Goal: Task Accomplishment & Management: Manage account settings

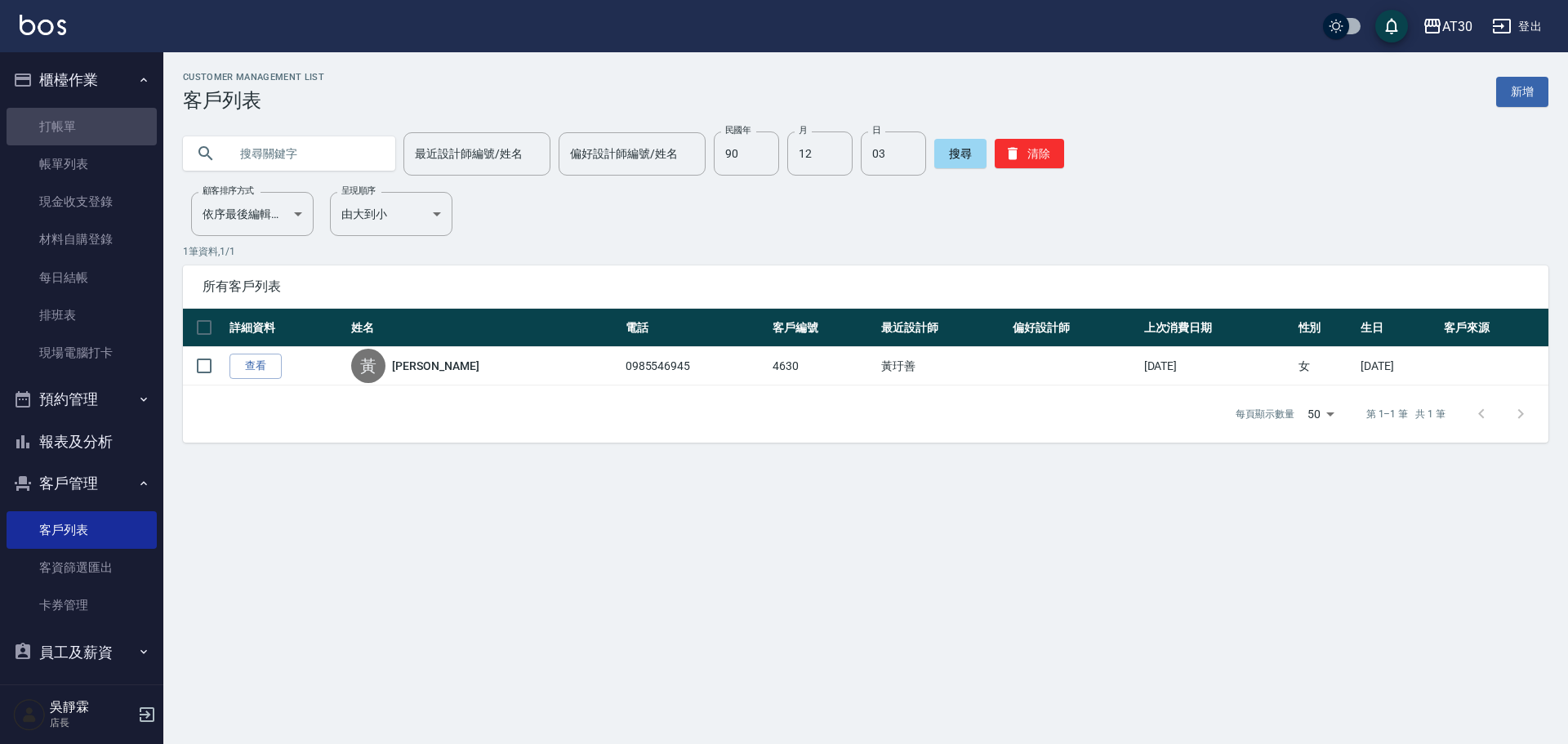
click at [86, 134] on link "打帳單" at bounding box center [81, 127] width 150 height 38
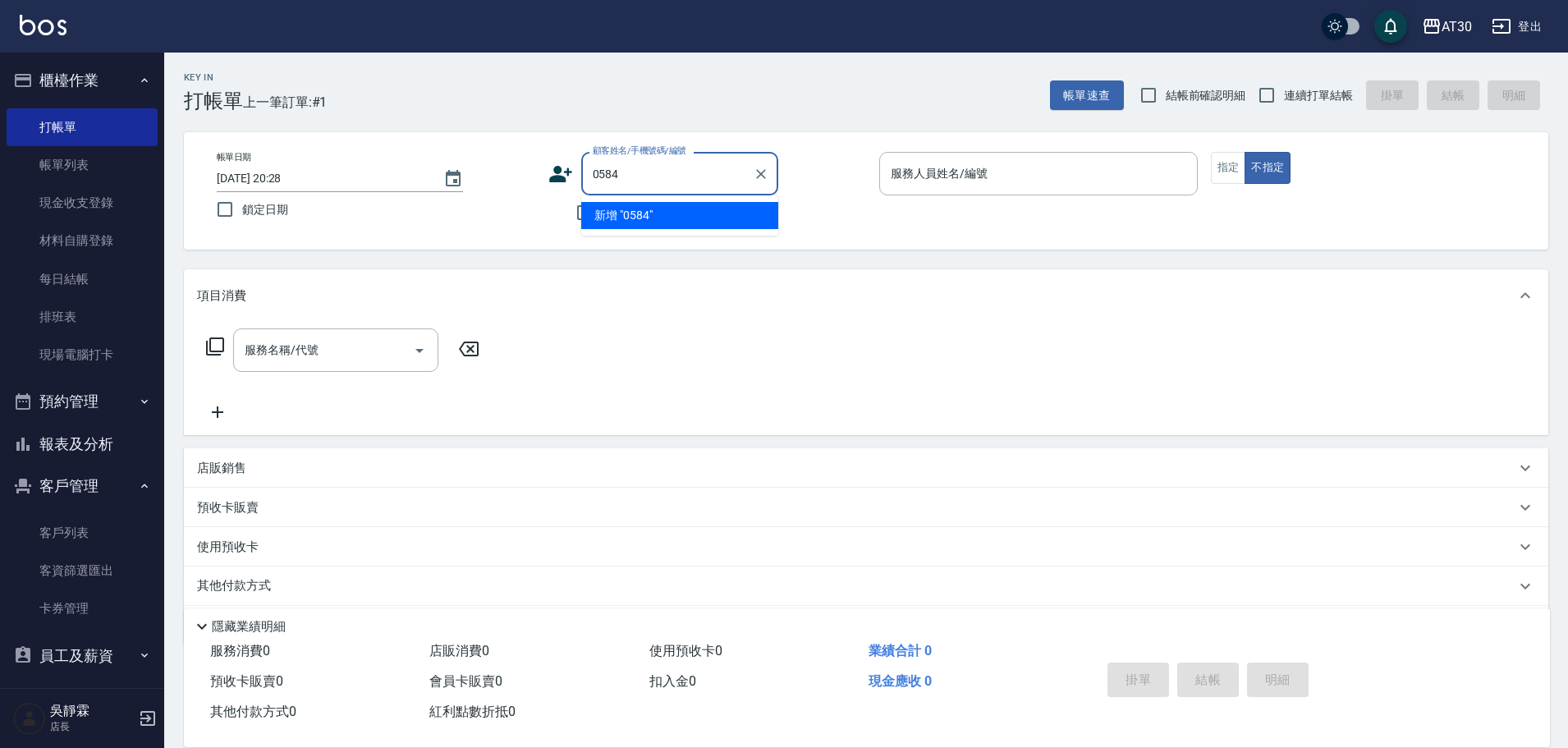
type input "0584"
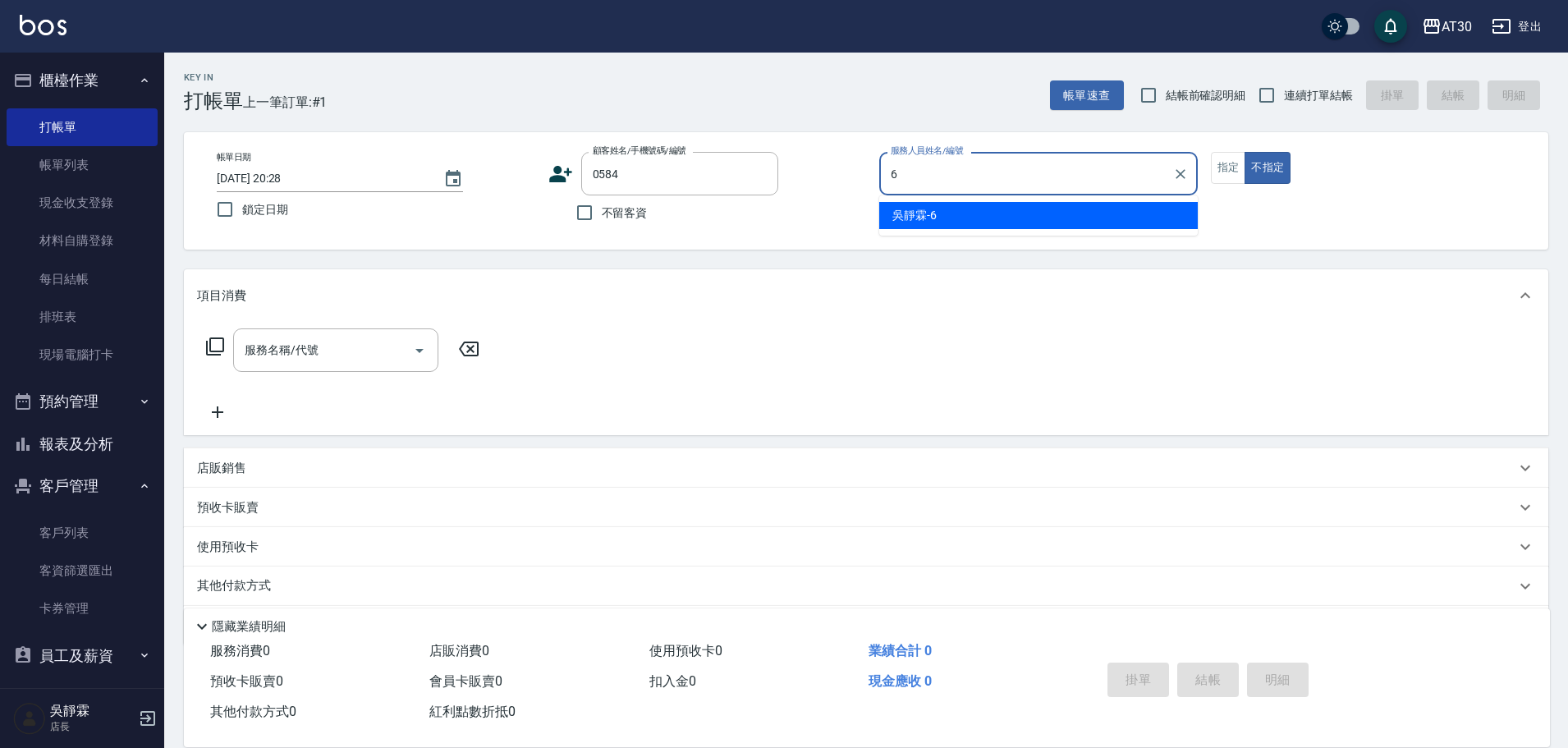
type input "吳靜霖-6"
type button "false"
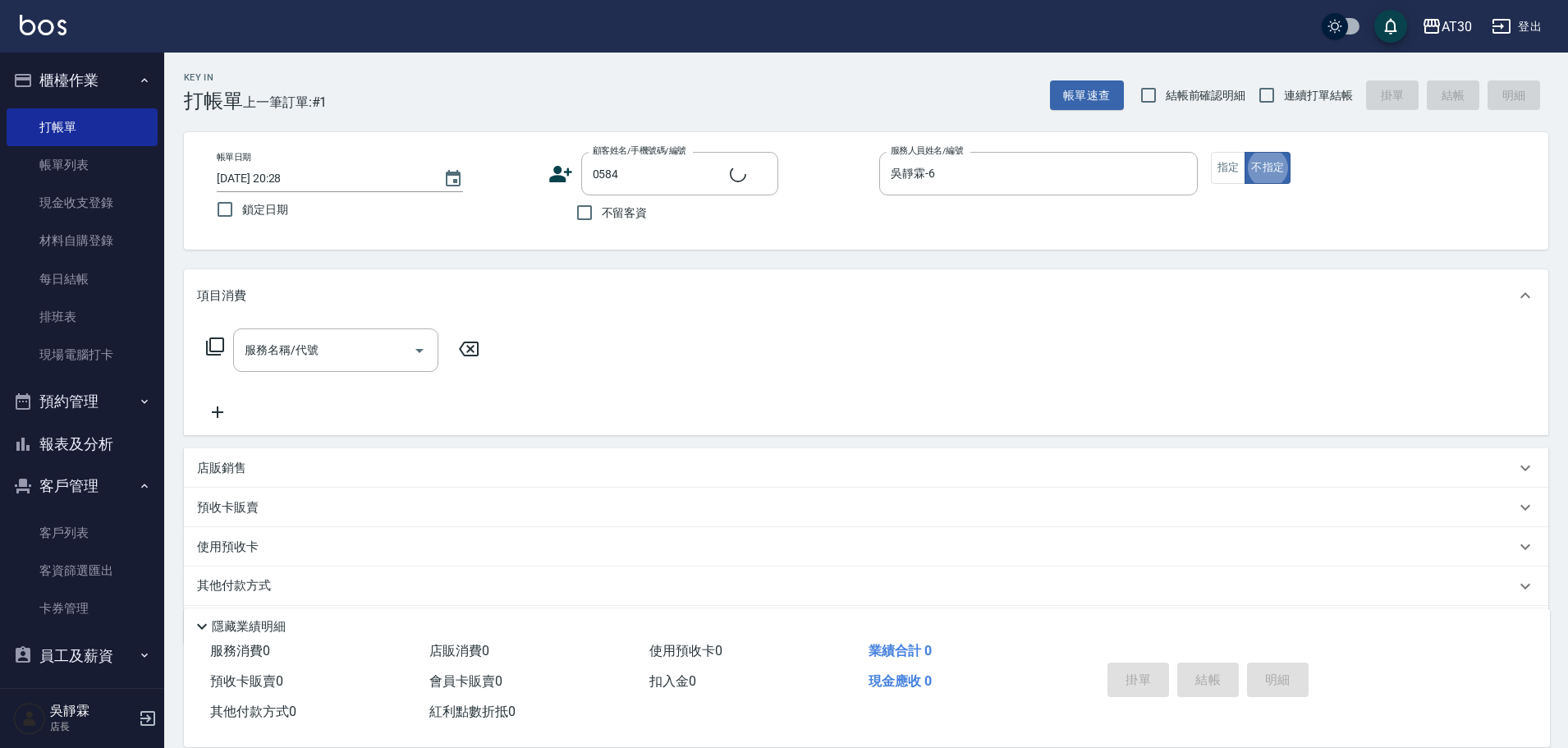
type input "[PERSON_NAME]/0931562222/0584"
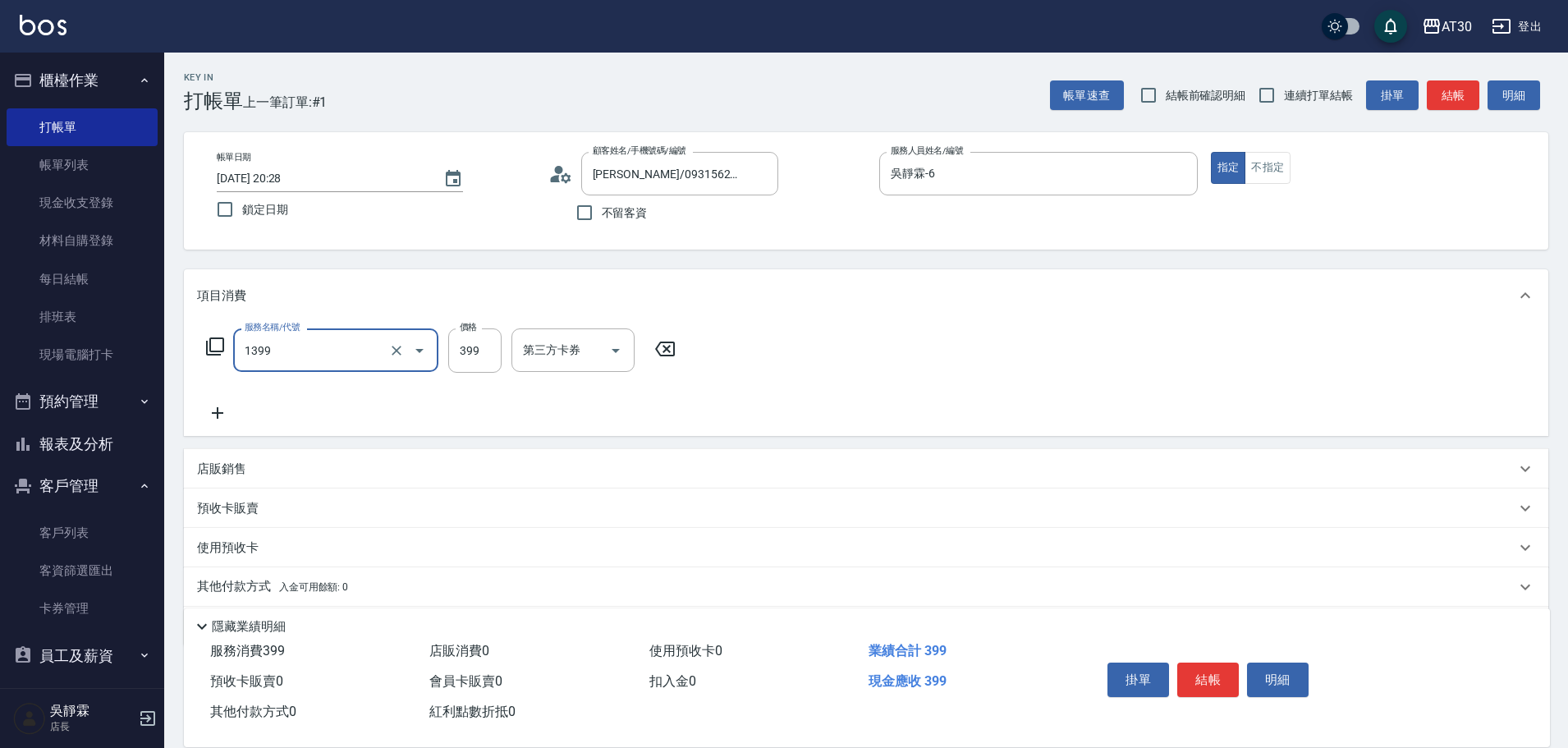
type input "健康洗髮(1399)"
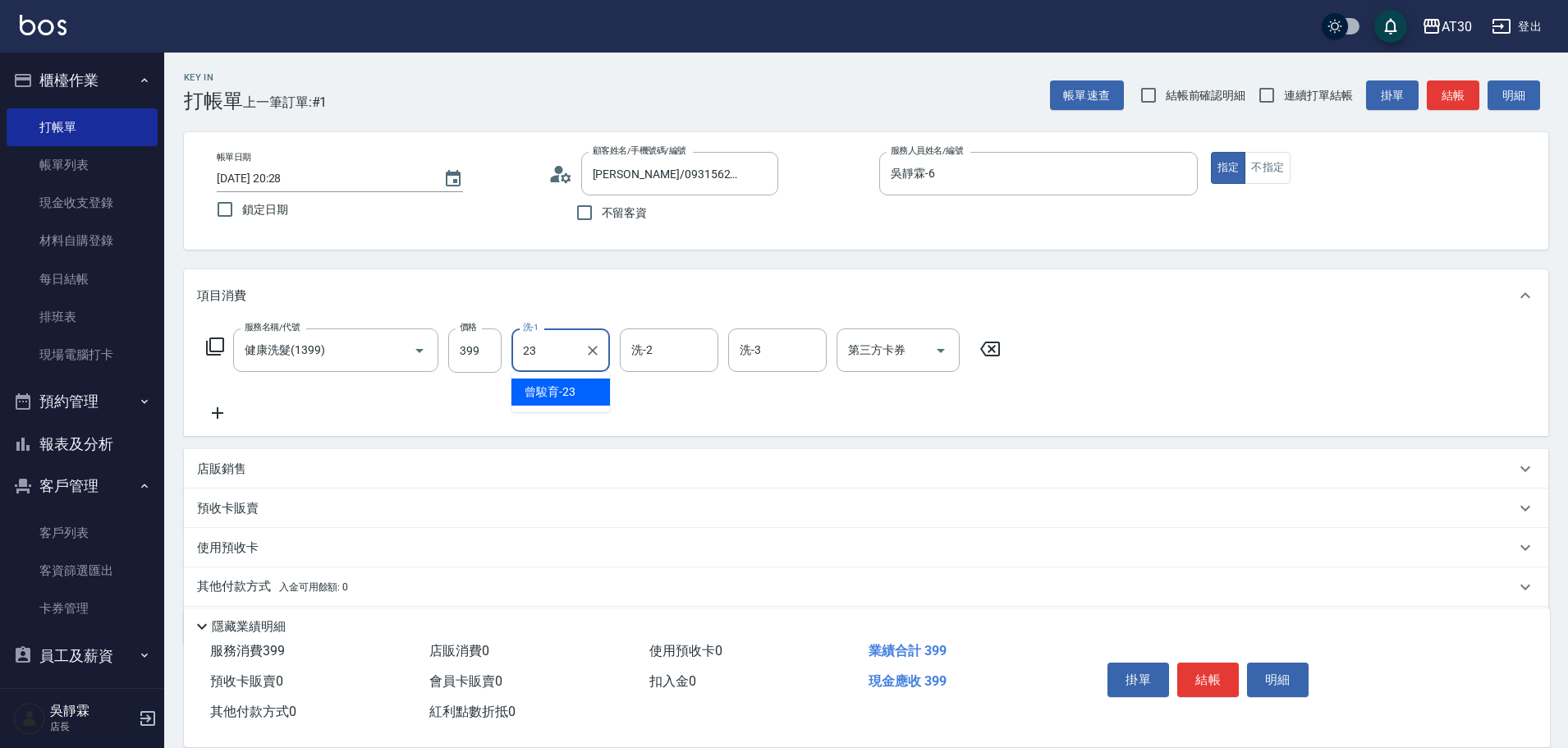
type input "曾駿育-23"
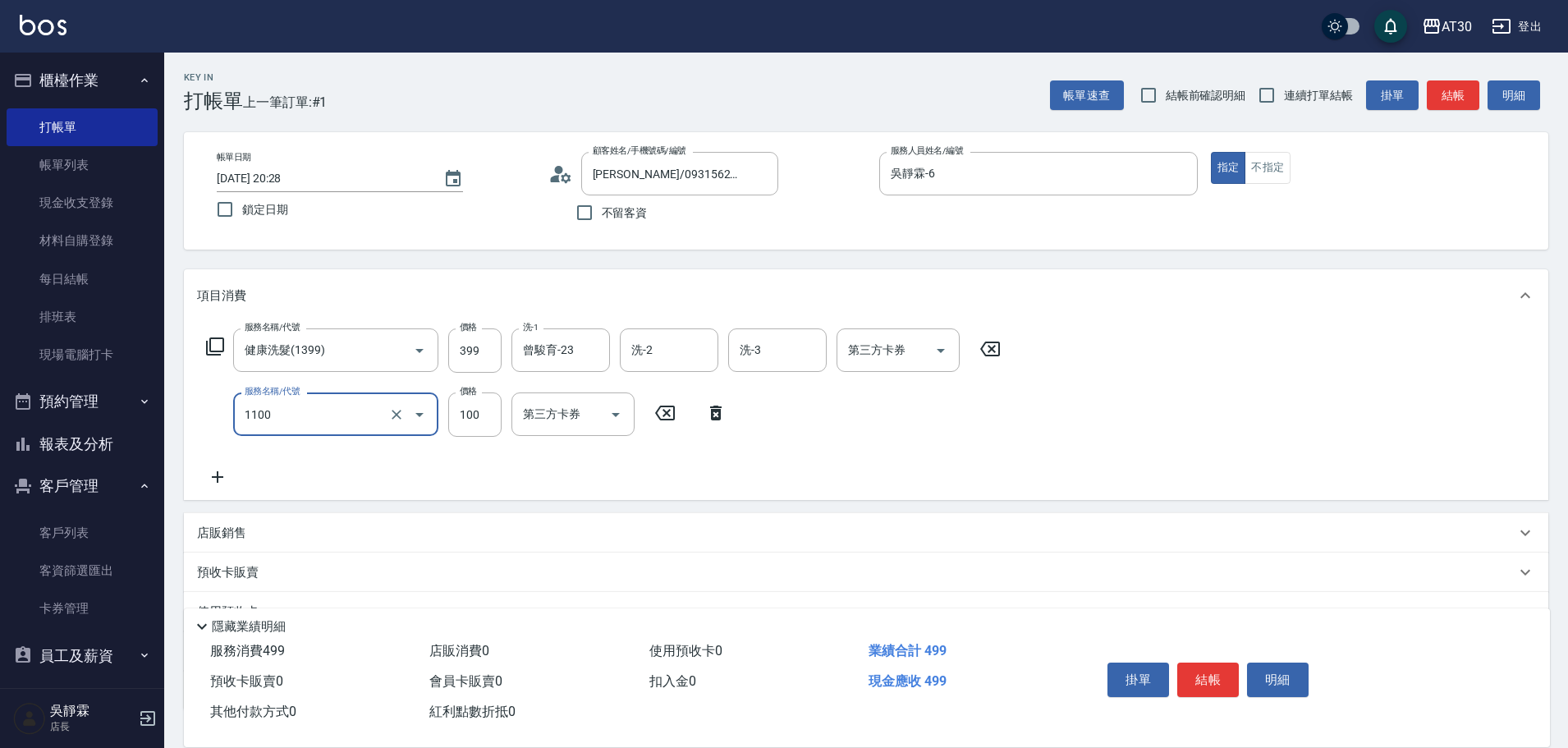
type input "補色洗(1100)"
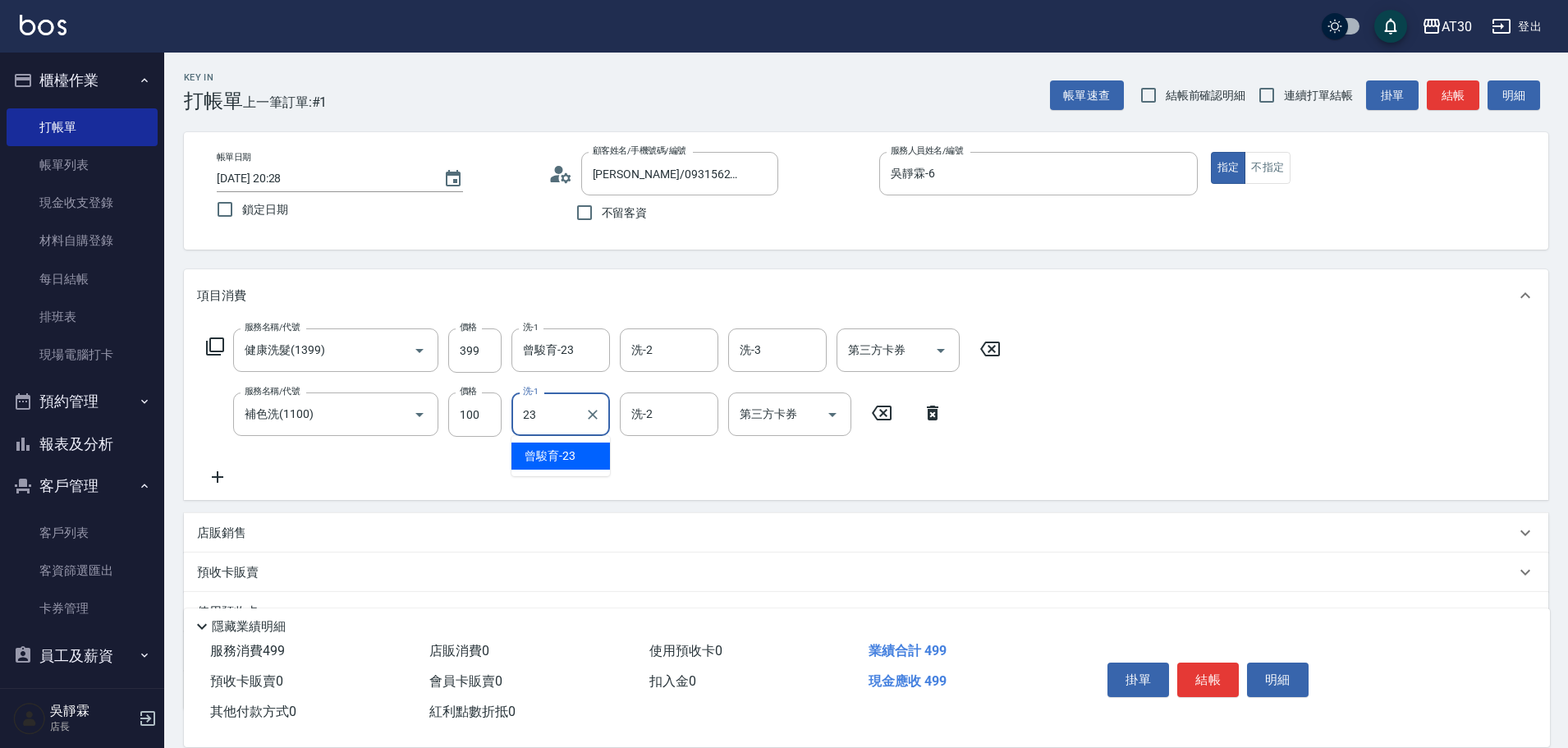
type input "曾駿育-23"
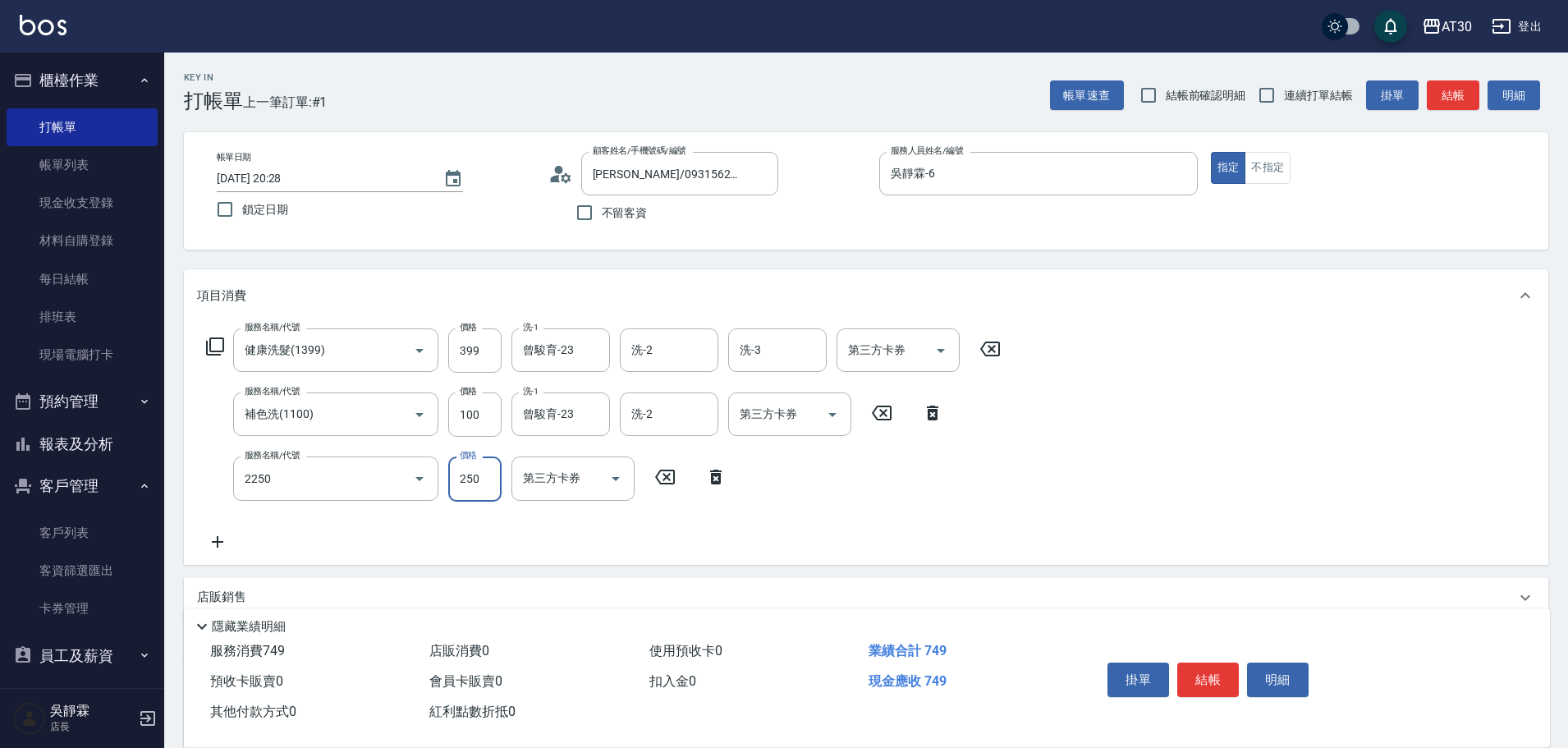
type input "剪髮(2250)"
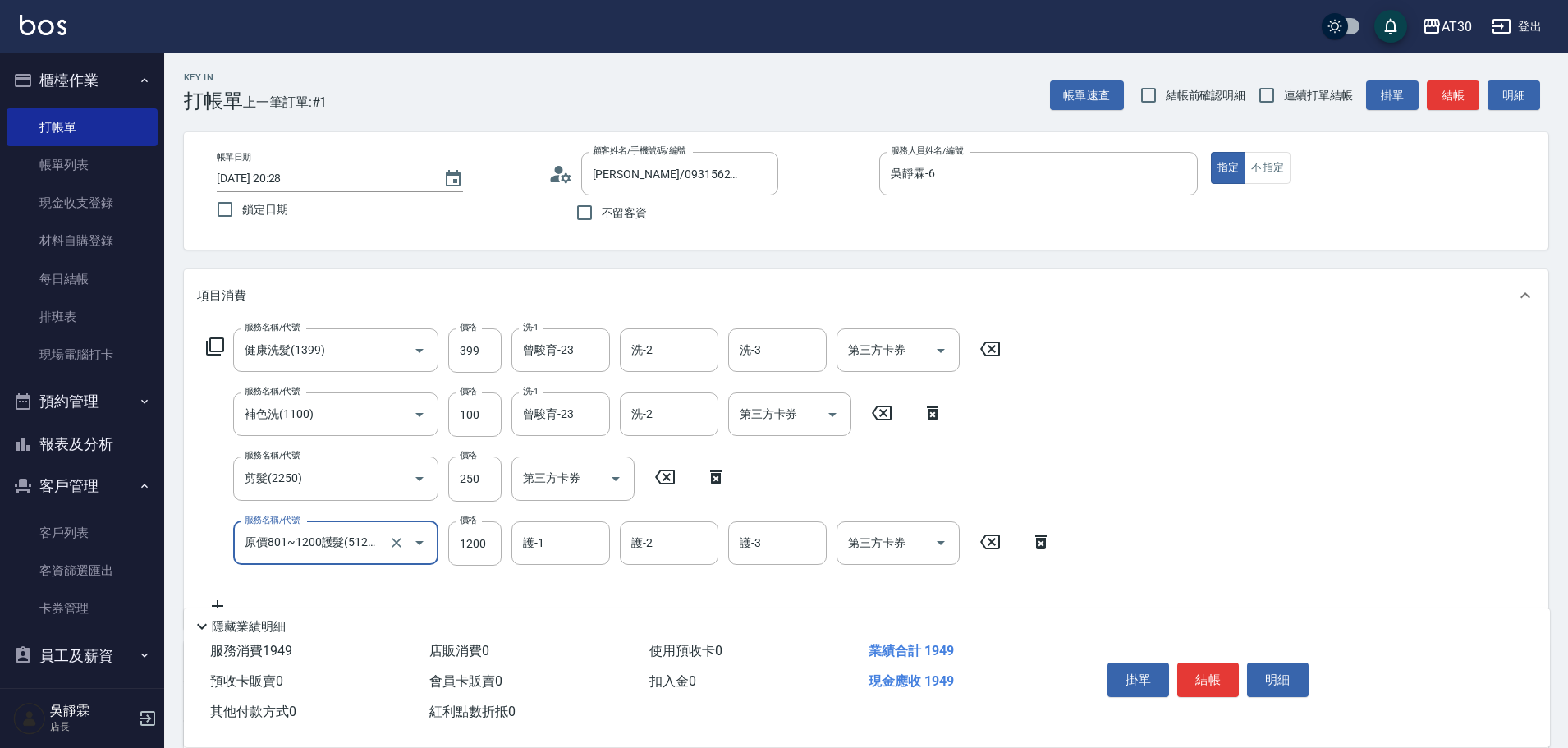
type input "原價801~1200護髮(51200)"
type input "600"
click at [605, 411] on div "[PERSON_NAME]育-23 洗-1" at bounding box center [561, 414] width 98 height 43
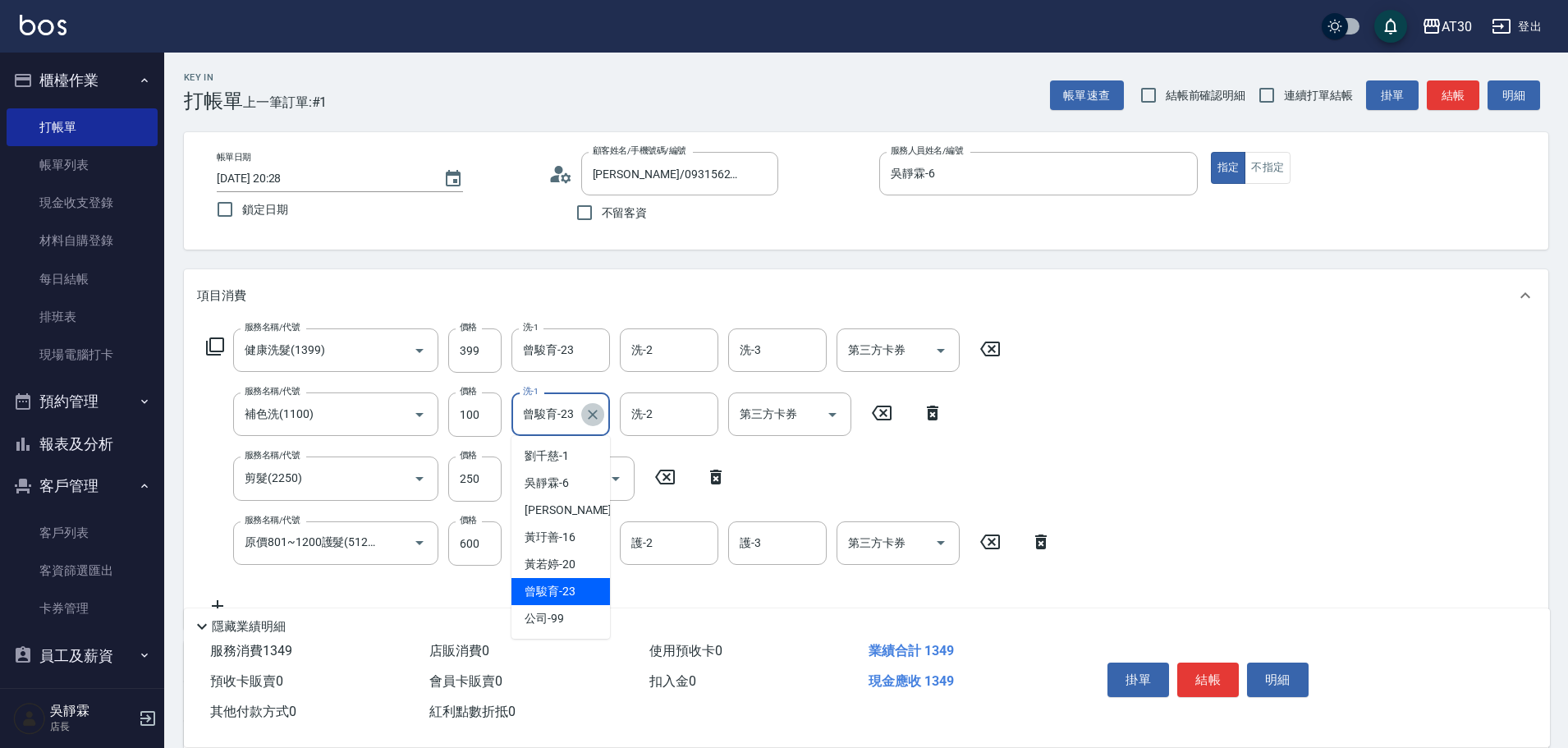
click at [600, 415] on icon "Clear" at bounding box center [593, 414] width 16 height 16
click at [563, 467] on div "公司 -99" at bounding box center [561, 456] width 98 height 27
type input "公司-99"
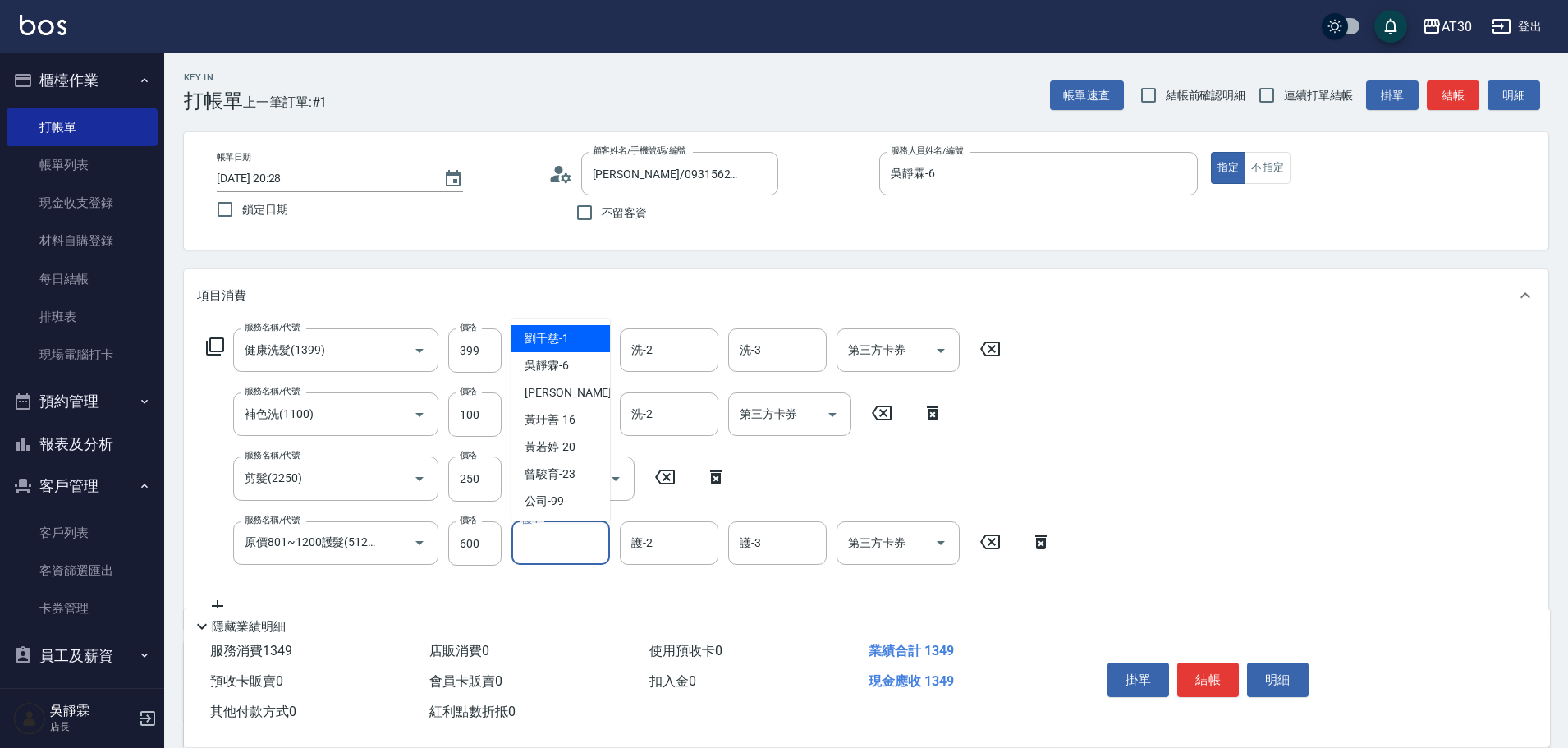
click at [539, 548] on input "護-1" at bounding box center [561, 543] width 84 height 28
drag, startPoint x: 590, startPoint y: 374, endPoint x: 576, endPoint y: 373, distance: 14.0
click at [587, 374] on div "吳靜霖 -6" at bounding box center [561, 365] width 98 height 27
type input "吳靜霖-6"
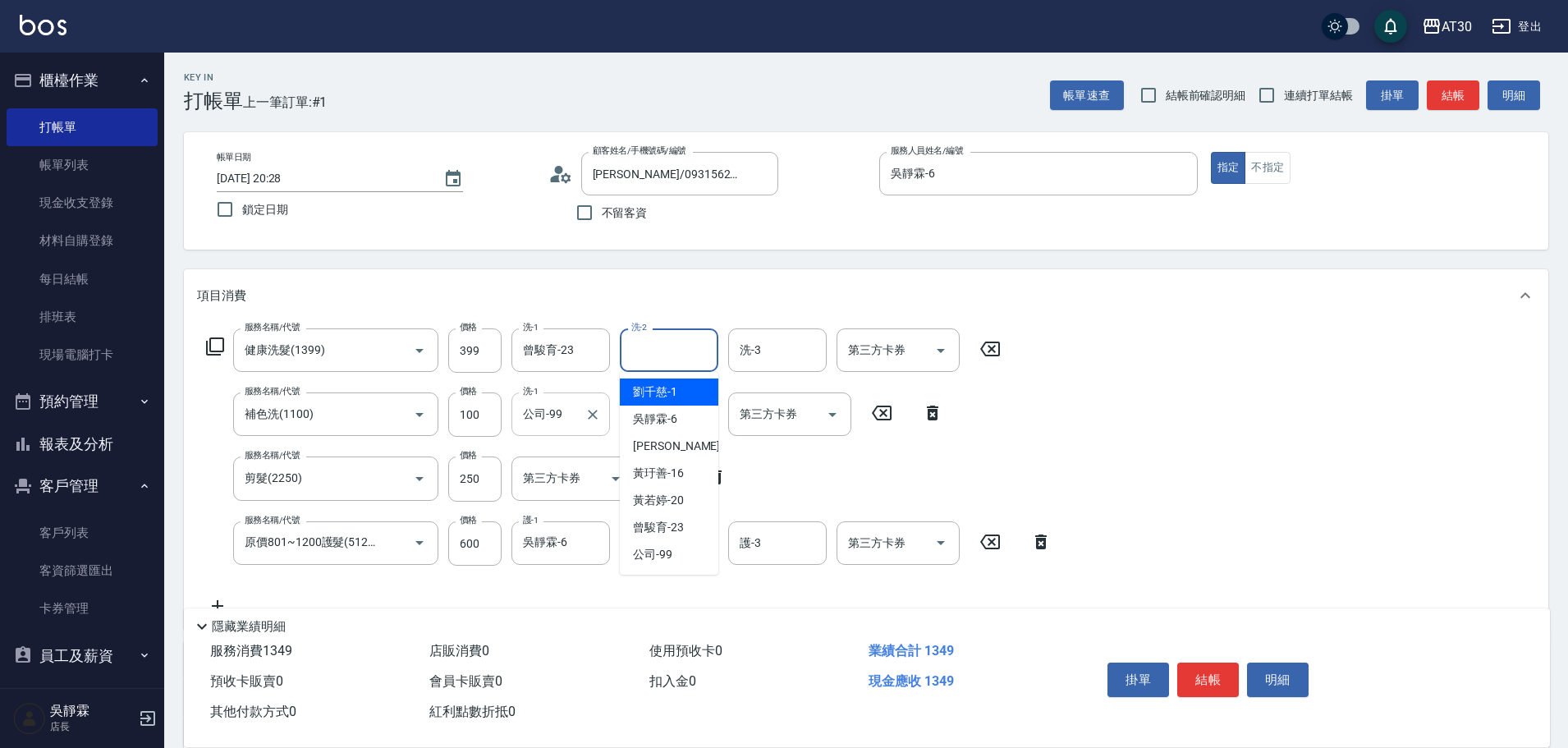
click at [673, 348] on input "洗-2" at bounding box center [668, 349] width 84 height 28
type input "吳靜霖-6"
click at [1093, 391] on div "服務名稱/代號 健康洗髮(1399) 服務名稱/代號 價格 399 價格 洗-1 [PERSON_NAME]育-23 洗-1 洗-2 [PERSON_NAME…" at bounding box center [866, 475] width 1364 height 307
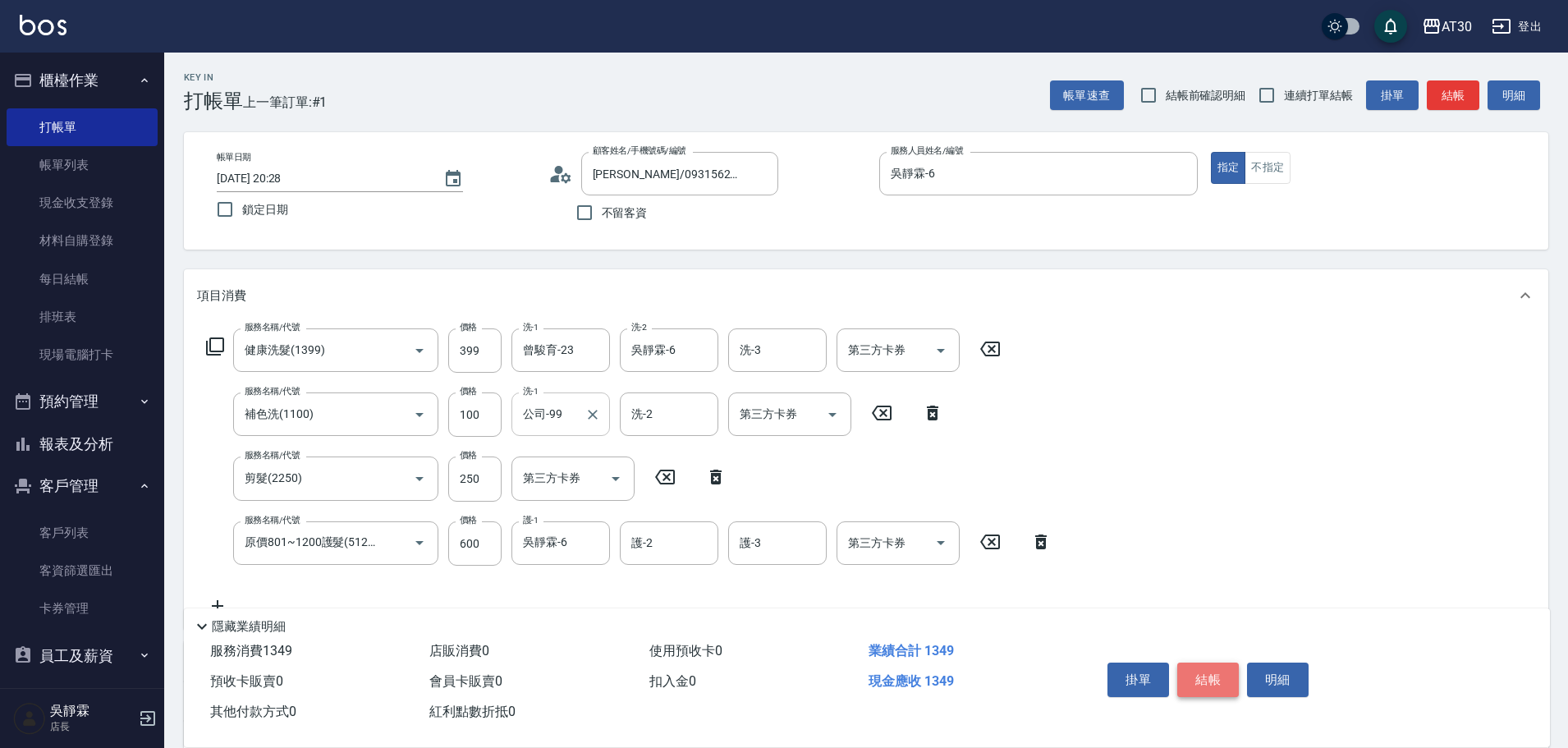
click at [1219, 670] on button "結帳" at bounding box center [1207, 680] width 61 height 35
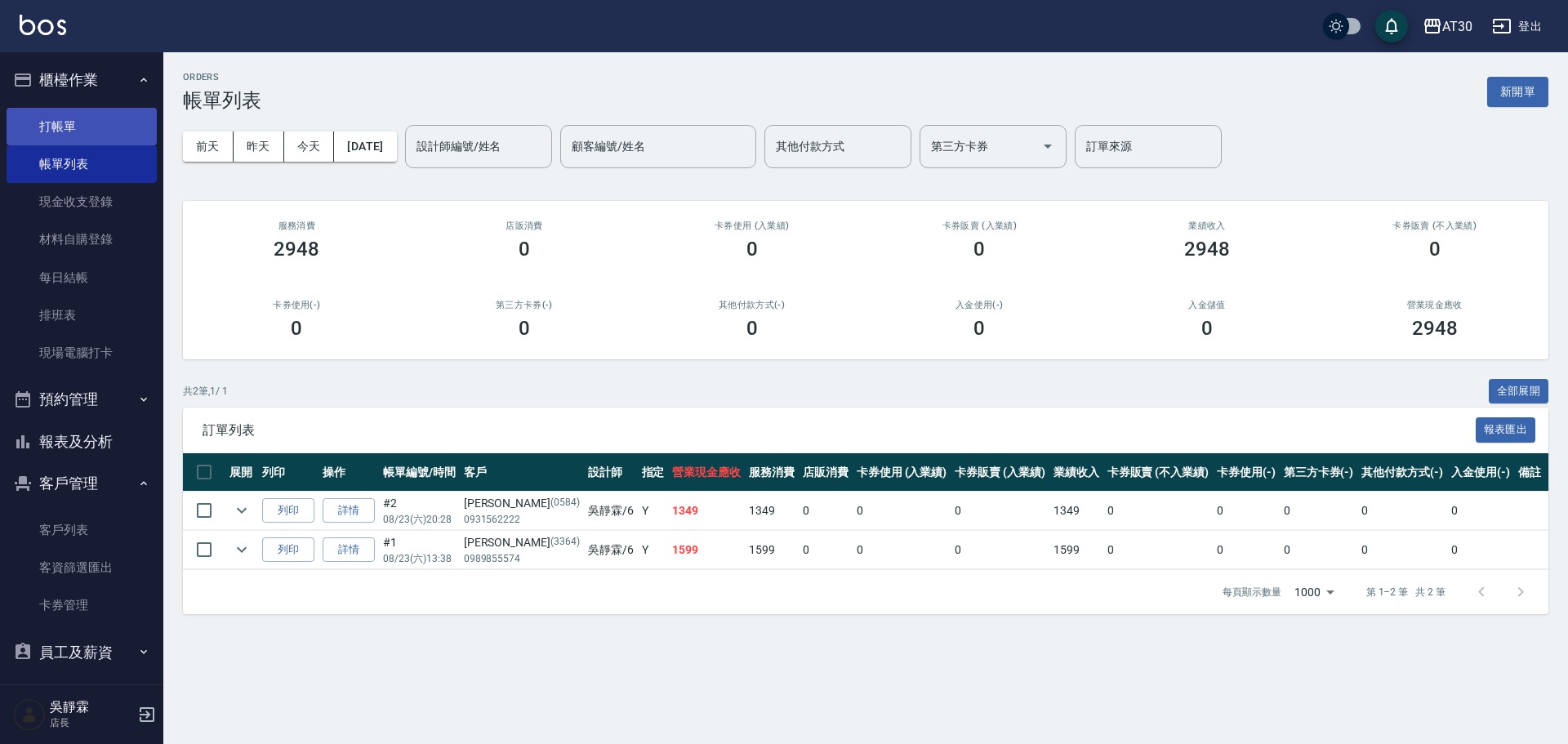
click at [45, 124] on link "打帳單" at bounding box center [81, 127] width 150 height 38
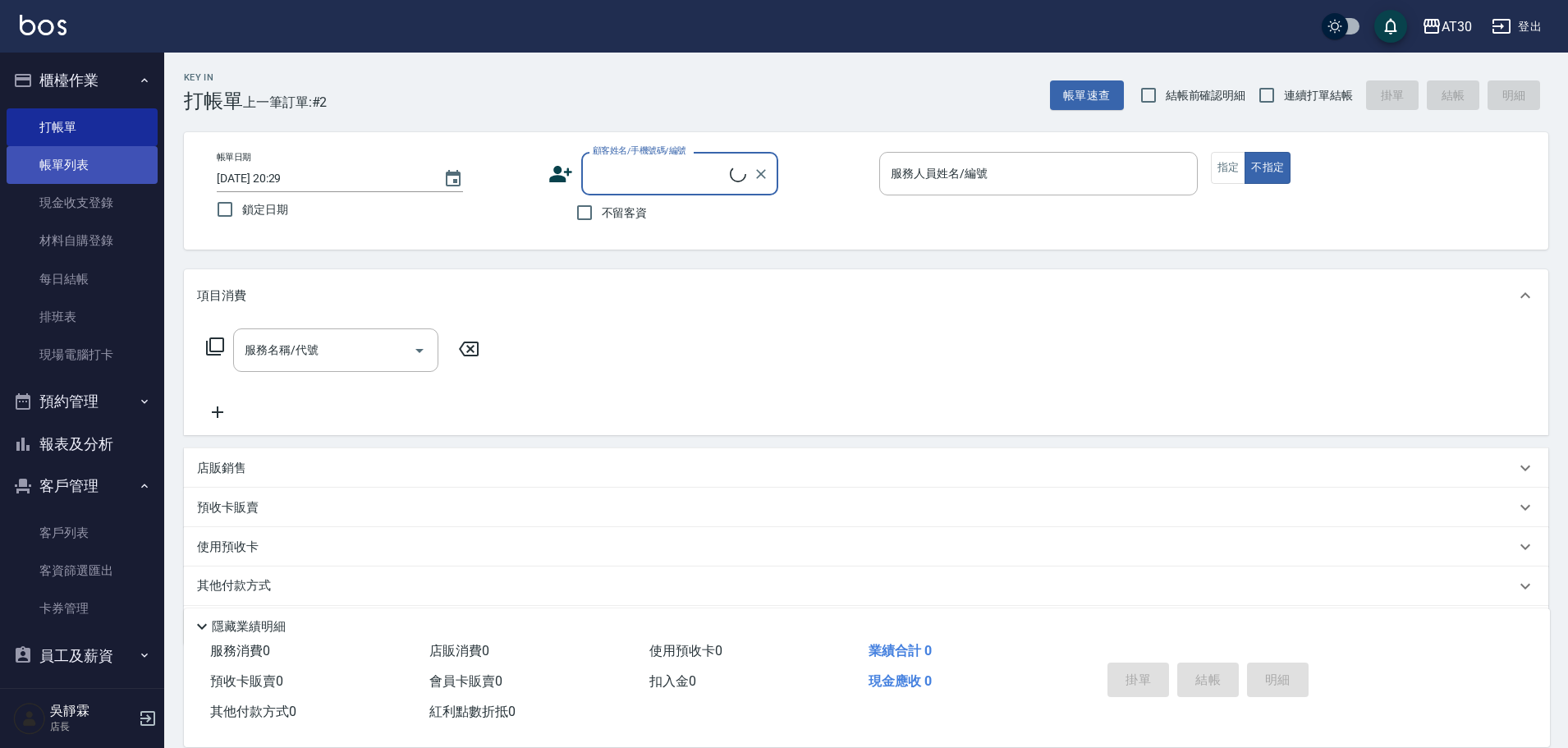
click at [78, 168] on link "帳單列表" at bounding box center [82, 165] width 151 height 38
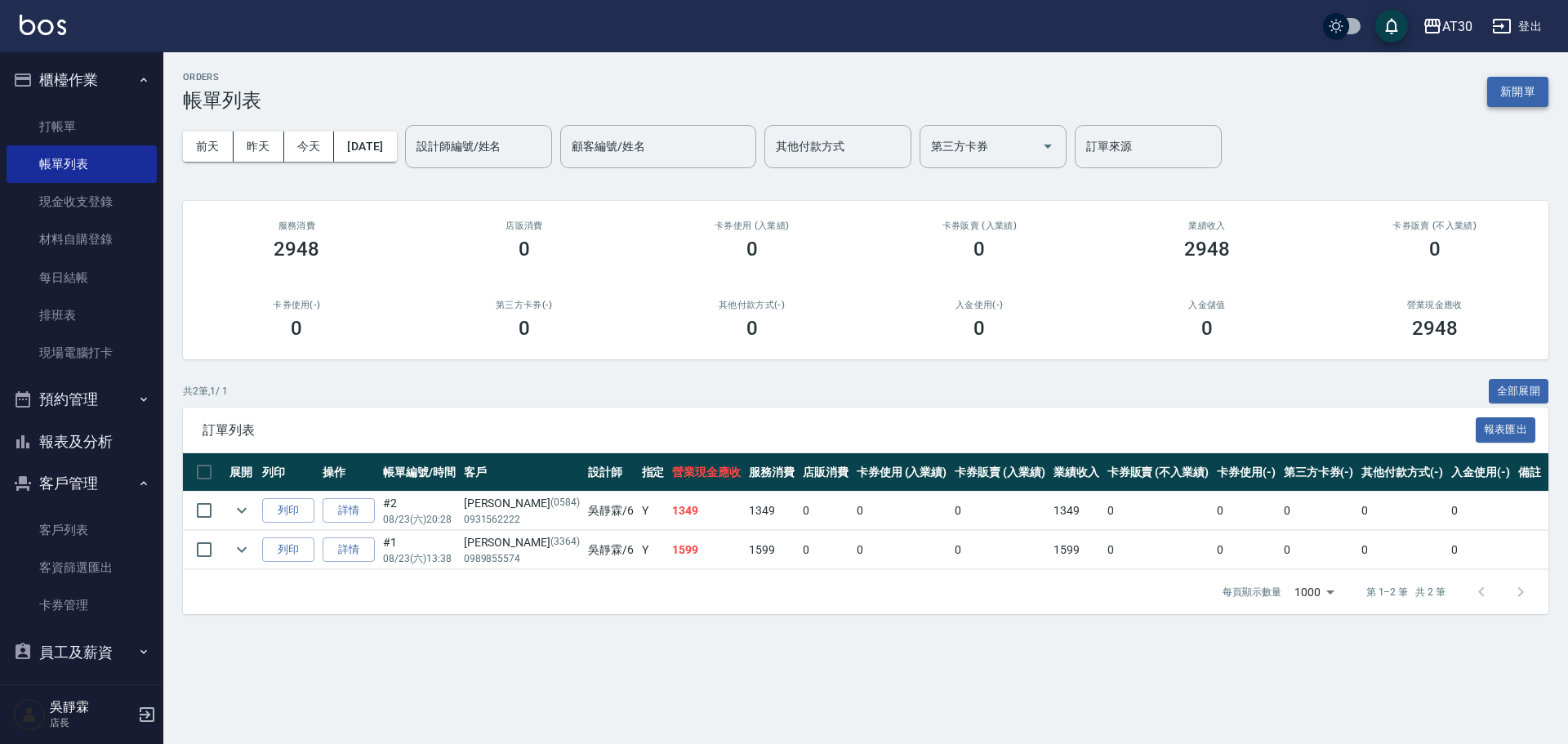
click at [1541, 101] on button "新開單" at bounding box center [1517, 91] width 61 height 30
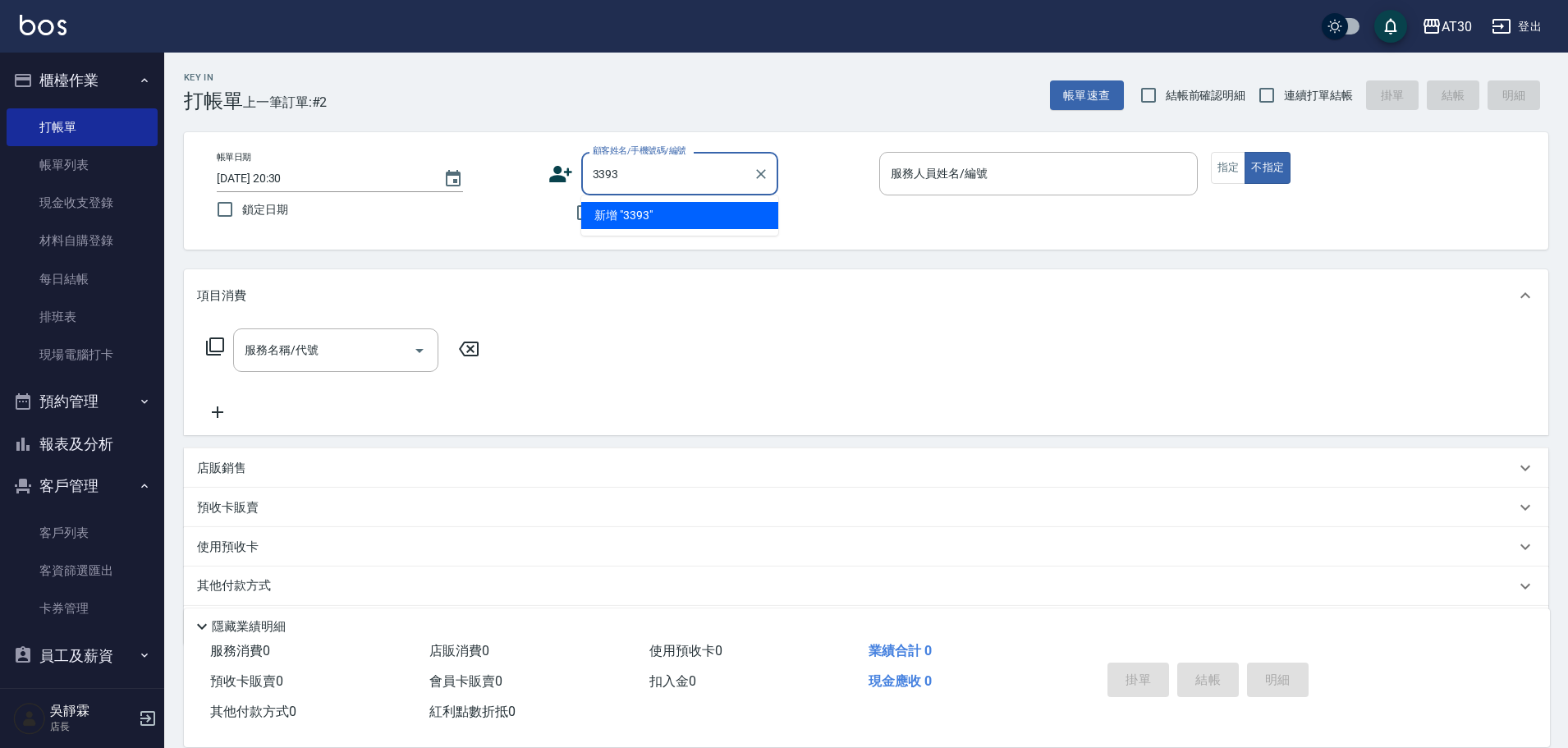
type input "3393"
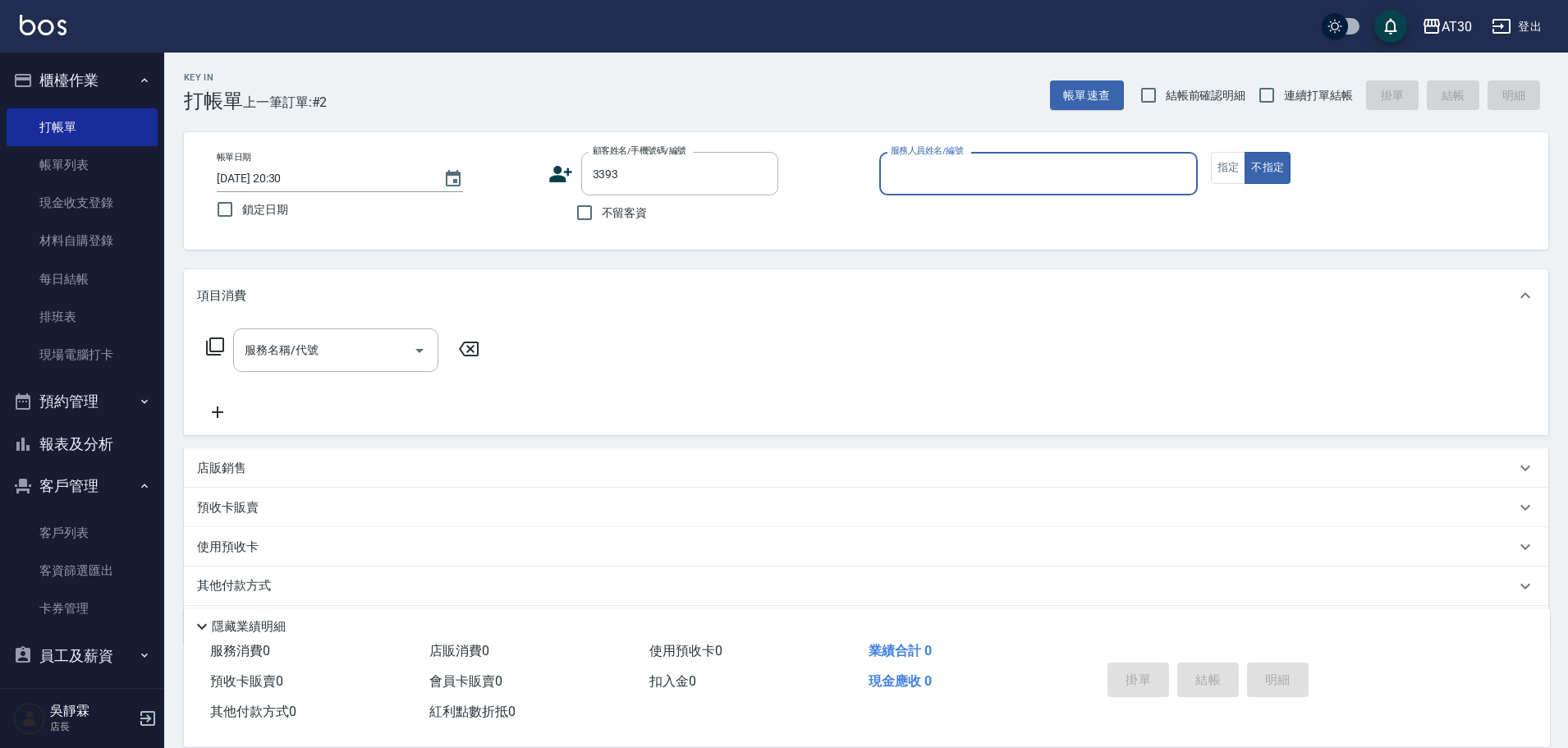
type input "6"
type input "[PERSON_NAME]/0981832886/3393"
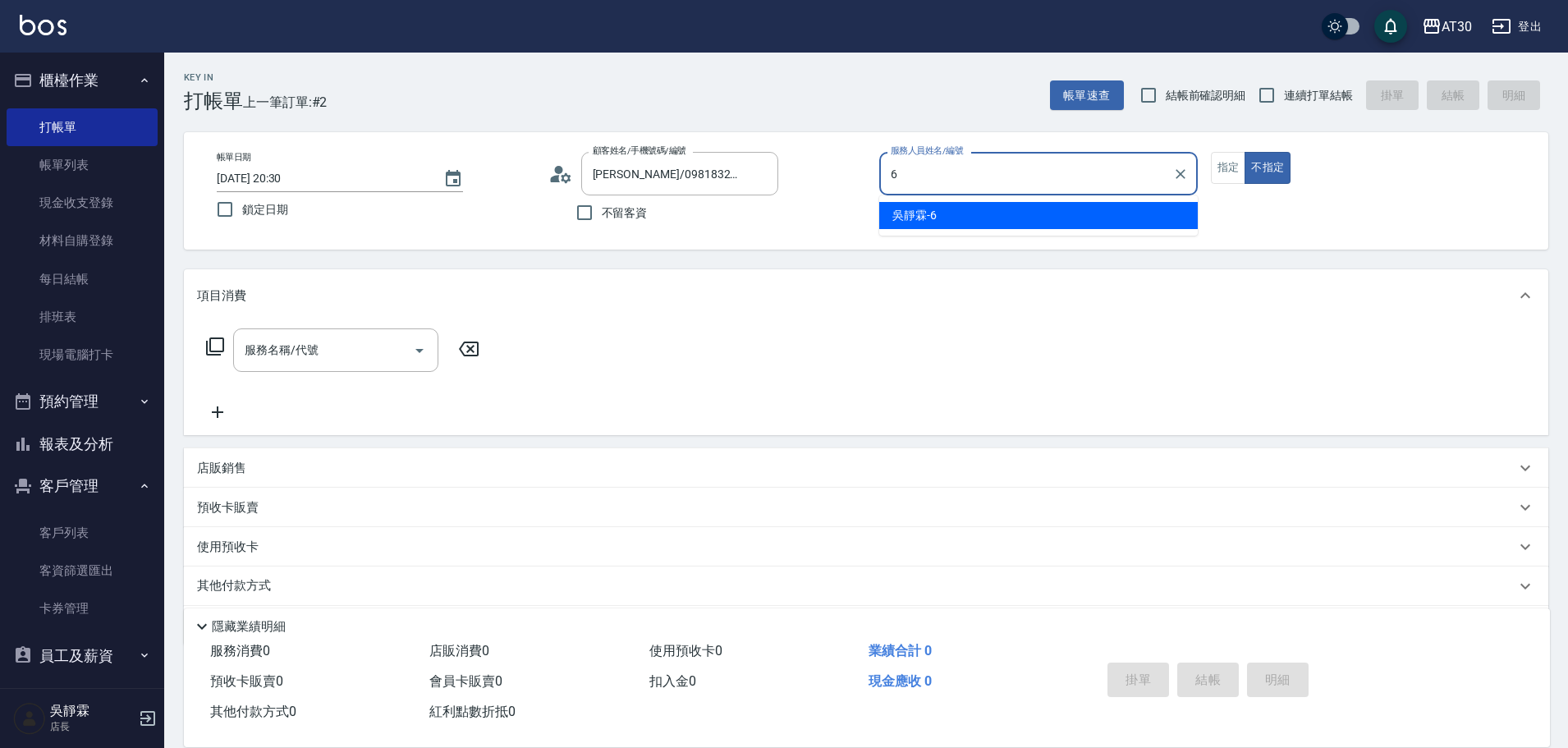
type input "吳靜霖-6"
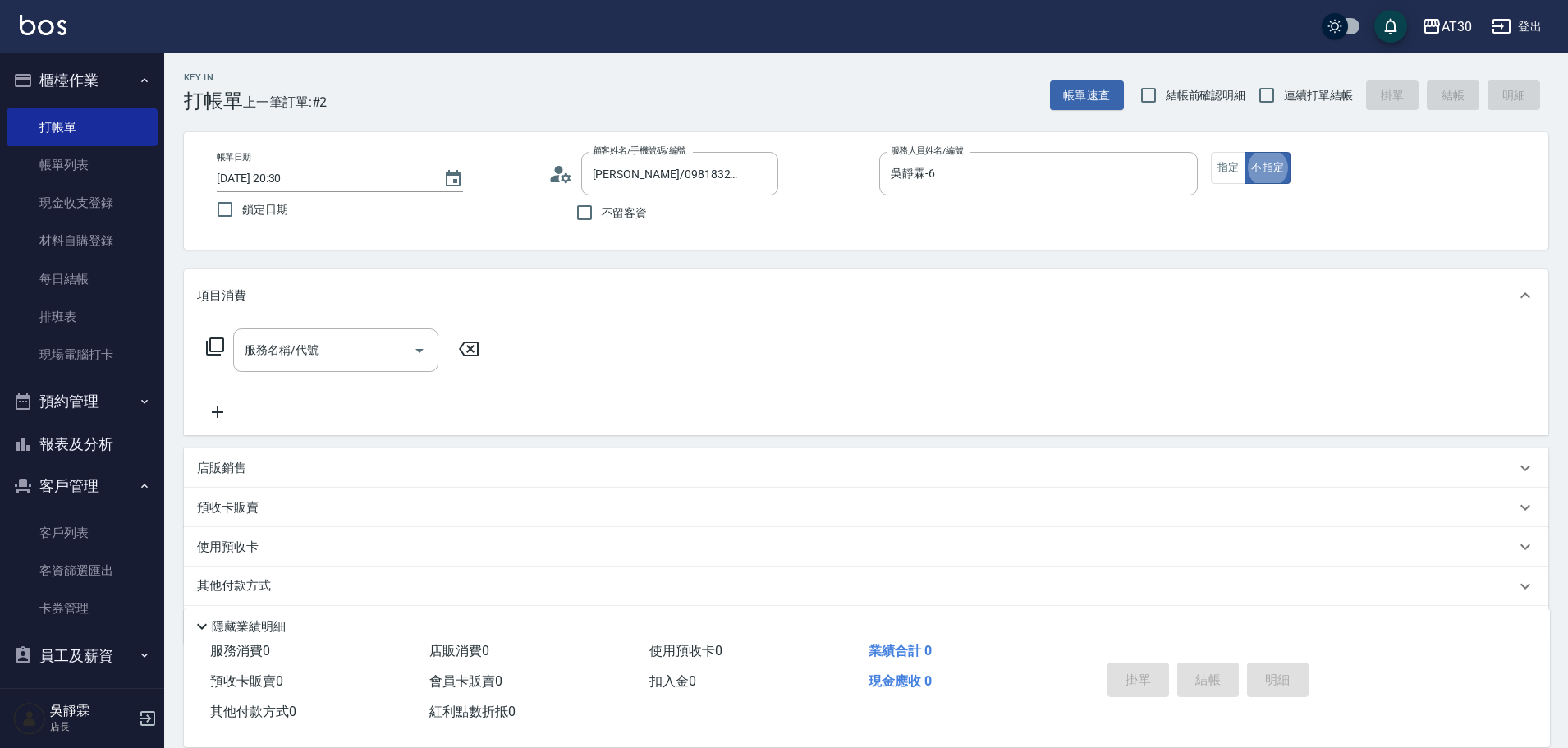
type button "false"
click at [214, 341] on icon at bounding box center [215, 346] width 20 height 20
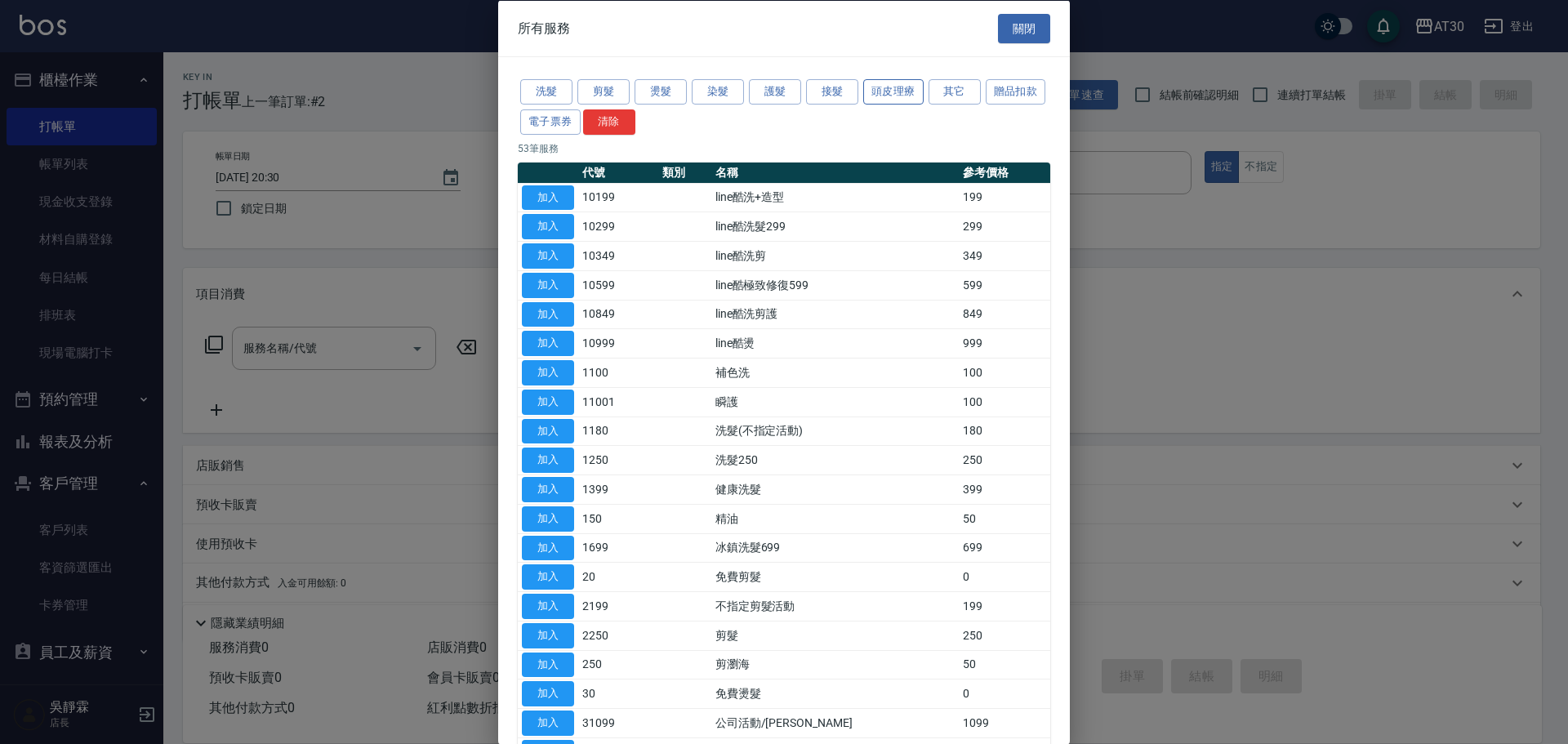
click at [877, 86] on button "頭皮理療" at bounding box center [893, 92] width 60 height 26
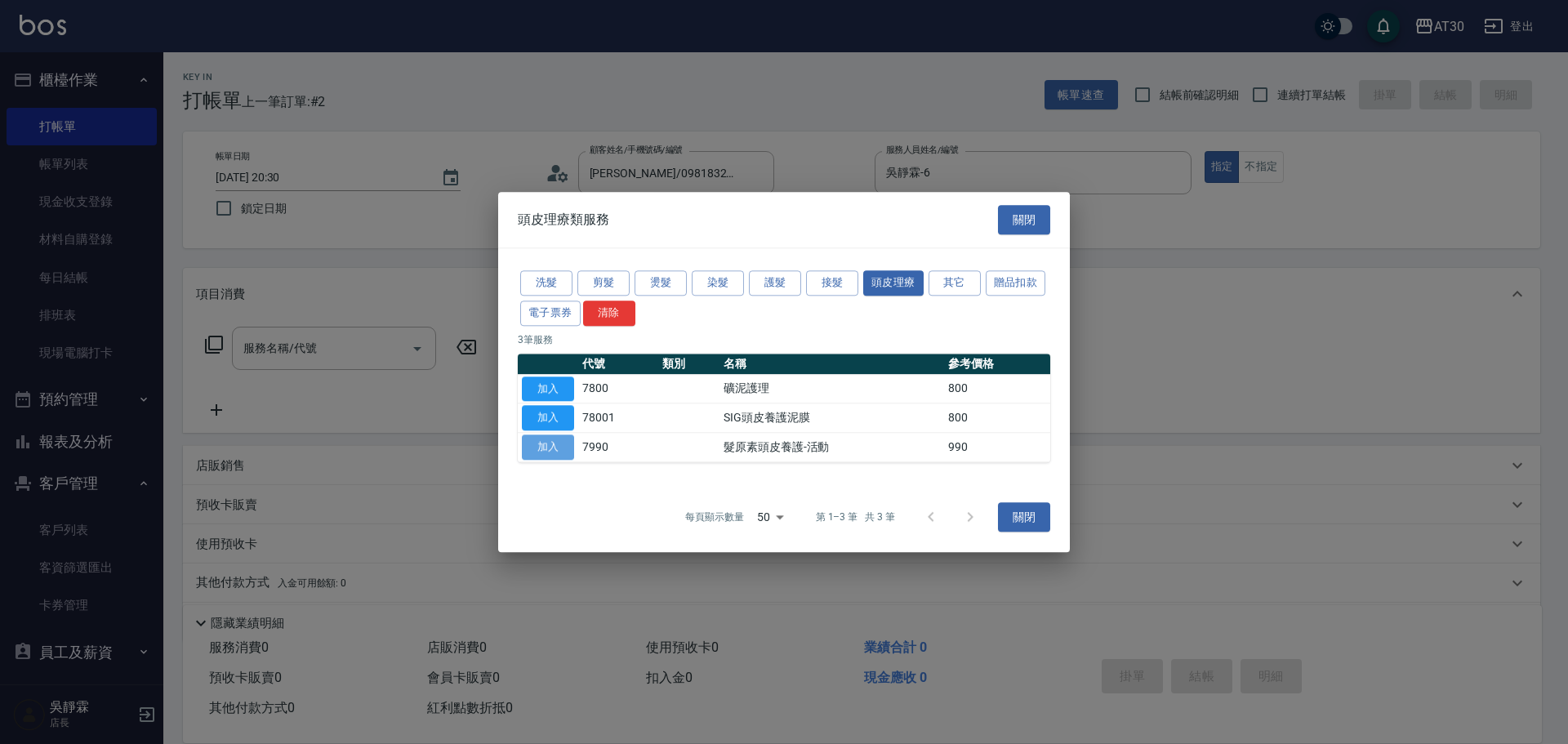
click at [553, 441] on button "加入" at bounding box center [547, 447] width 52 height 26
type input "髮原素頭皮養護-活動(7990)"
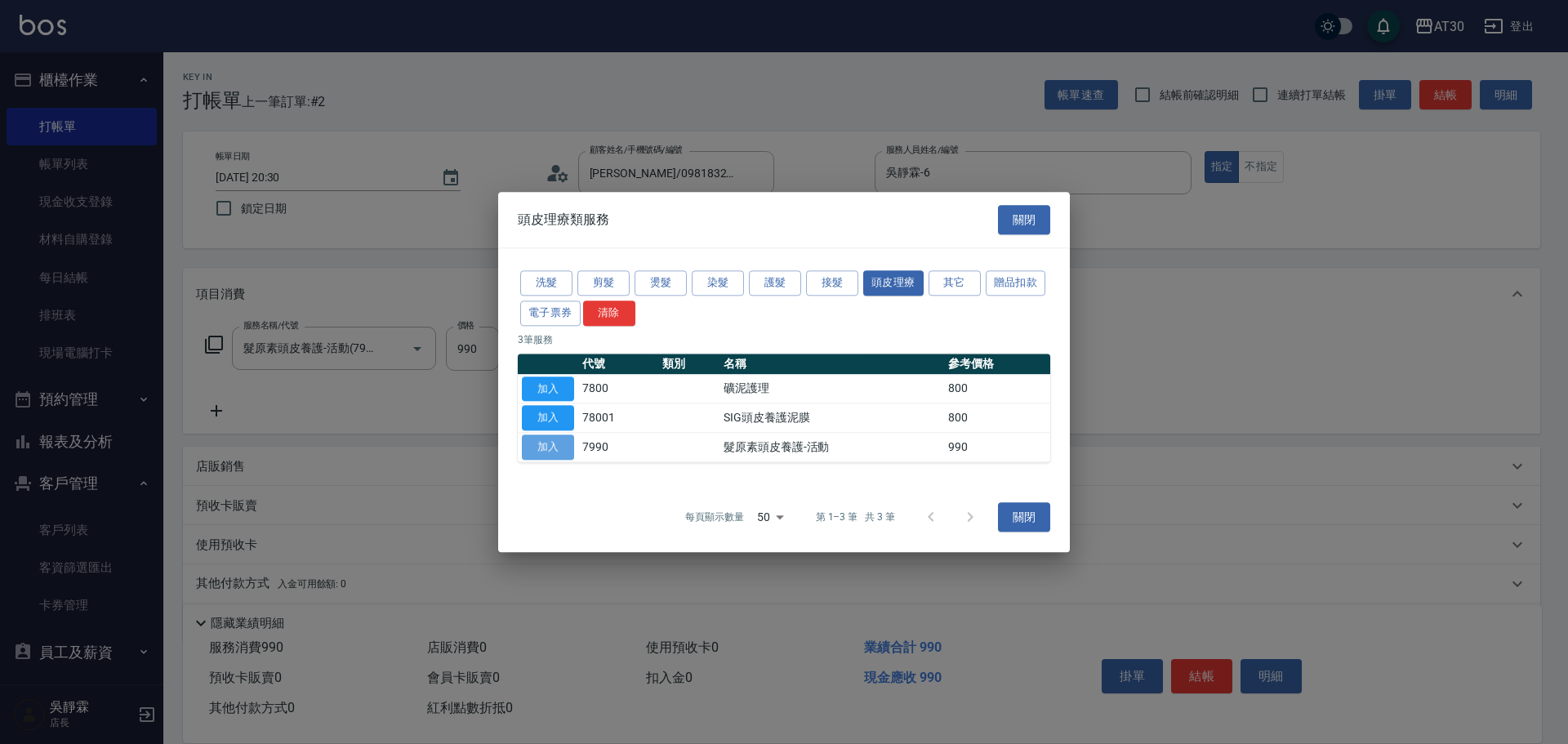
click at [553, 441] on button "加入" at bounding box center [547, 447] width 52 height 26
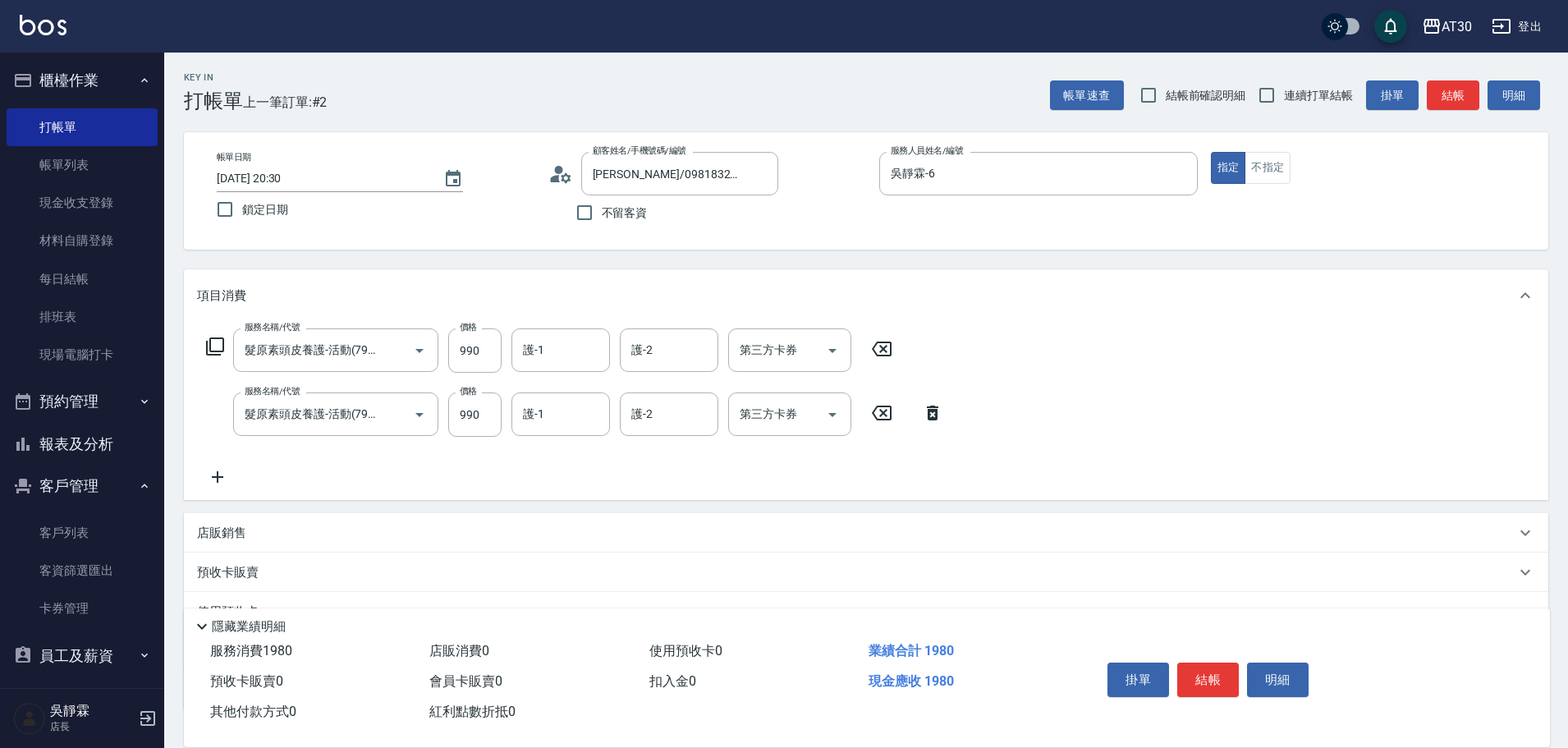
click at [881, 343] on icon at bounding box center [881, 349] width 20 height 15
click at [488, 405] on input "990" at bounding box center [475, 413] width 53 height 44
type input "1200"
type input "2"
type input "99"
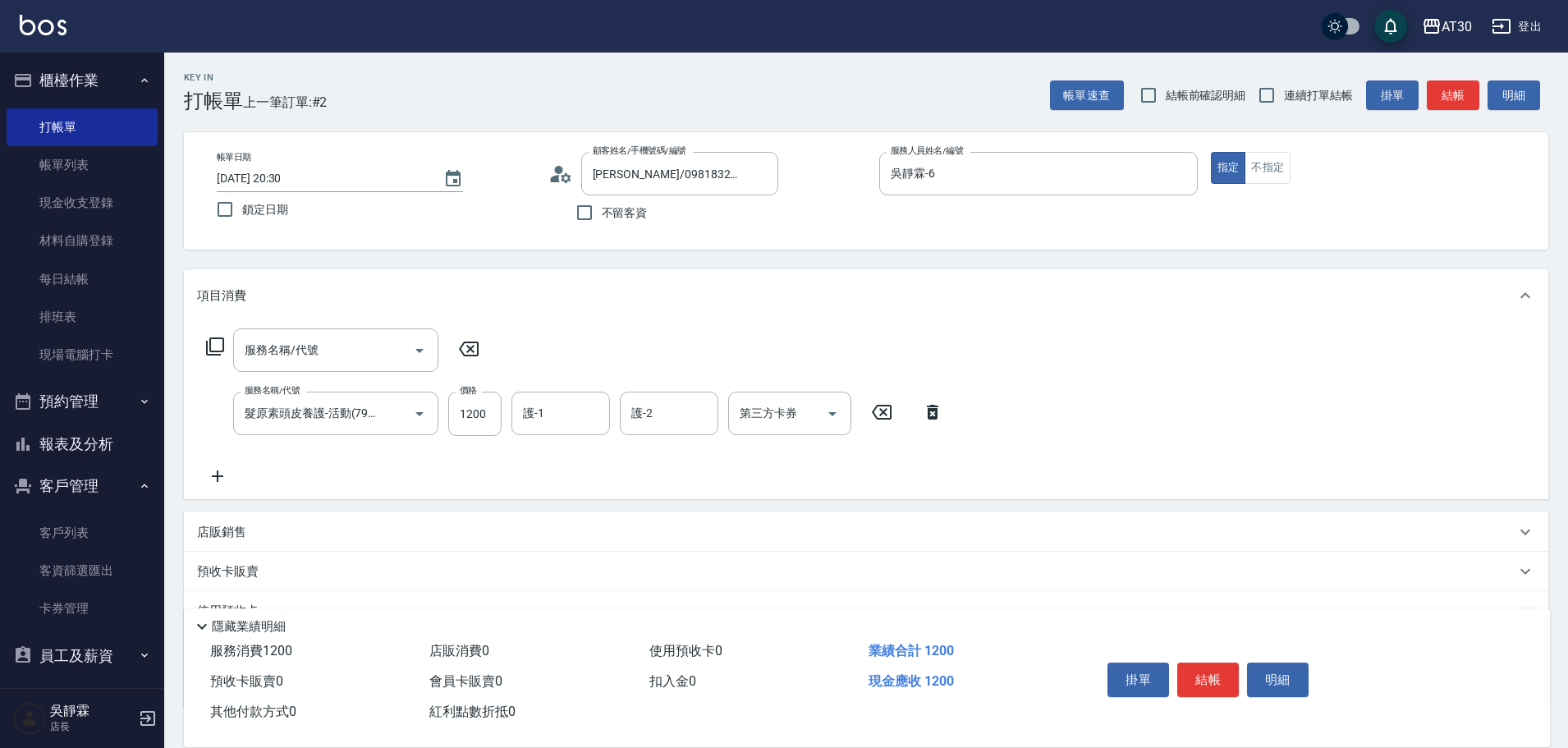
click at [1126, 424] on div "服務名稱/代號 服務名稱/代號 服務名稱/代號 髮原素頭皮養護-活動(7990) 服務名稱/代號 價格 1200 價格 護-1 護-1 護-2 護-2 第三方…" at bounding box center [866, 411] width 1364 height 178
click at [585, 417] on input "護-1" at bounding box center [561, 413] width 84 height 28
type input "公司-99"
click at [385, 350] on input "服務名稱/代號" at bounding box center [323, 349] width 166 height 28
click at [353, 333] on div "服務名稱/代號" at bounding box center [336, 350] width 205 height 43
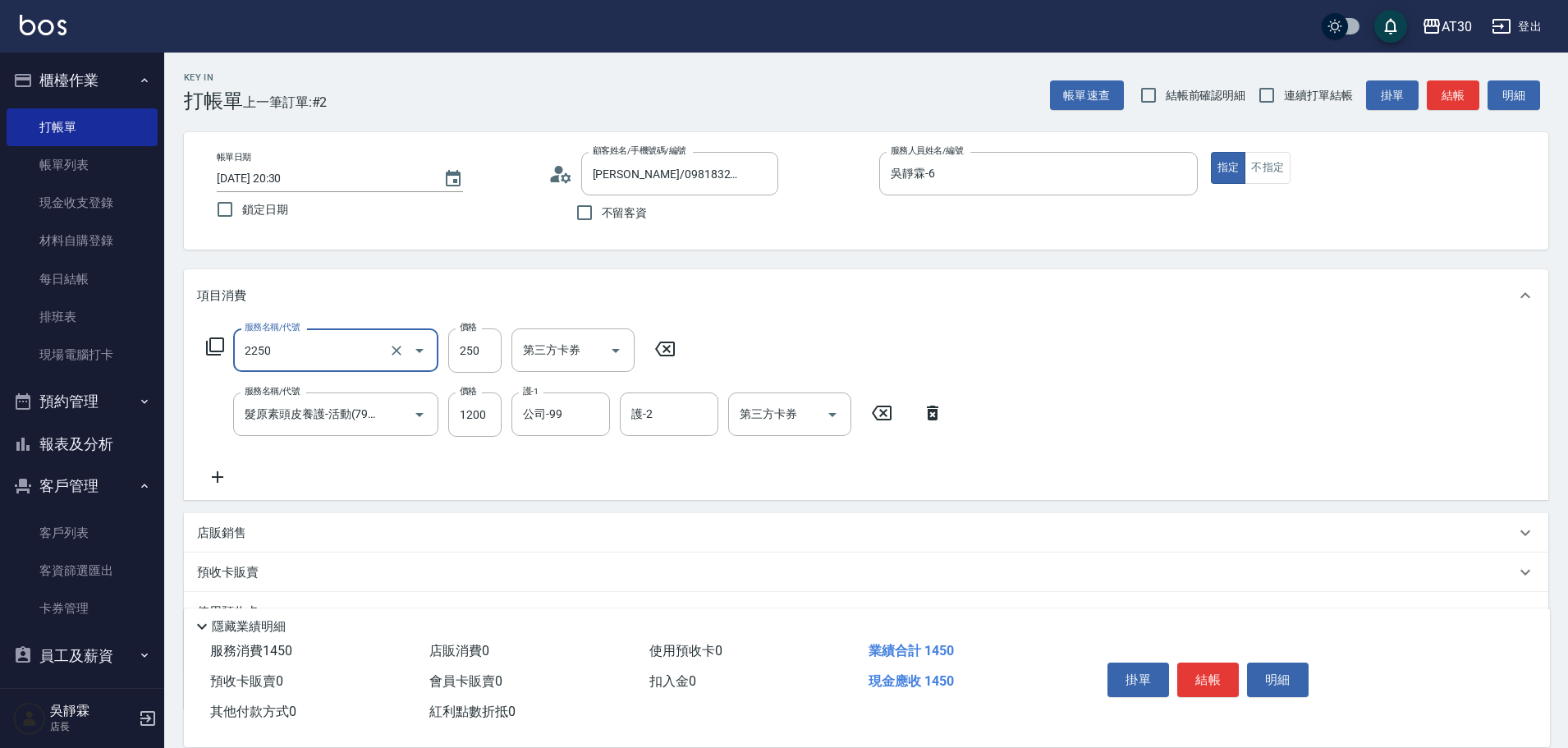
type input "剪髮(2250)"
click at [1002, 313] on div "項目消費" at bounding box center [866, 295] width 1364 height 53
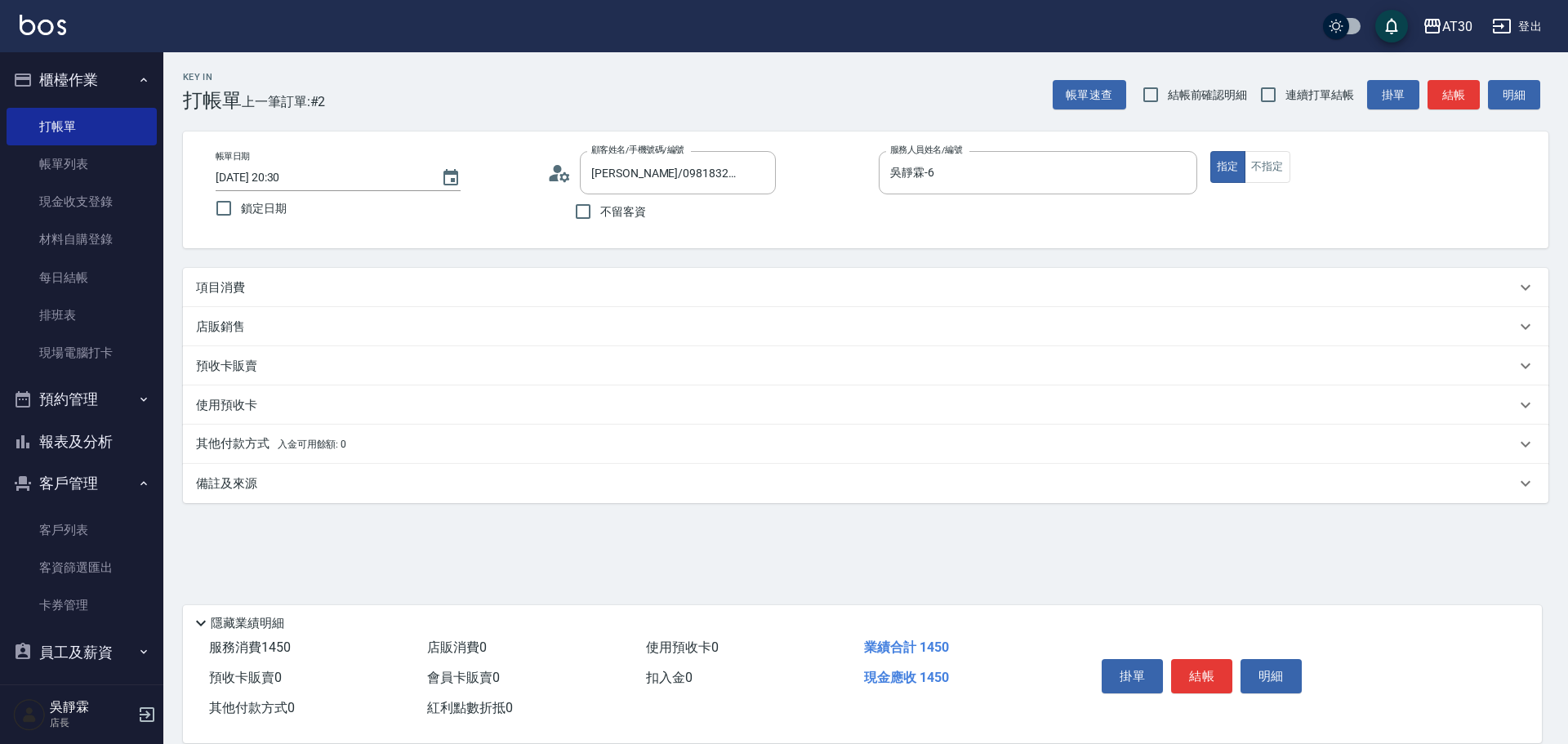
click at [244, 283] on p "項目消費" at bounding box center [220, 288] width 49 height 17
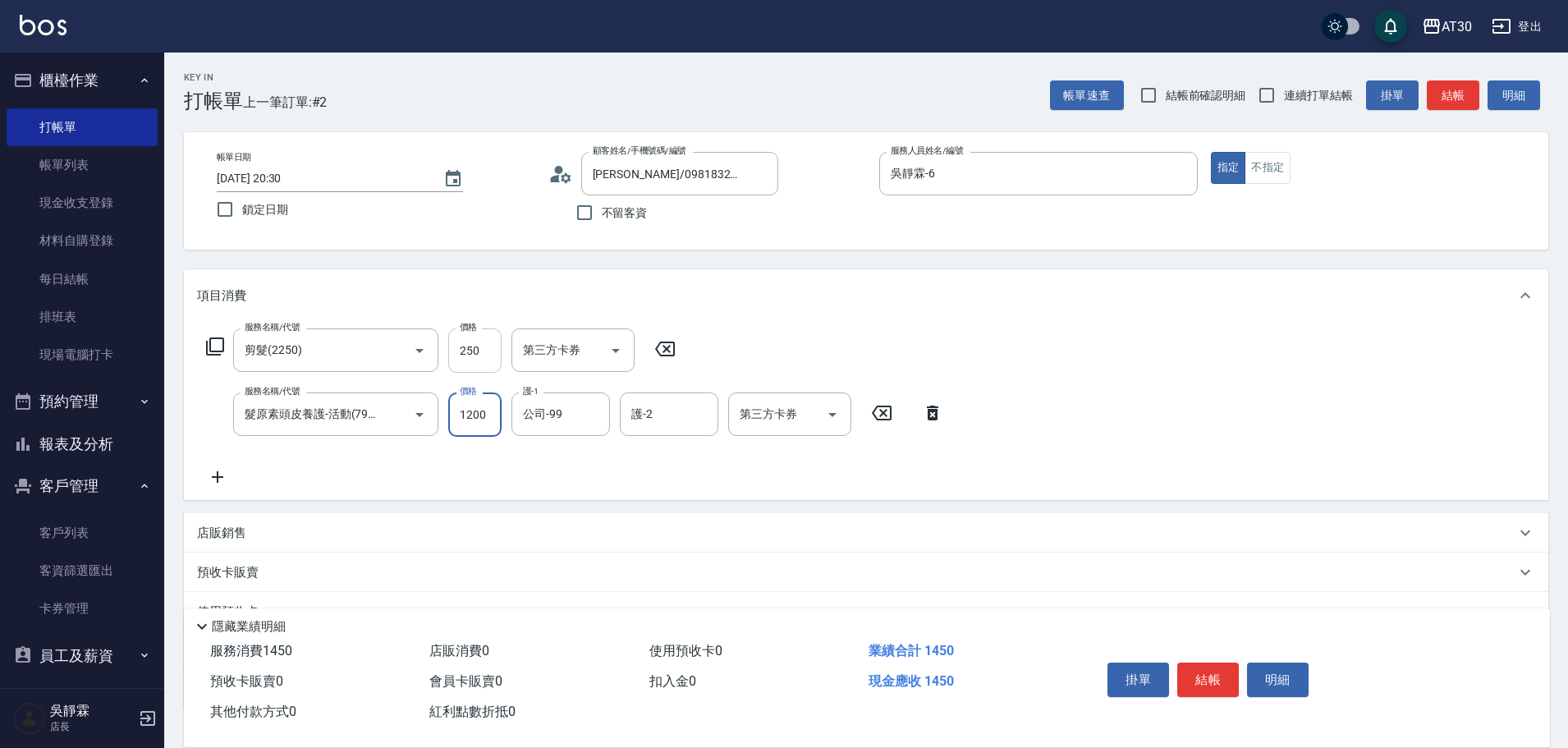
click at [470, 349] on input "250" at bounding box center [475, 350] width 53 height 44
click at [481, 346] on input "250" at bounding box center [475, 350] width 53 height 44
type input "300"
click at [1198, 669] on button "結帳" at bounding box center [1207, 680] width 61 height 35
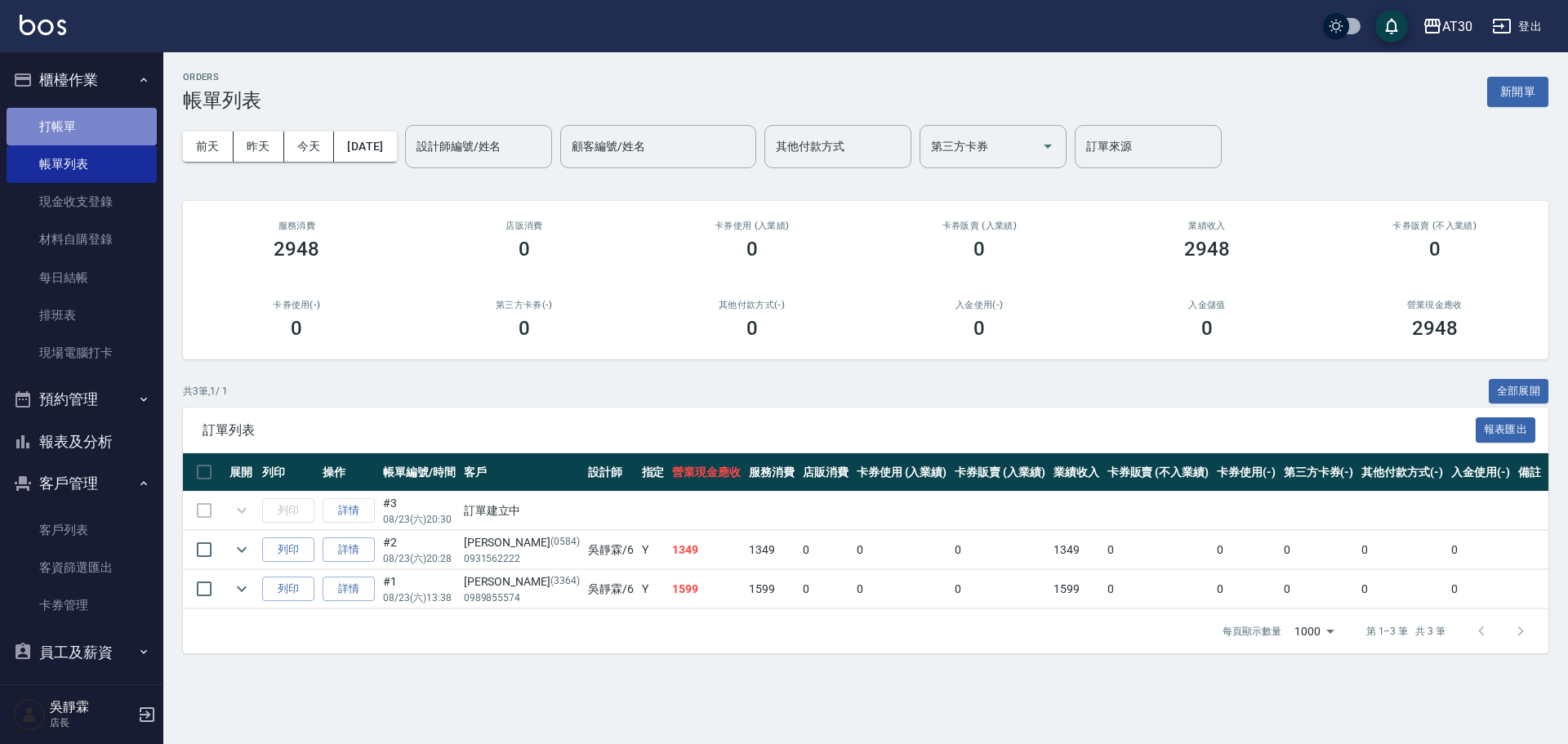
click at [123, 131] on link "打帳單" at bounding box center [81, 127] width 150 height 38
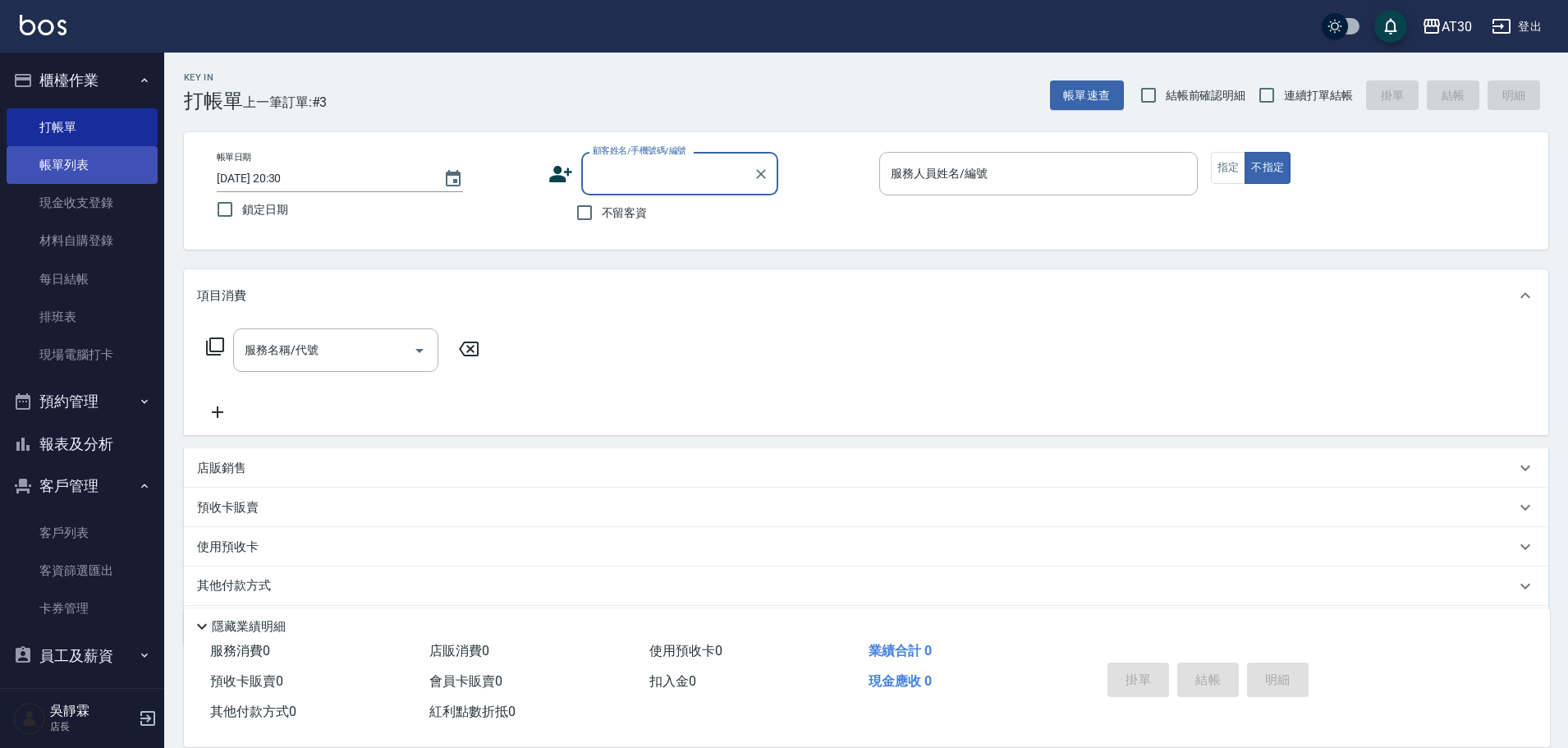
click at [104, 173] on link "帳單列表" at bounding box center [82, 165] width 151 height 38
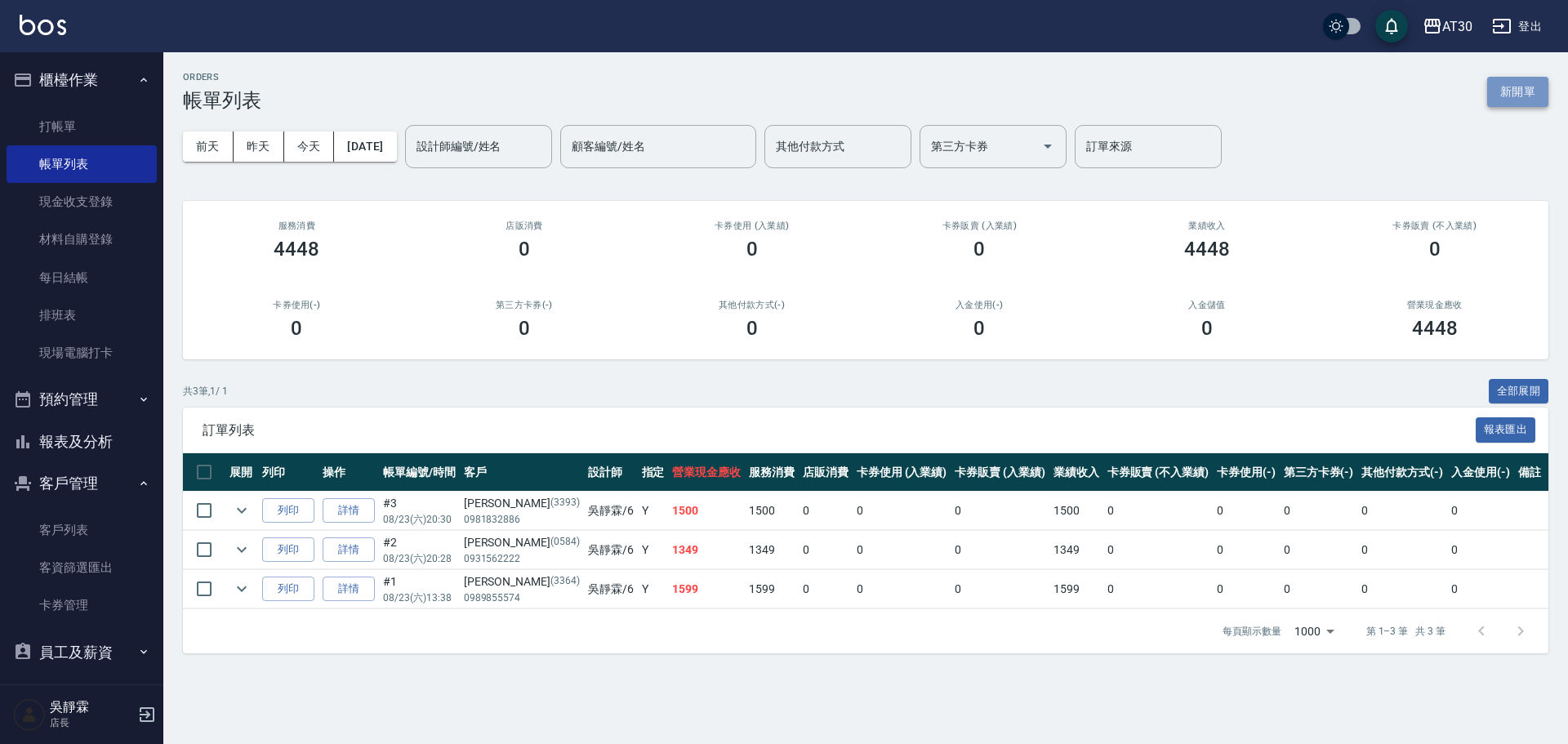
click at [1511, 93] on button "新開單" at bounding box center [1517, 91] width 61 height 30
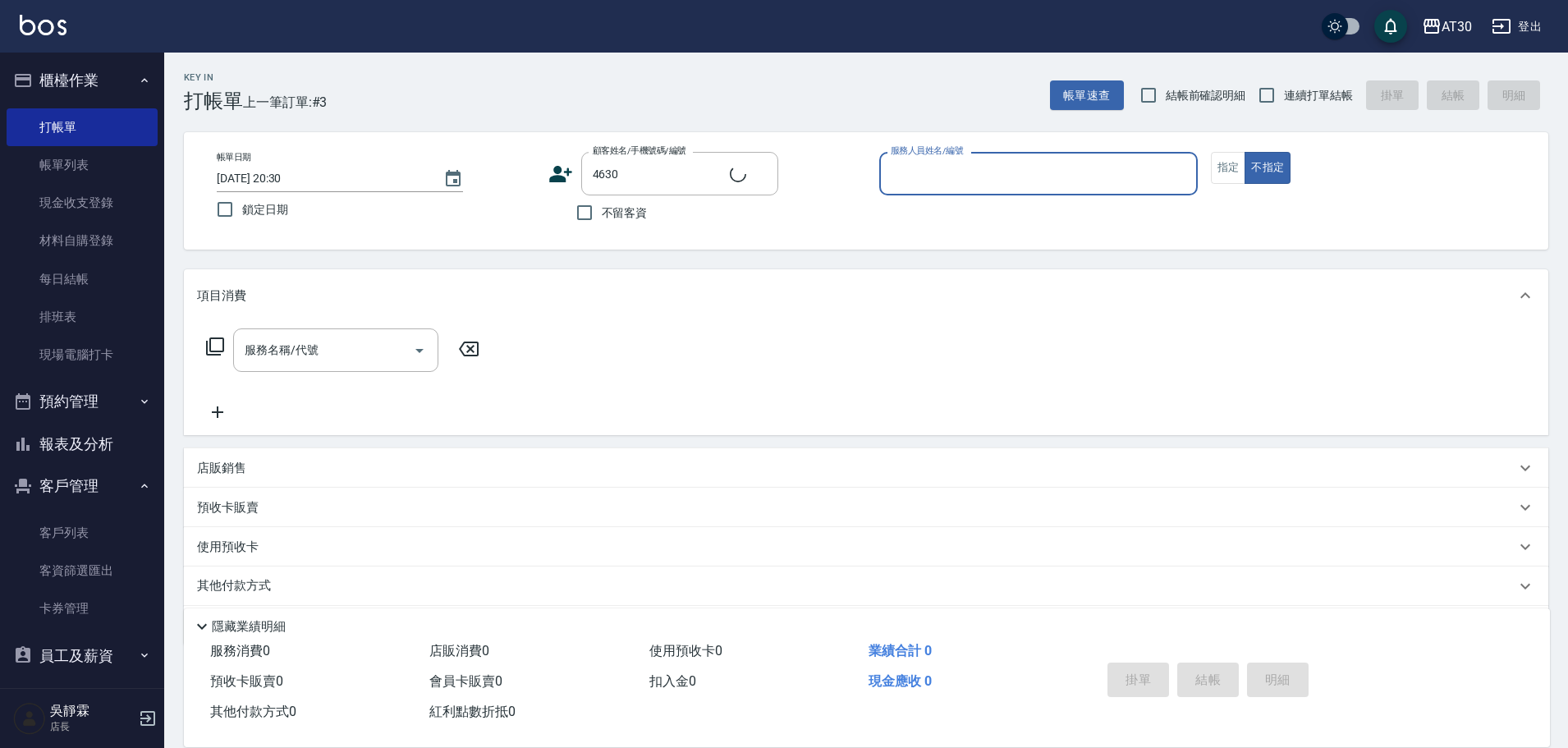
type input "[PERSON_NAME]/0985546945/4630"
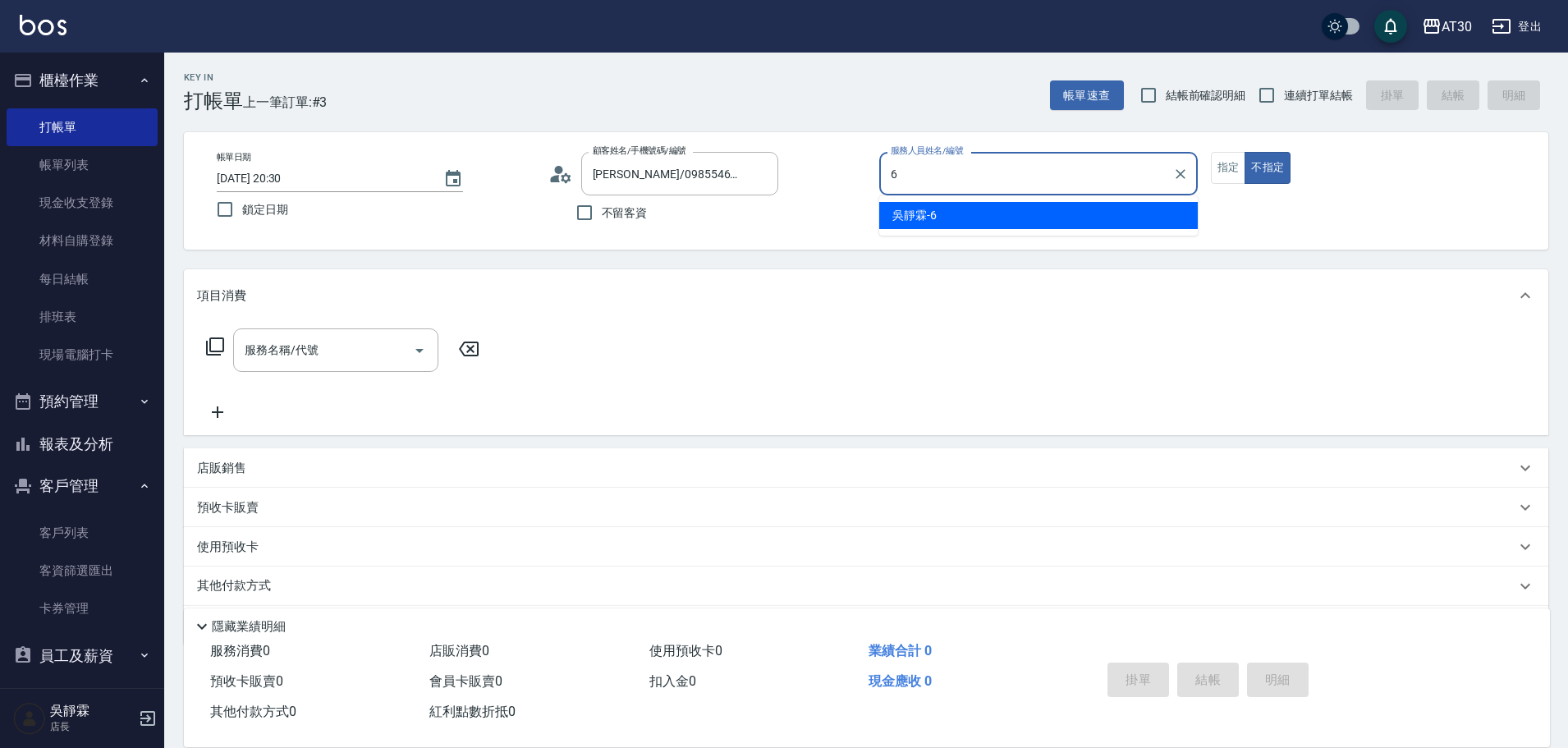
type input "吳靜霖-6"
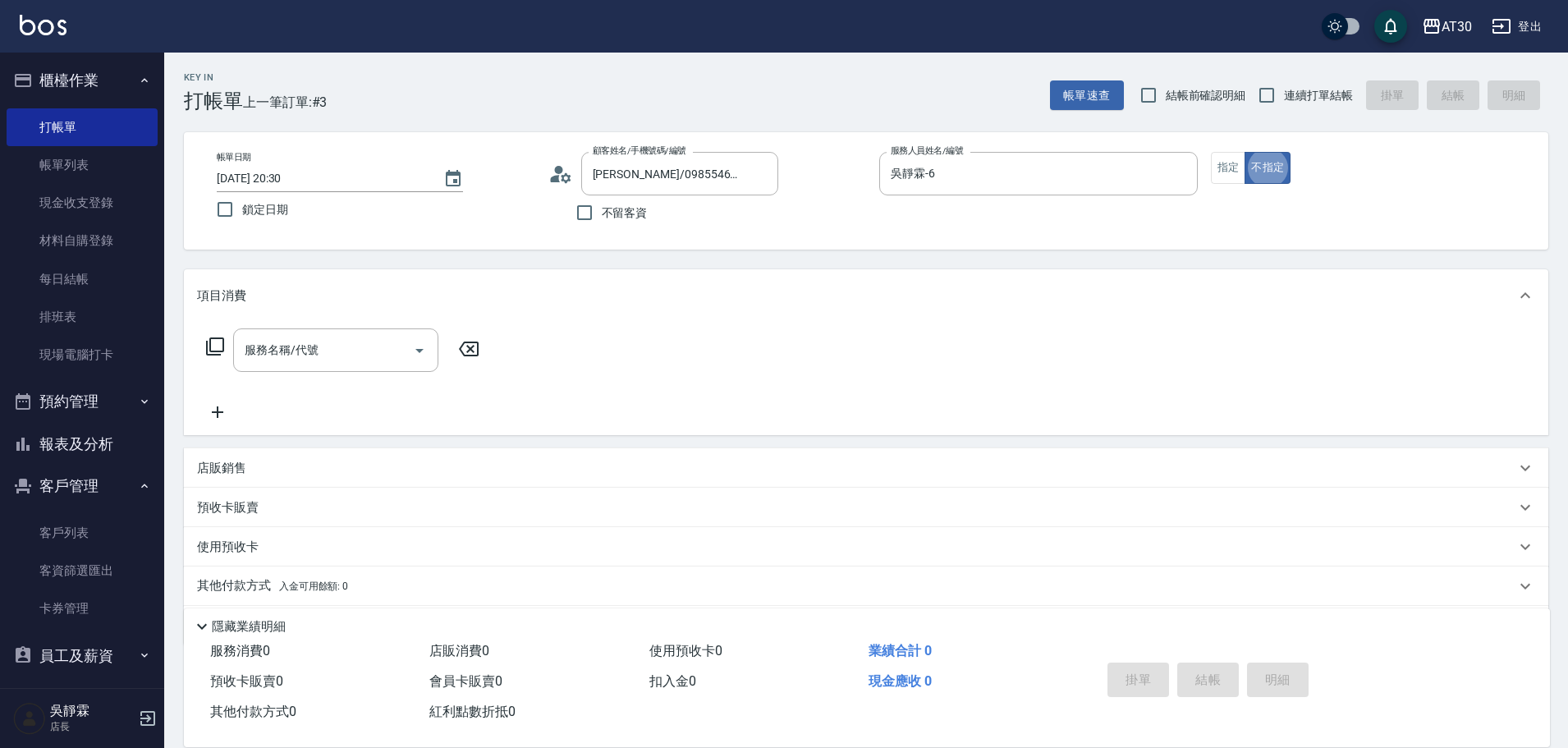
type button "false"
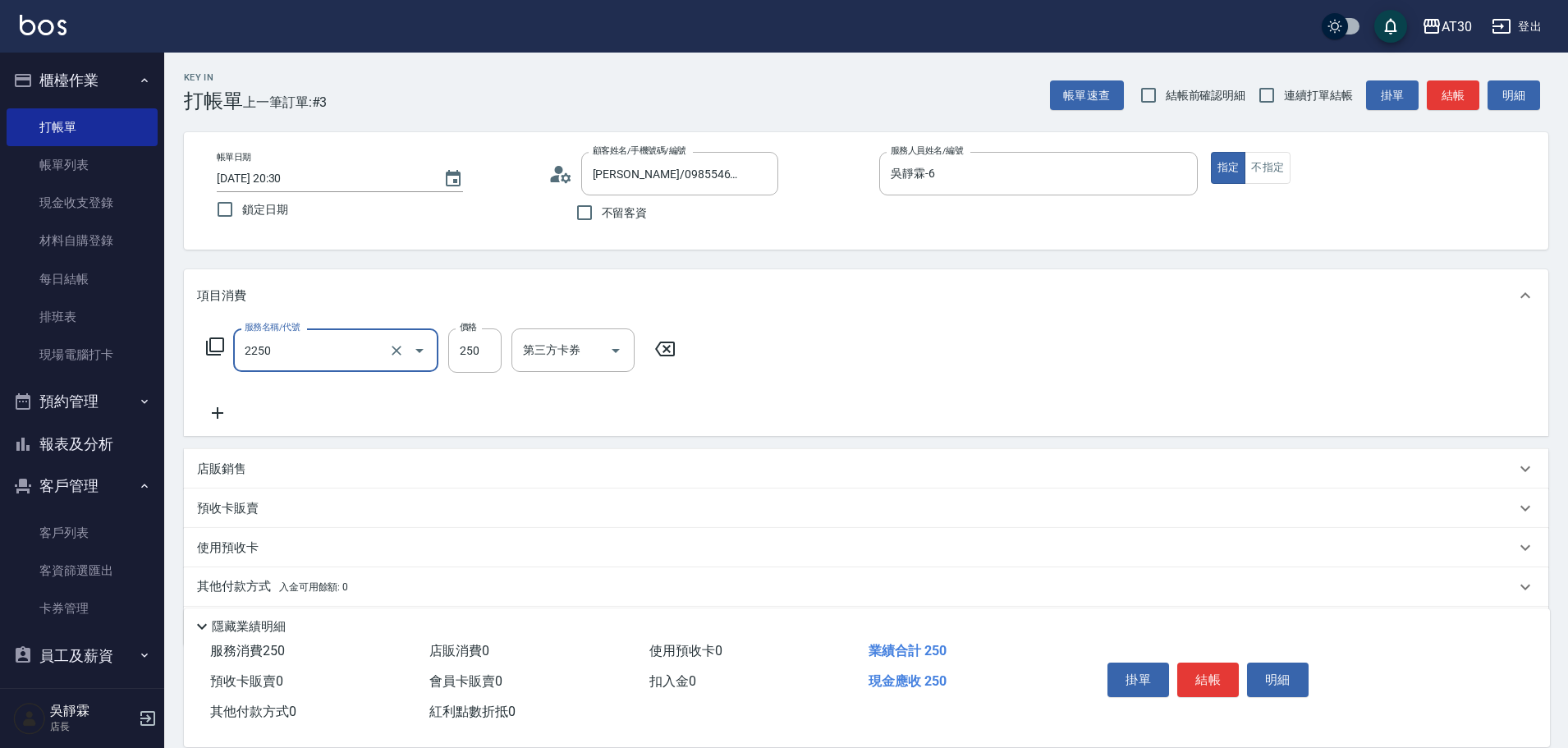
type input "剪髮(2250)"
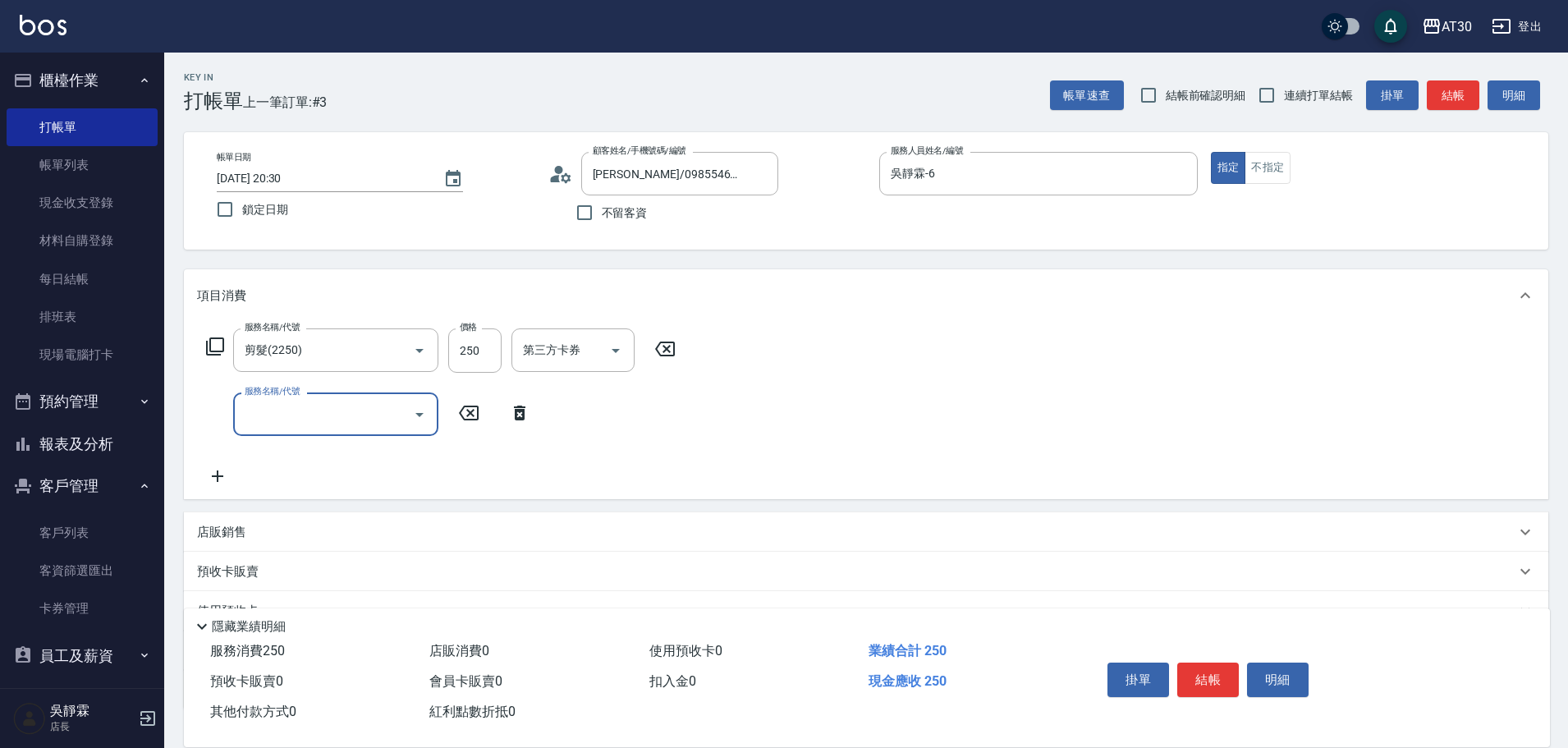
type input "2"
type input "1999以下染髮(41999)"
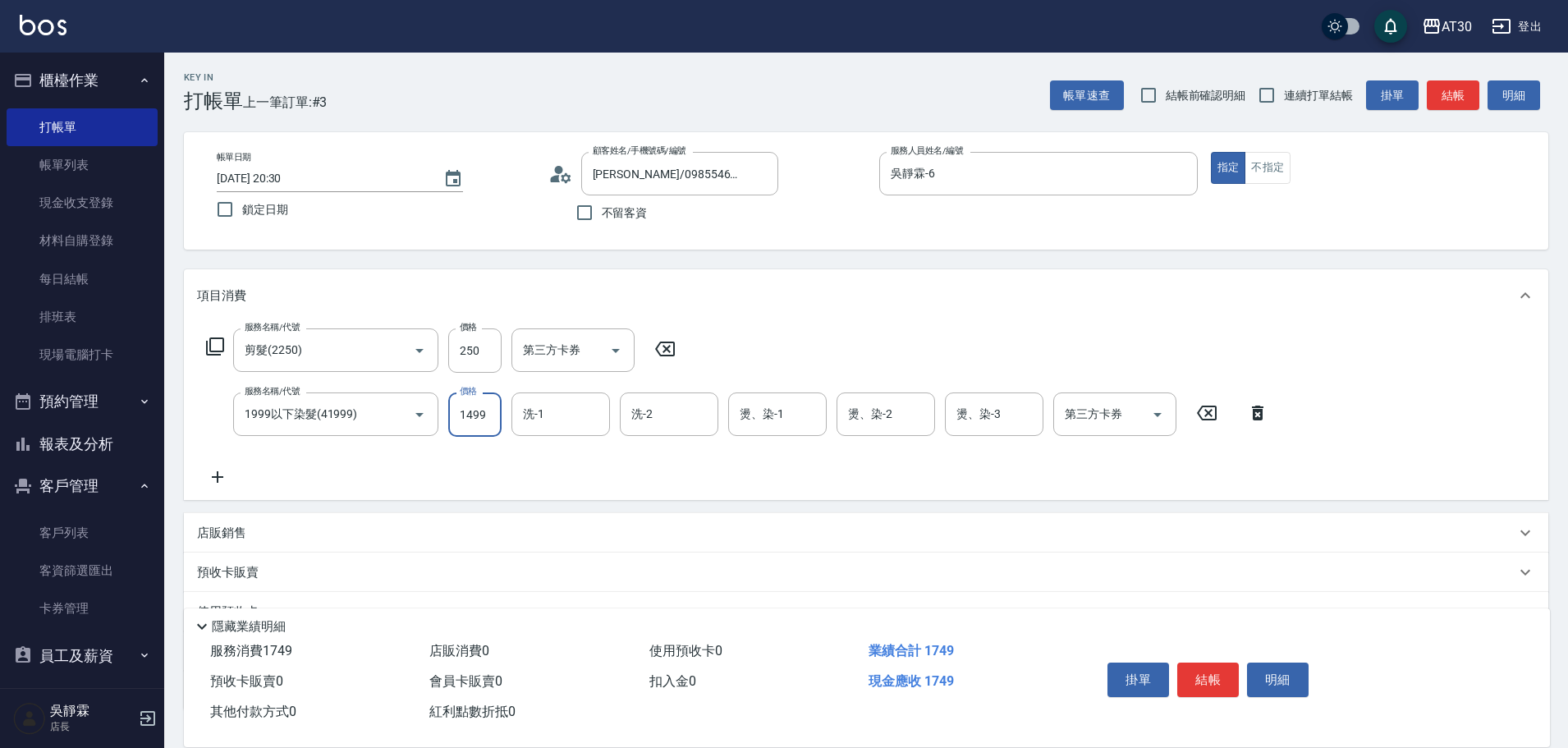
type input "1499"
type input "曾駿育-23"
type input "吳靜霖-6"
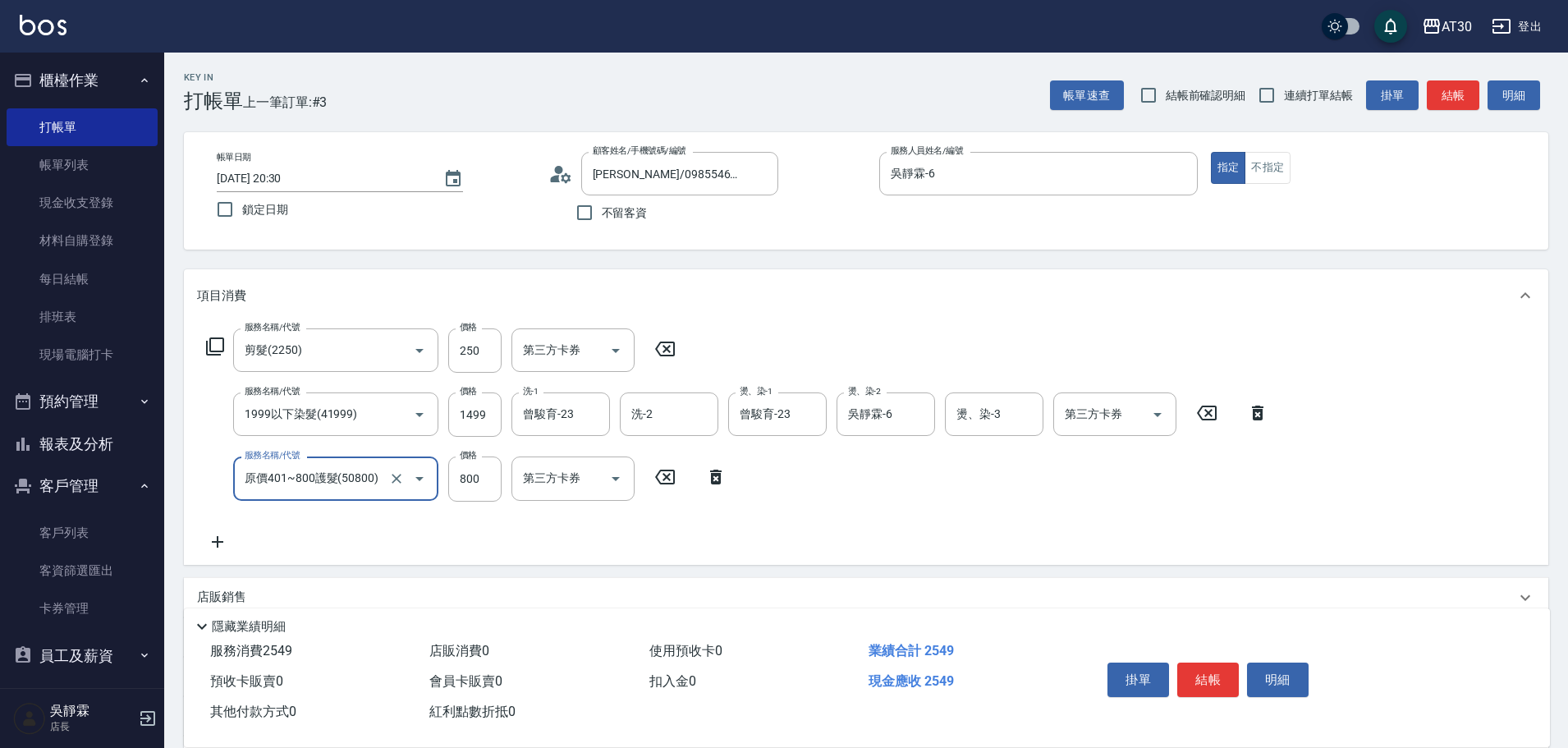
type input "原價401~800護髮(50800)"
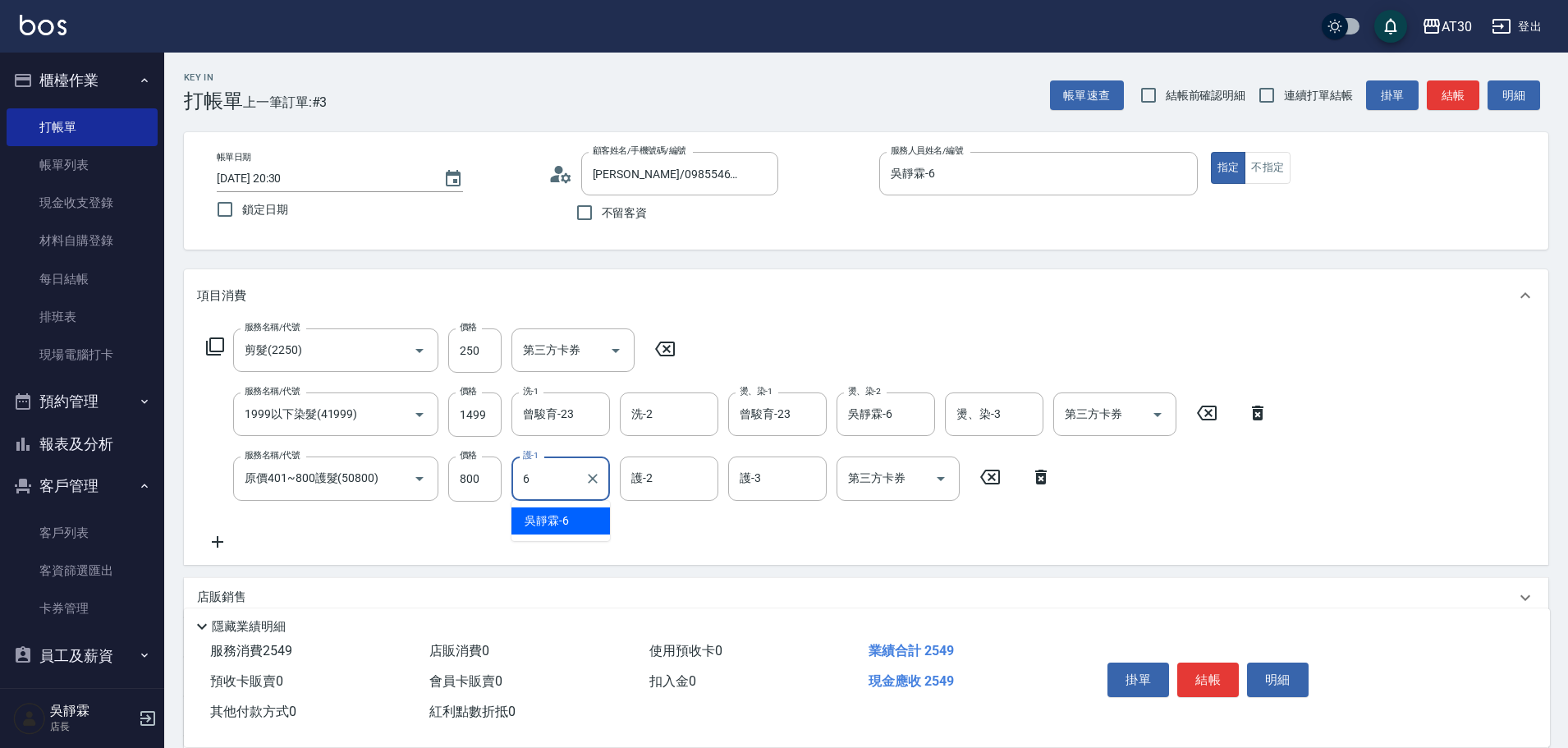
type input "吳靜霖-6"
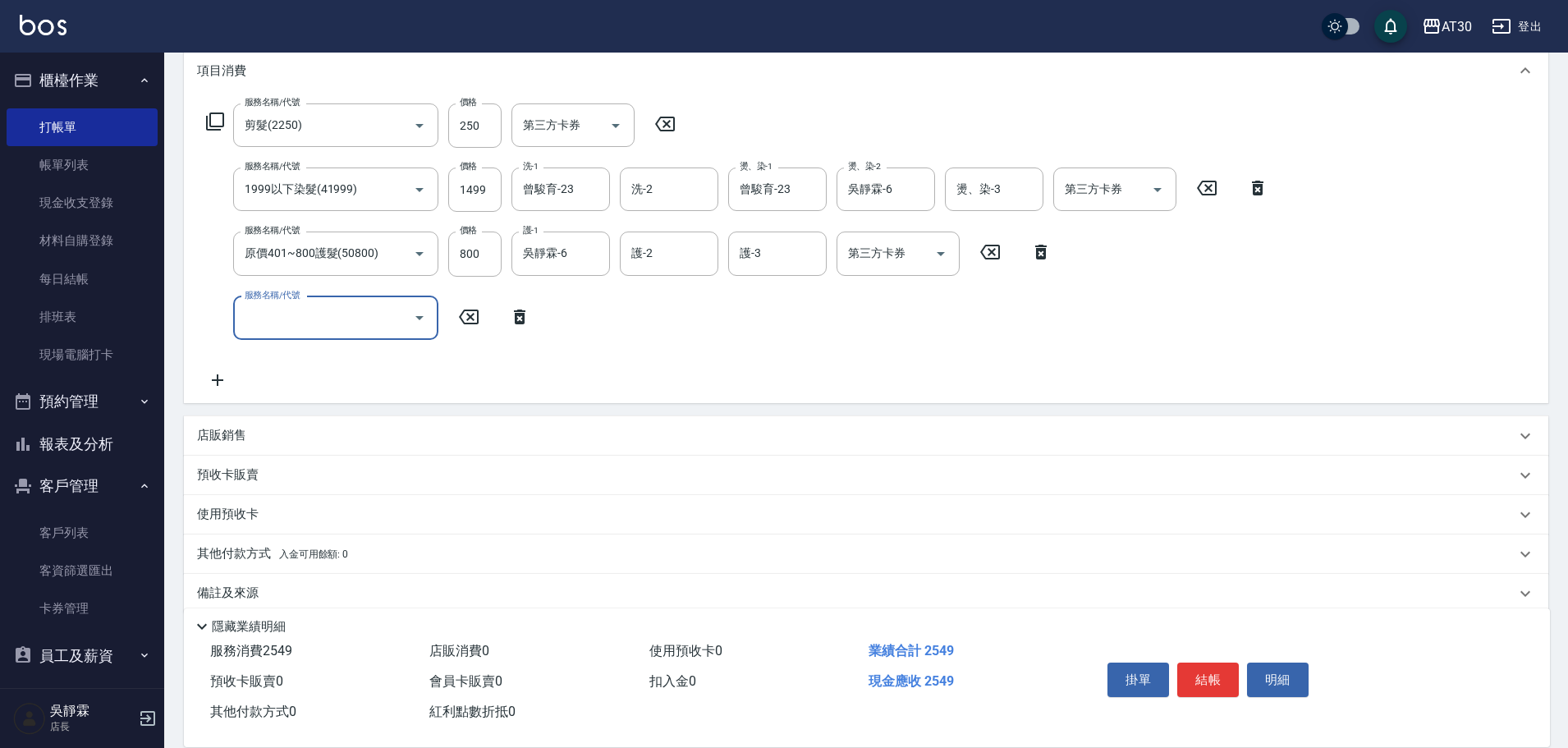
scroll to position [248, 0]
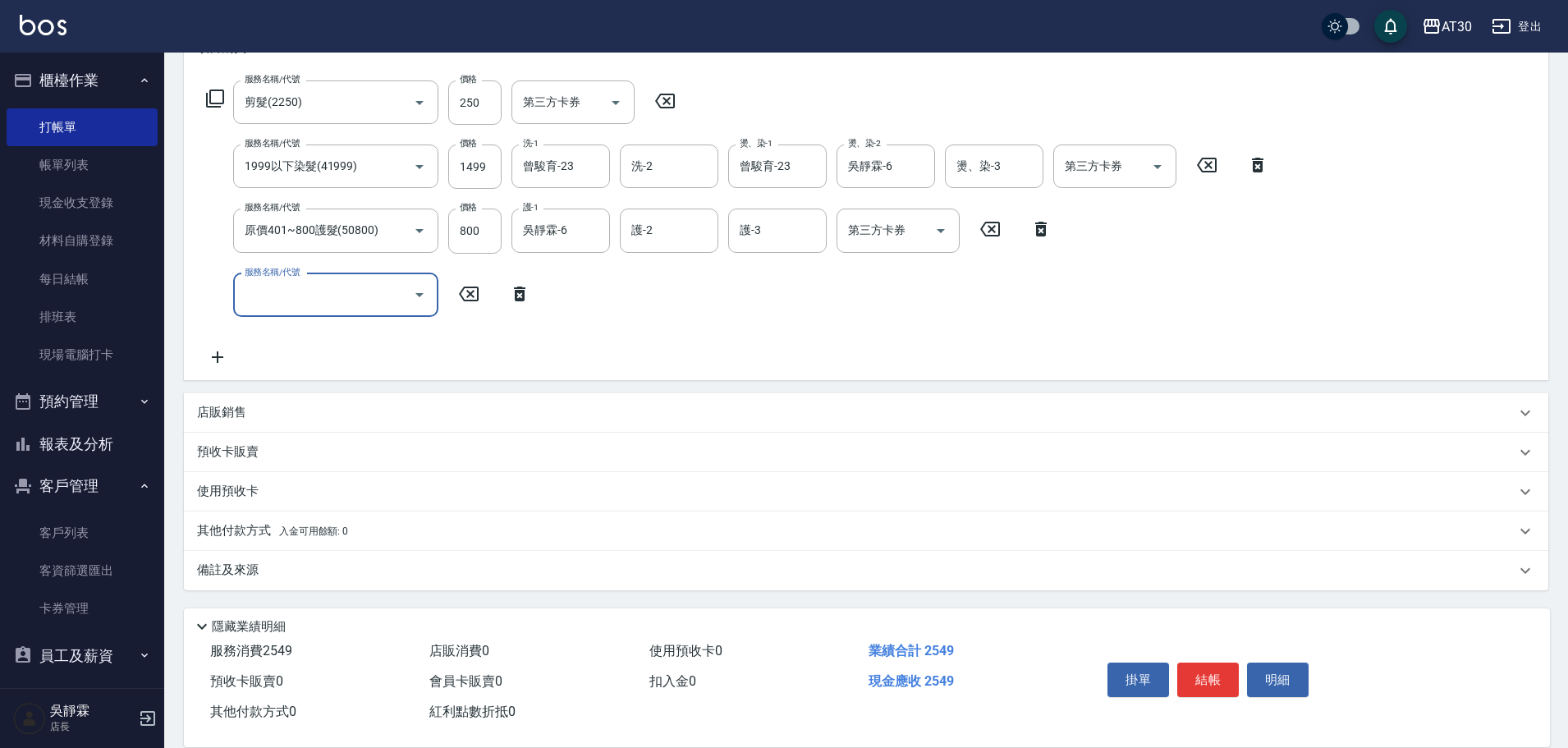
click at [267, 422] on div "店販銷售" at bounding box center [866, 413] width 1364 height 40
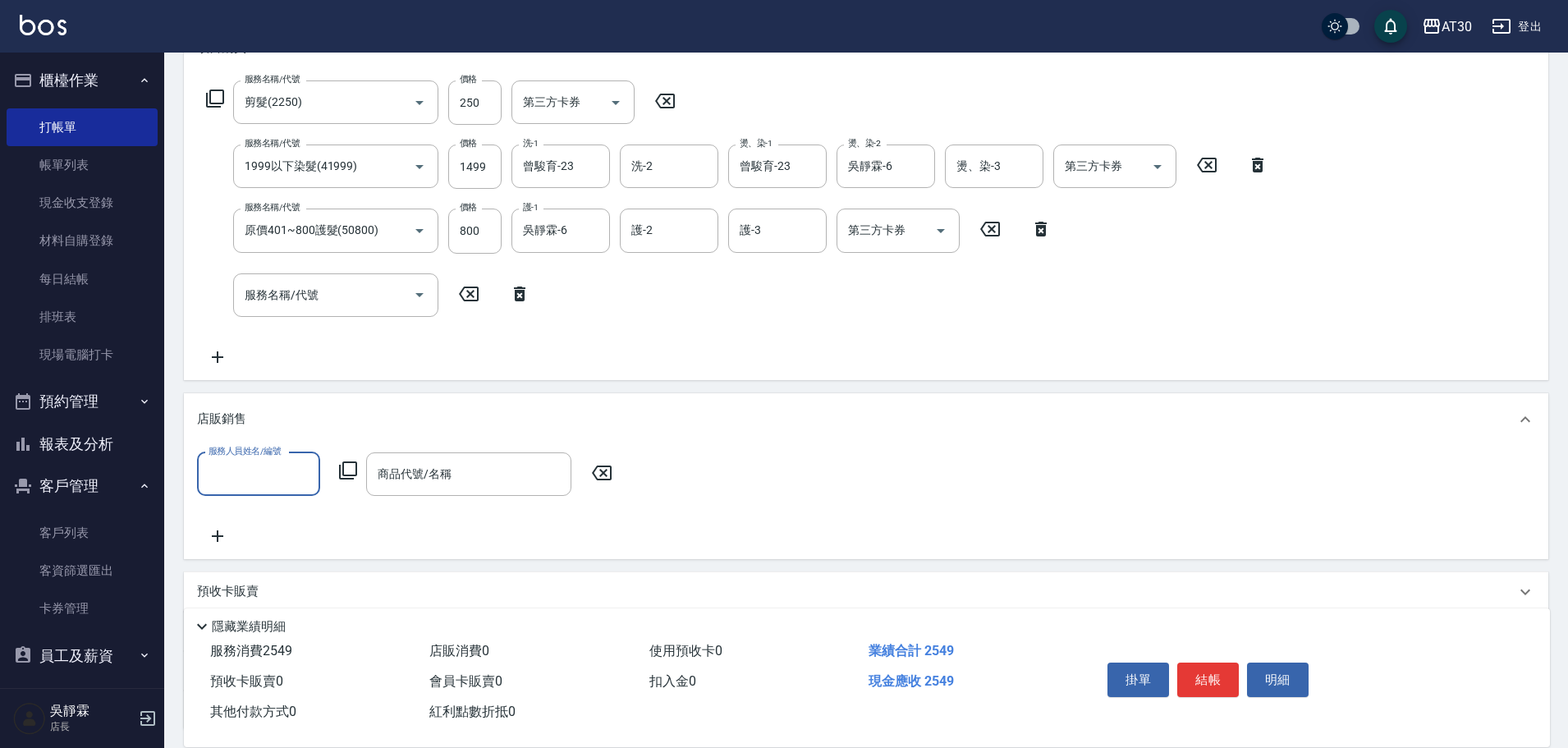
scroll to position [0, 0]
click at [288, 475] on input "服務人員姓名/編號" at bounding box center [259, 474] width 109 height 28
drag, startPoint x: 282, startPoint y: 539, endPoint x: 336, endPoint y: 499, distance: 67.2
click at [285, 539] on div "吳靜霖 -6" at bounding box center [258, 543] width 123 height 27
type input "吳靜霖-6"
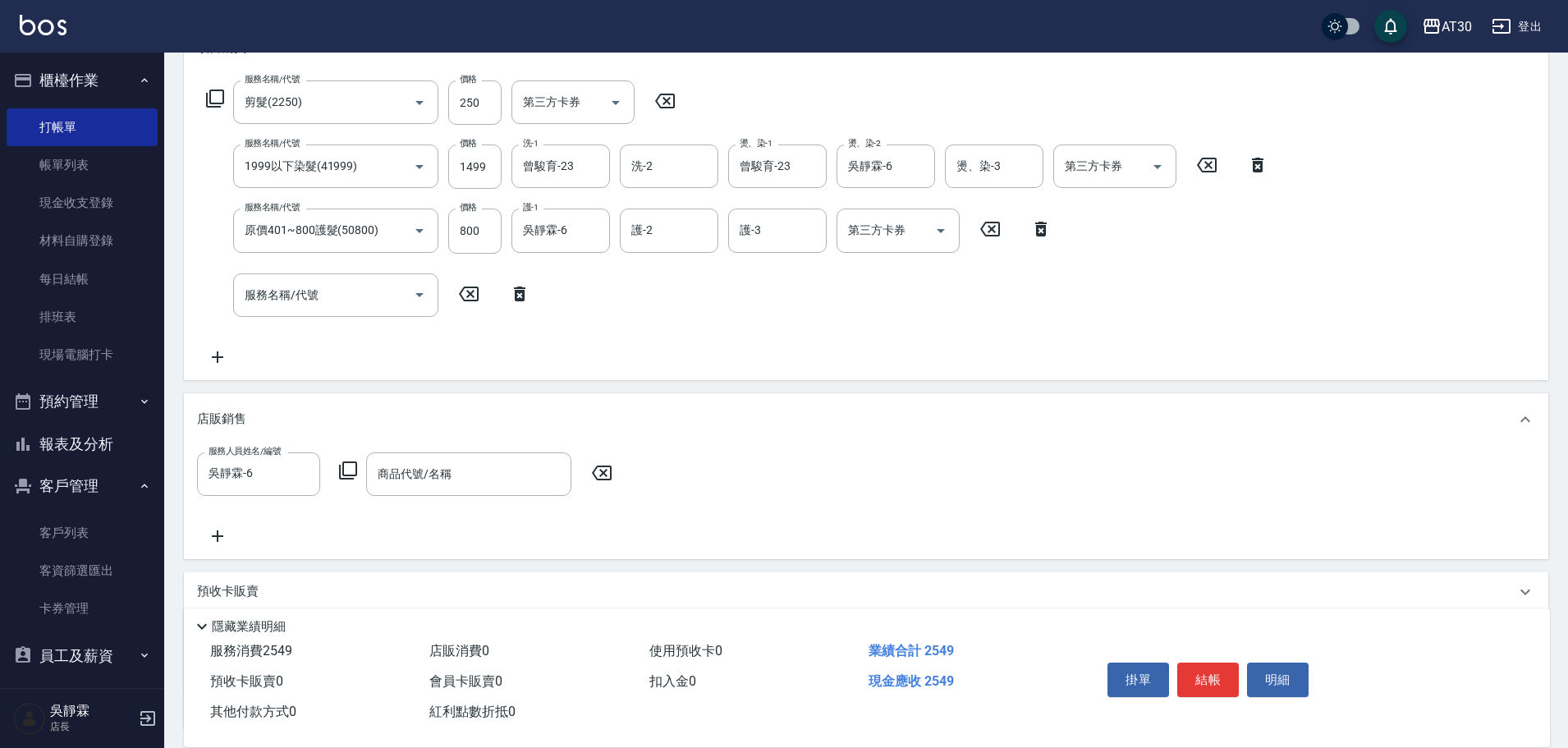
click at [350, 466] on icon at bounding box center [348, 470] width 20 height 20
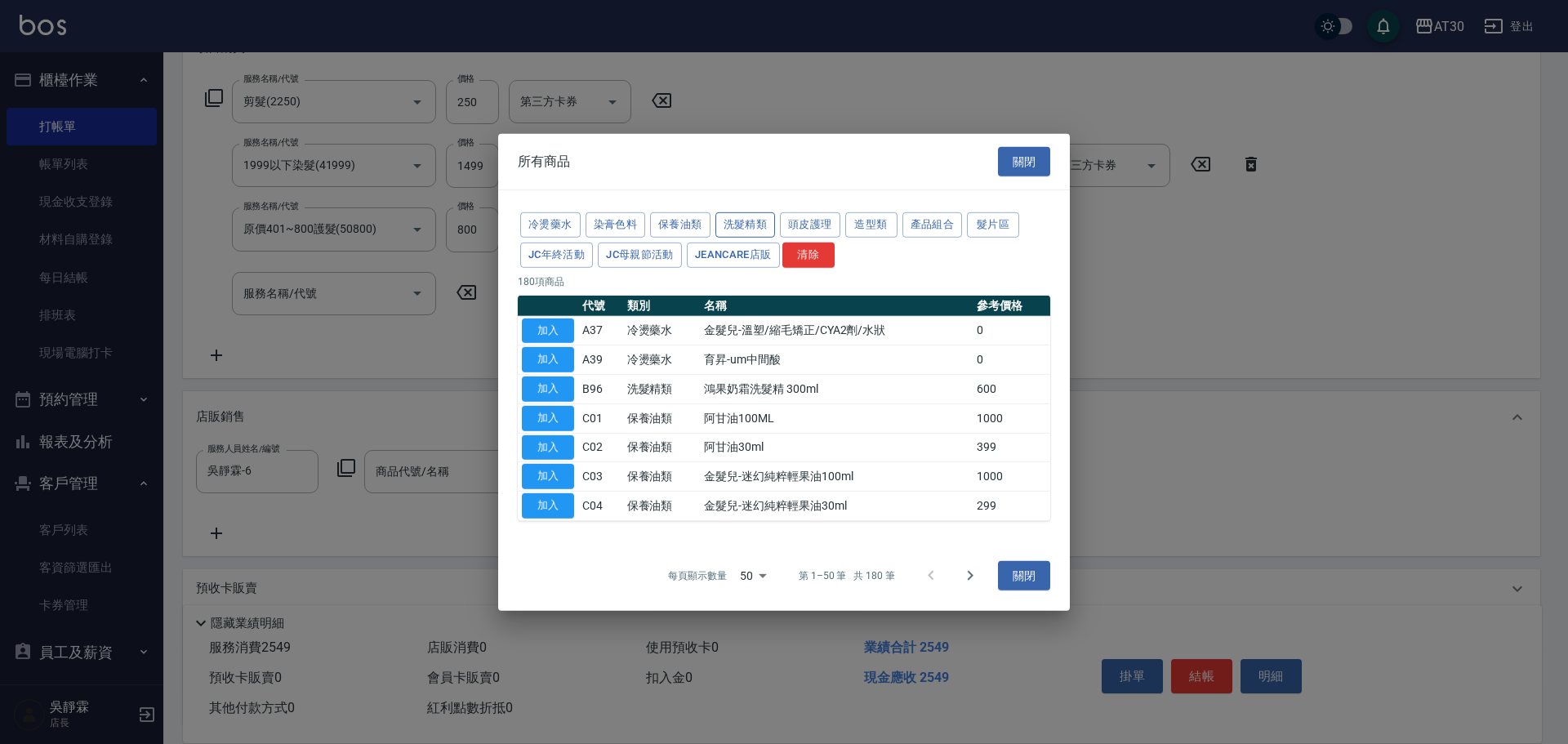
click at [756, 226] on button "洗髮精類" at bounding box center [745, 226] width 60 height 26
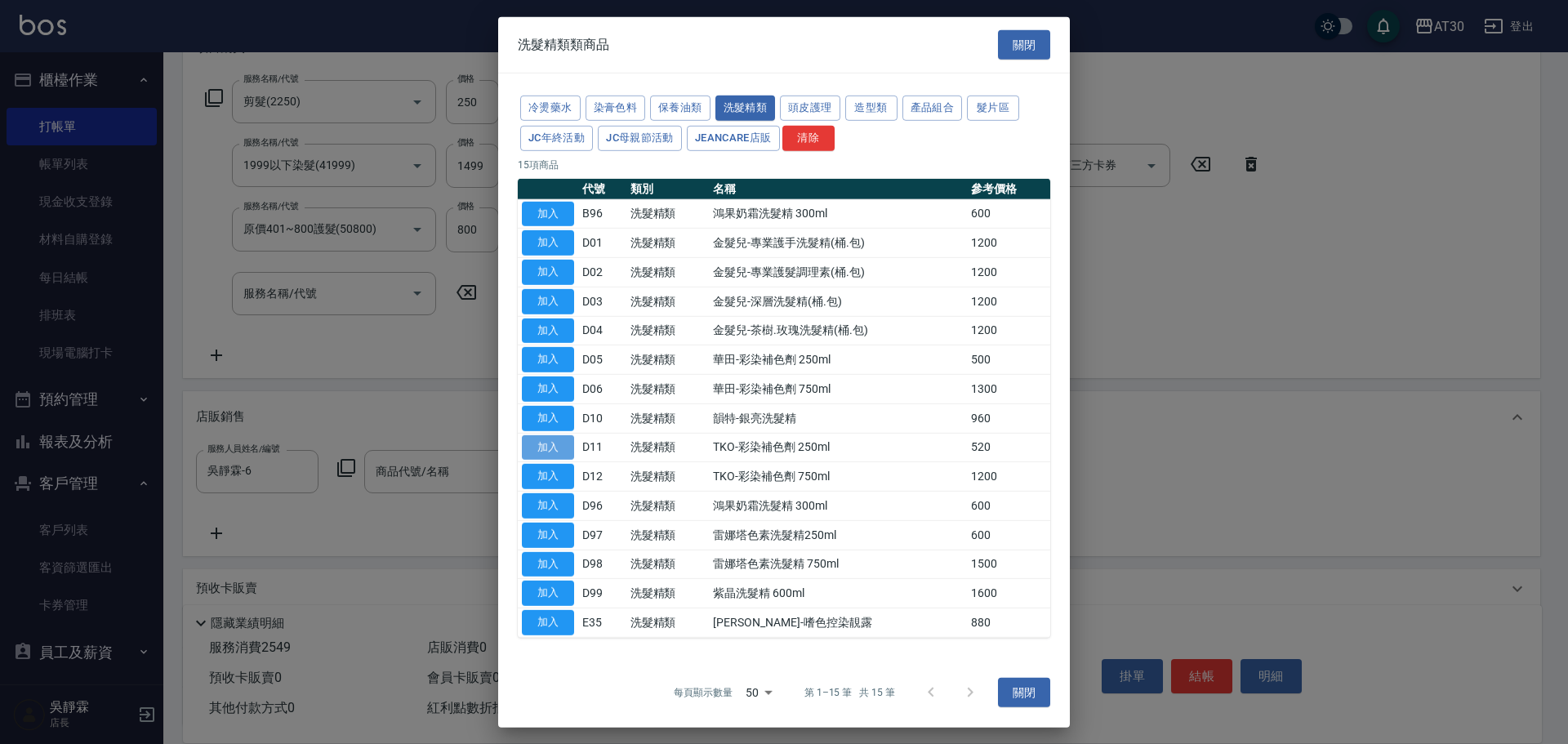
click at [547, 451] on button "加入" at bounding box center [547, 447] width 52 height 26
type input "TKO-彩染補色劑 250ml"
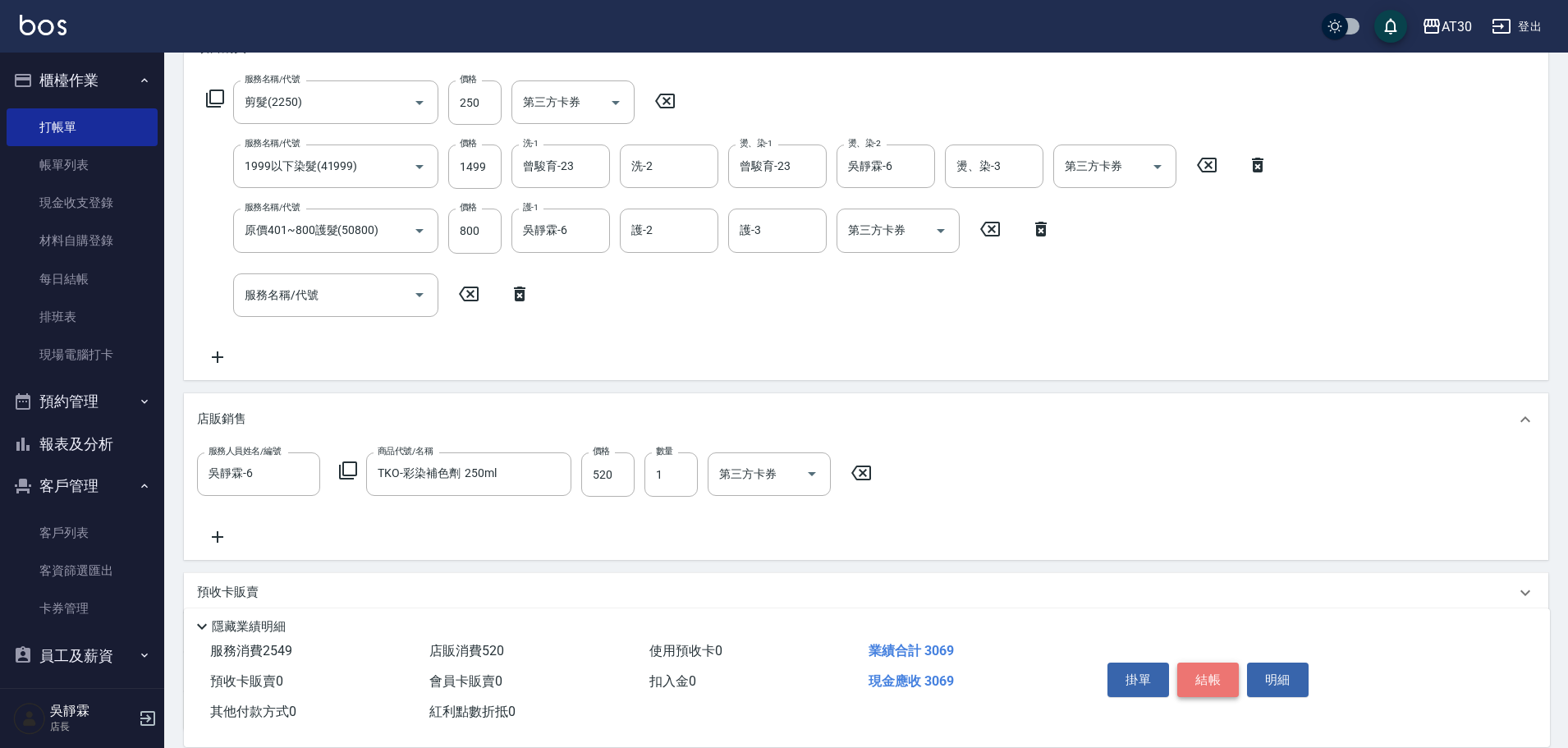
click at [1219, 664] on button "結帳" at bounding box center [1207, 680] width 61 height 35
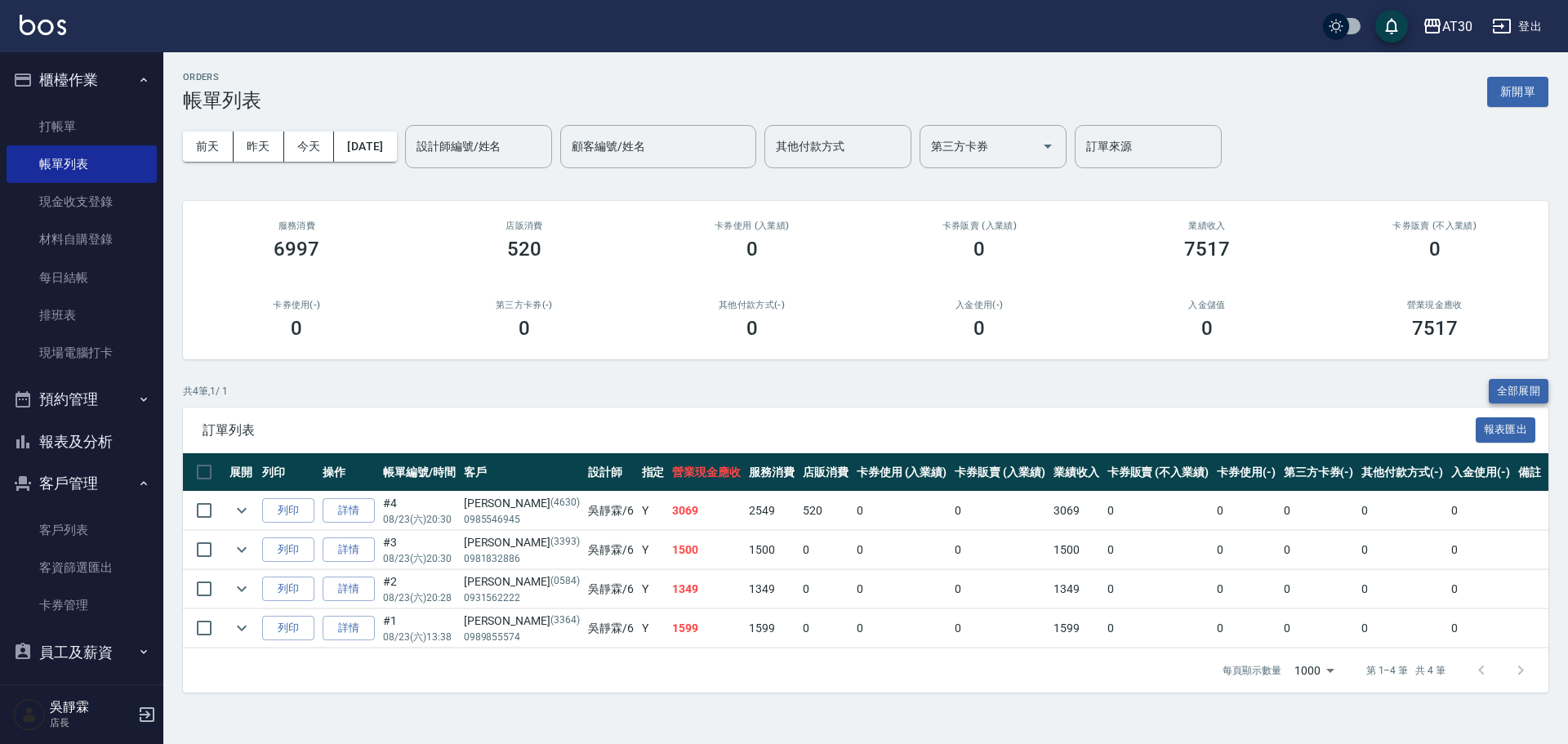
click at [1517, 393] on button "全部展開" at bounding box center [1519, 392] width 60 height 26
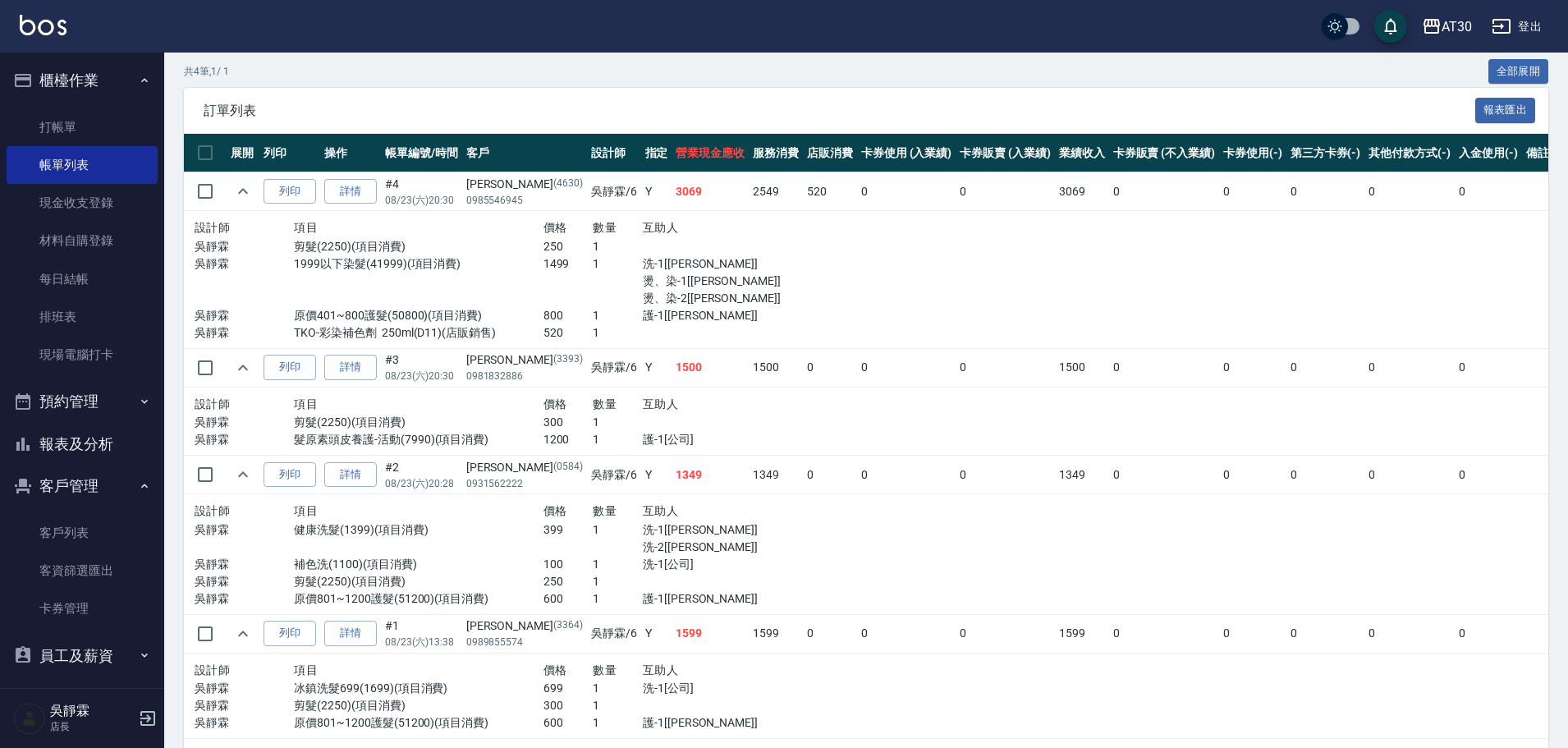
scroll to position [331, 0]
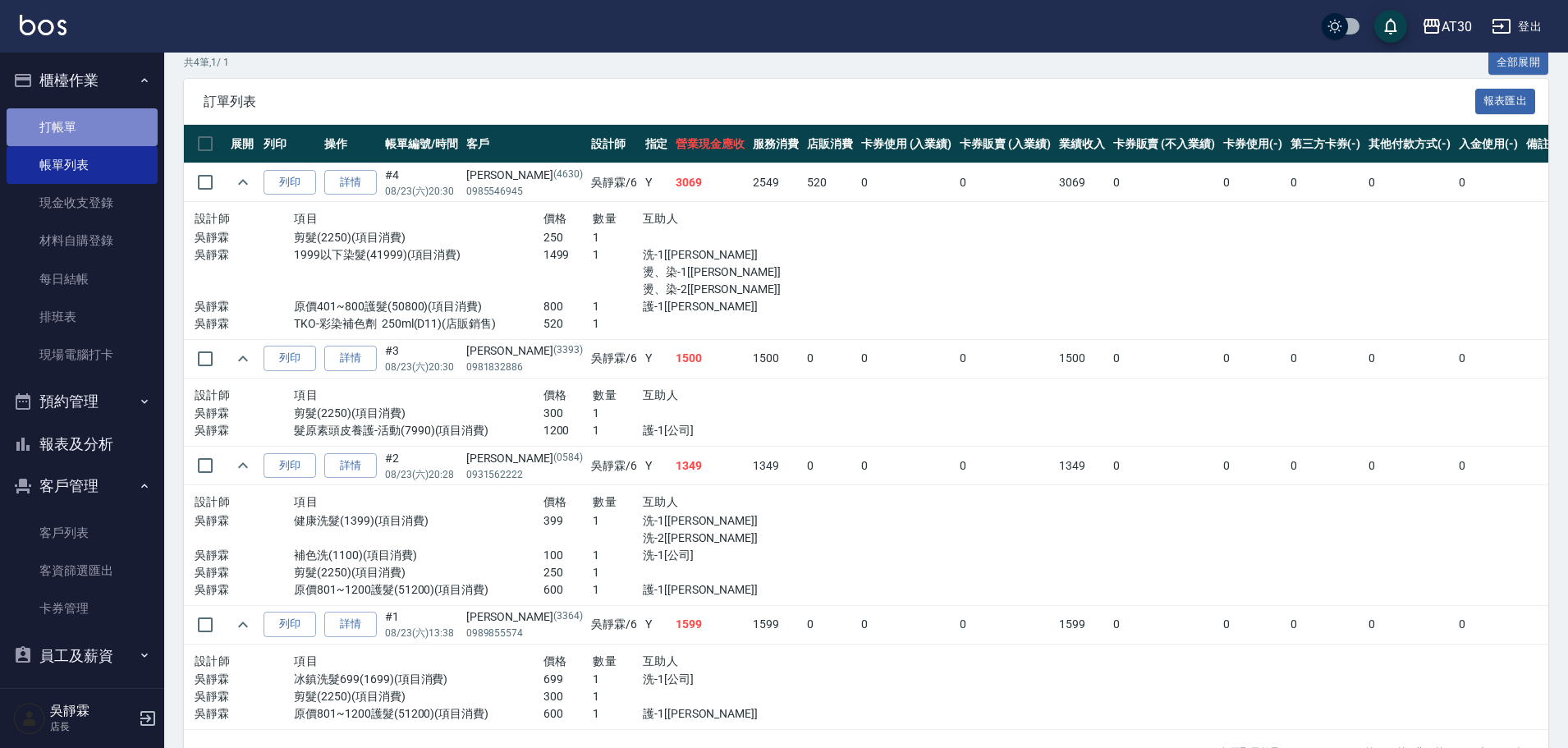
click at [113, 125] on link "打帳單" at bounding box center [82, 128] width 151 height 38
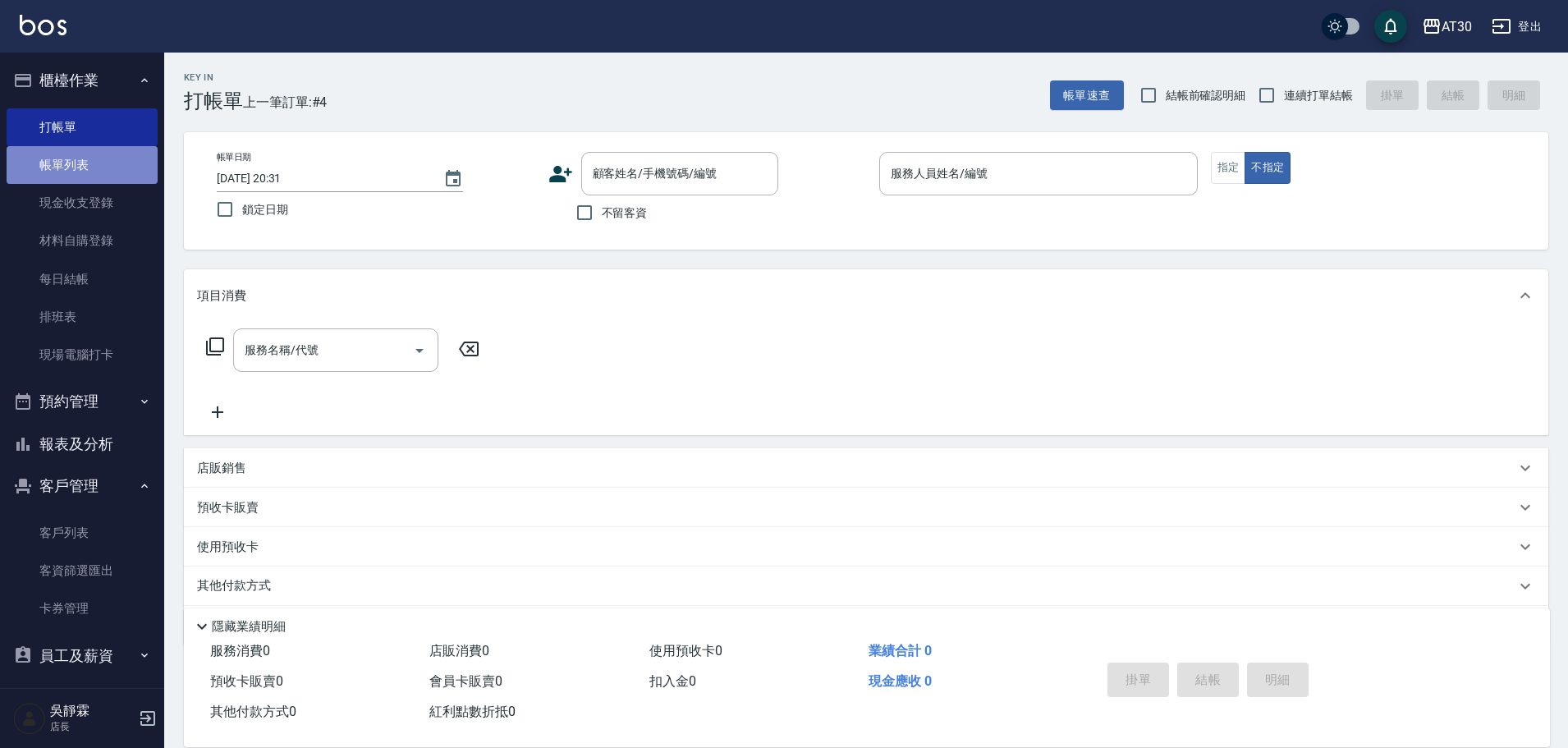
click at [101, 179] on link "帳單列表" at bounding box center [82, 165] width 151 height 38
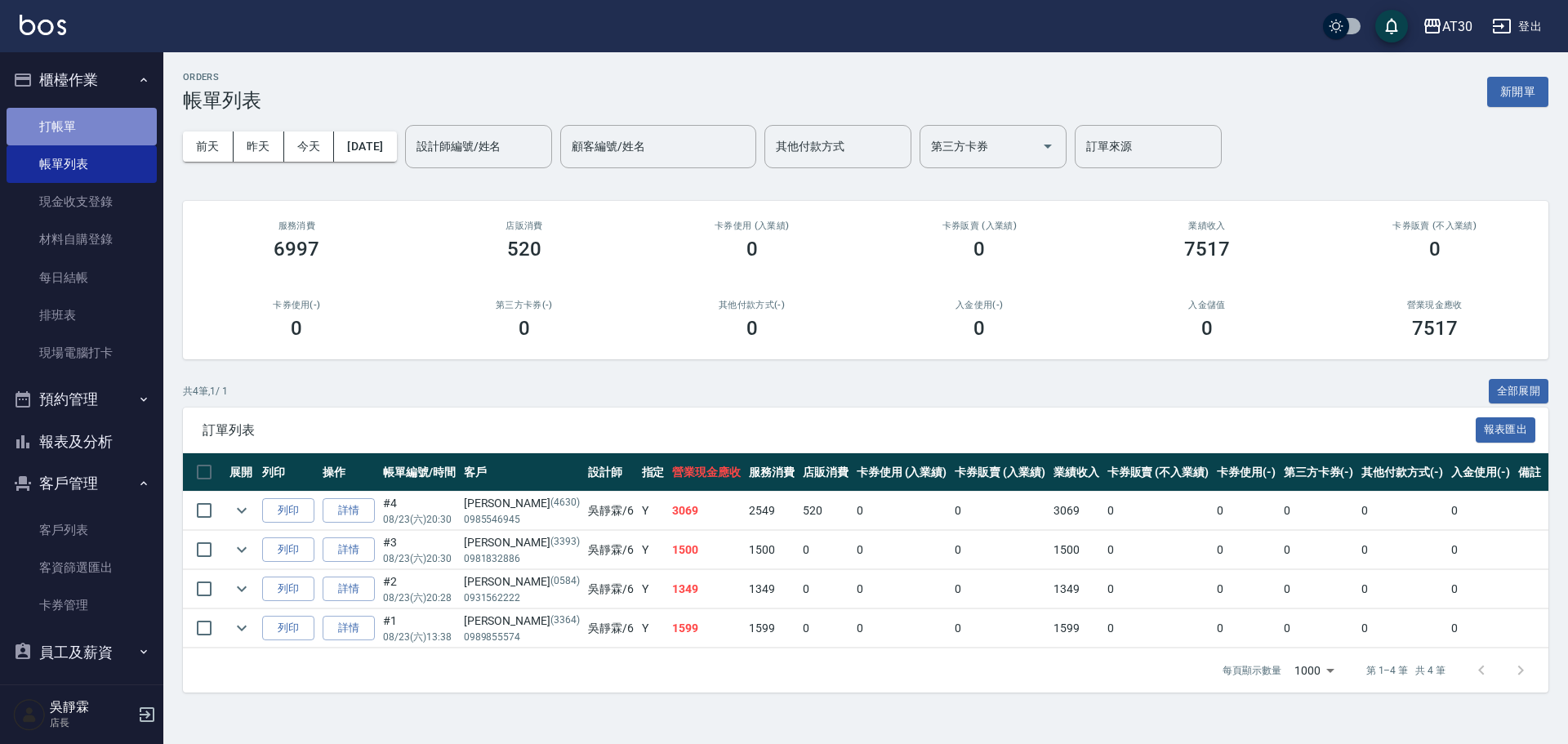
click at [87, 115] on link "打帳單" at bounding box center [81, 127] width 150 height 38
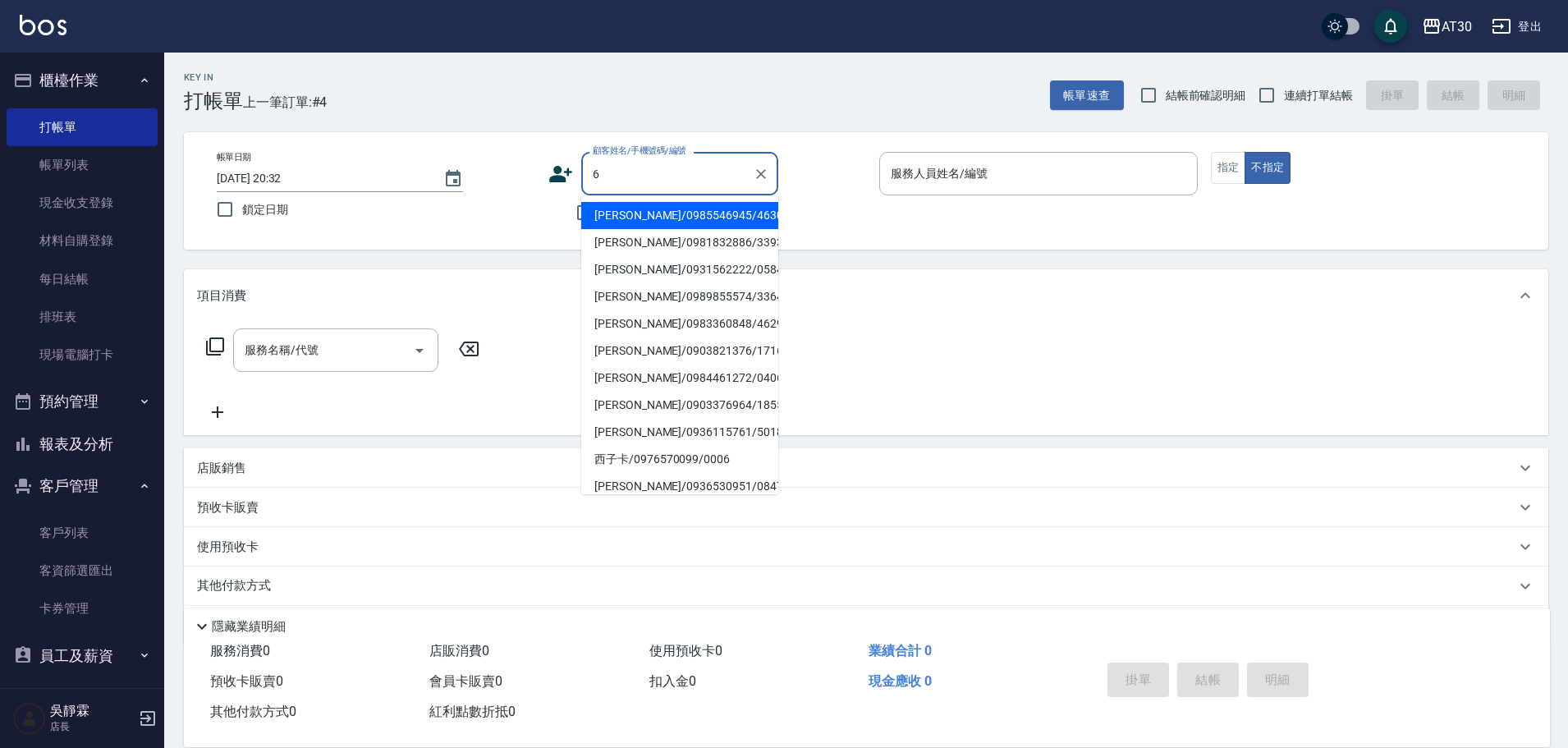
type input "[PERSON_NAME]/0985546945/4630"
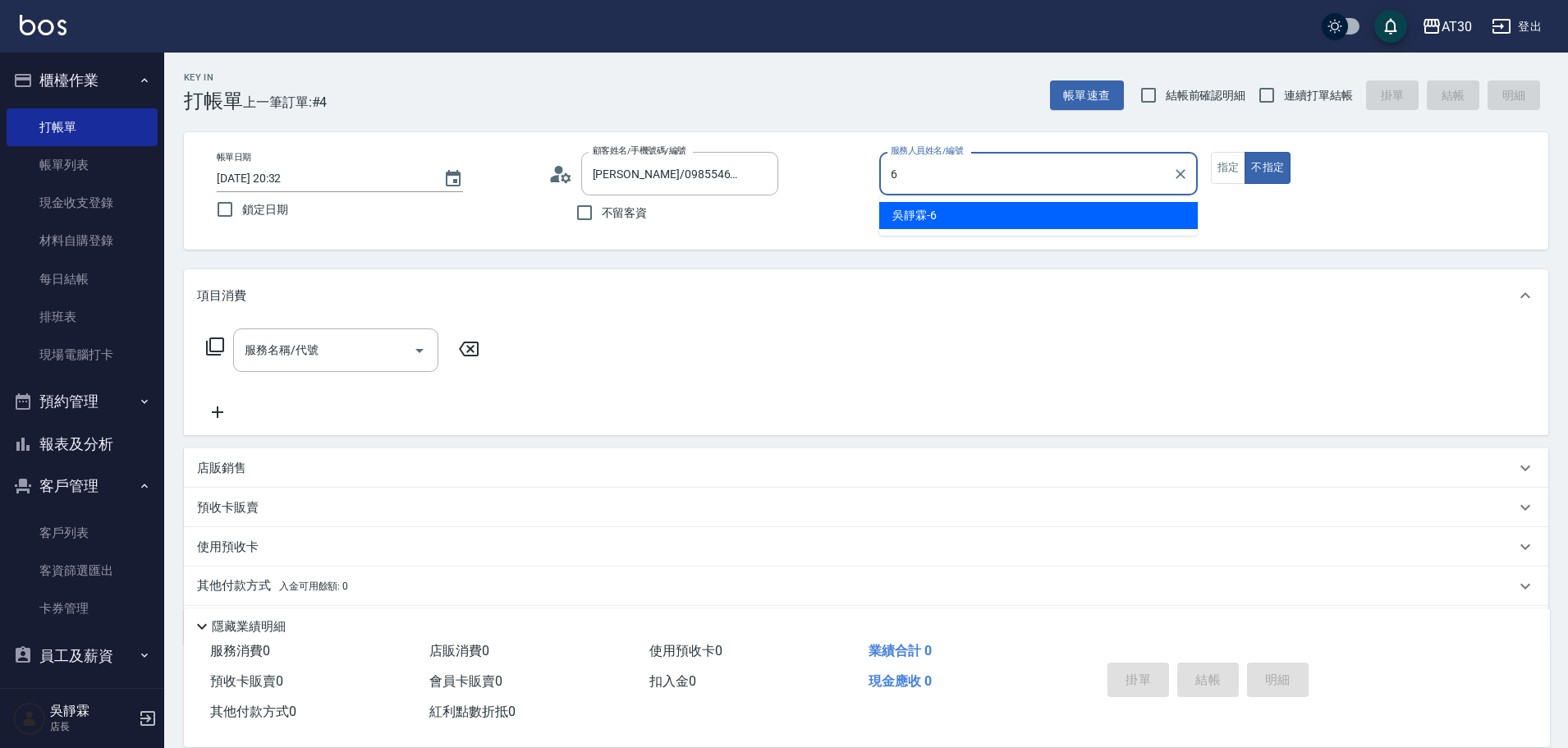
type input "吳靜霖-6"
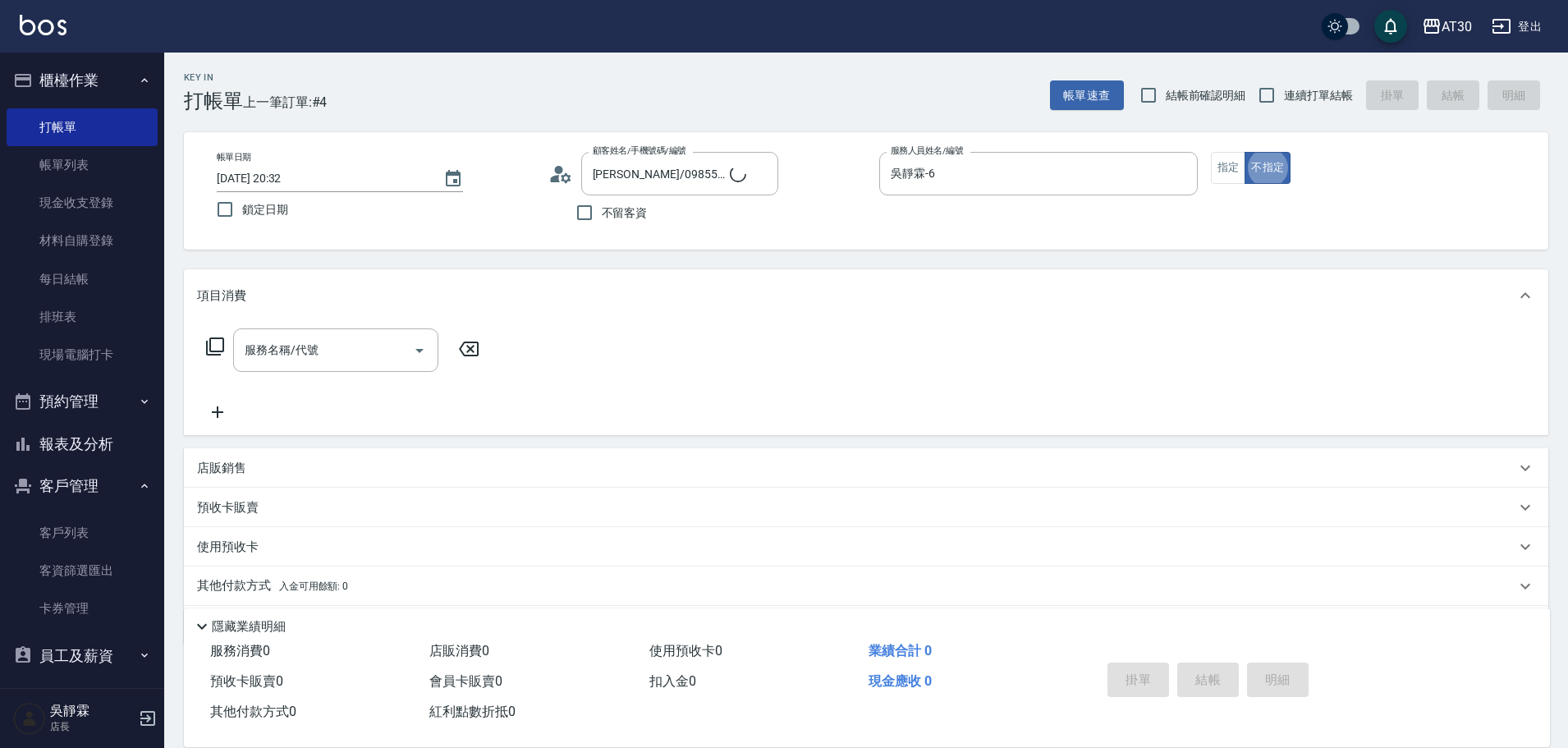
type button "false"
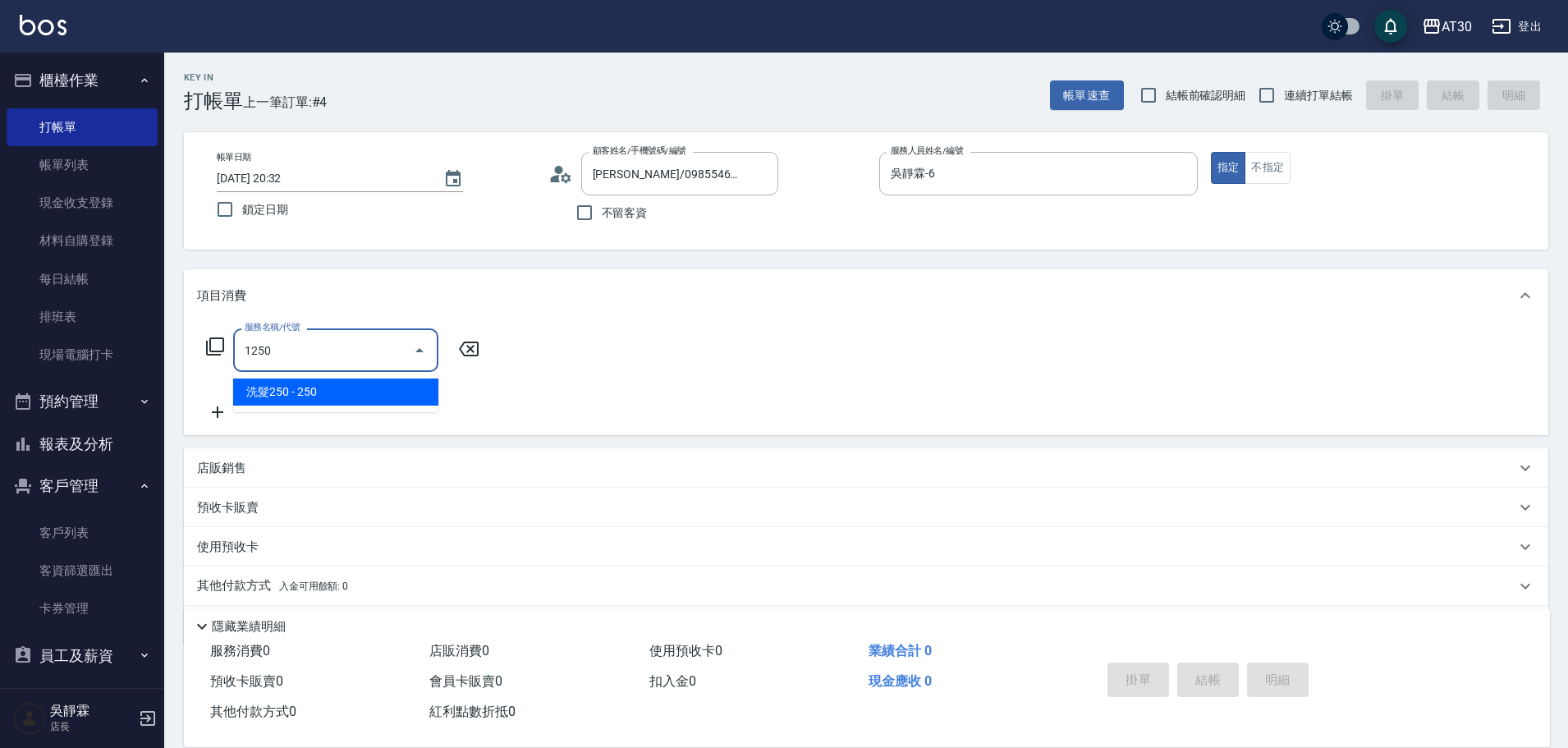
type input "洗髮250(1250)"
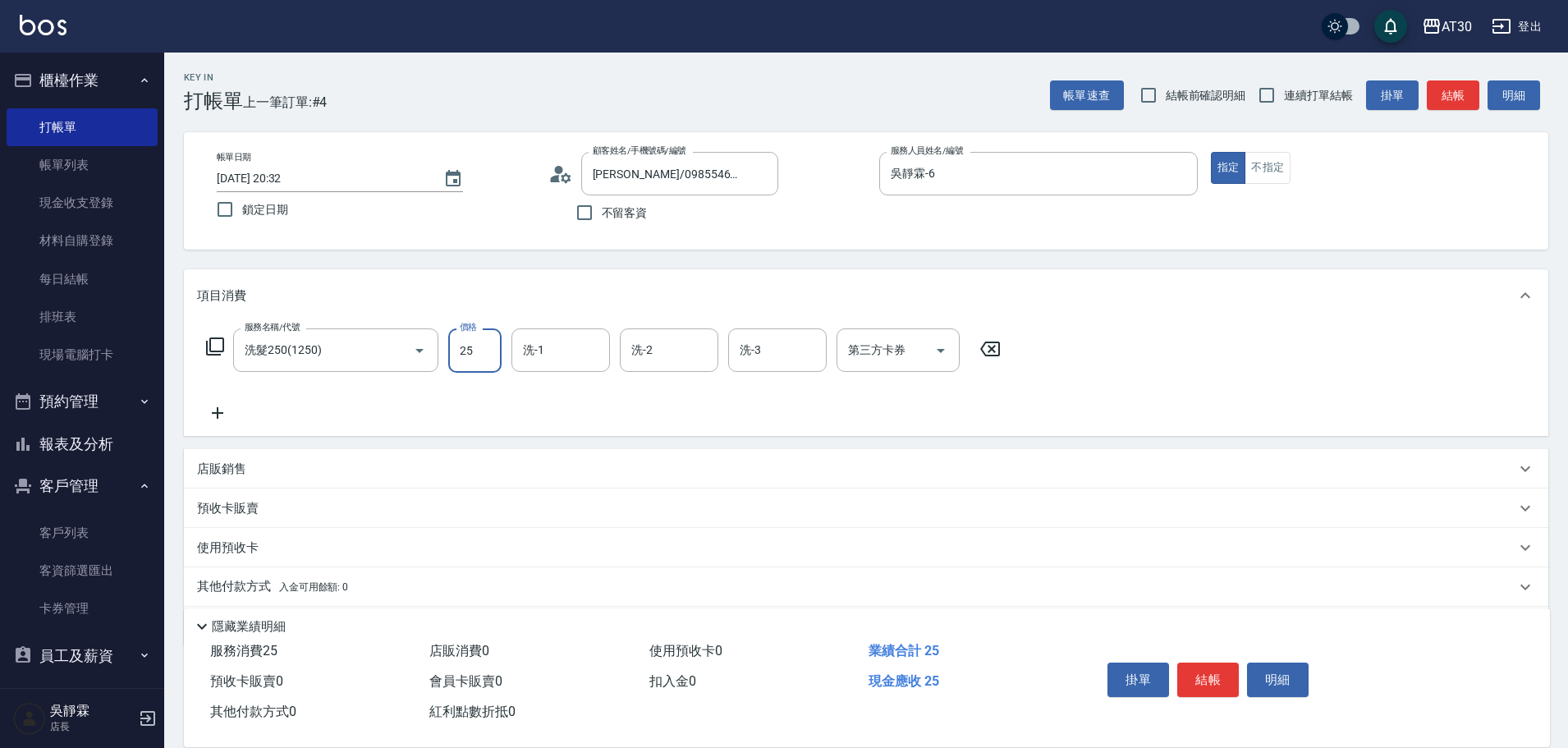
type input "250"
type input "曾駿育-23"
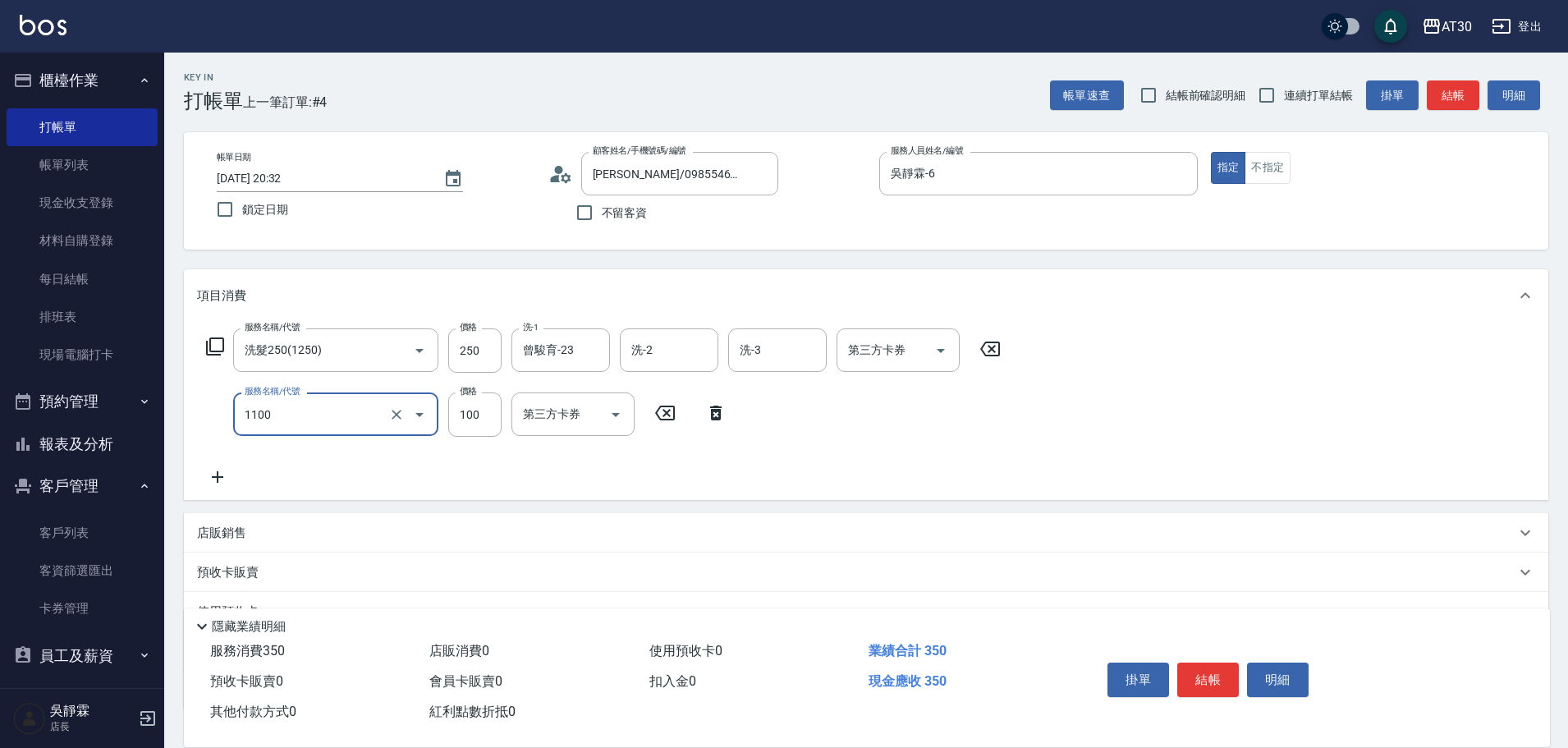
type input "補色洗(1100)"
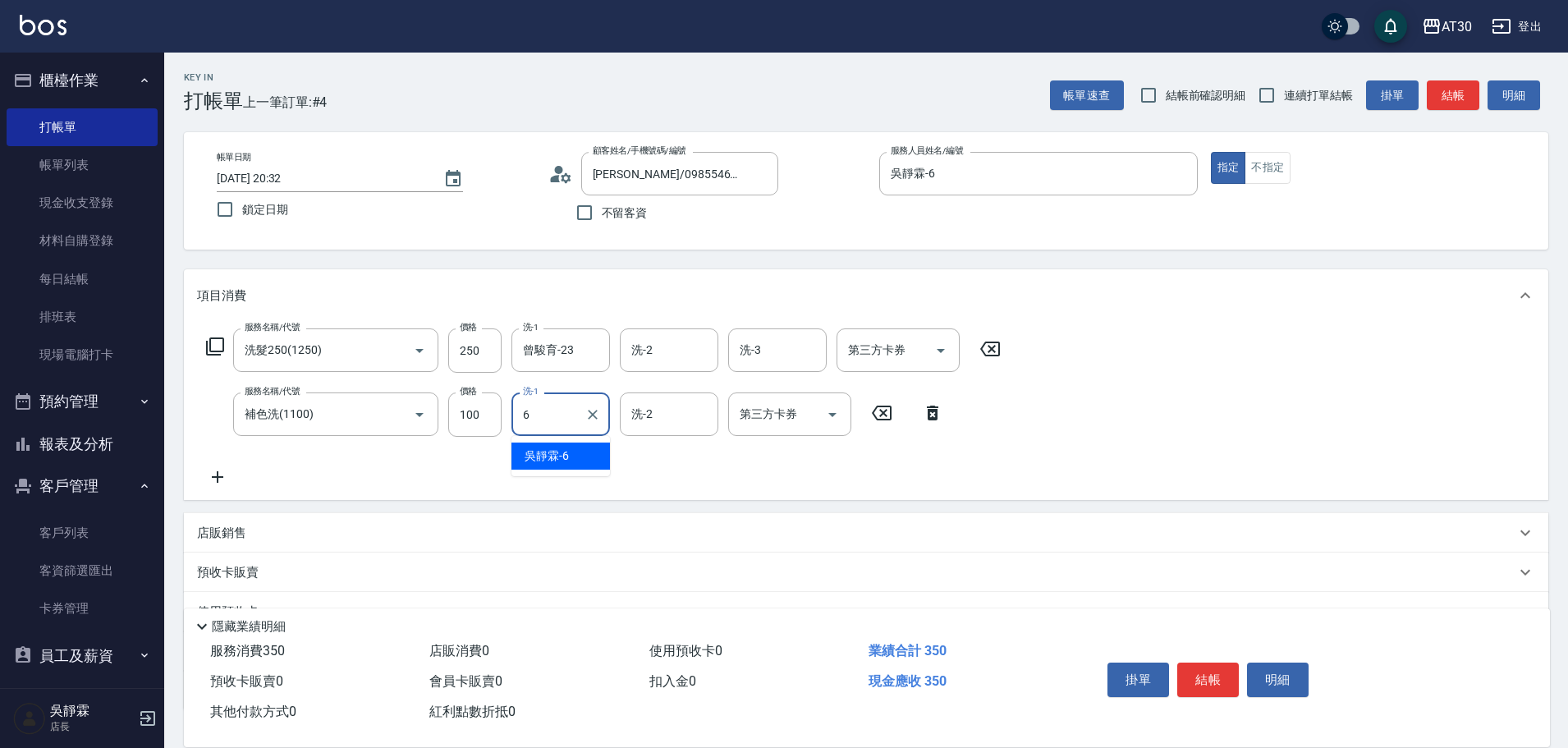
type input "吳靜霖-6"
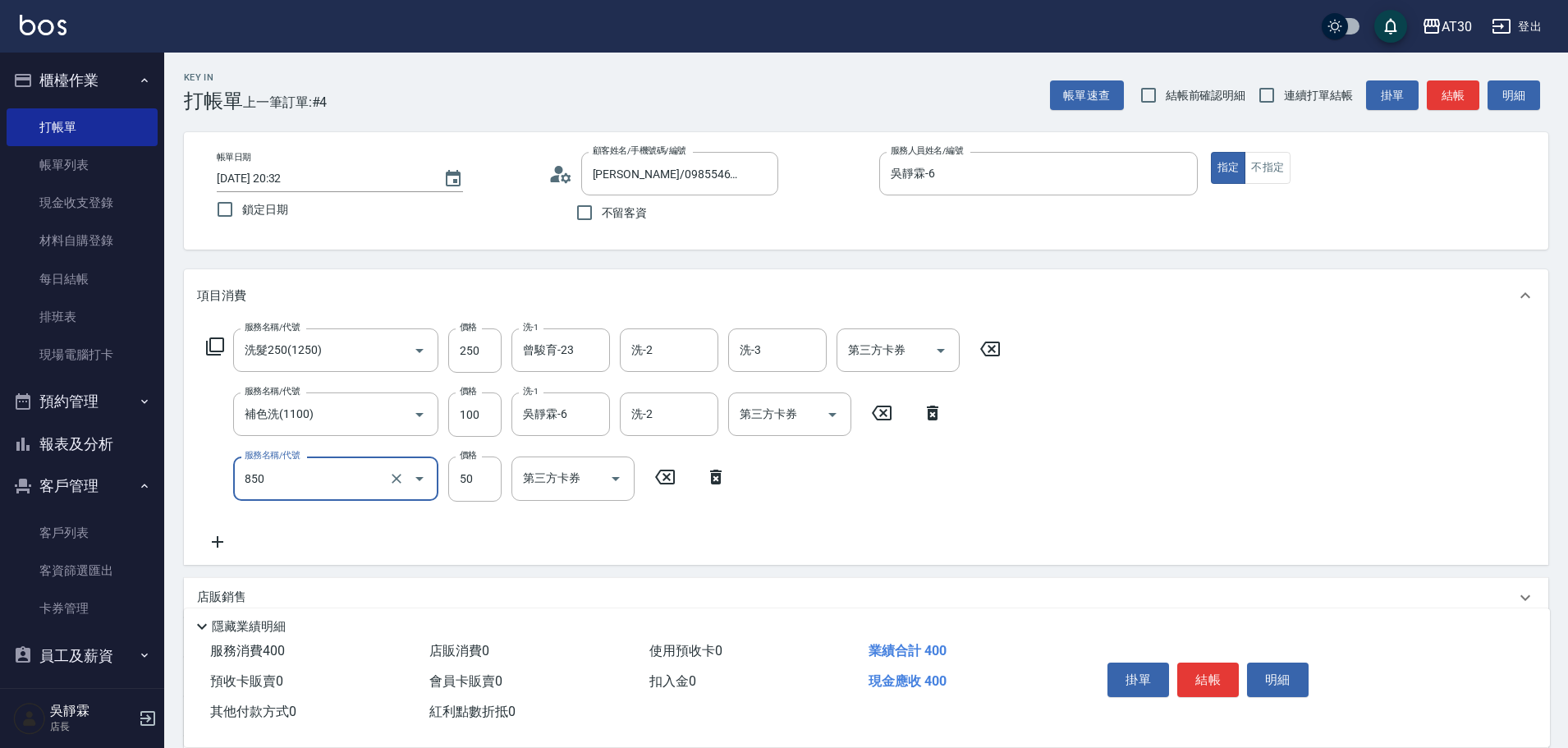
type input "吹捲(850)"
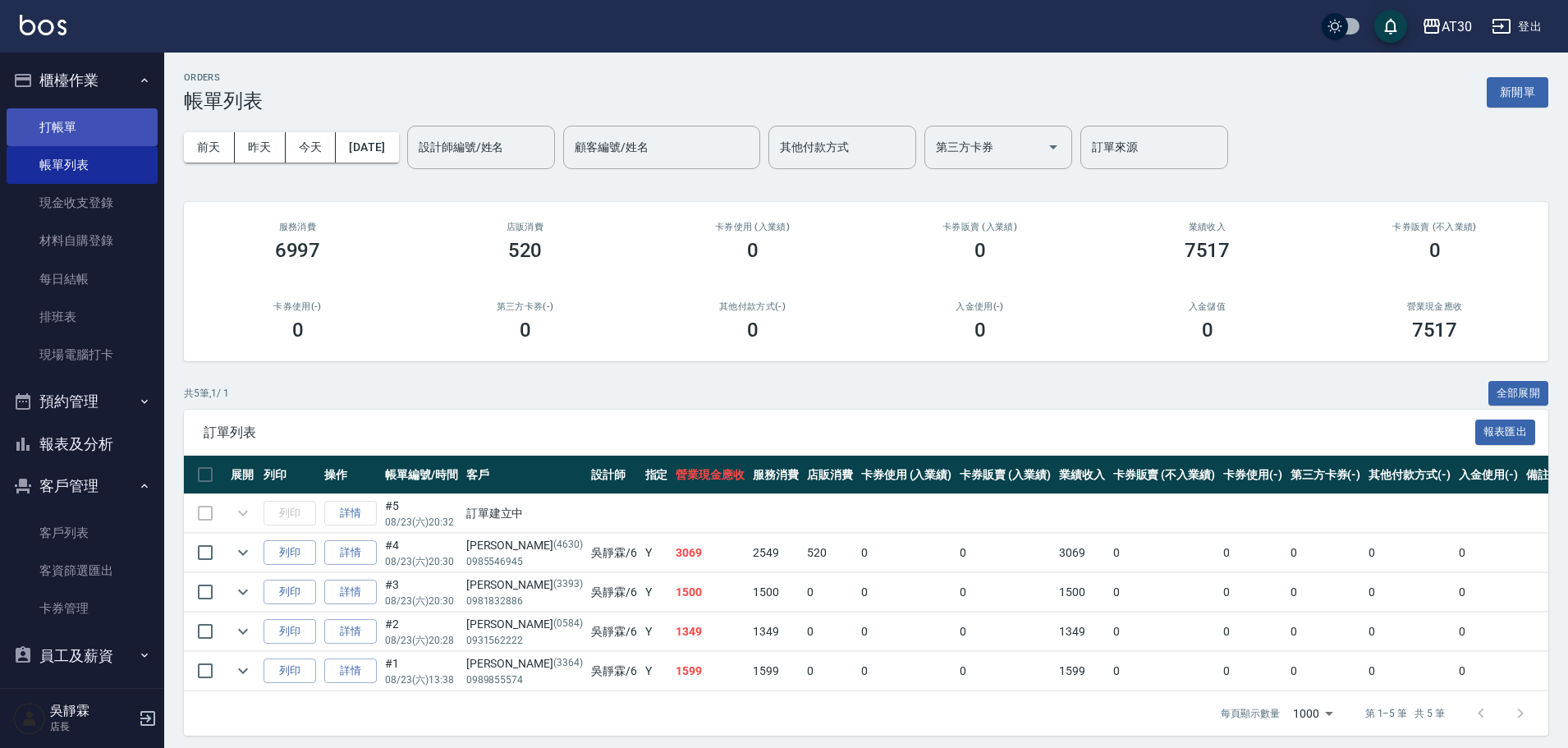
click at [85, 135] on link "打帳單" at bounding box center [82, 128] width 151 height 38
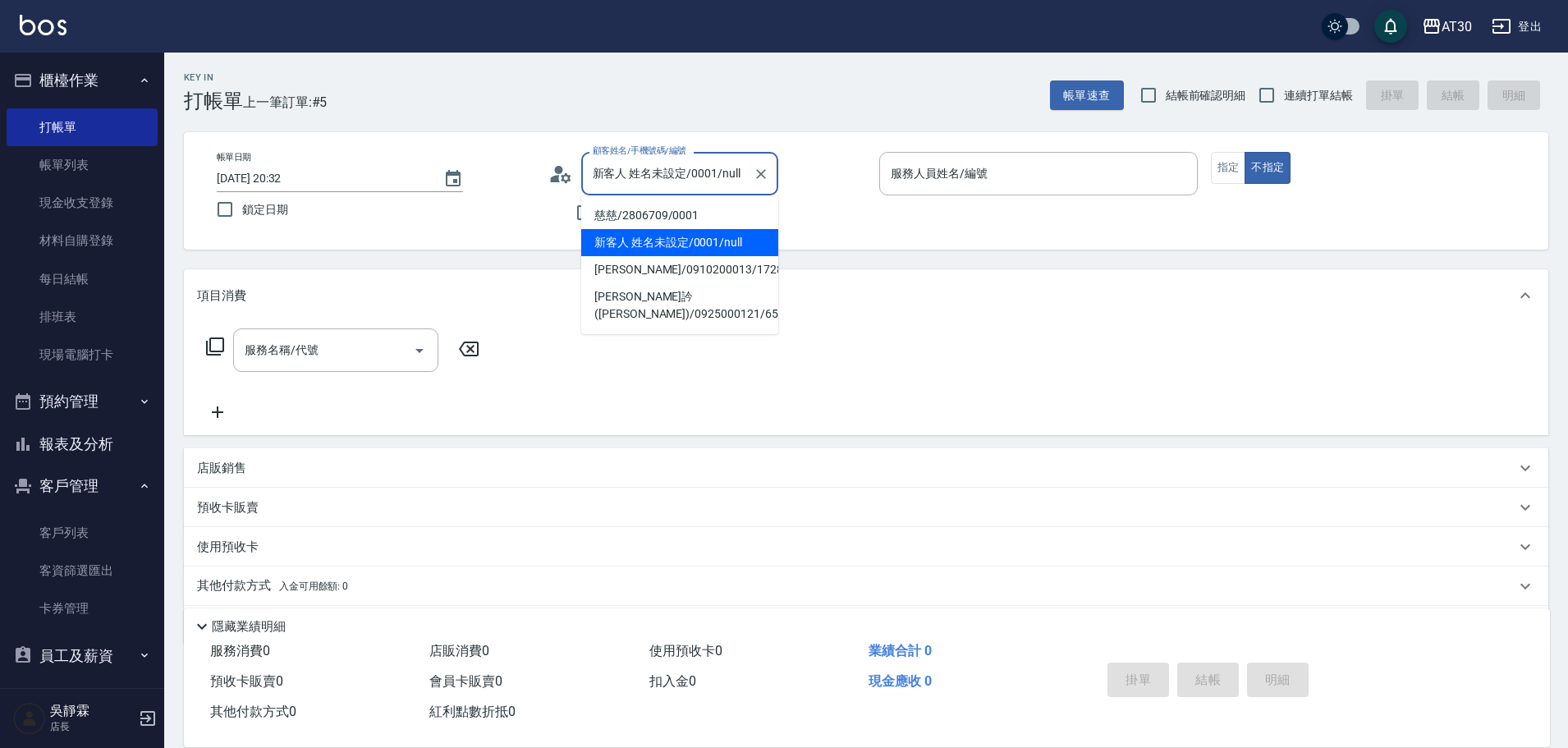
click at [637, 163] on input "新客人 姓名未設定/0001/null" at bounding box center [668, 173] width 158 height 28
click at [655, 214] on li "慈慈/2806709/0001" at bounding box center [680, 215] width 197 height 27
type input "慈慈/2806709/0001"
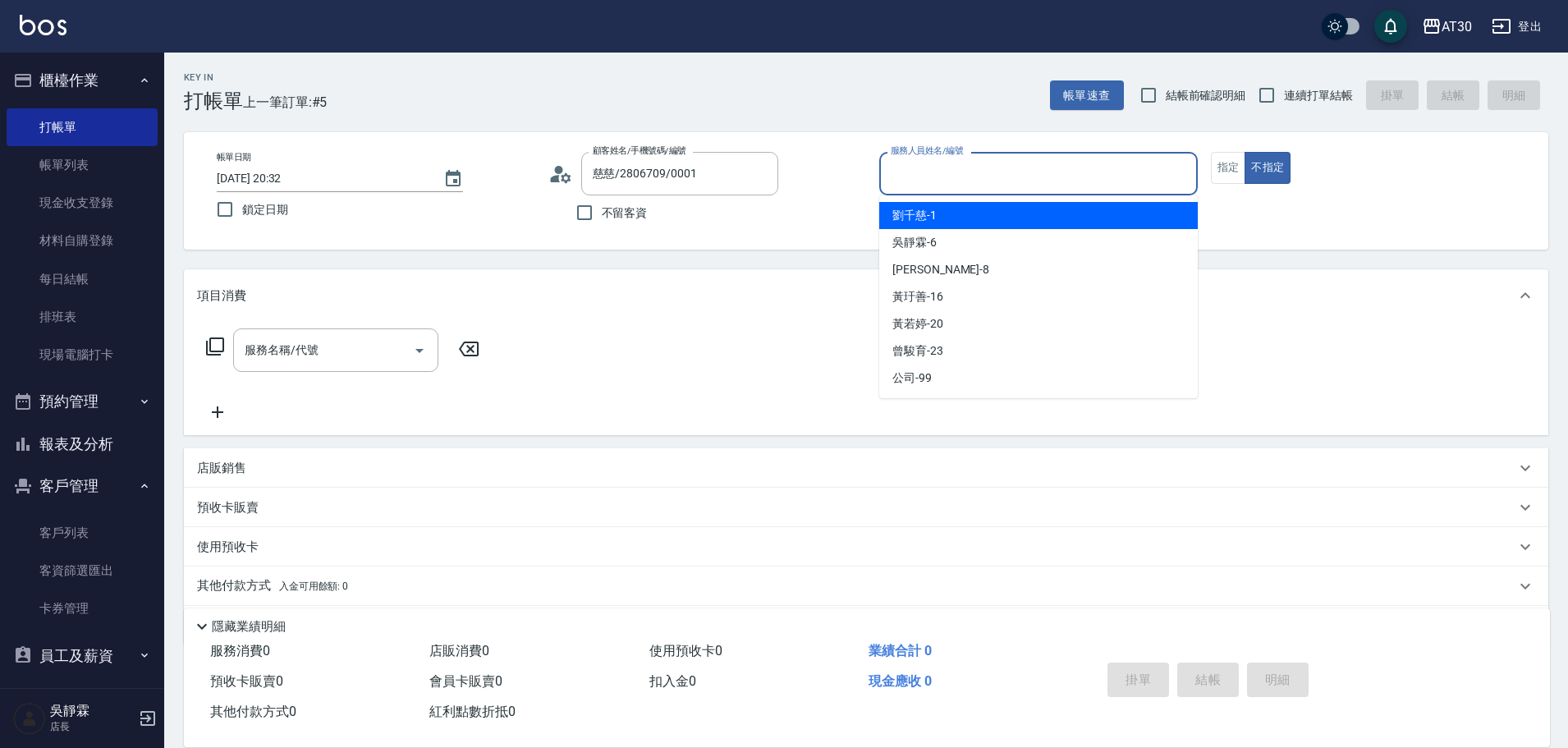
click at [931, 185] on input "服務人員姓名/編號" at bounding box center [1038, 173] width 304 height 28
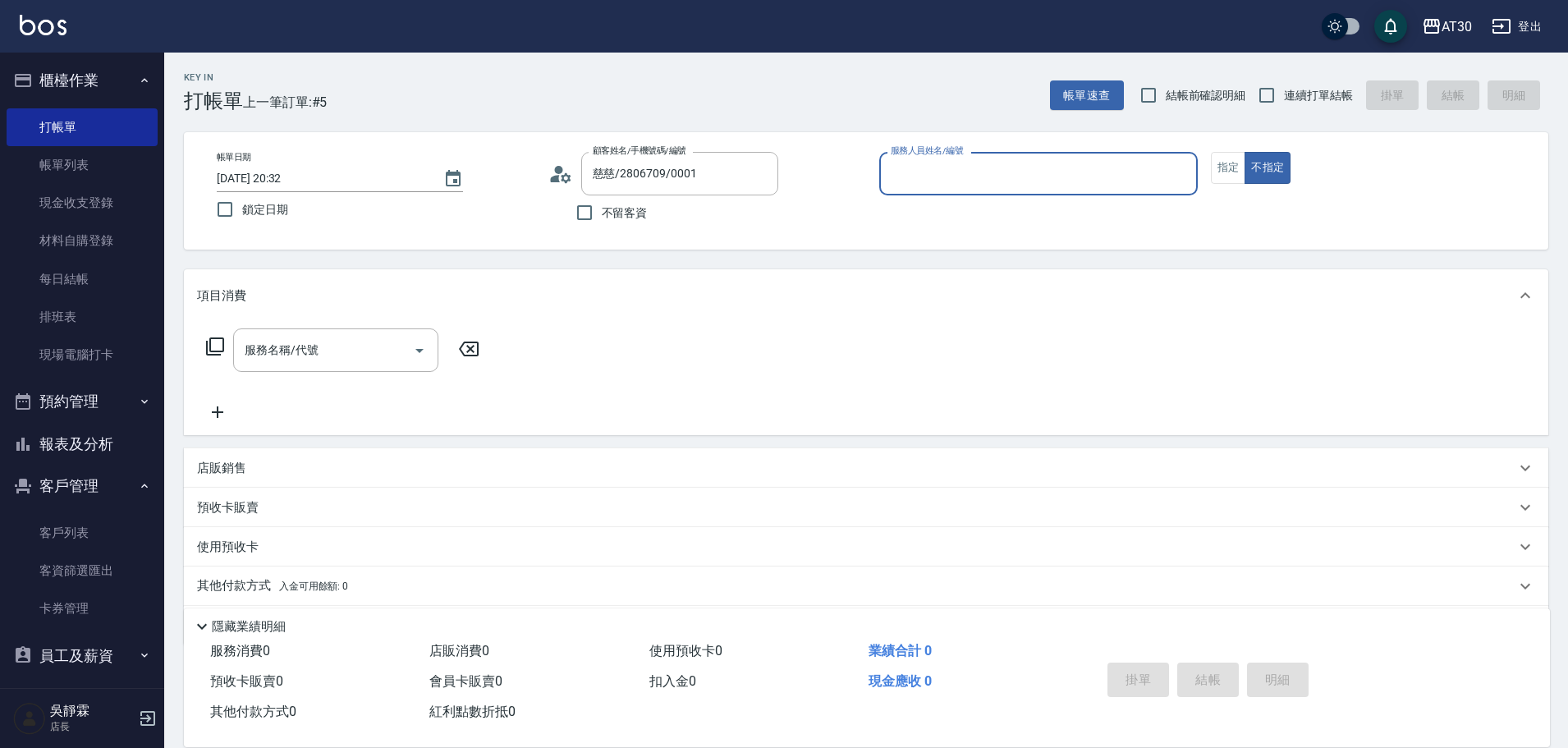
click at [931, 170] on input "服務人員姓名/編號" at bounding box center [1038, 173] width 304 height 28
type input "[PERSON_NAME]1"
type button "false"
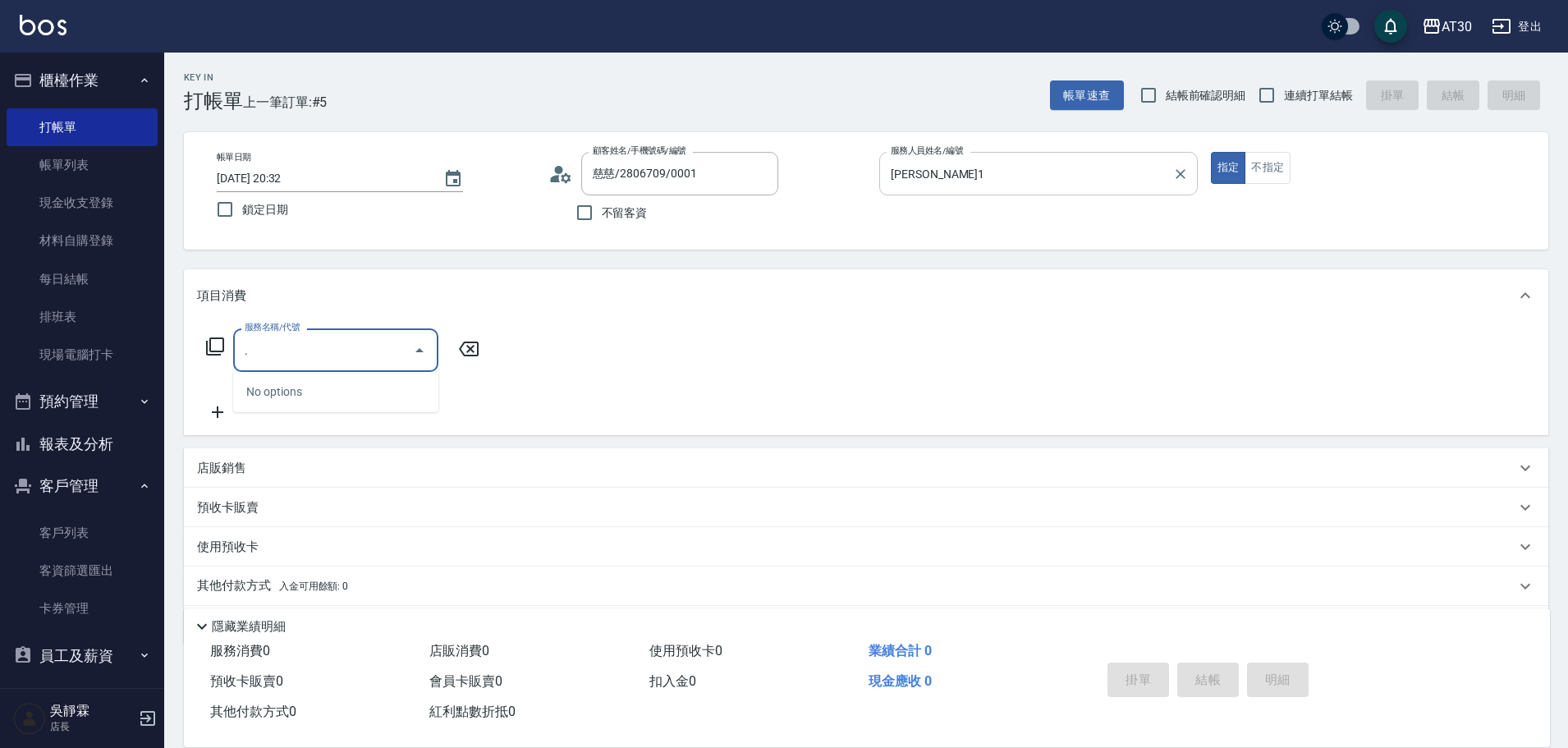
type input "."
click at [213, 341] on icon at bounding box center [215, 346] width 20 height 20
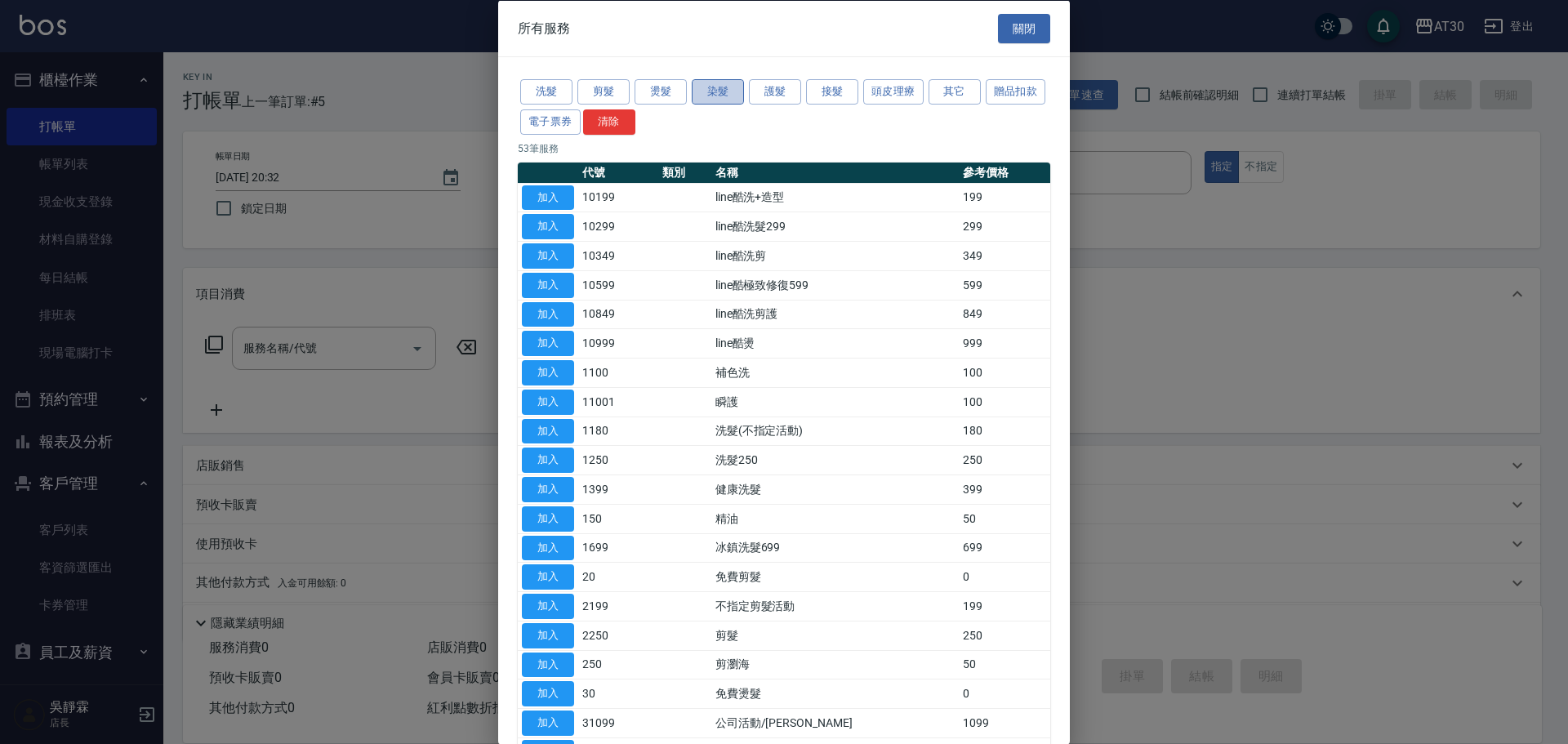
click at [716, 89] on button "染髮" at bounding box center [717, 92] width 52 height 26
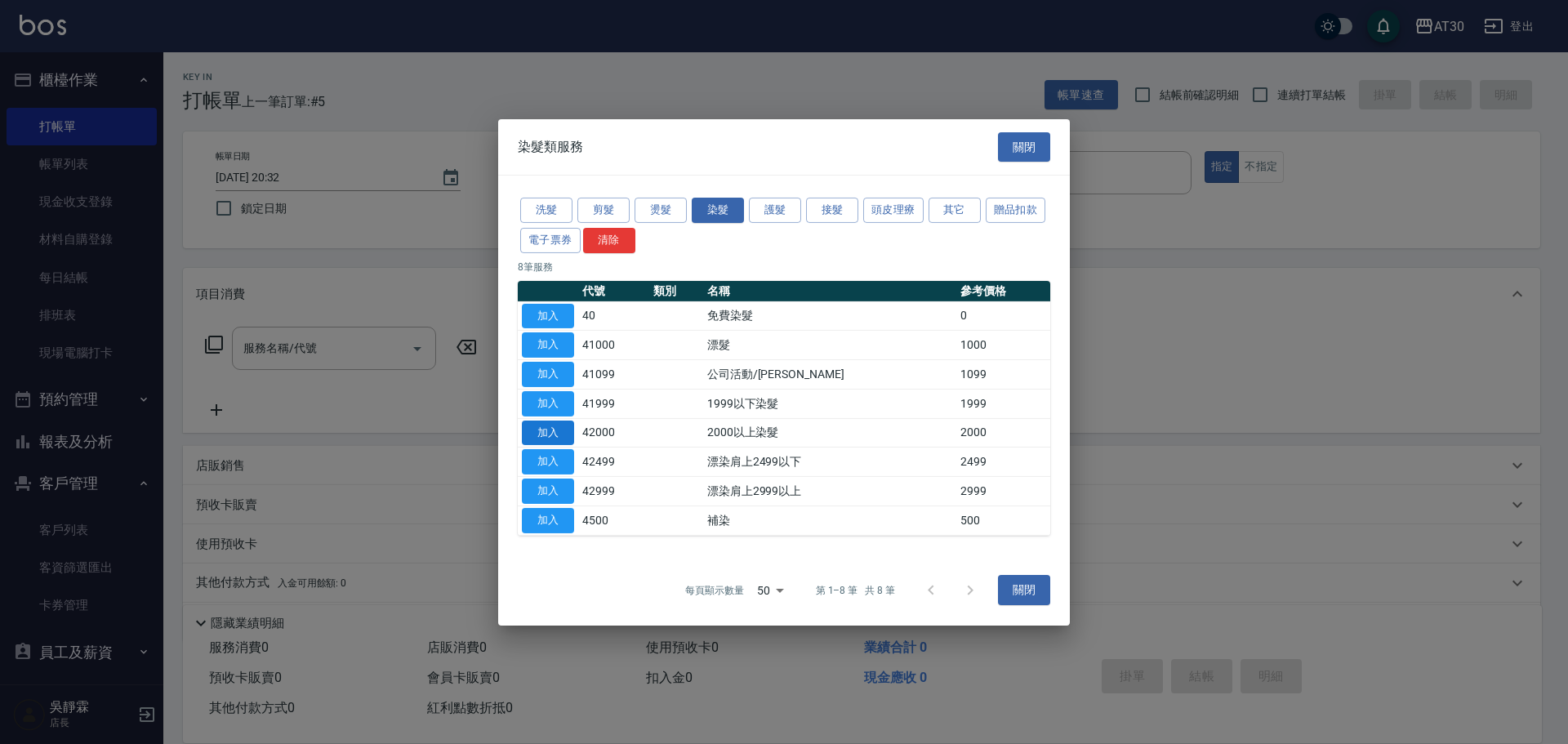
click at [548, 429] on button "加入" at bounding box center [547, 432] width 52 height 26
type input "2000以上染髮(42000)"
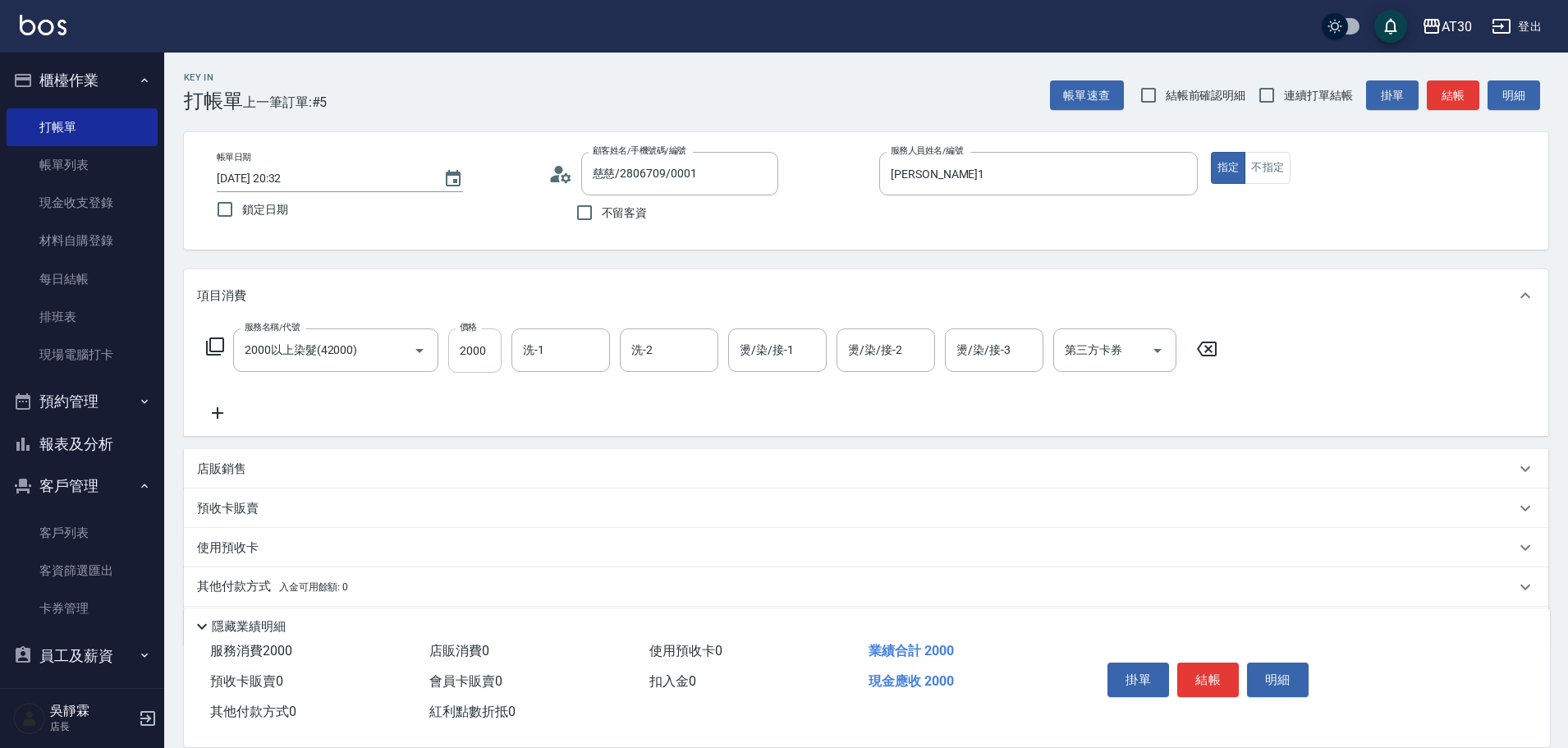
click at [484, 354] on input "2000" at bounding box center [475, 350] width 53 height 44
type input "3000"
type input "曾駿育-23"
type input "[PERSON_NAME]1"
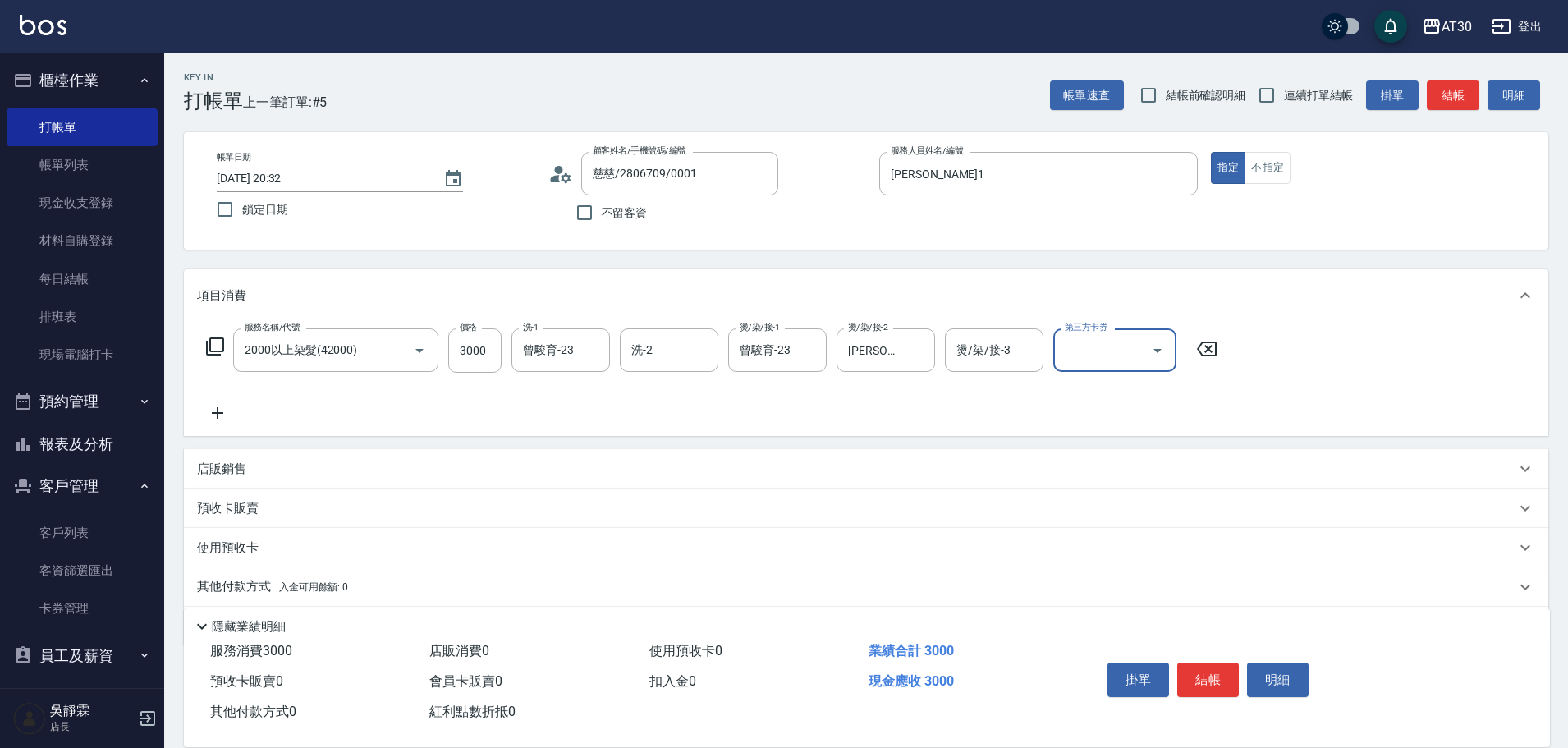
click at [1308, 289] on div "項目消費" at bounding box center [866, 295] width 1364 height 53
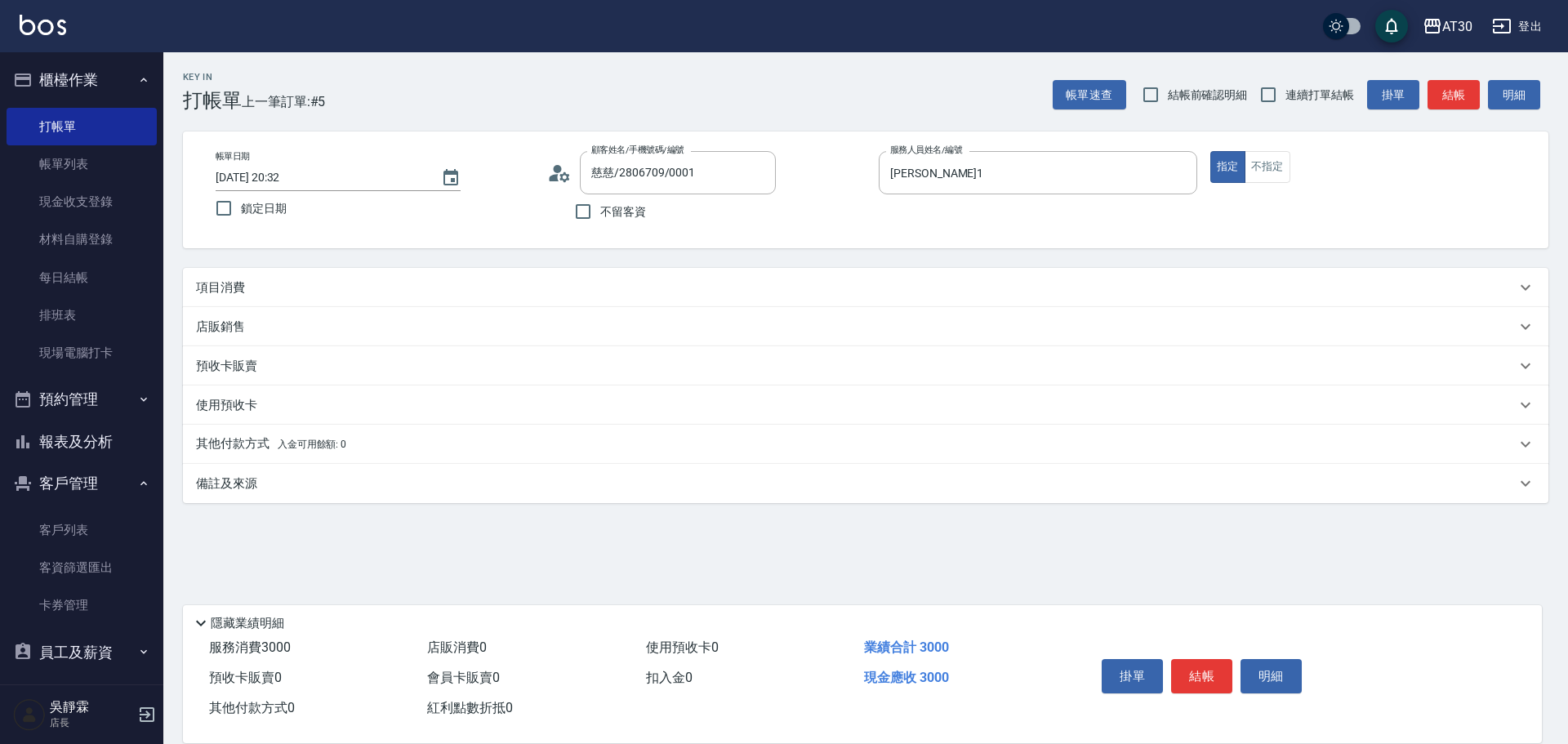
click at [1415, 280] on div "項目消費" at bounding box center [855, 288] width 1319 height 17
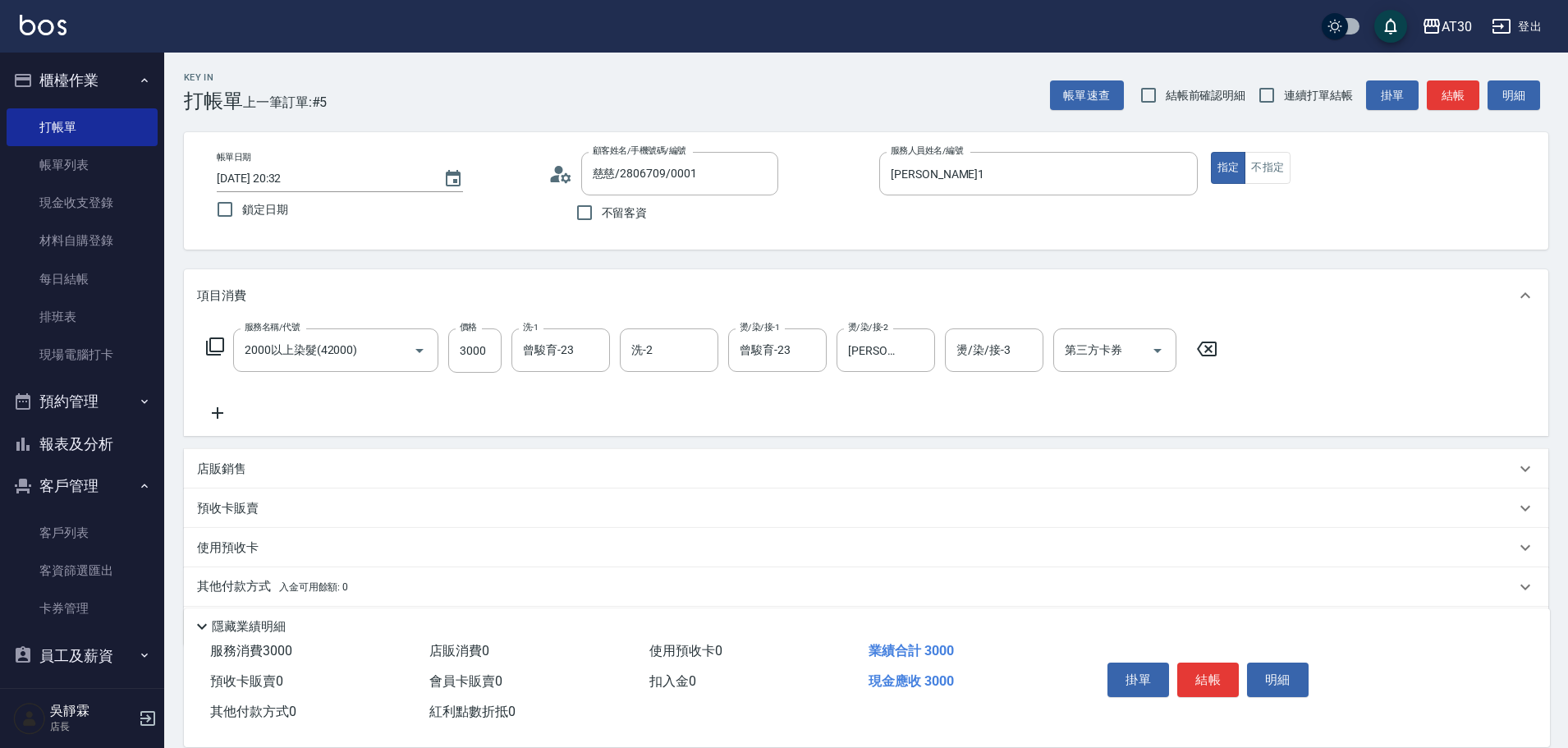
click at [835, 360] on form "燙/染/接-1 [PERSON_NAME]育-23 燙/染/接-1" at bounding box center [782, 350] width 109 height 43
click at [928, 355] on button "Clear" at bounding box center [918, 350] width 23 height 23
type input "吳靜霖-6"
click at [586, 344] on icon "Clear" at bounding box center [593, 350] width 16 height 16
click at [1206, 348] on icon at bounding box center [1207, 349] width 41 height 20
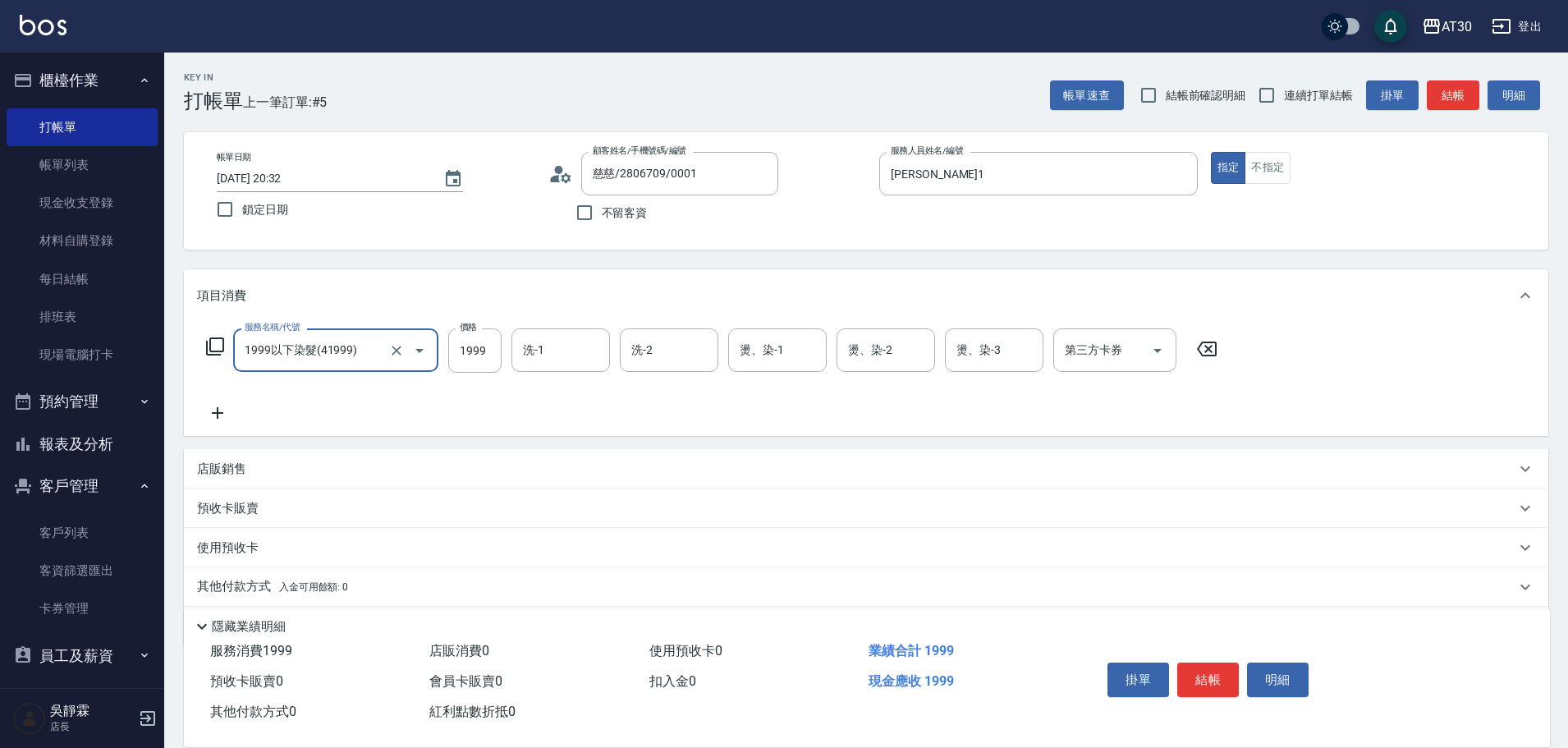
type input "1999以下染髮(41999)"
type input "1000"
type input "[PERSON_NAME]1"
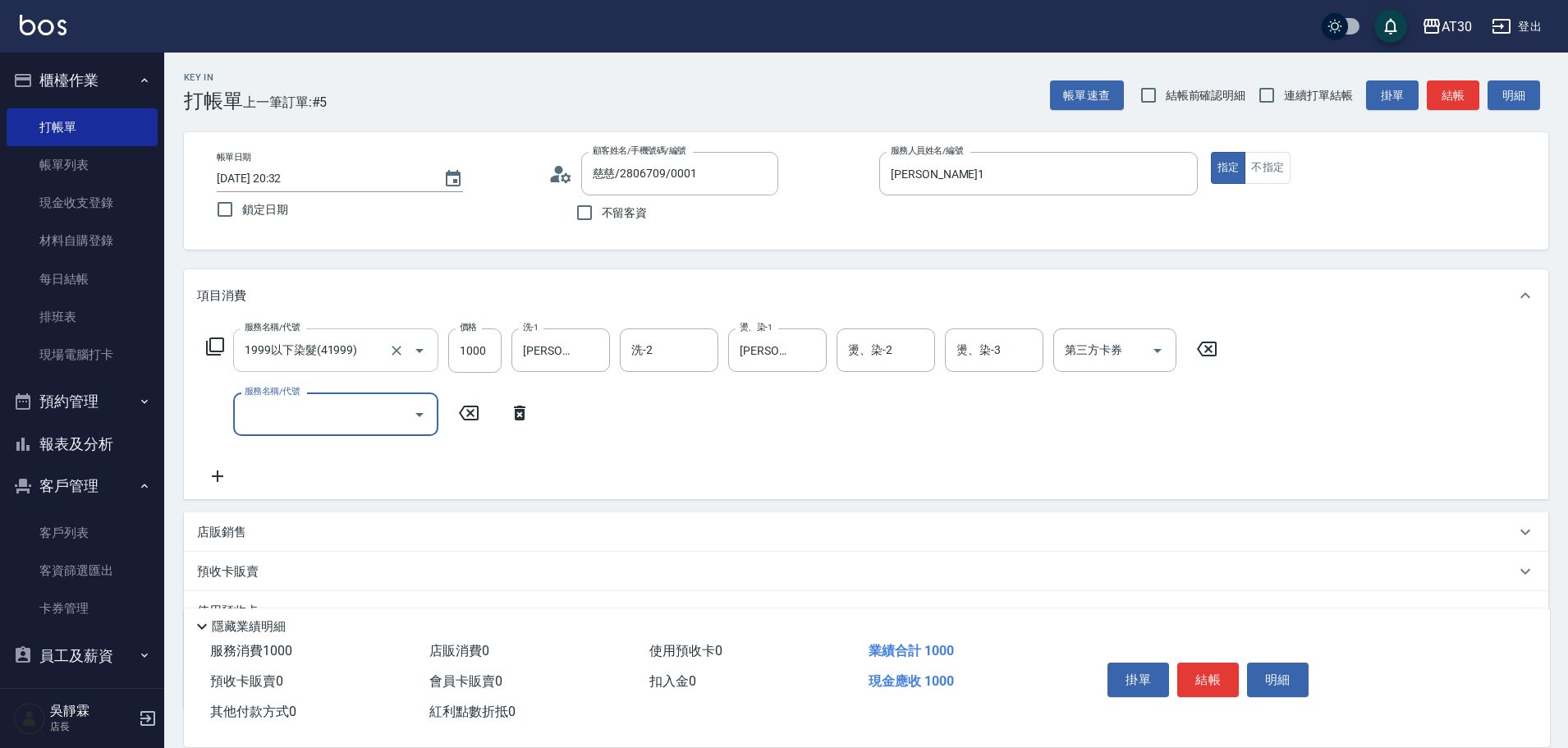
type input "1"
type input "2000以上染髮(42000)"
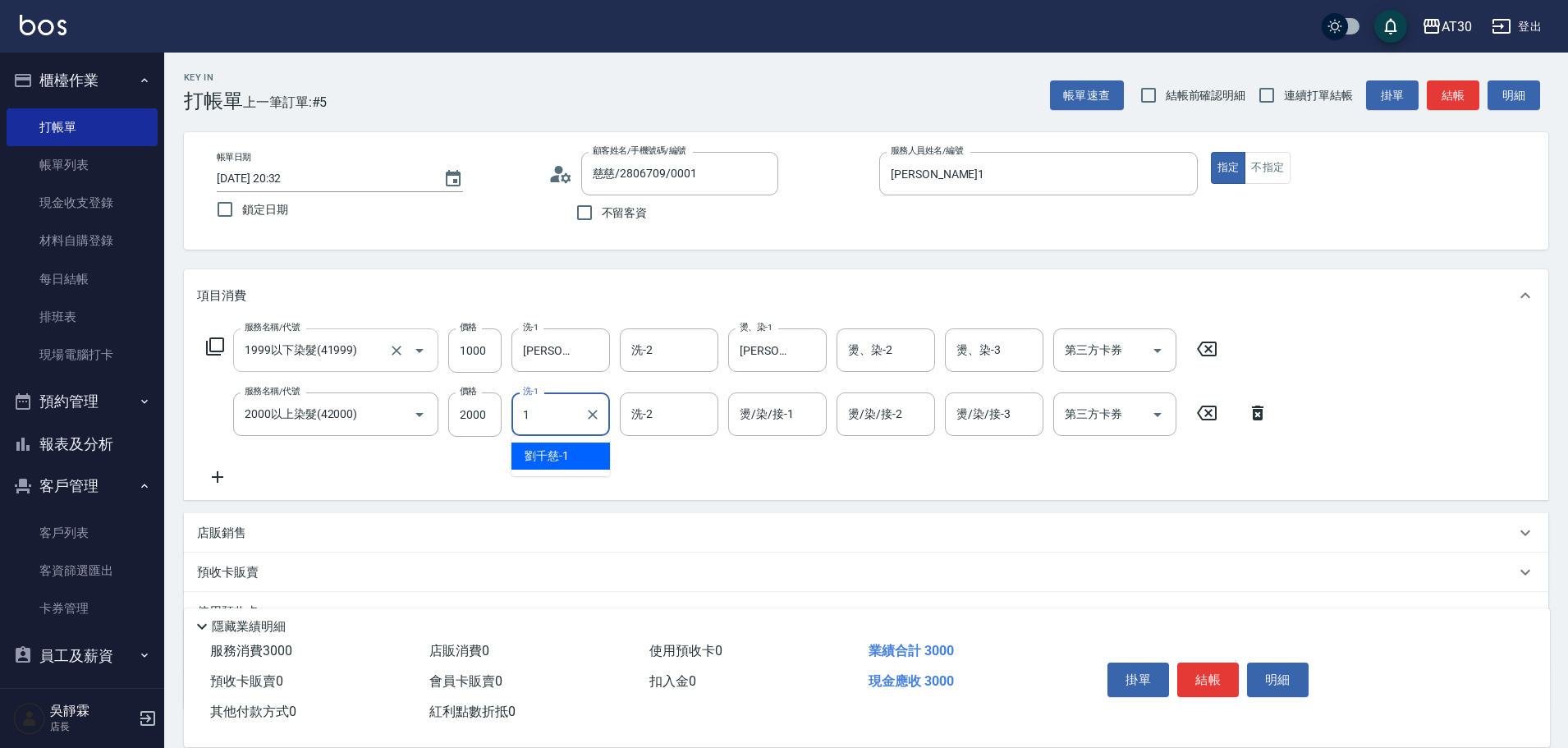
type input "[PERSON_NAME]1"
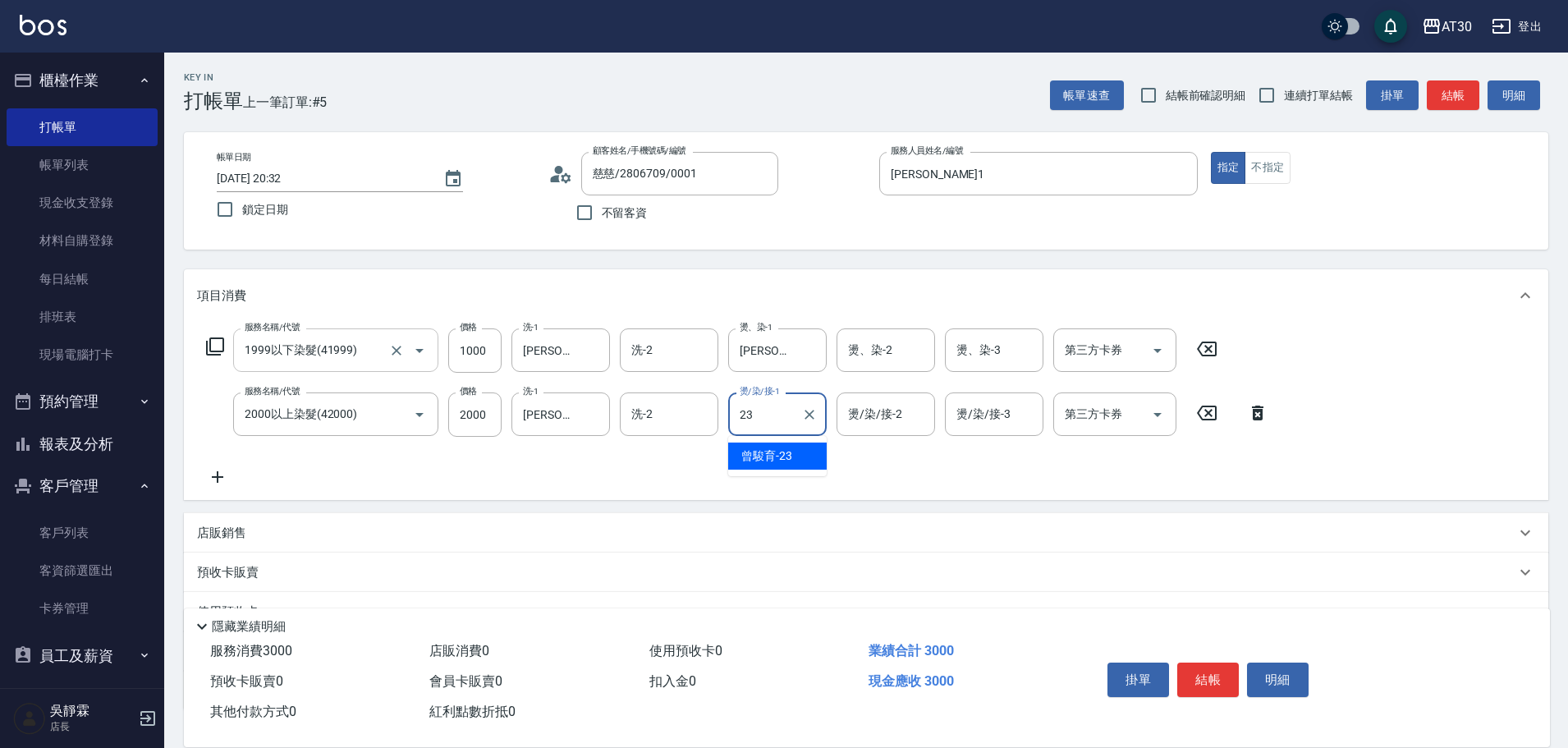
type input "曾駿育-23"
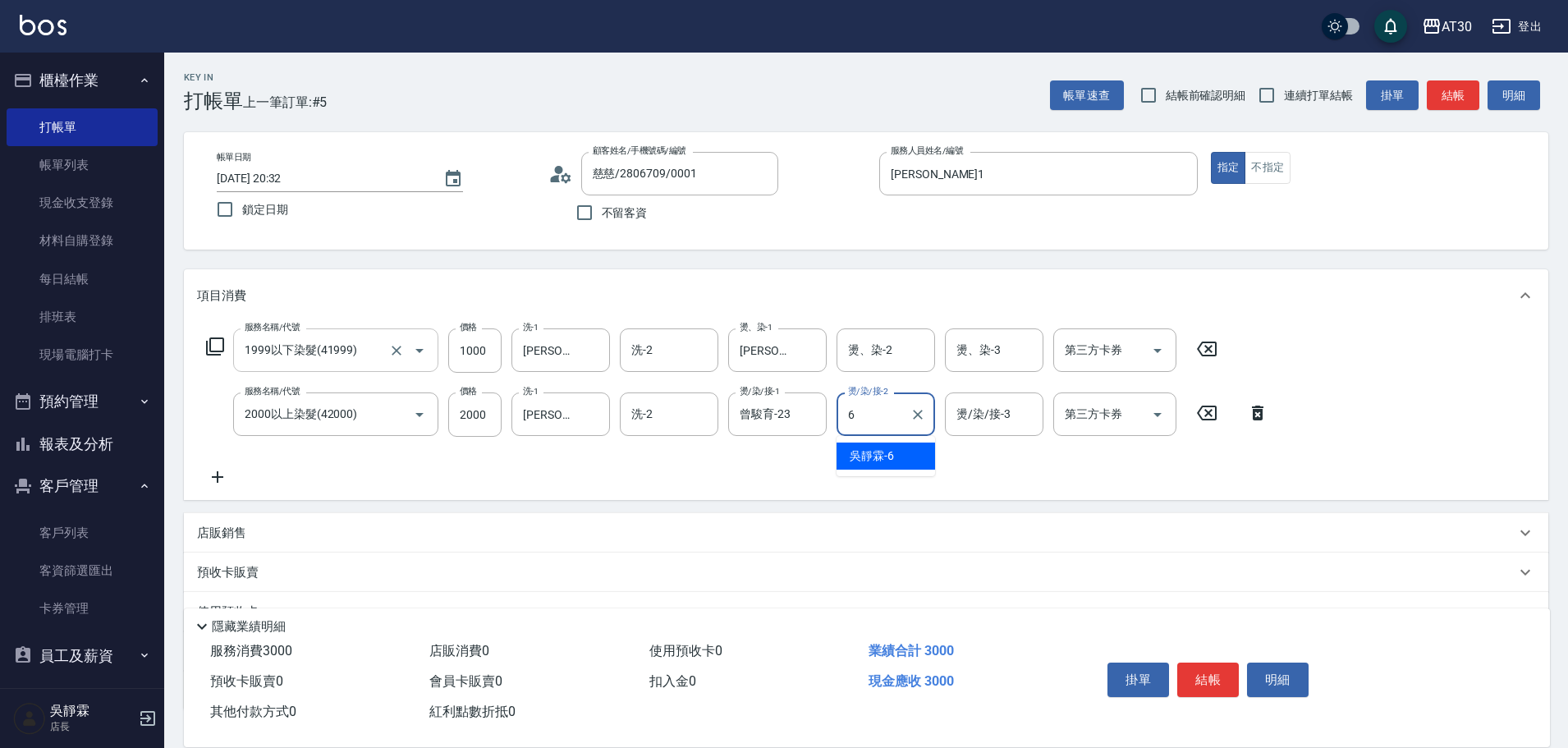
type input "吳靜霖-6"
click at [590, 415] on icon "Clear" at bounding box center [593, 414] width 16 height 16
type input "3"
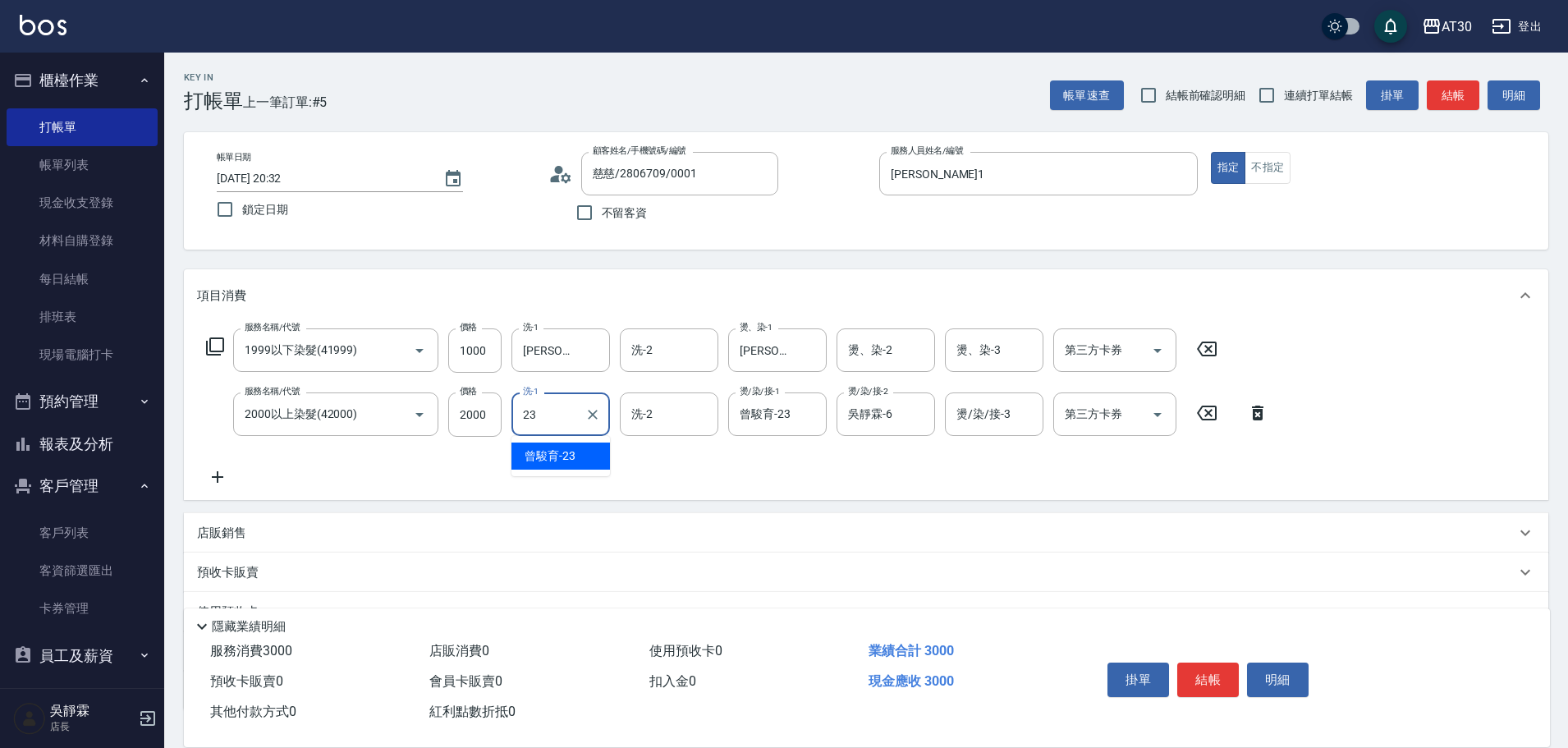
type input "曾駿育-23"
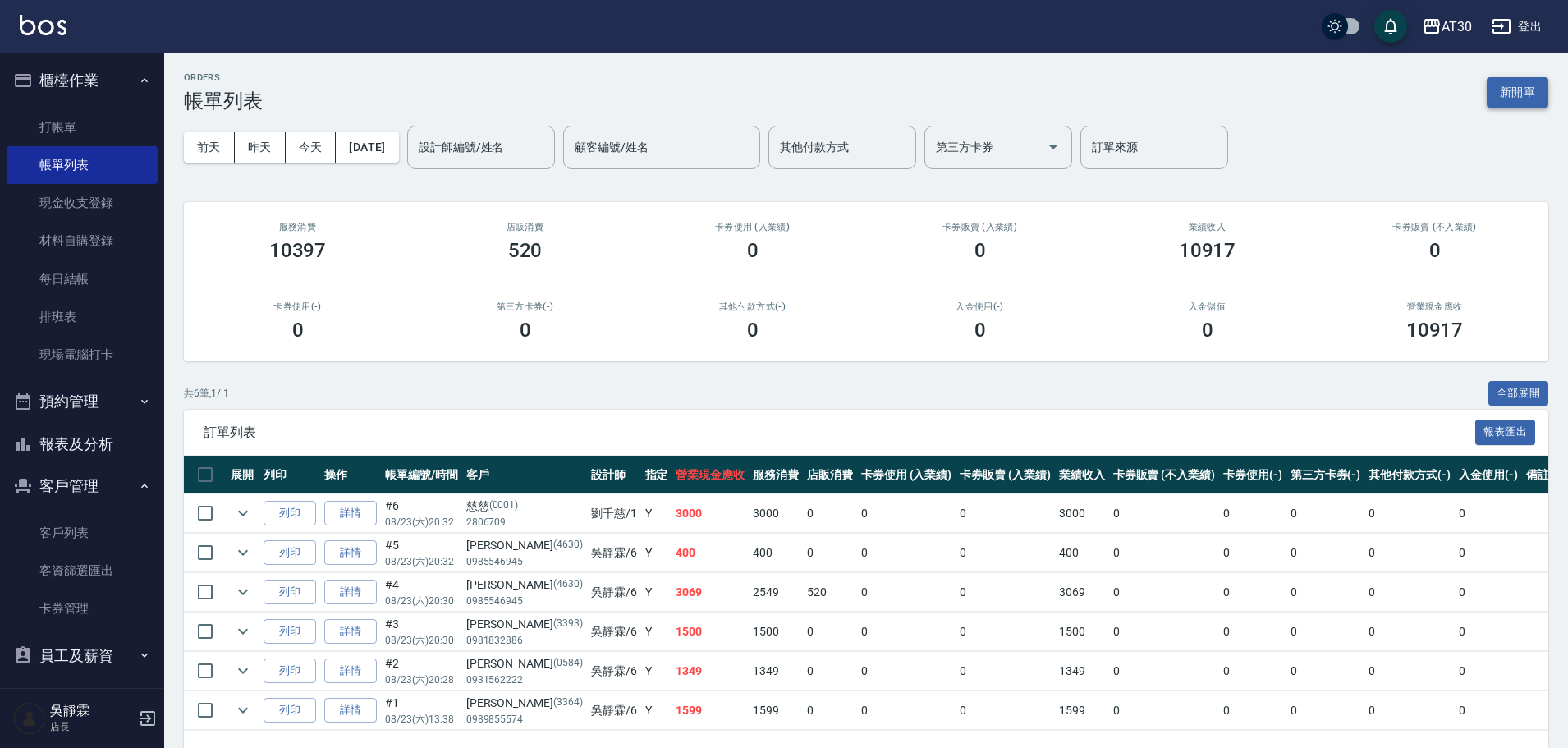
click at [1534, 91] on button "新開單" at bounding box center [1517, 91] width 61 height 30
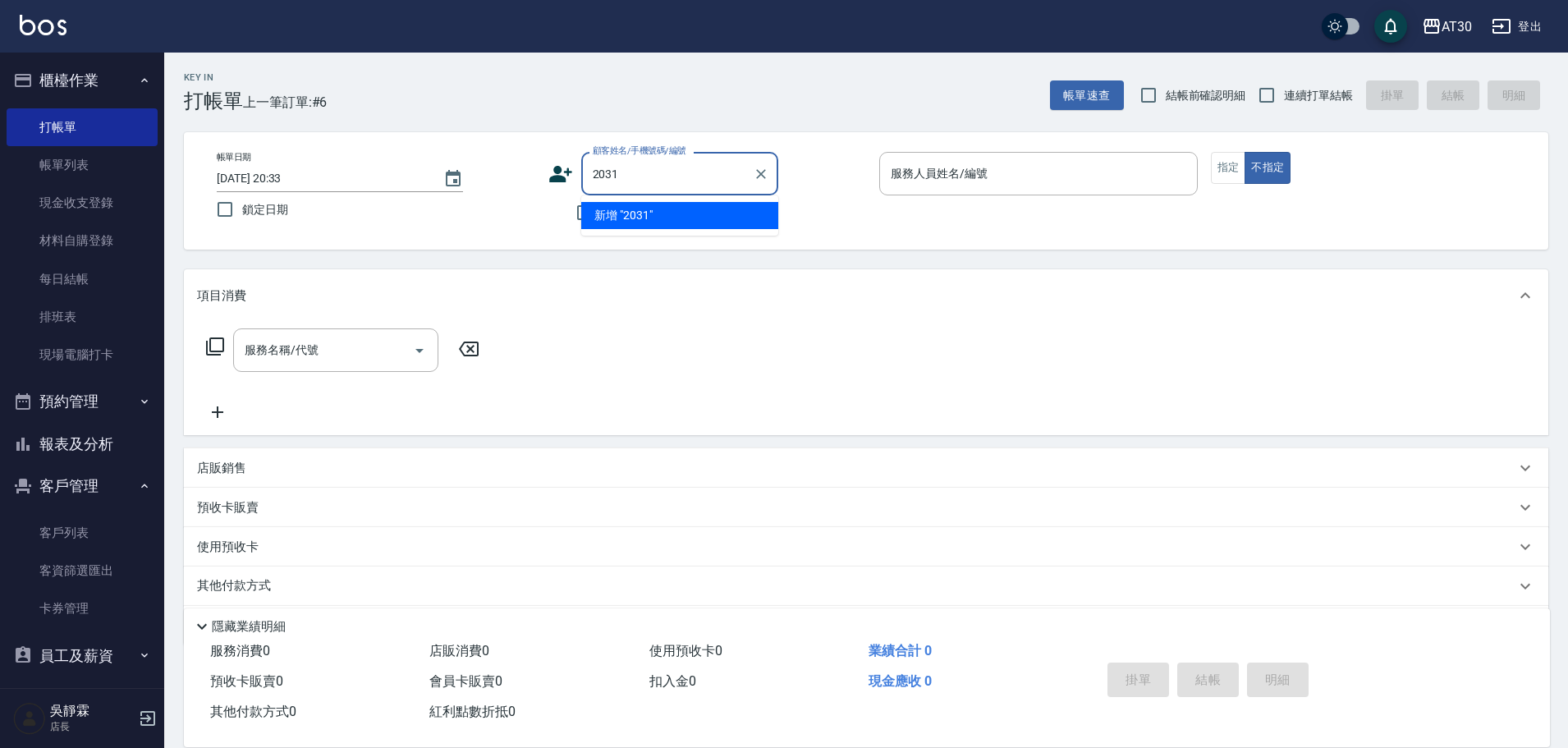
type input "2031"
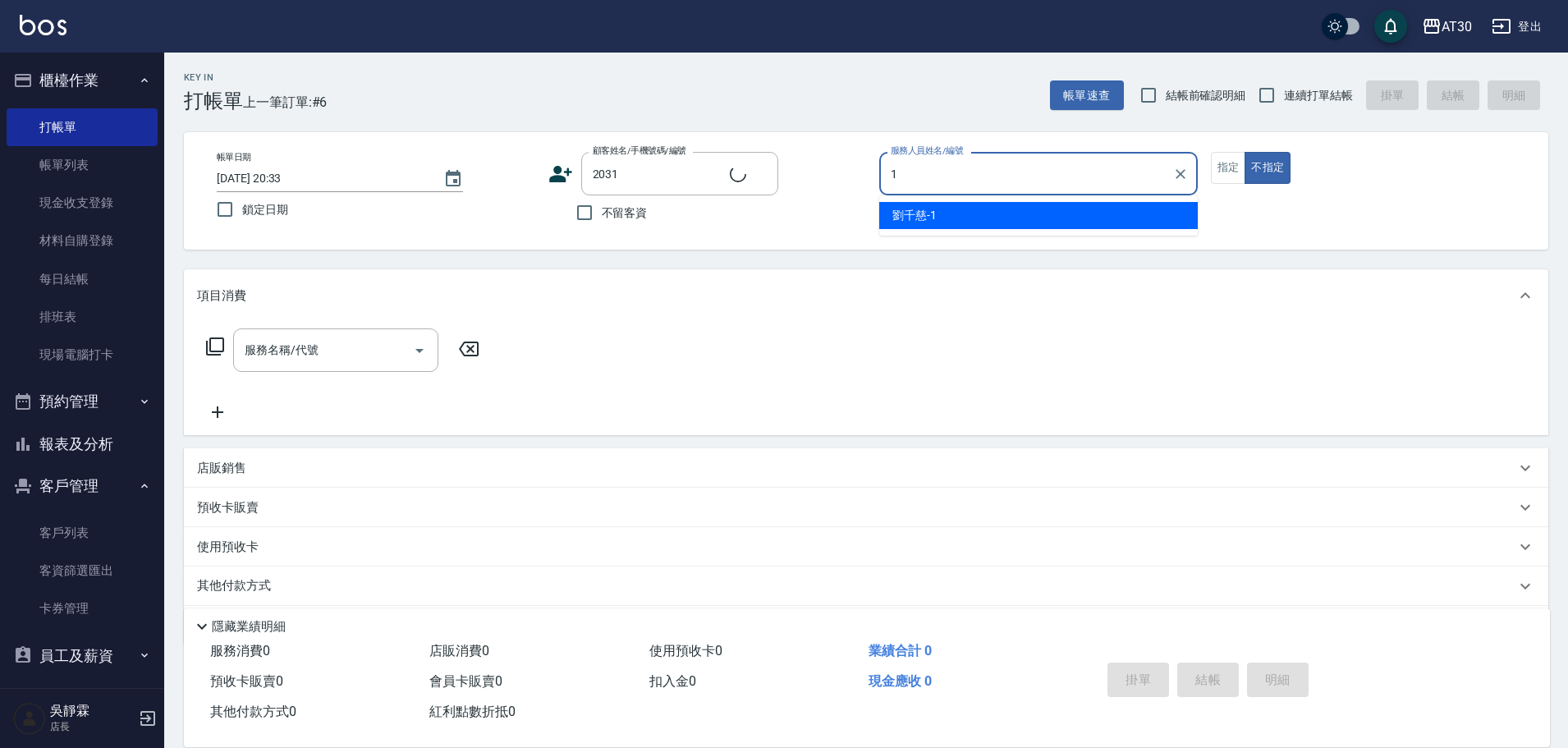
type input "[PERSON_NAME]1"
type input "[PERSON_NAME]/0906677780/2031"
type button "false"
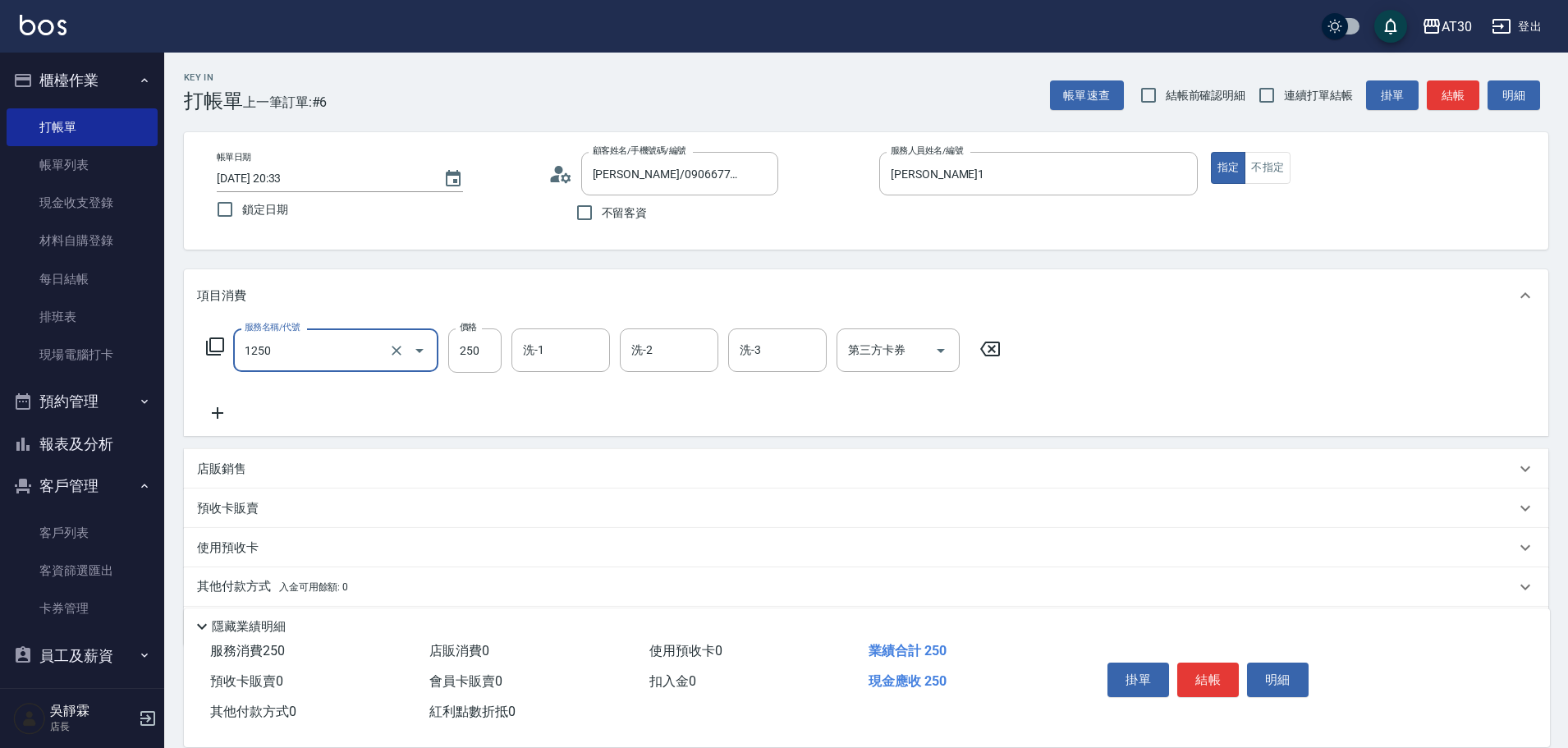
type input "洗髮250(1250)"
type input "公司-99"
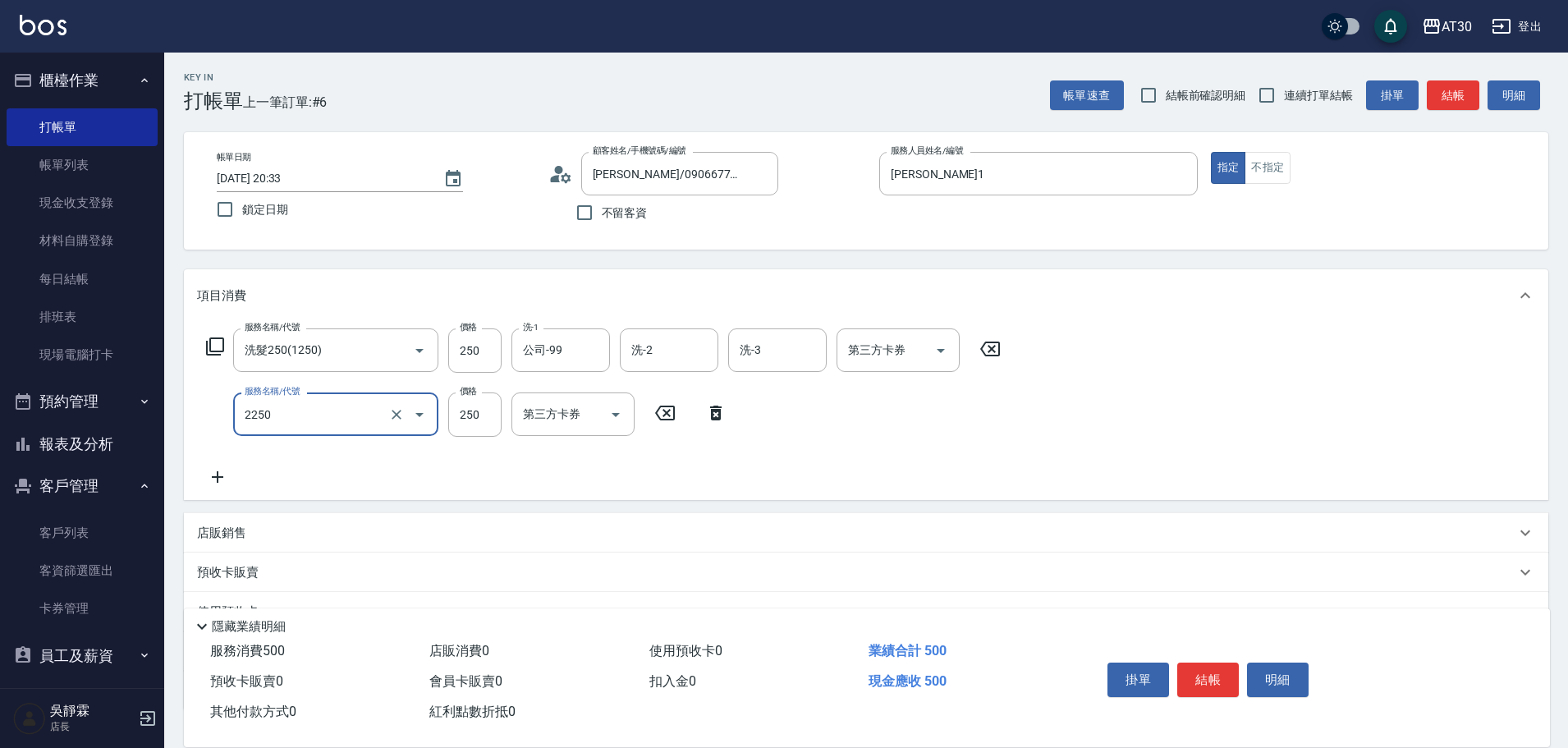
type input "剪髮(2250)"
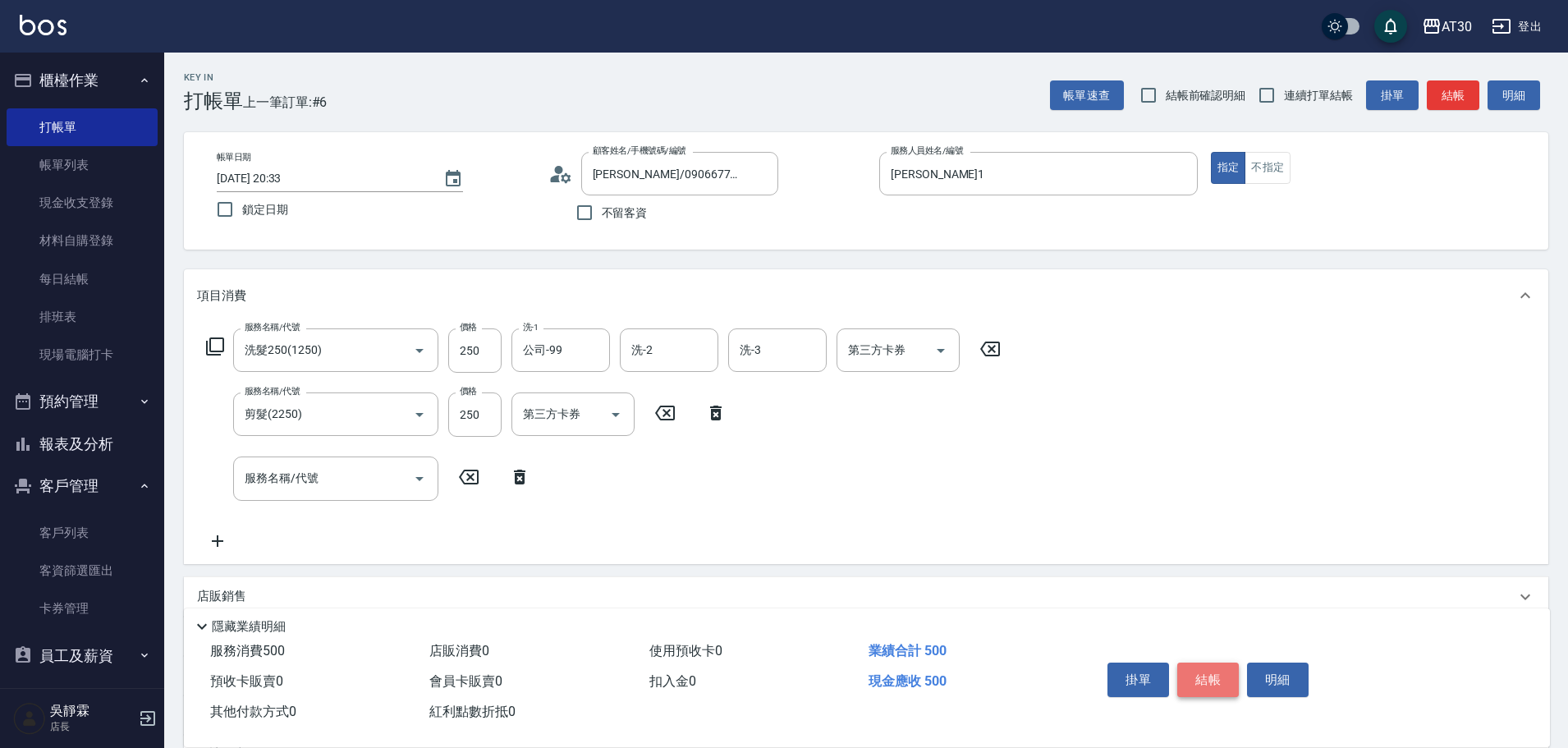
click at [1230, 669] on button "結帳" at bounding box center [1207, 680] width 61 height 35
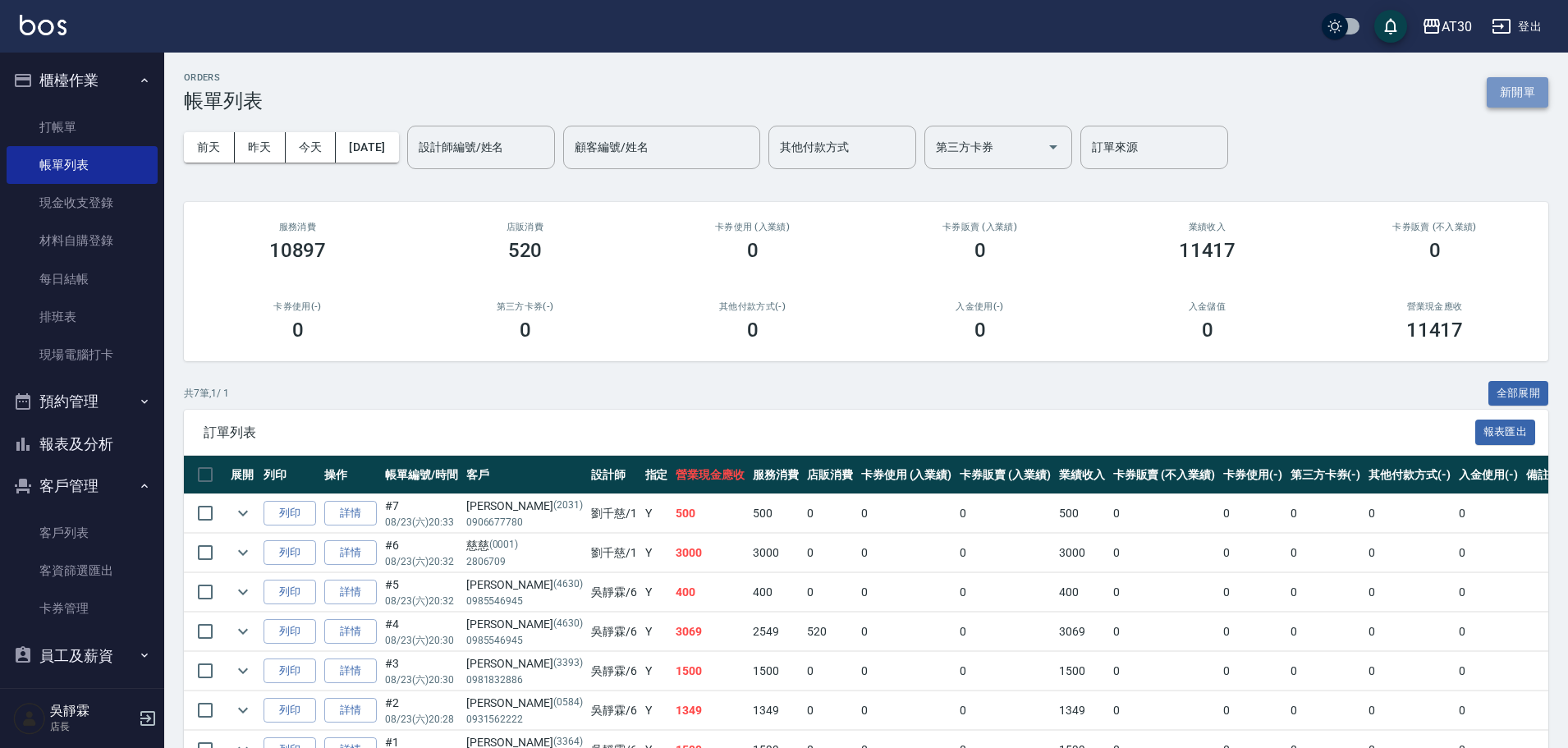
click at [1527, 93] on button "新開單" at bounding box center [1517, 91] width 61 height 30
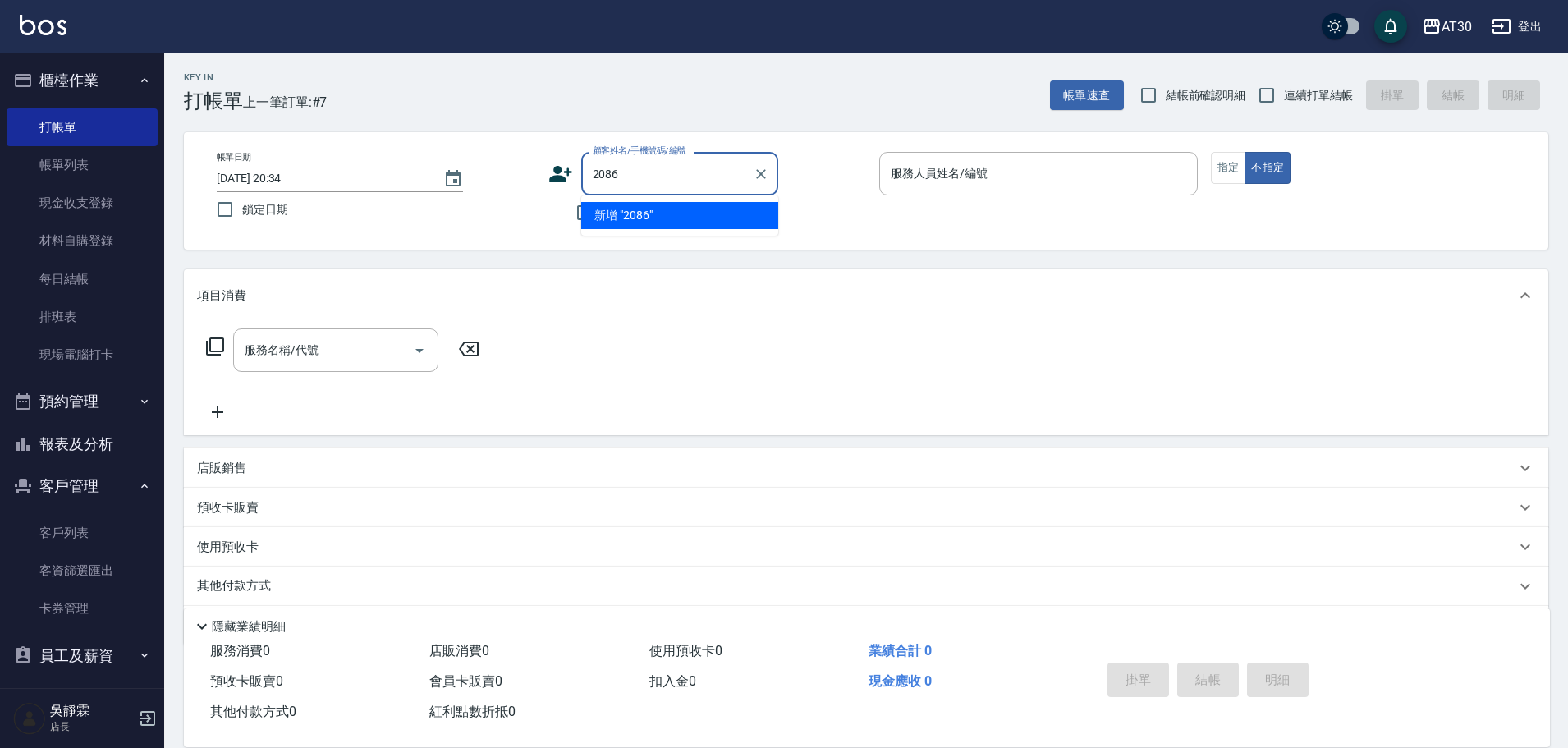
type input "2086"
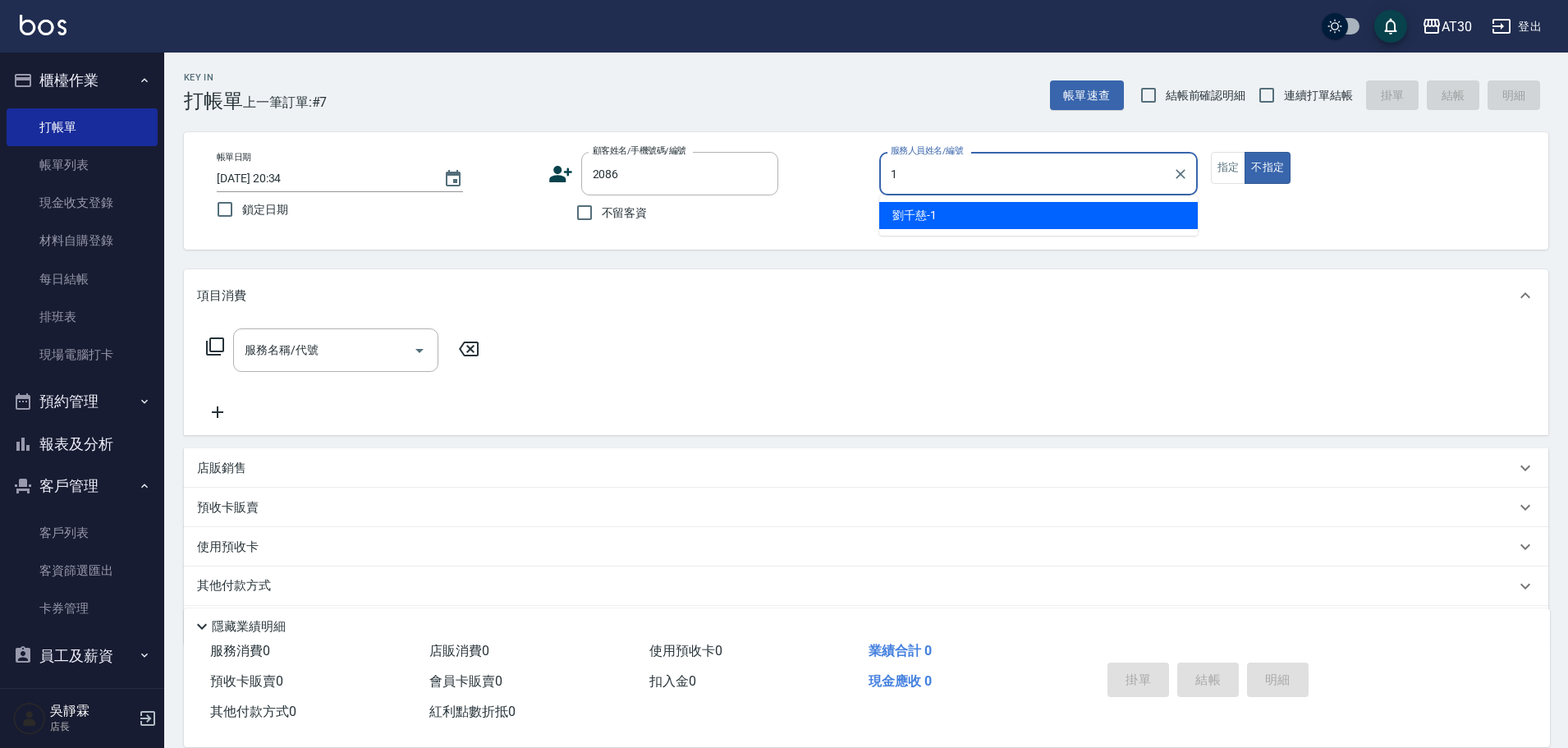
type input "[PERSON_NAME]1"
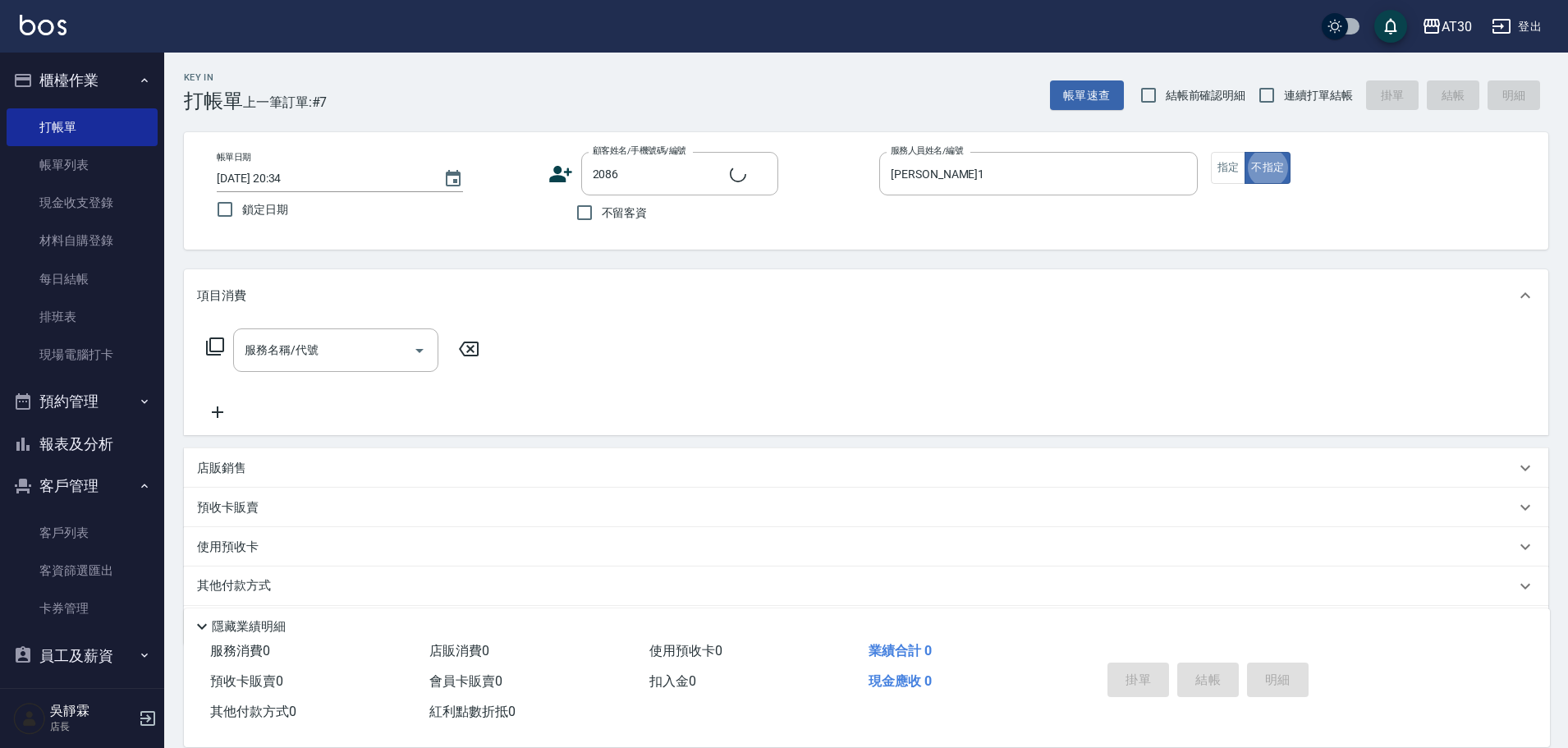
type button "false"
type input "[PERSON_NAME]/0967014282/2086"
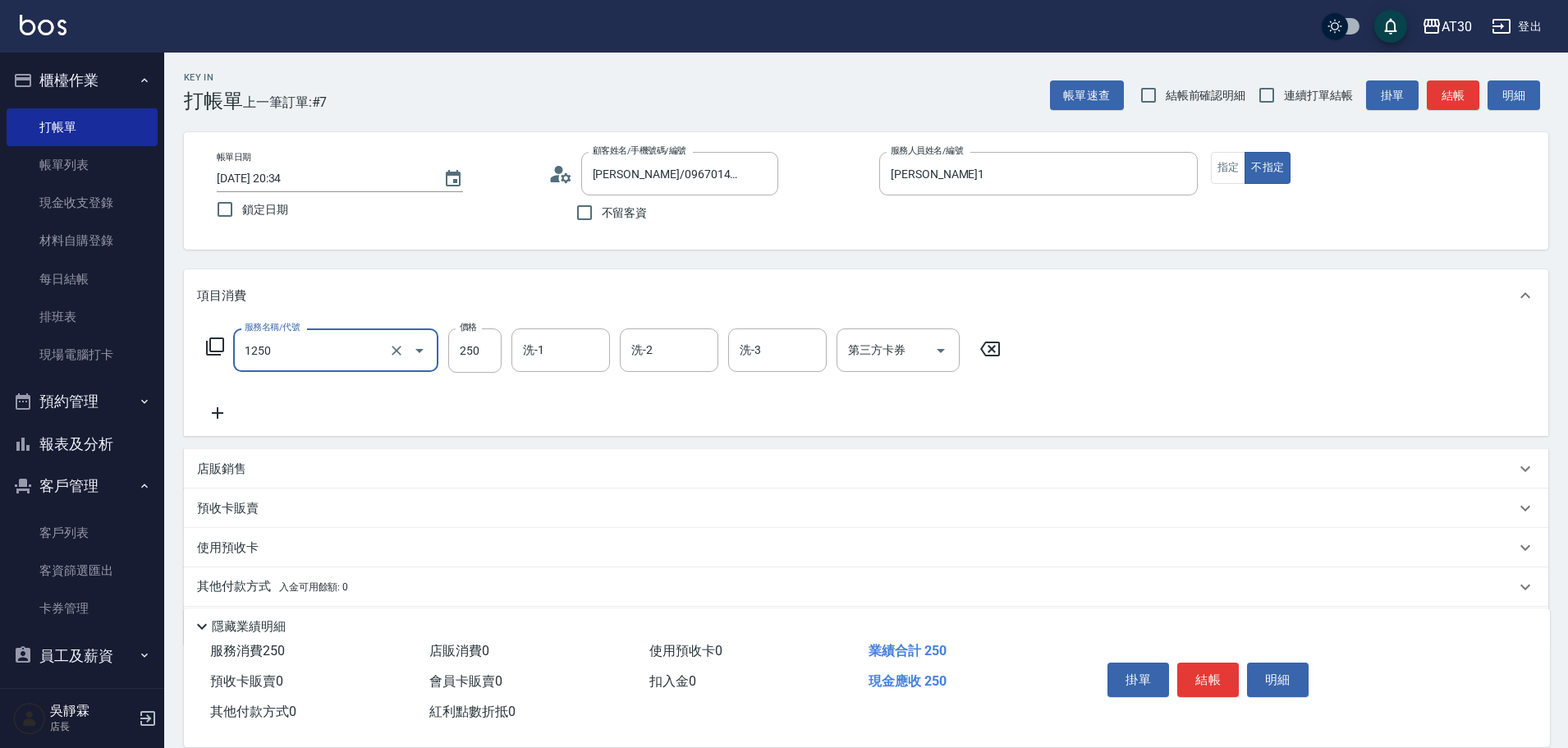
type input "洗髮250(1250)"
type input "公司-99"
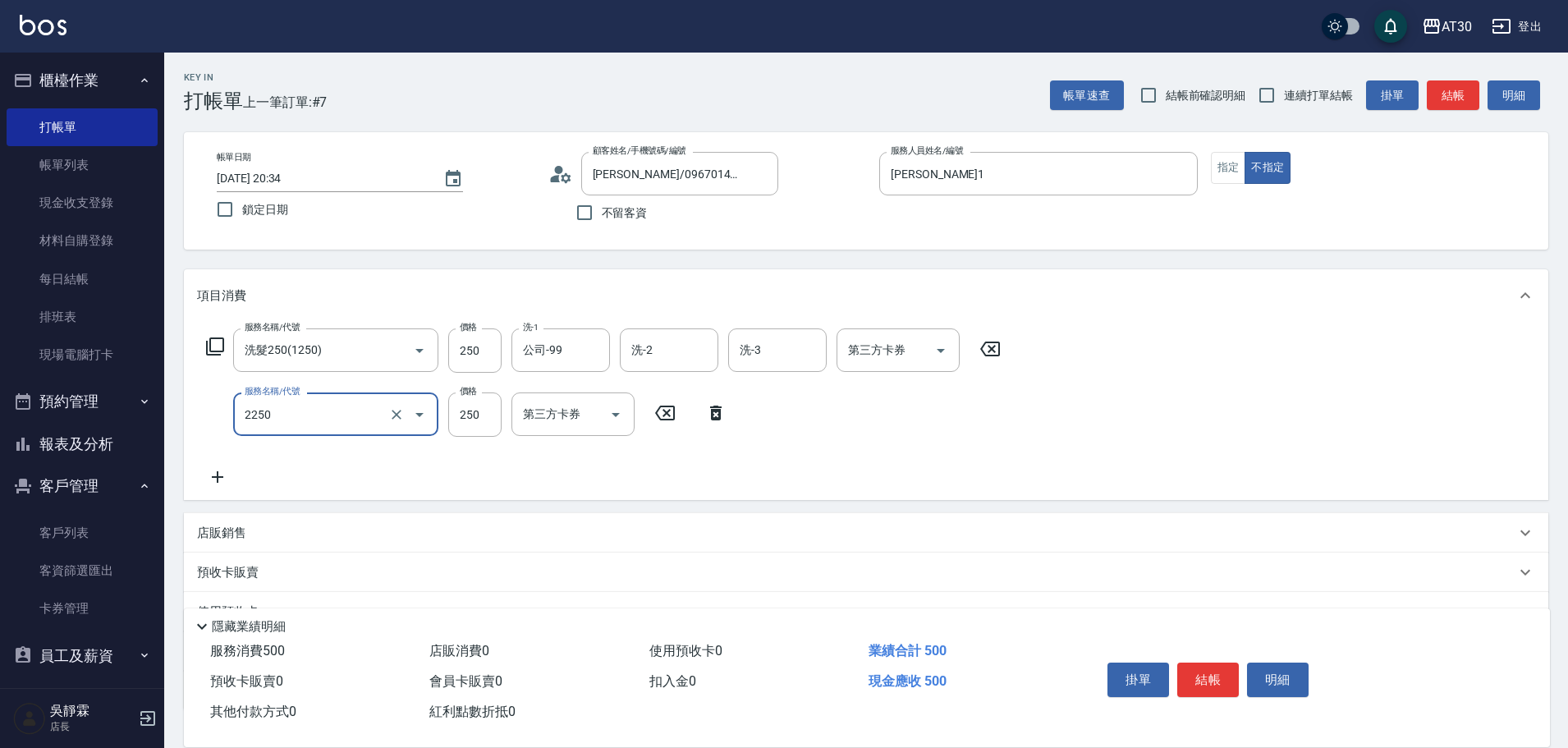
type input "剪髮(2250)"
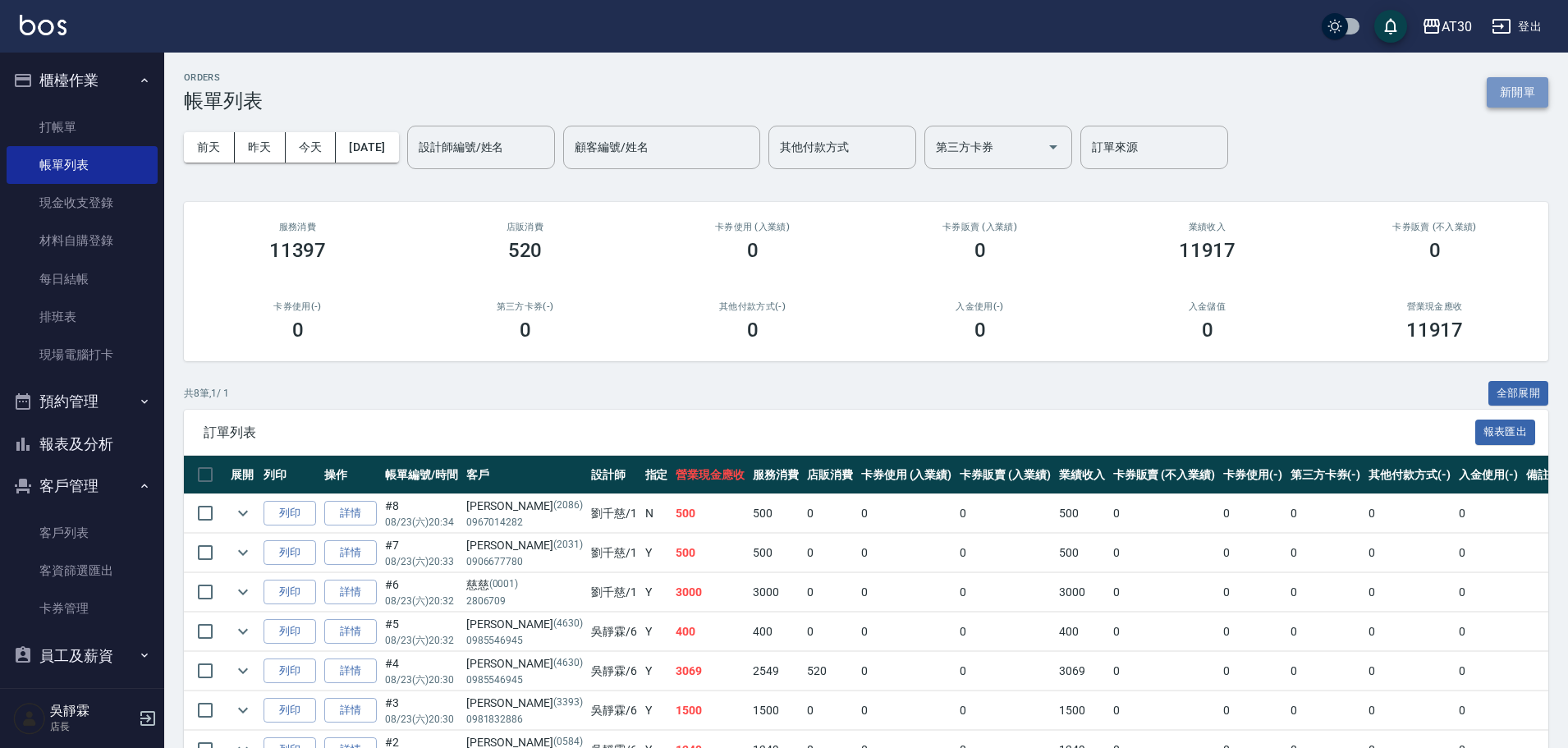
click at [1520, 89] on button "新開單" at bounding box center [1517, 91] width 61 height 30
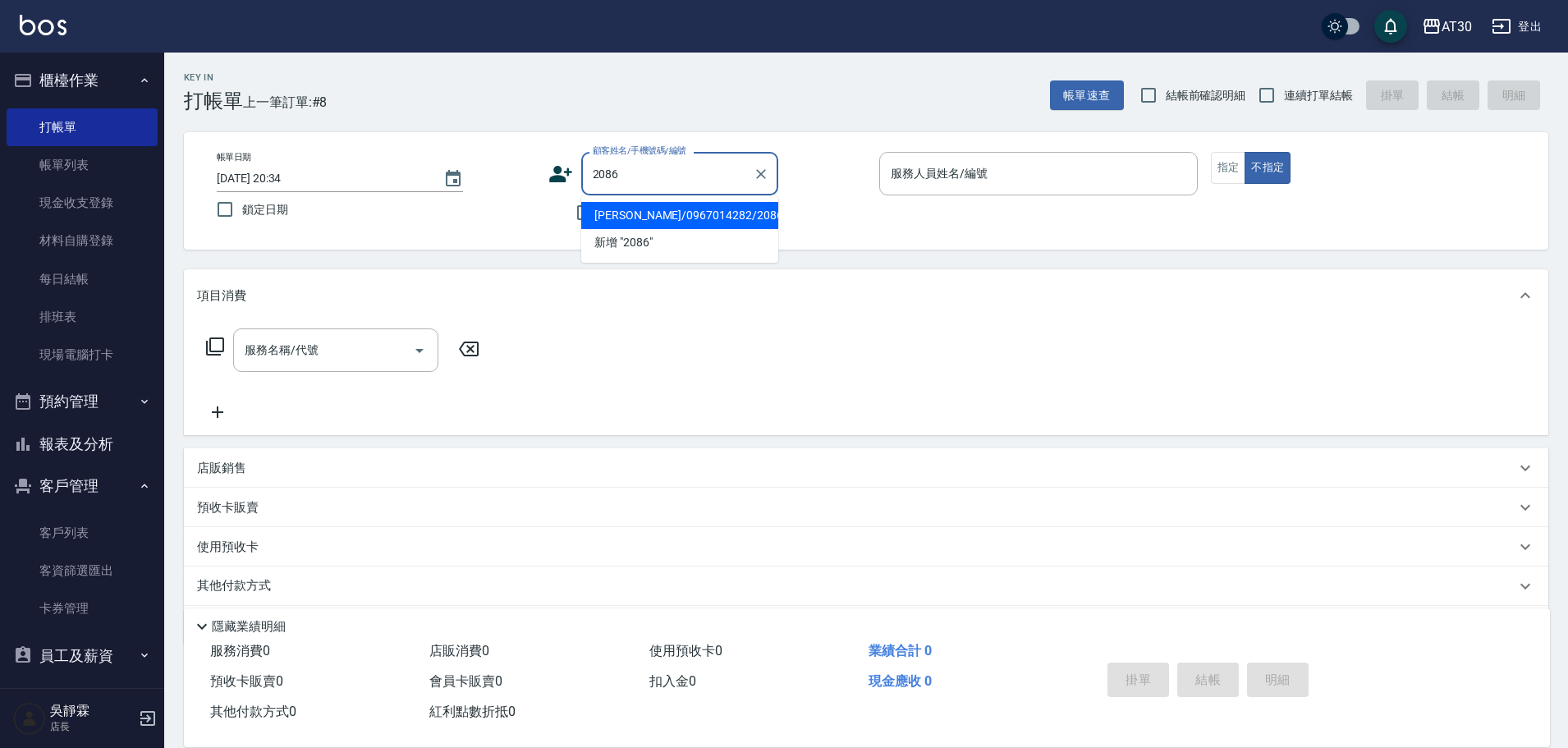
type input "[PERSON_NAME]/0967014282/2086"
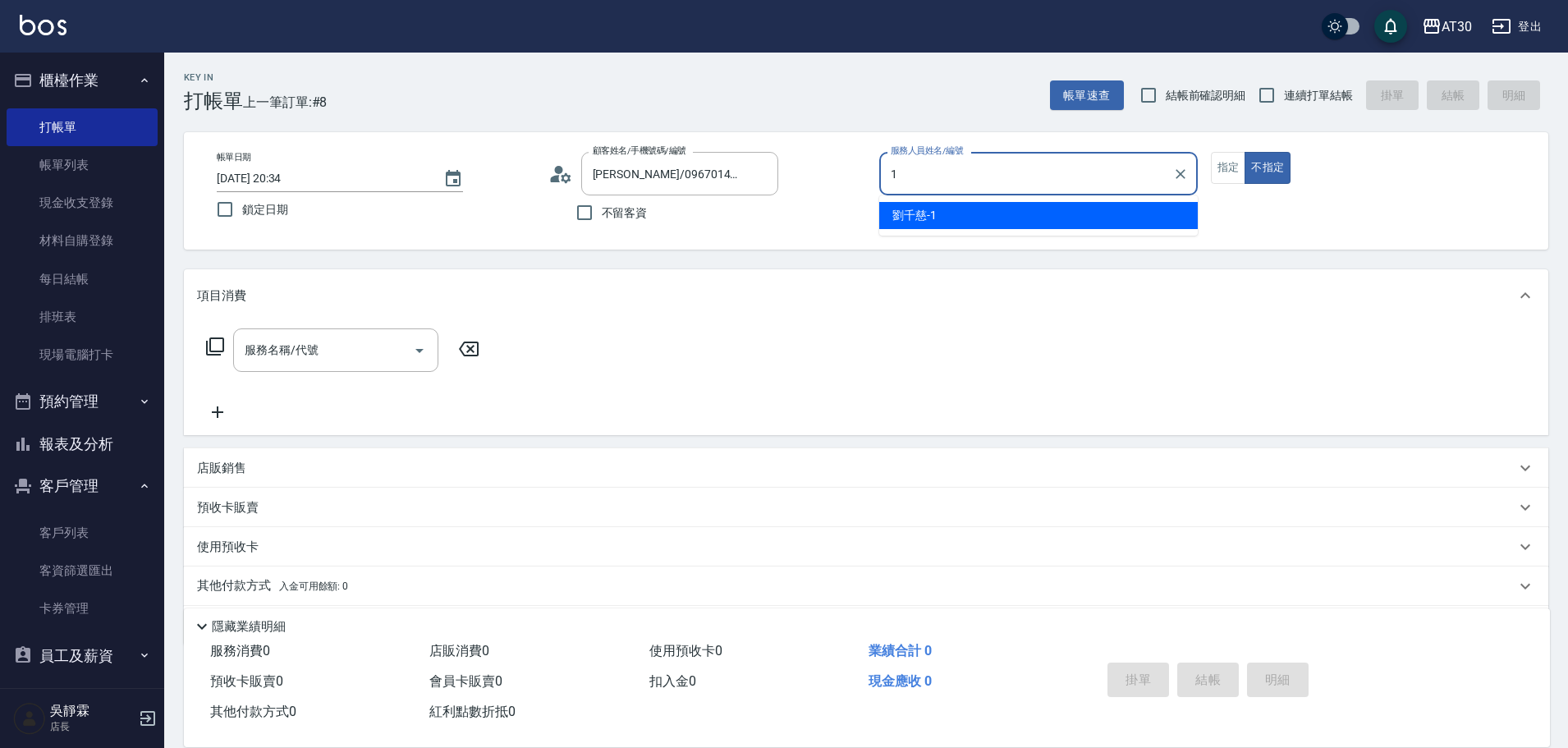
type input "[PERSON_NAME]1"
type button "false"
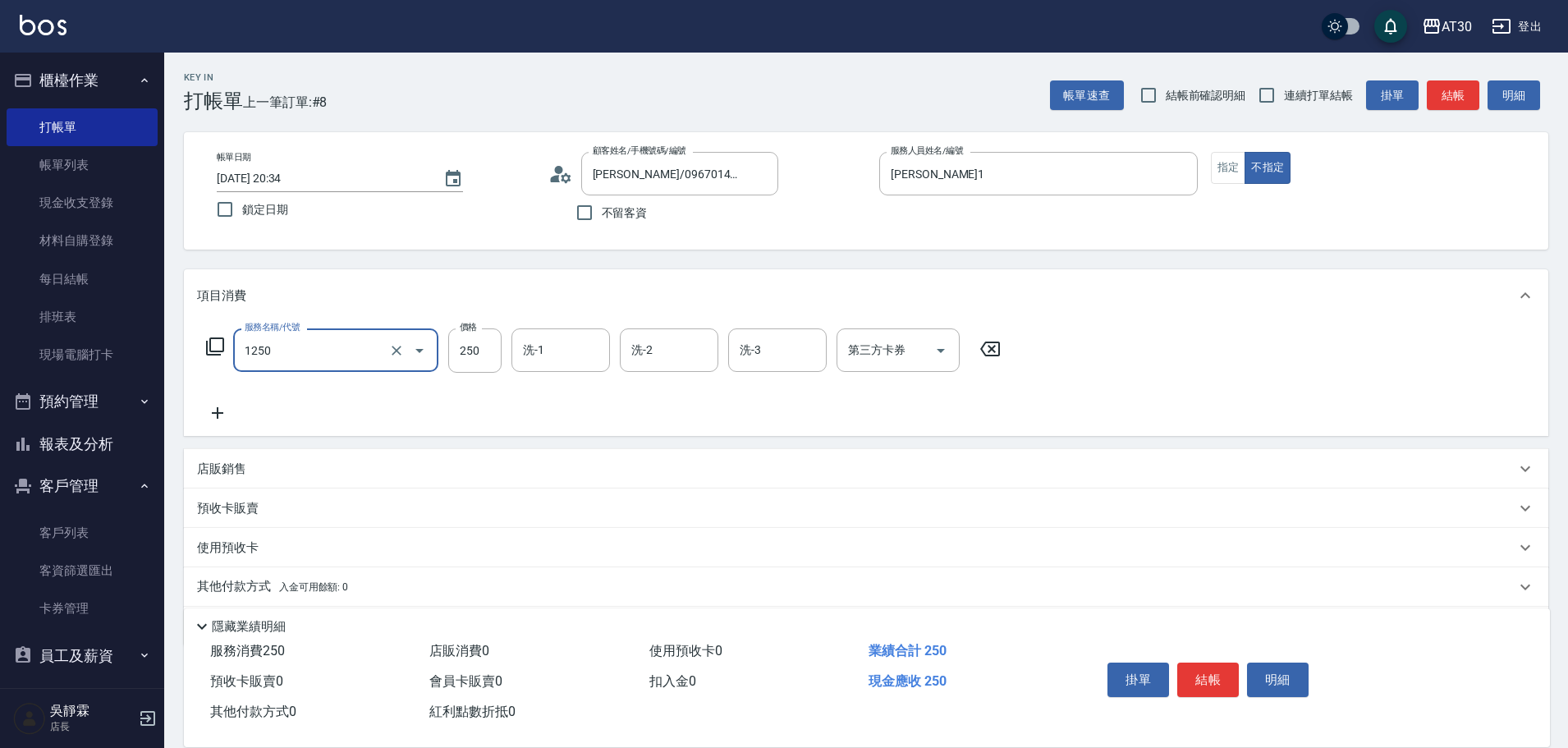
type input "洗髮250(1250)"
type input "曾駿育-23"
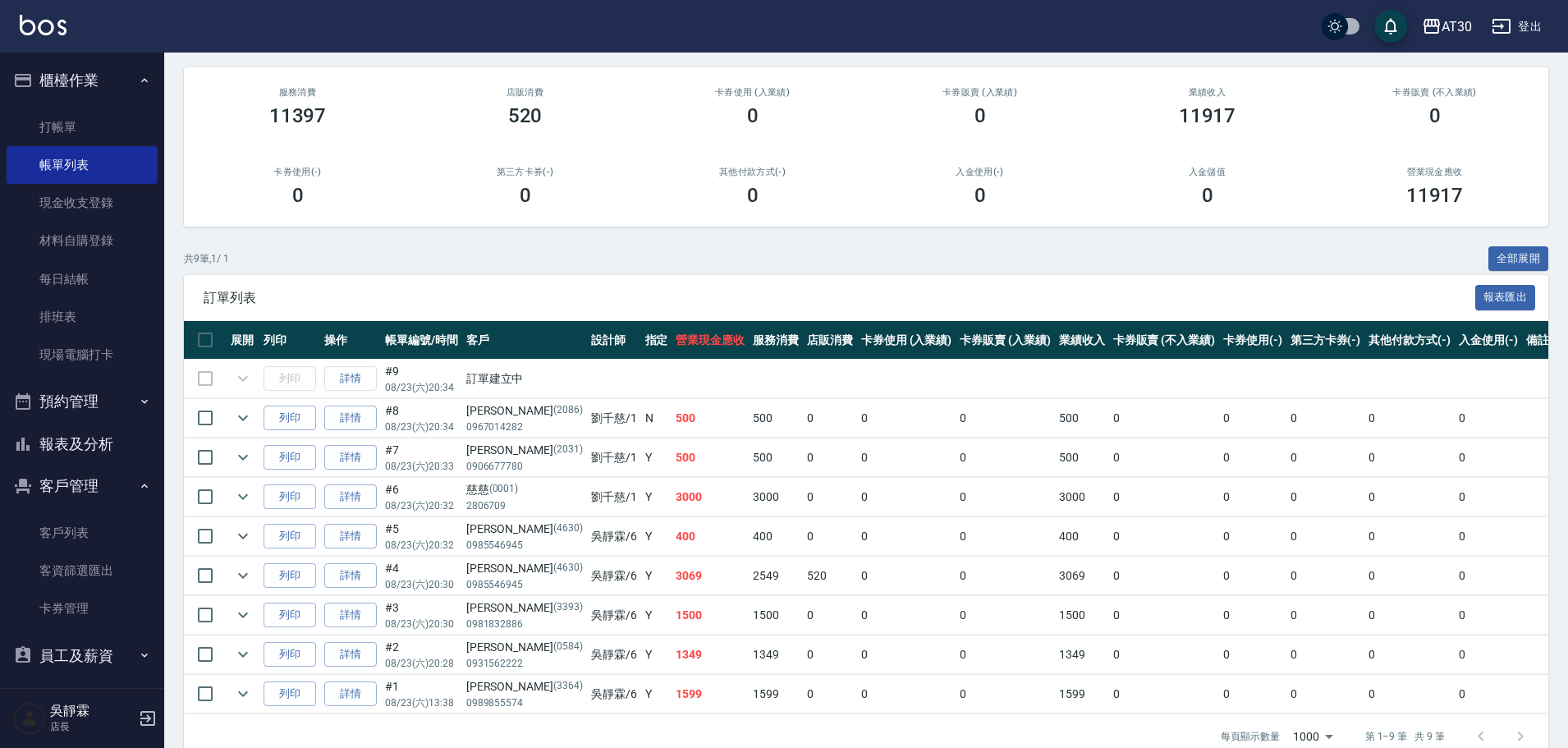
scroll to position [167, 0]
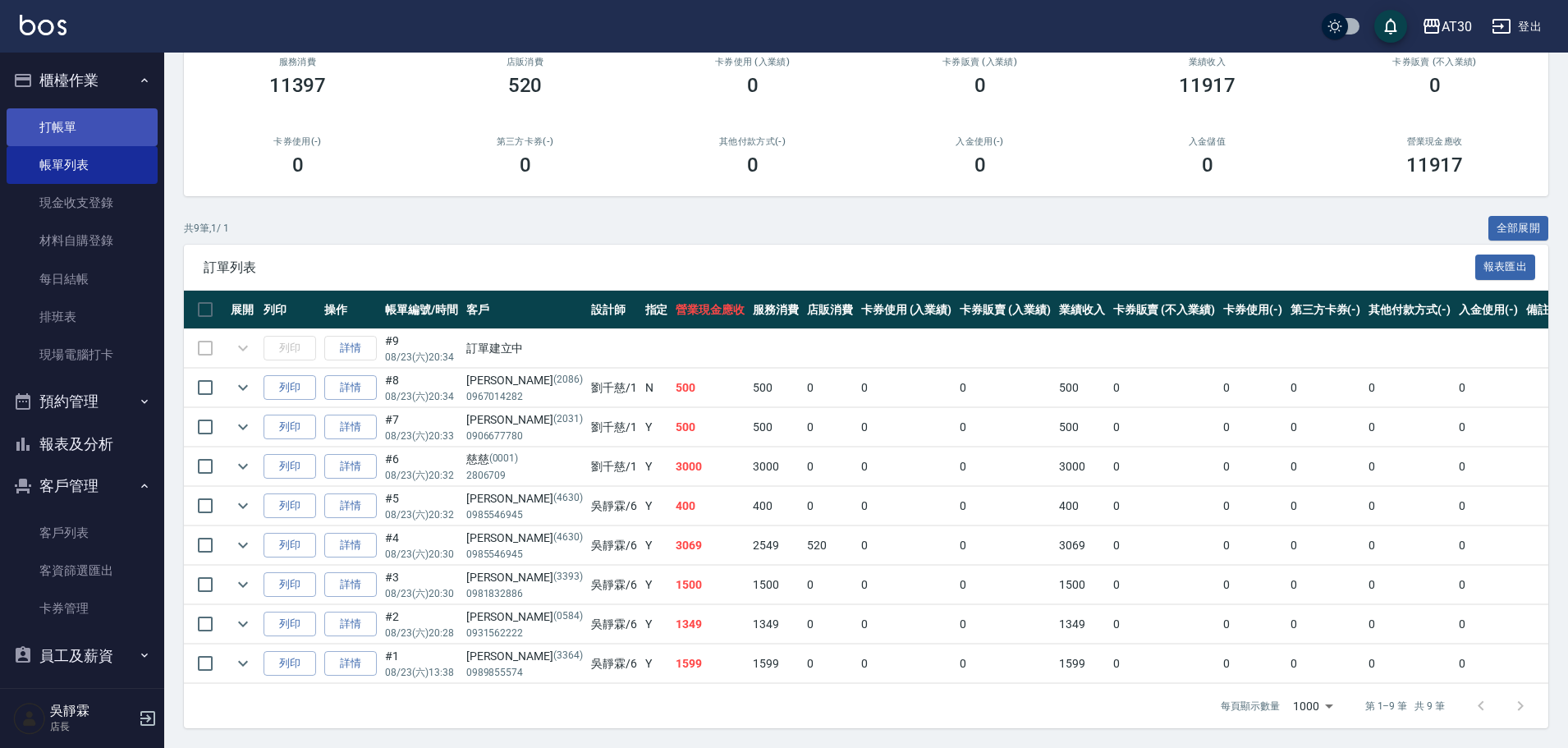
click at [63, 117] on link "打帳單" at bounding box center [82, 128] width 151 height 38
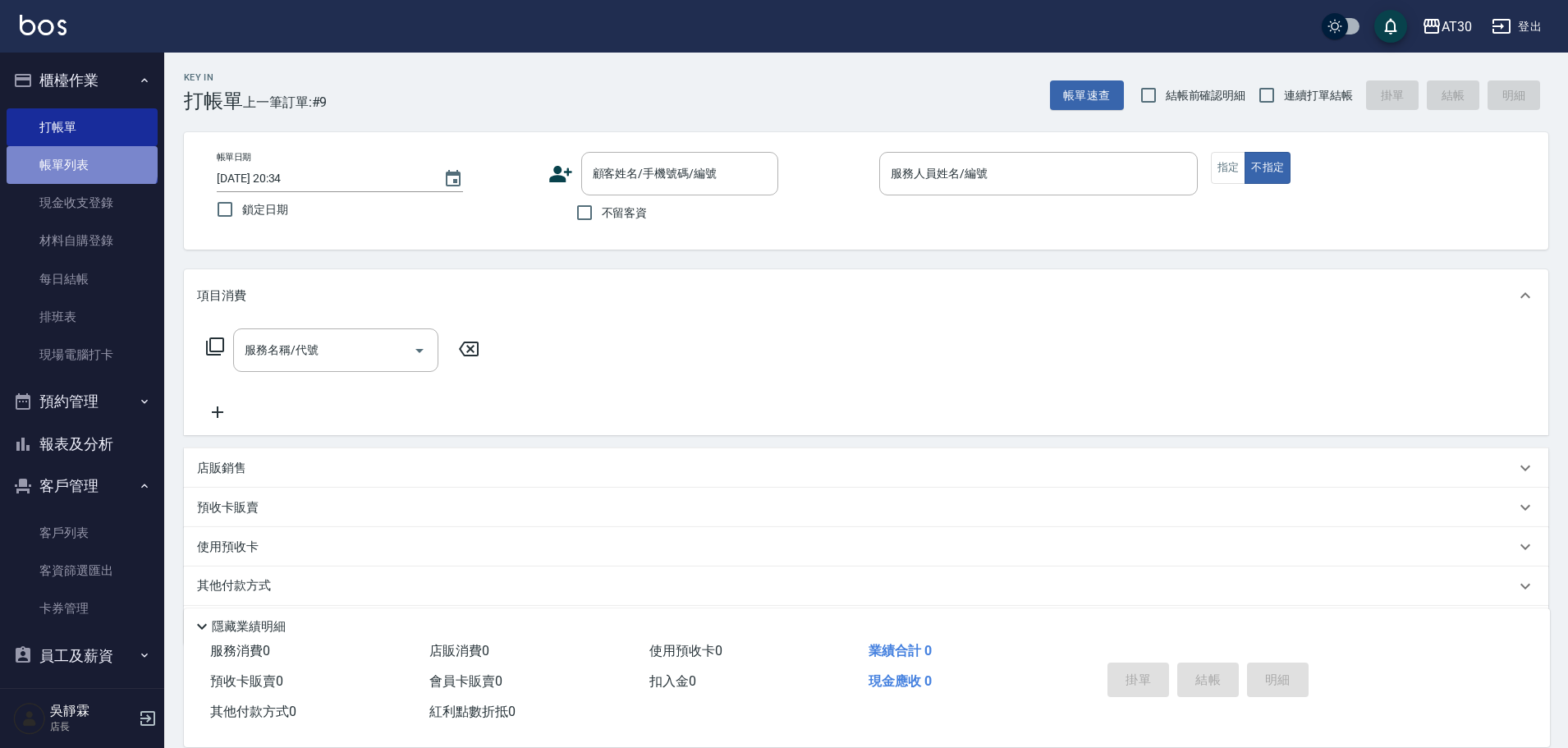
click at [80, 161] on link "帳單列表" at bounding box center [82, 165] width 151 height 38
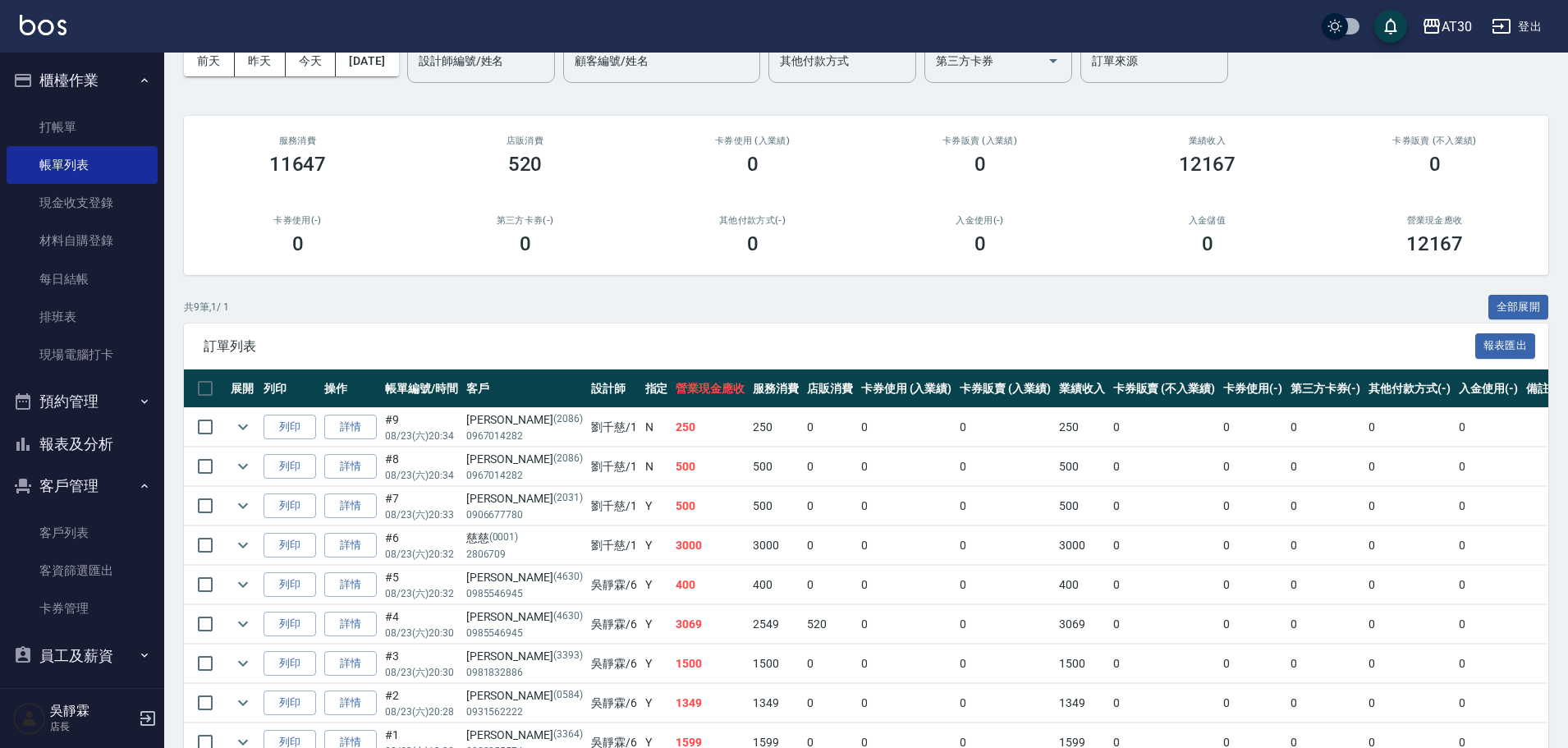
scroll to position [41, 0]
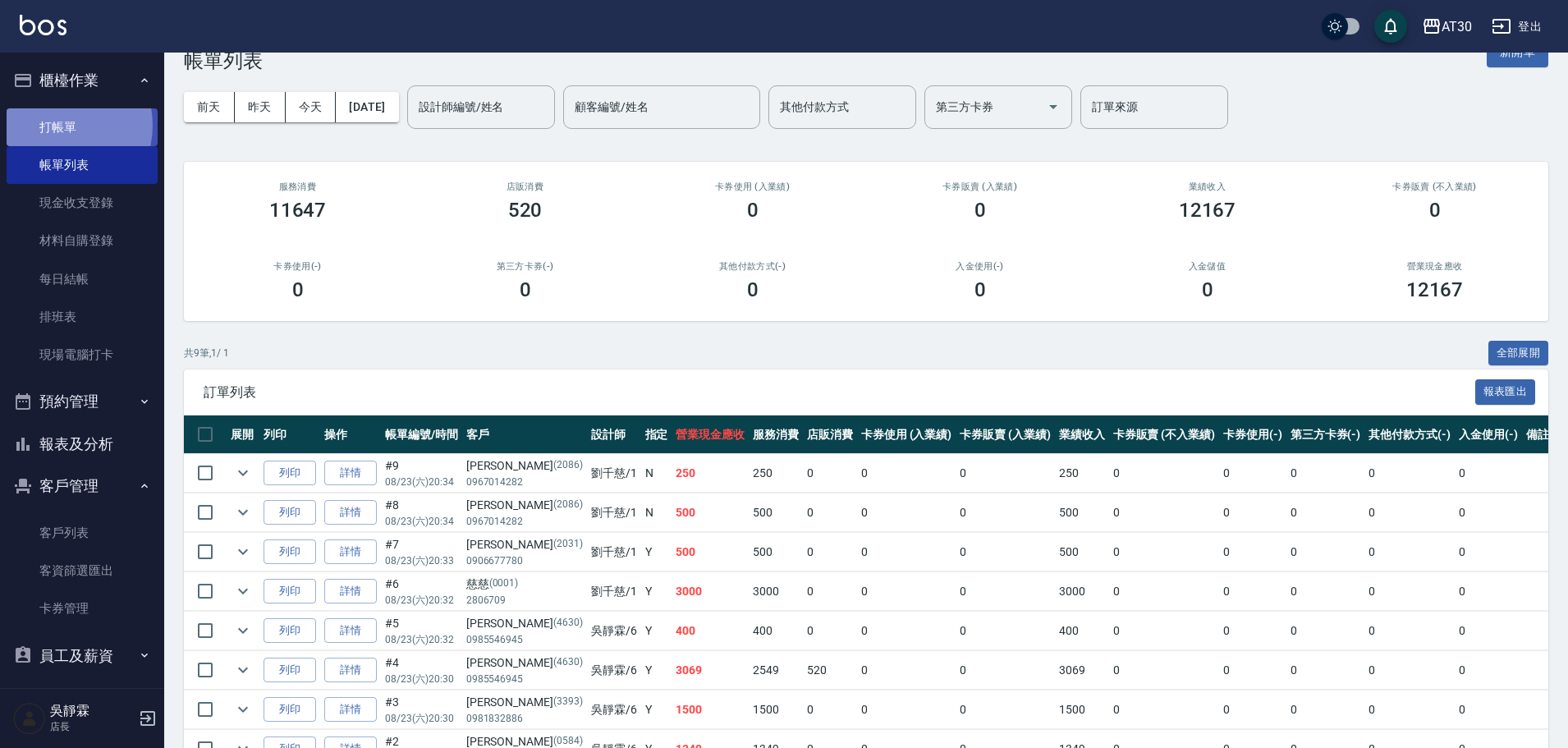
click at [53, 125] on link "打帳單" at bounding box center [82, 128] width 151 height 38
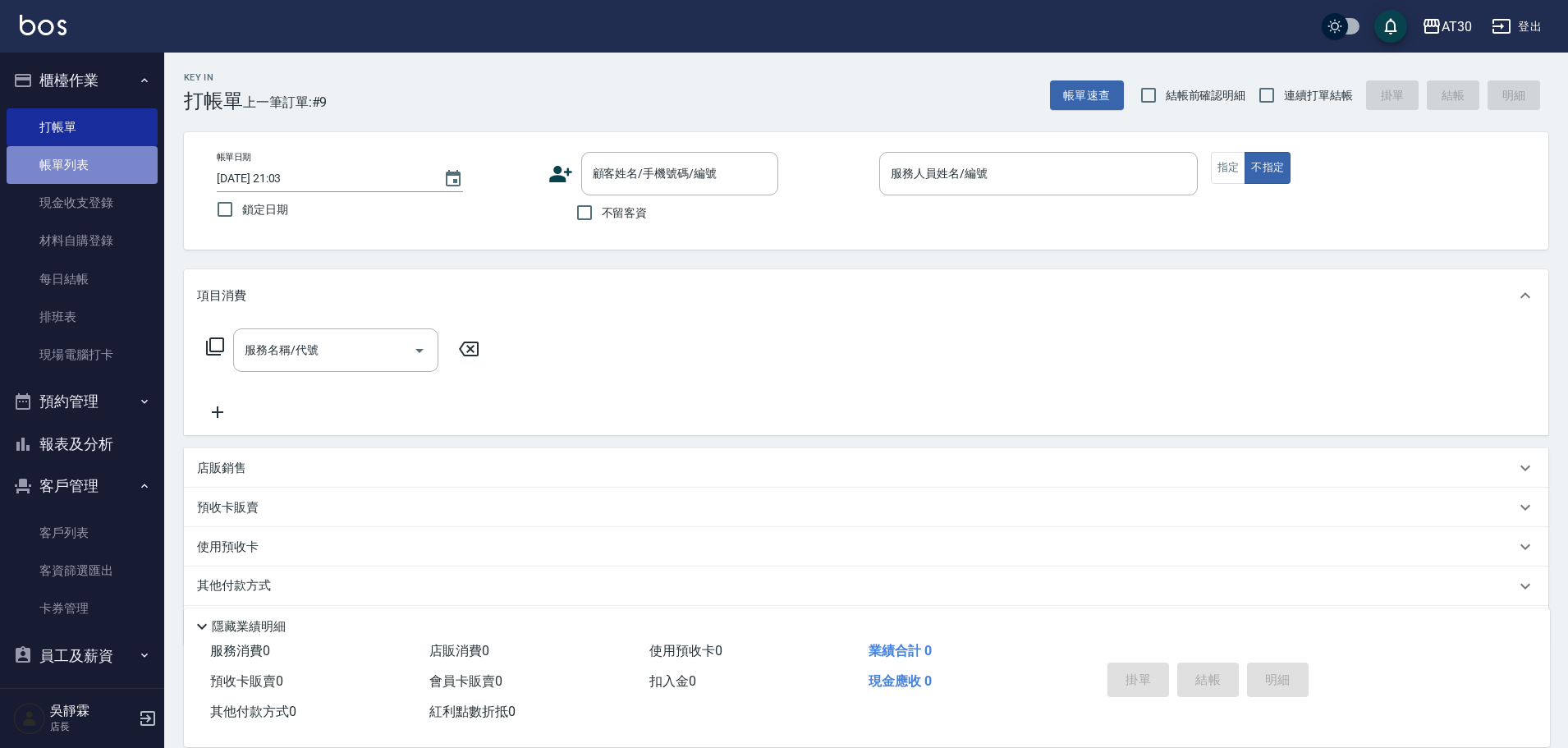
click at [88, 160] on link "帳單列表" at bounding box center [82, 165] width 151 height 38
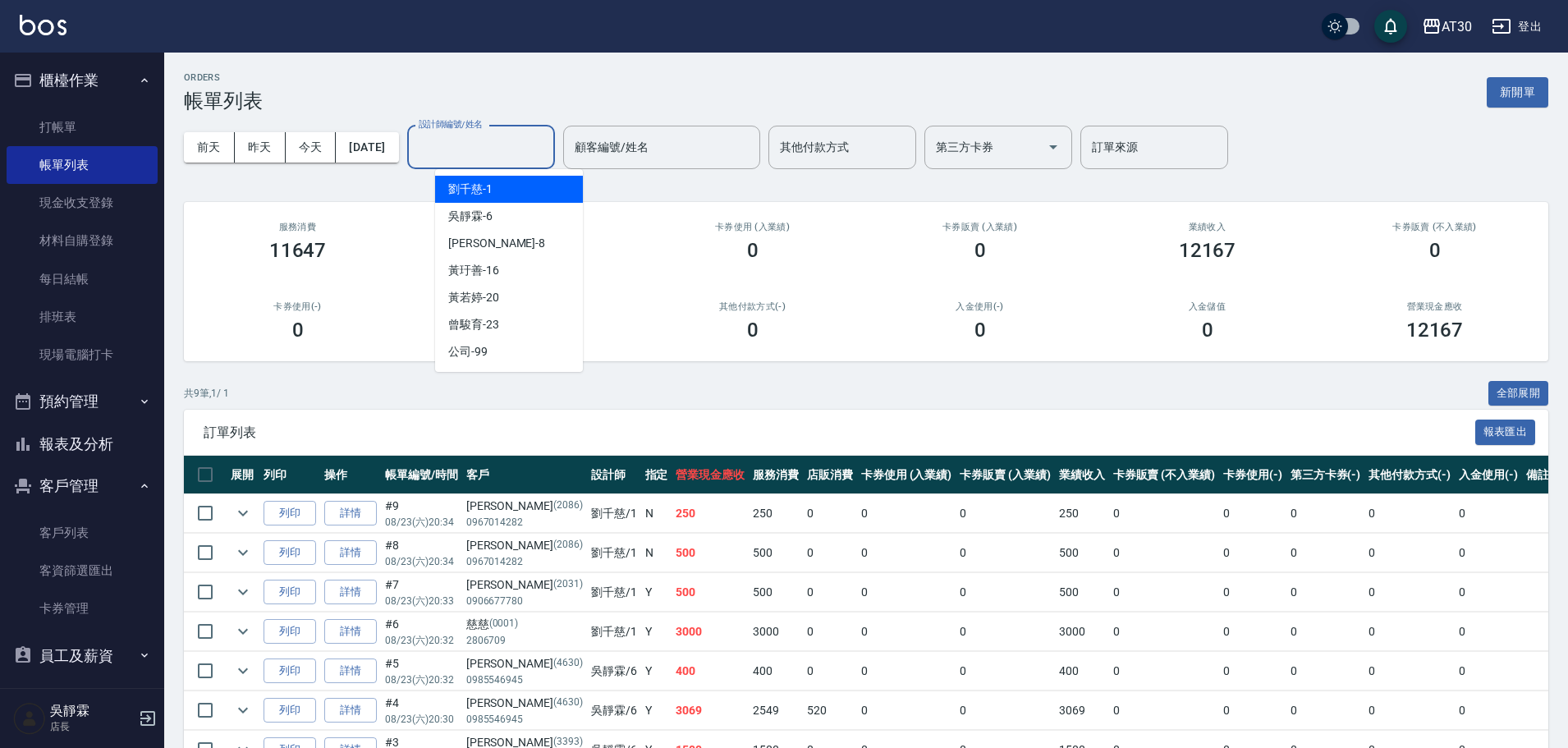
click at [528, 148] on input "設計師編號/姓名" at bounding box center [481, 147] width 133 height 28
click at [524, 189] on div "[PERSON_NAME]1" at bounding box center [509, 189] width 147 height 27
type input "[PERSON_NAME]1"
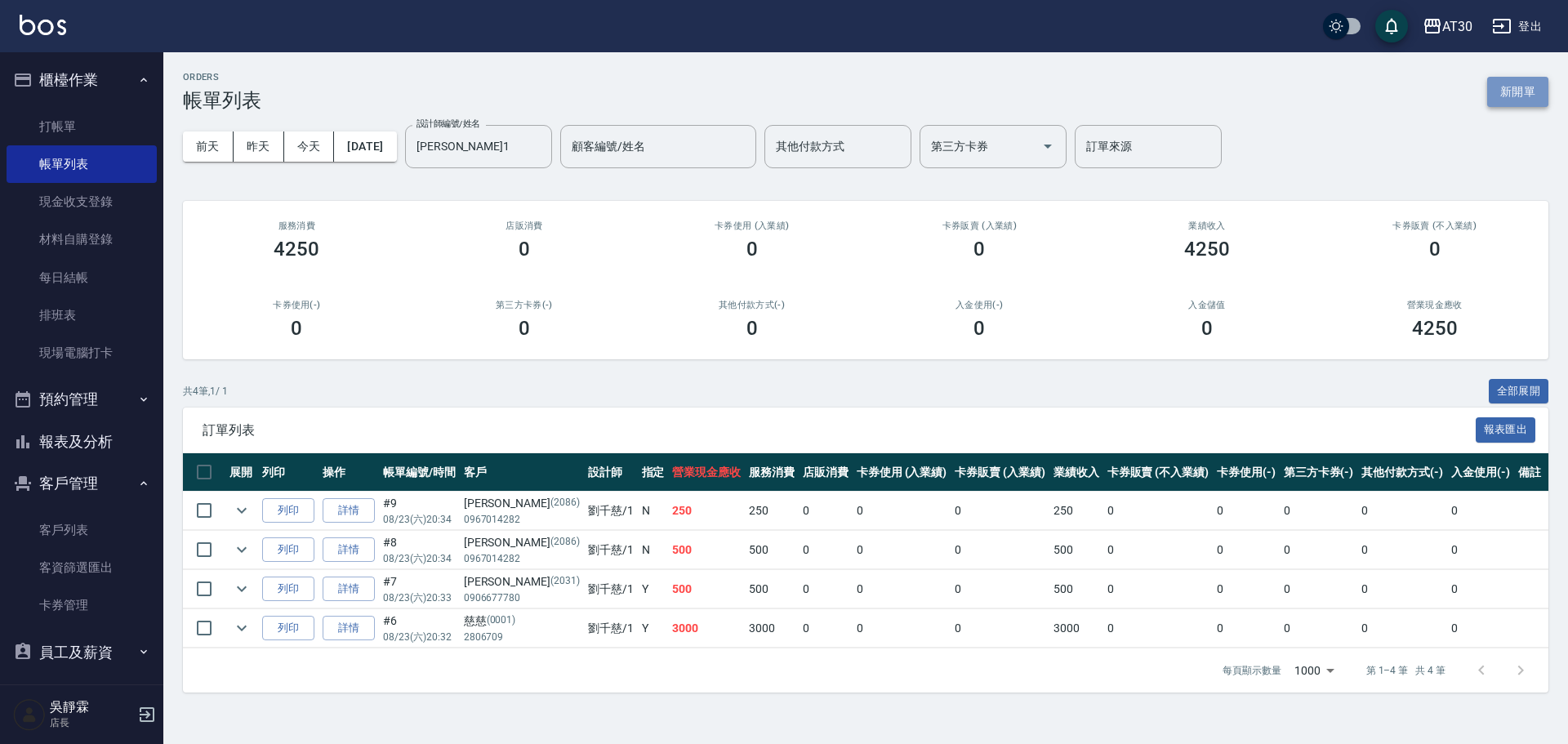
click at [1522, 97] on button "新開單" at bounding box center [1517, 91] width 61 height 30
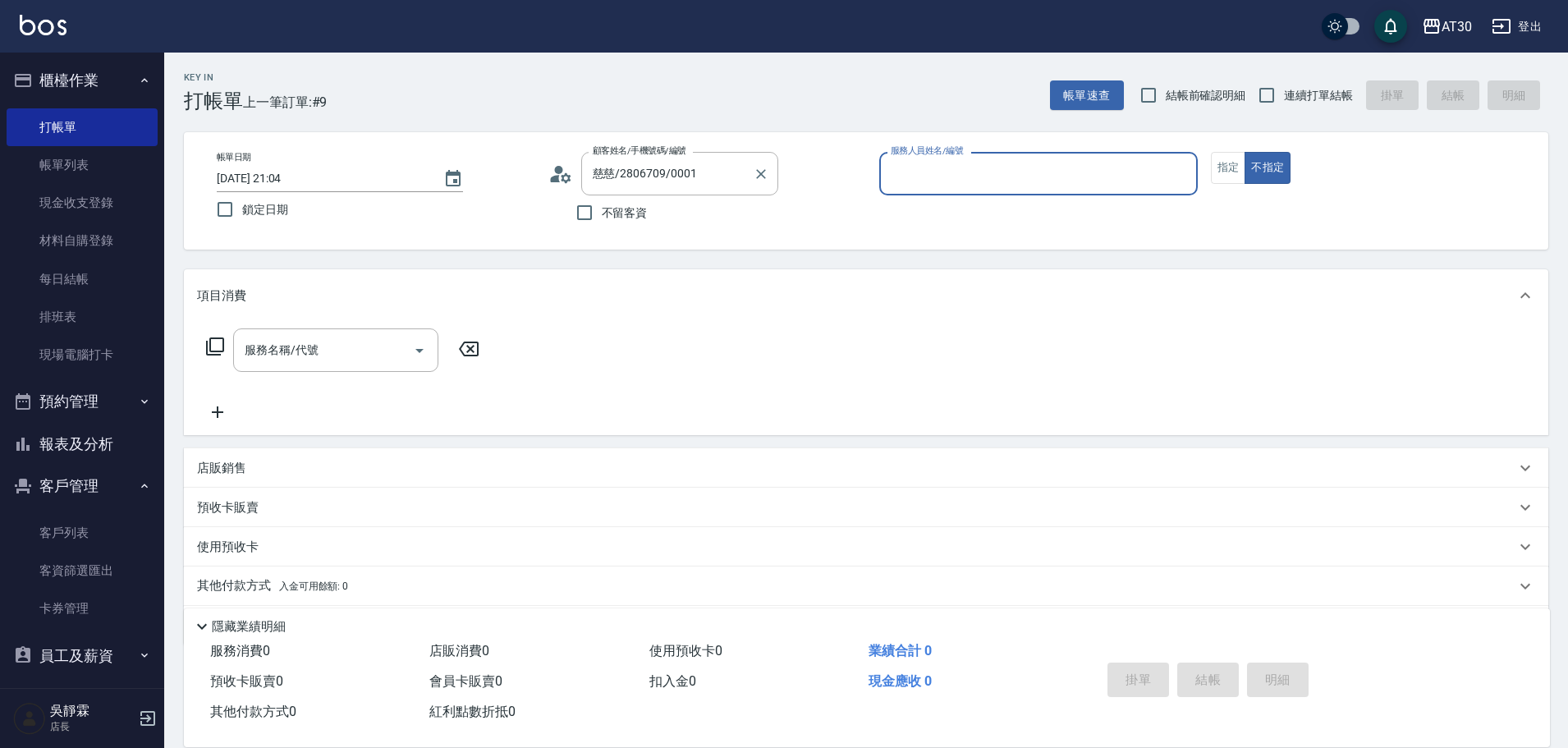
type input "新客人 姓名未設定/0001/null"
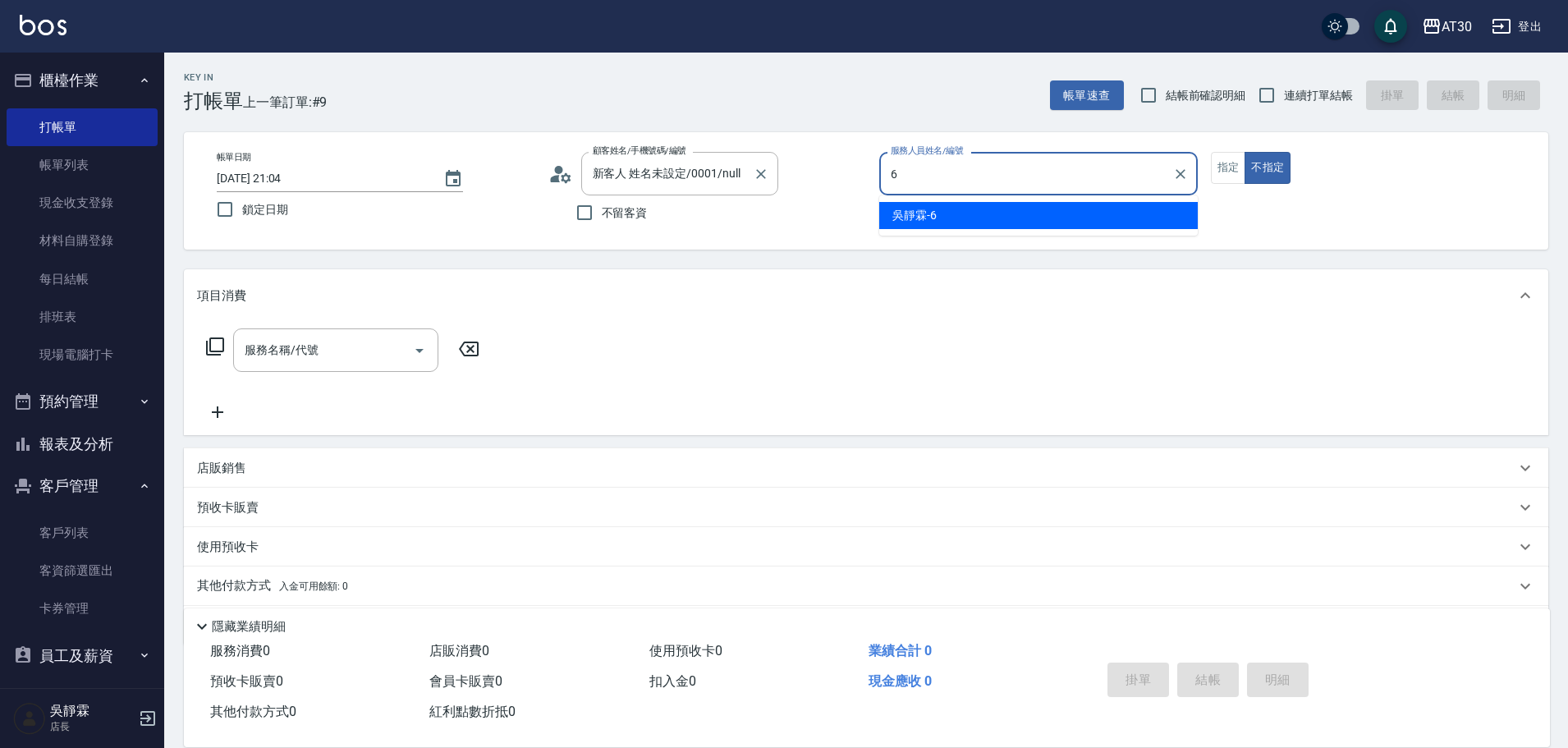
type input "吳靜霖-6"
type button "false"
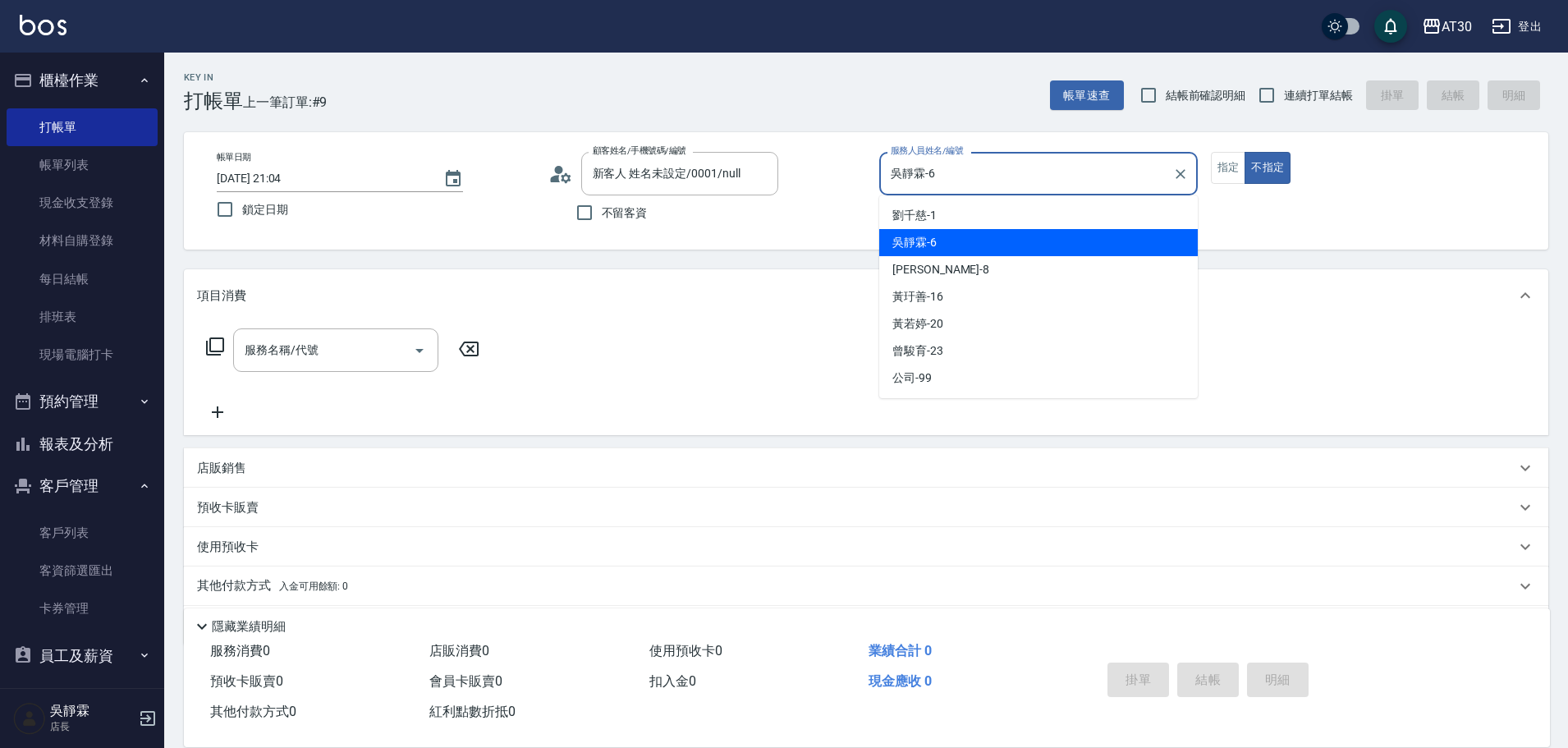
drag, startPoint x: 947, startPoint y: 175, endPoint x: 751, endPoint y: 228, distance: 203.0
click at [751, 227] on div "帳單日期 [DATE] 21:04 鎖定日期 顧客姓名/手機號碼/編號 新客人 姓名未設定/0001/null 顧客姓名/手機號碼/編號 不留客資 服務人員姓…" at bounding box center [866, 191] width 1326 height 78
type input "[PERSON_NAME]1"
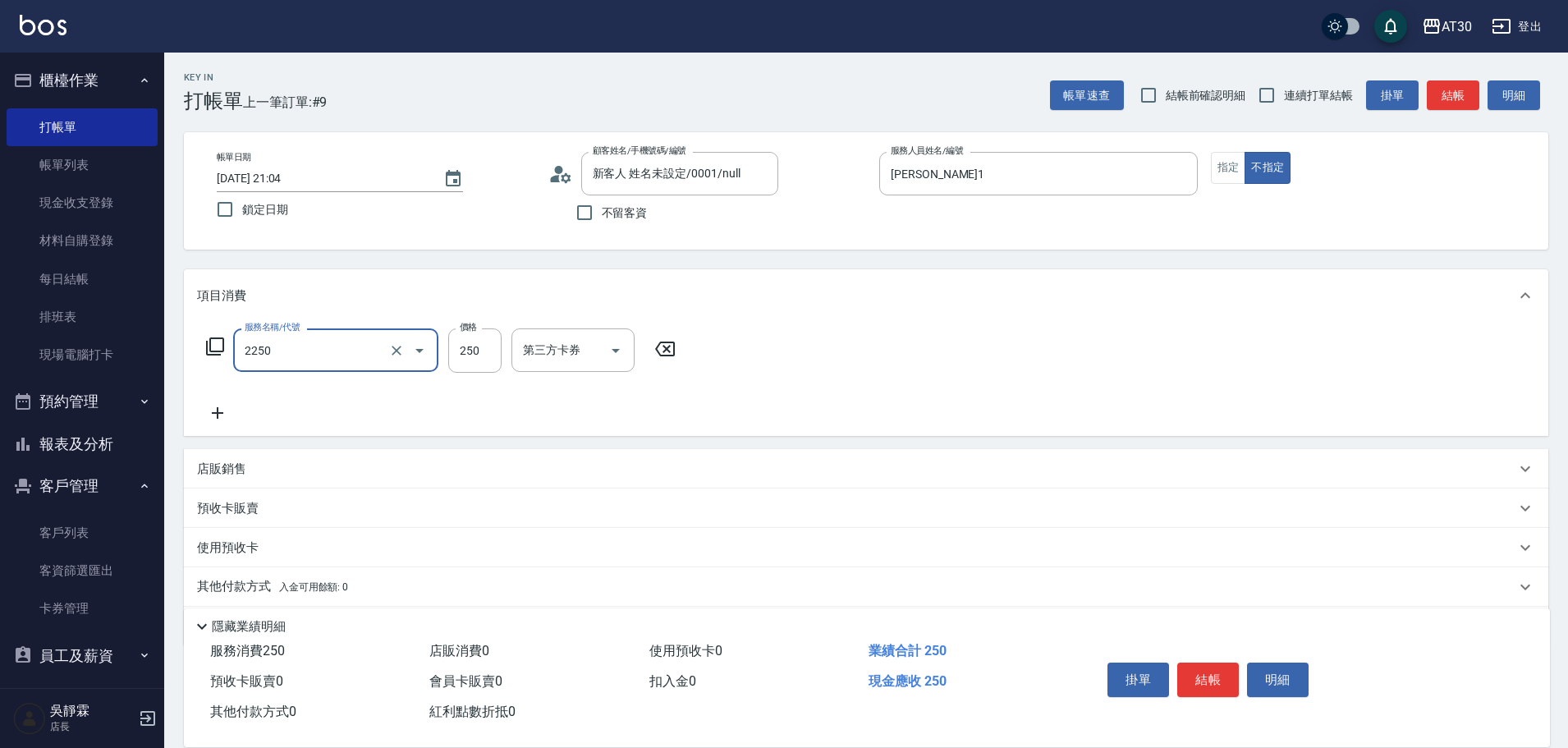
type input "剪髮(2250)"
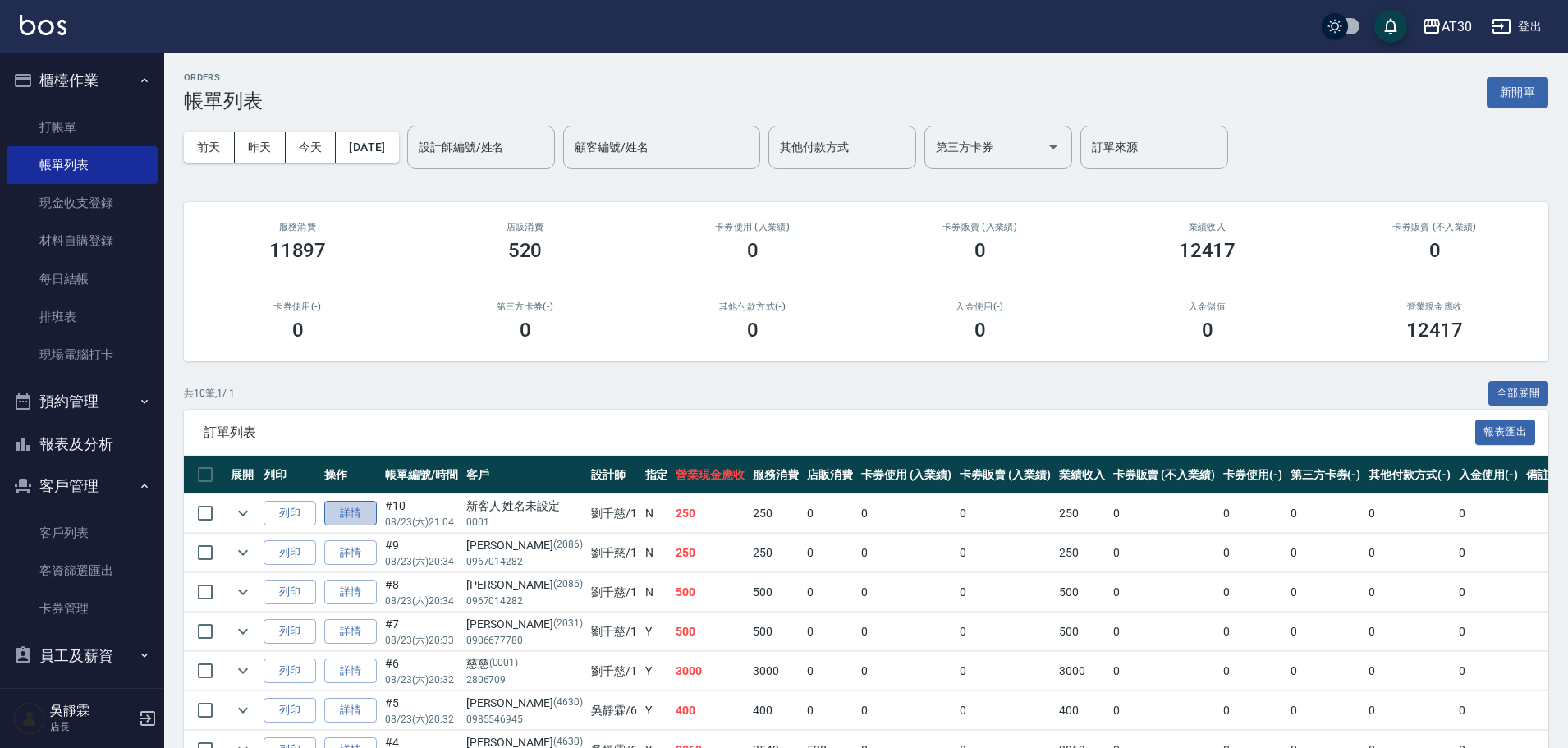
click at [355, 508] on link "詳情" at bounding box center [350, 514] width 53 height 26
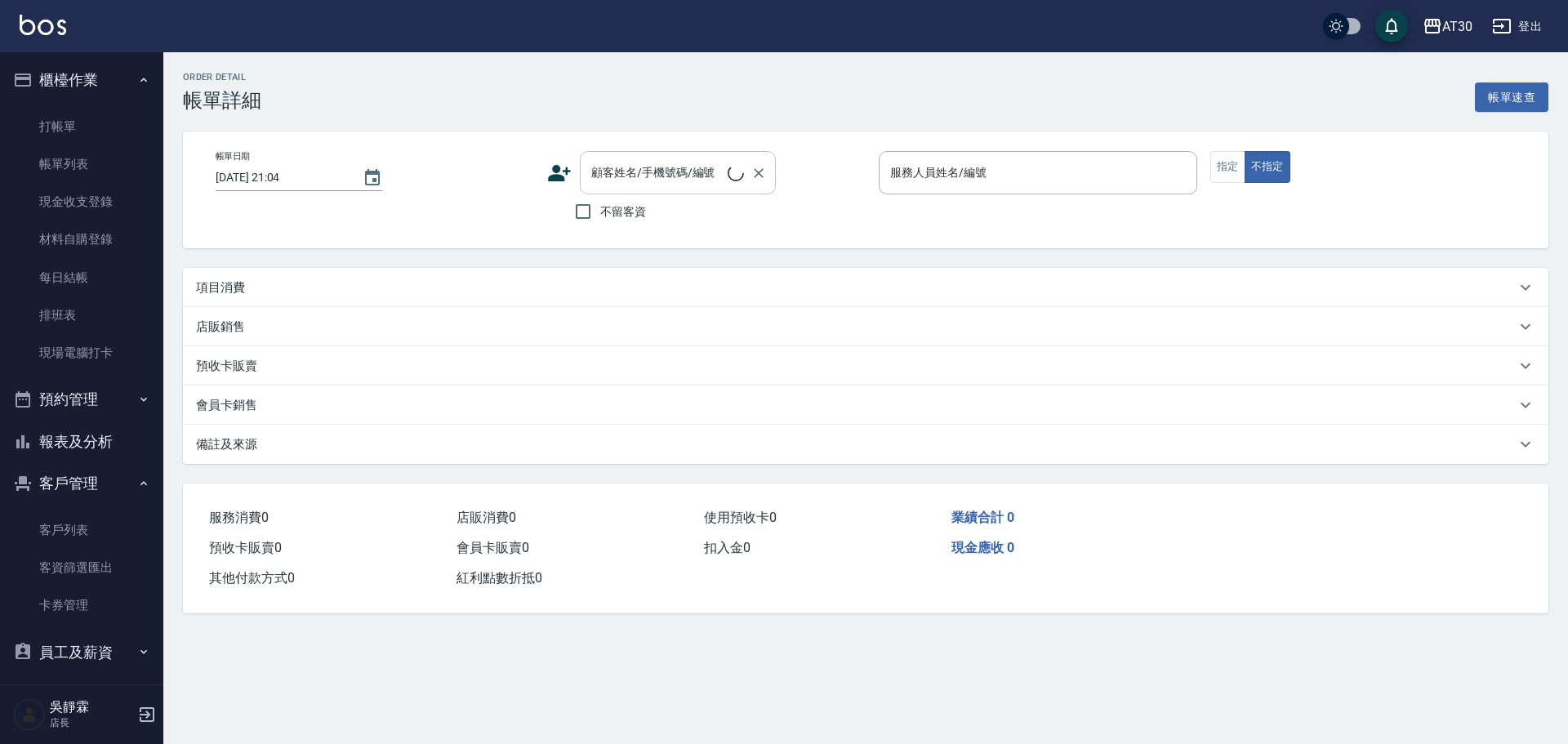
type input "[PERSON_NAME]1"
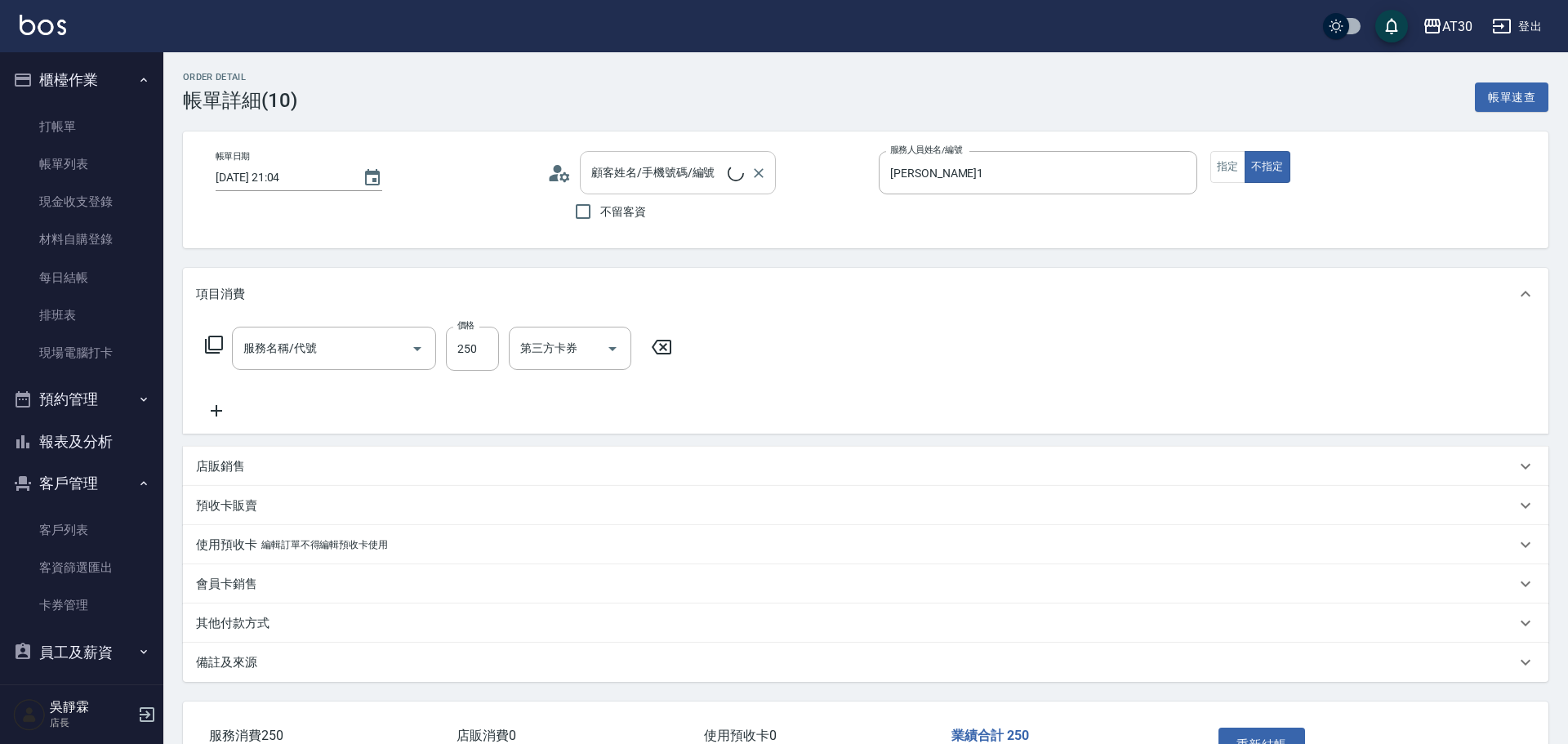
type input "剪髮(2250)"
type input "新客人 姓名未設定/0001/null"
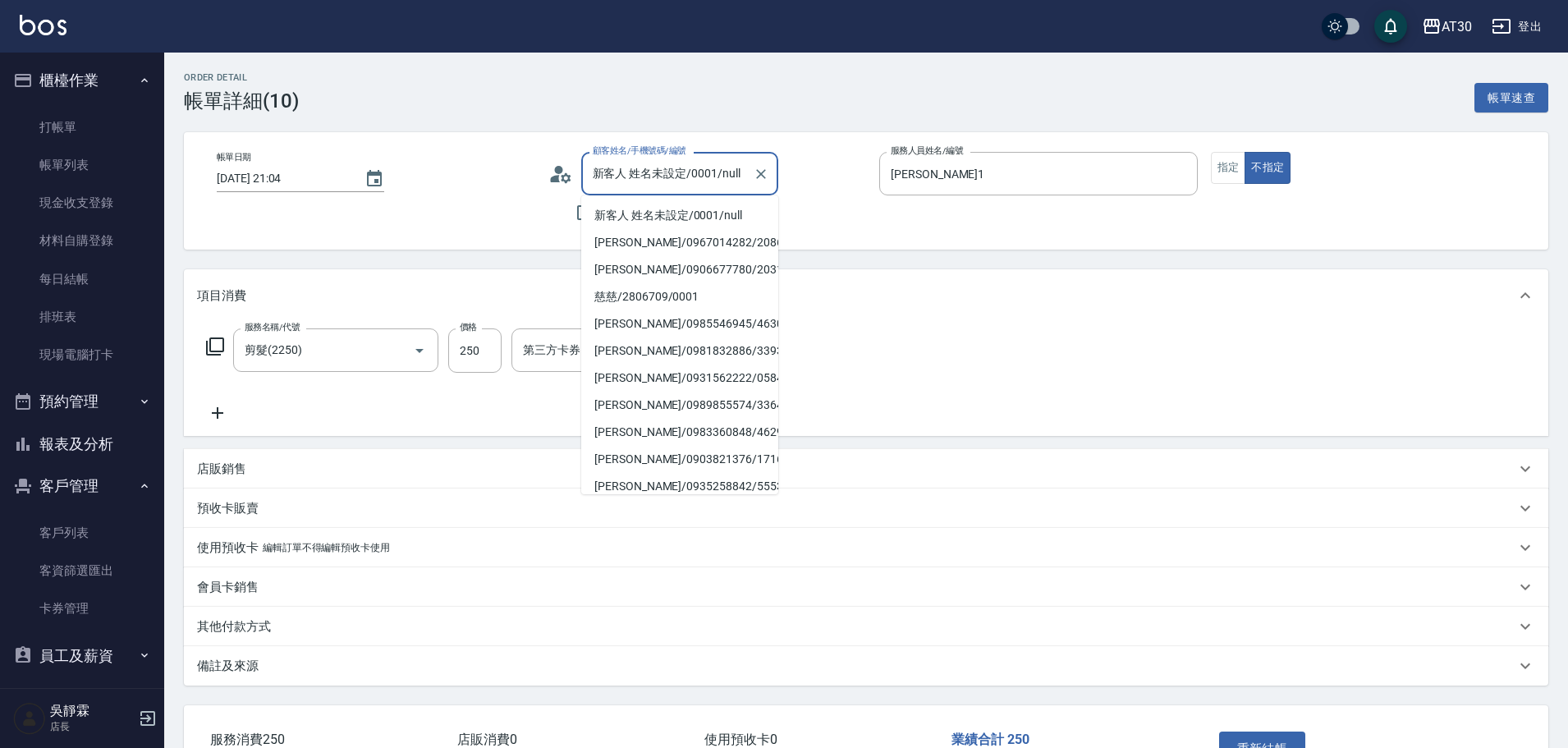
click at [708, 163] on input "新客人 姓名未設定/0001/null" at bounding box center [668, 173] width 158 height 28
click at [766, 174] on icon "Clear" at bounding box center [761, 173] width 16 height 16
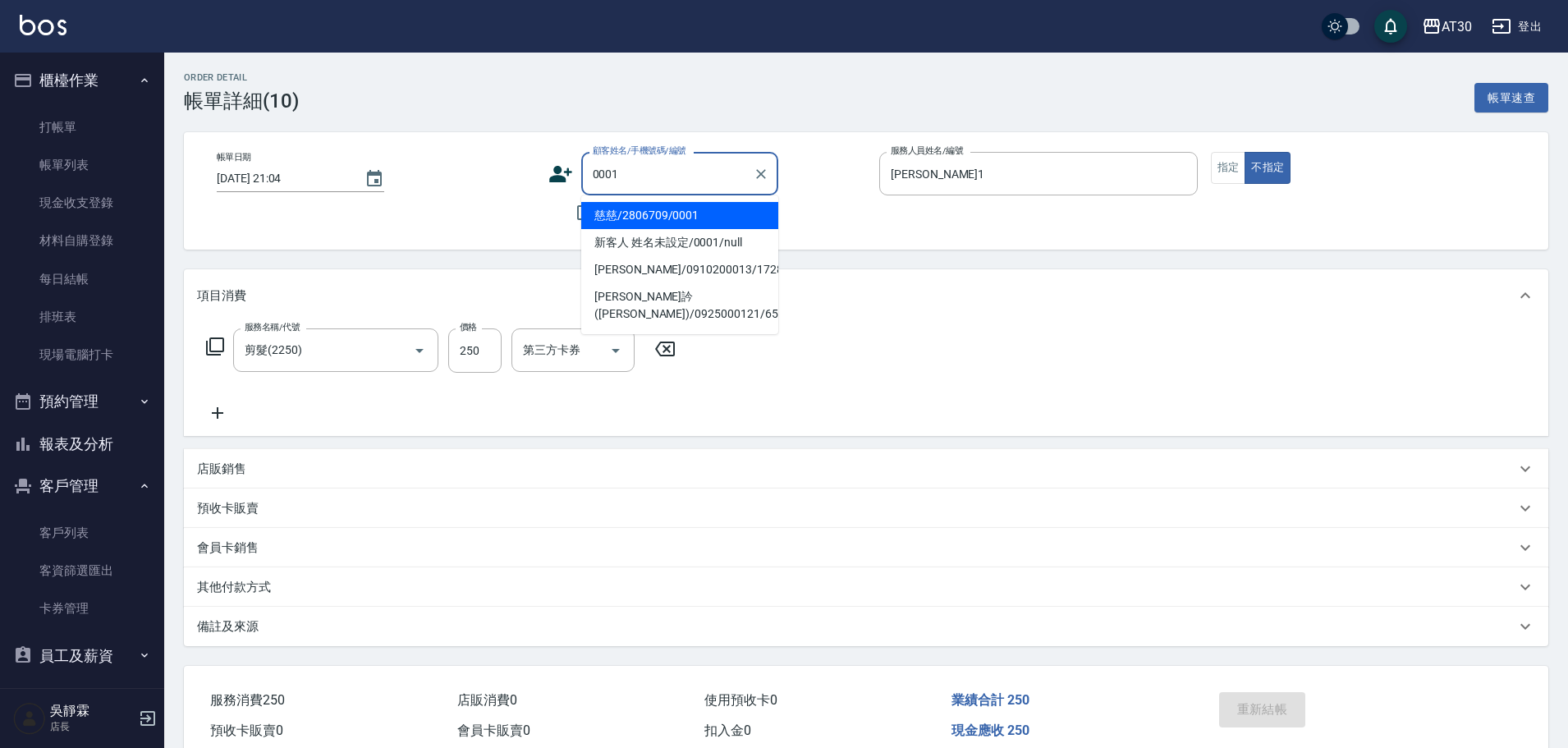
click at [684, 204] on li "慈慈/2806709/0001" at bounding box center [680, 215] width 197 height 27
type input "慈慈/2806709/0001"
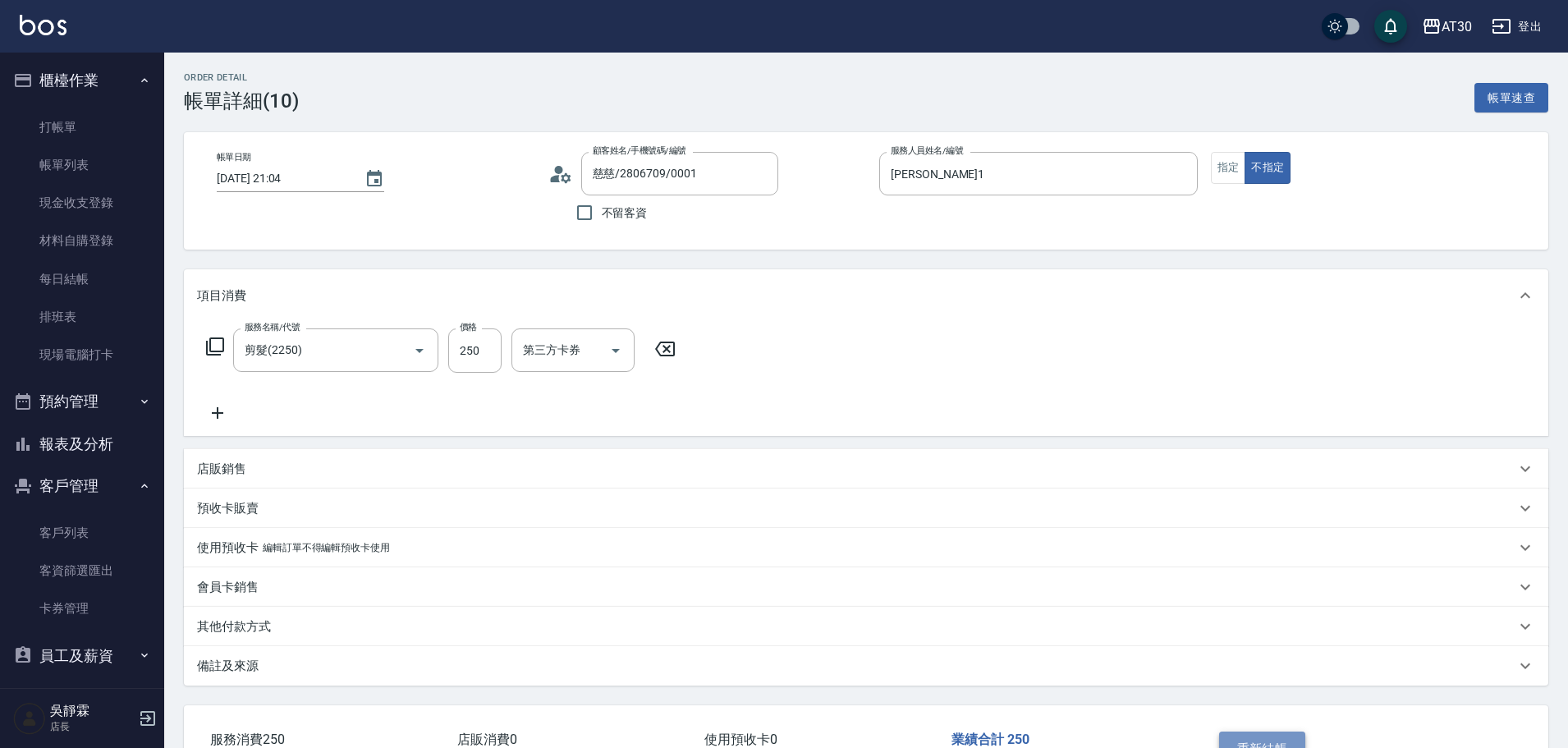
click at [1273, 738] on button "重新結帳" at bounding box center [1263, 749] width 87 height 35
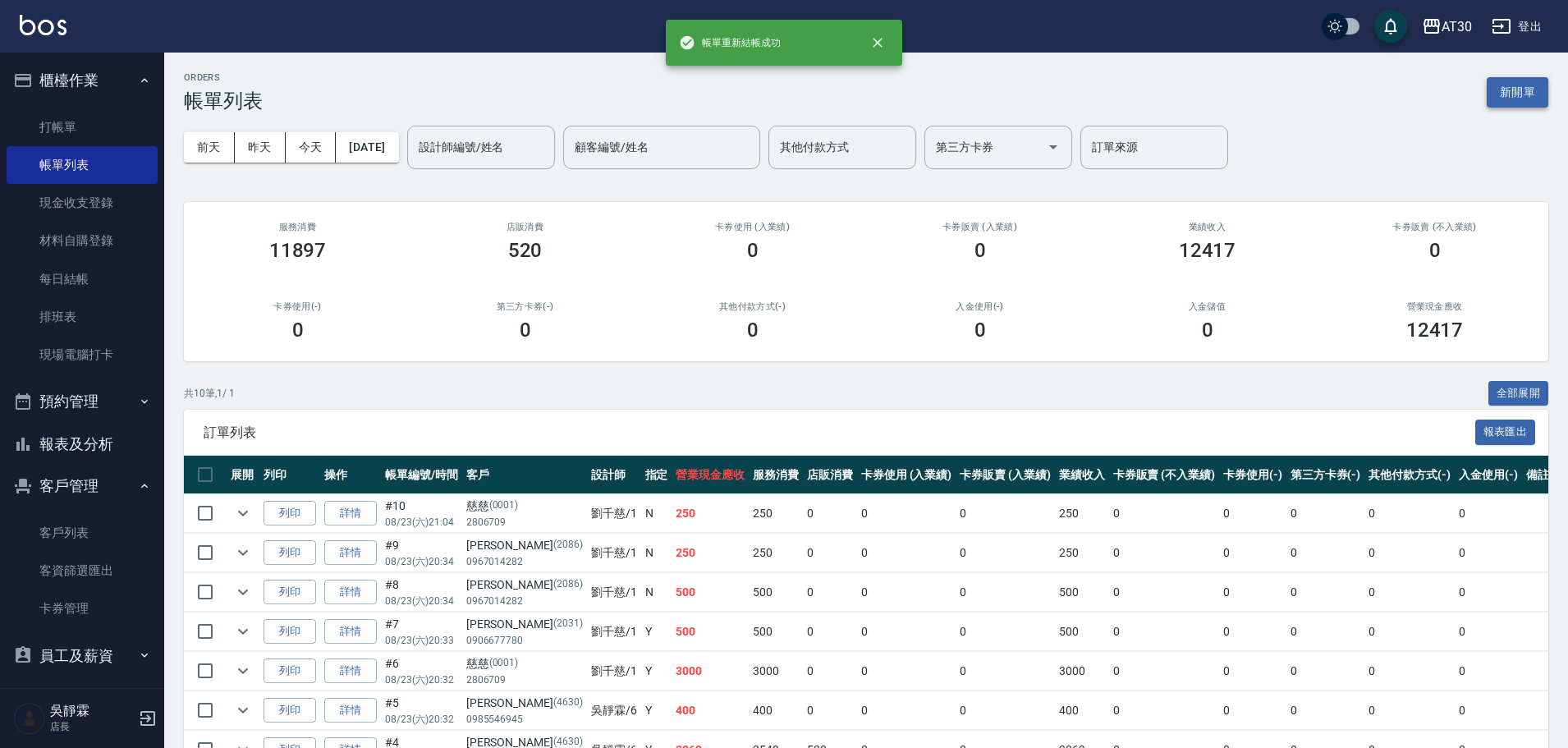
click at [1514, 92] on button "新開單" at bounding box center [1517, 91] width 61 height 30
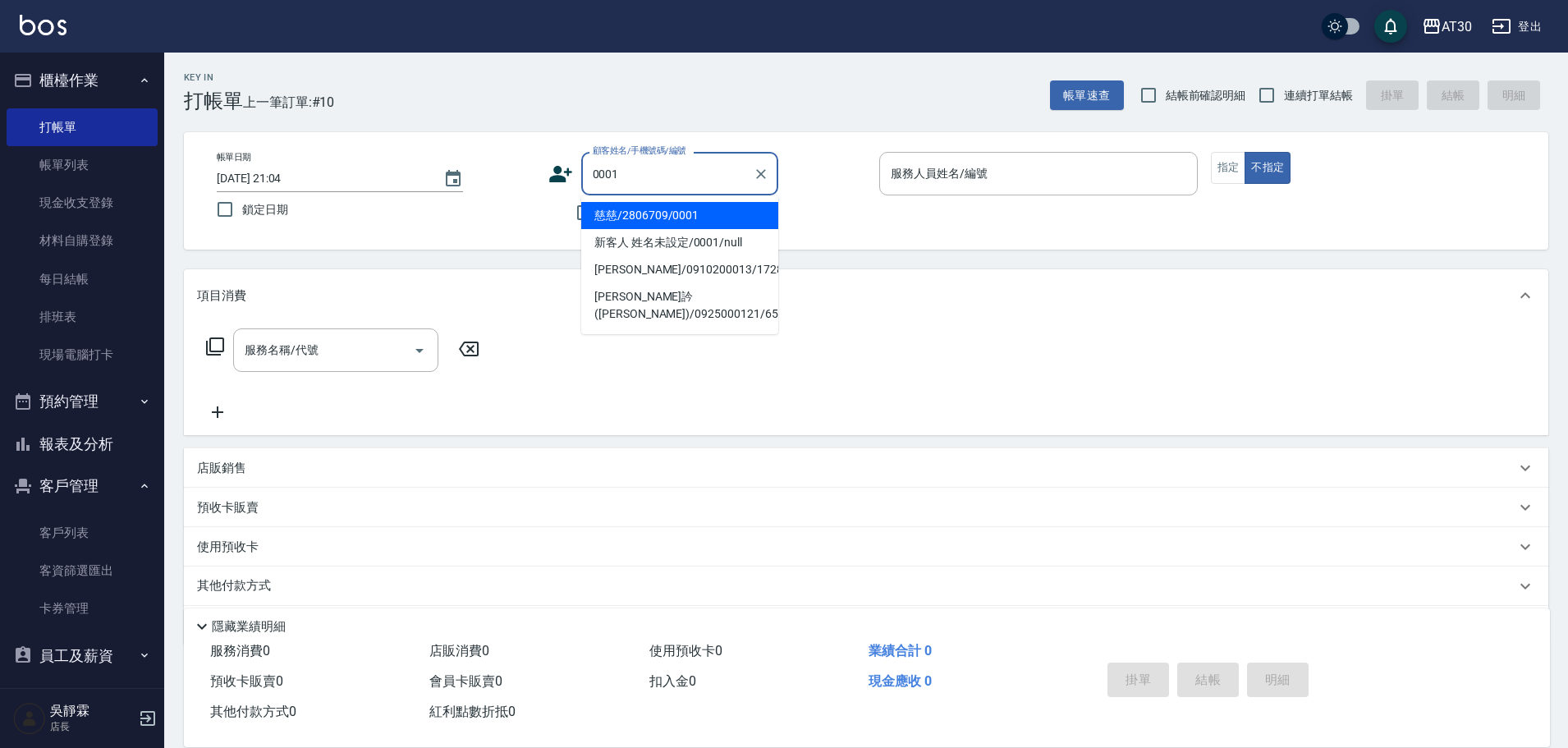
type input "慈慈/2806709/0001"
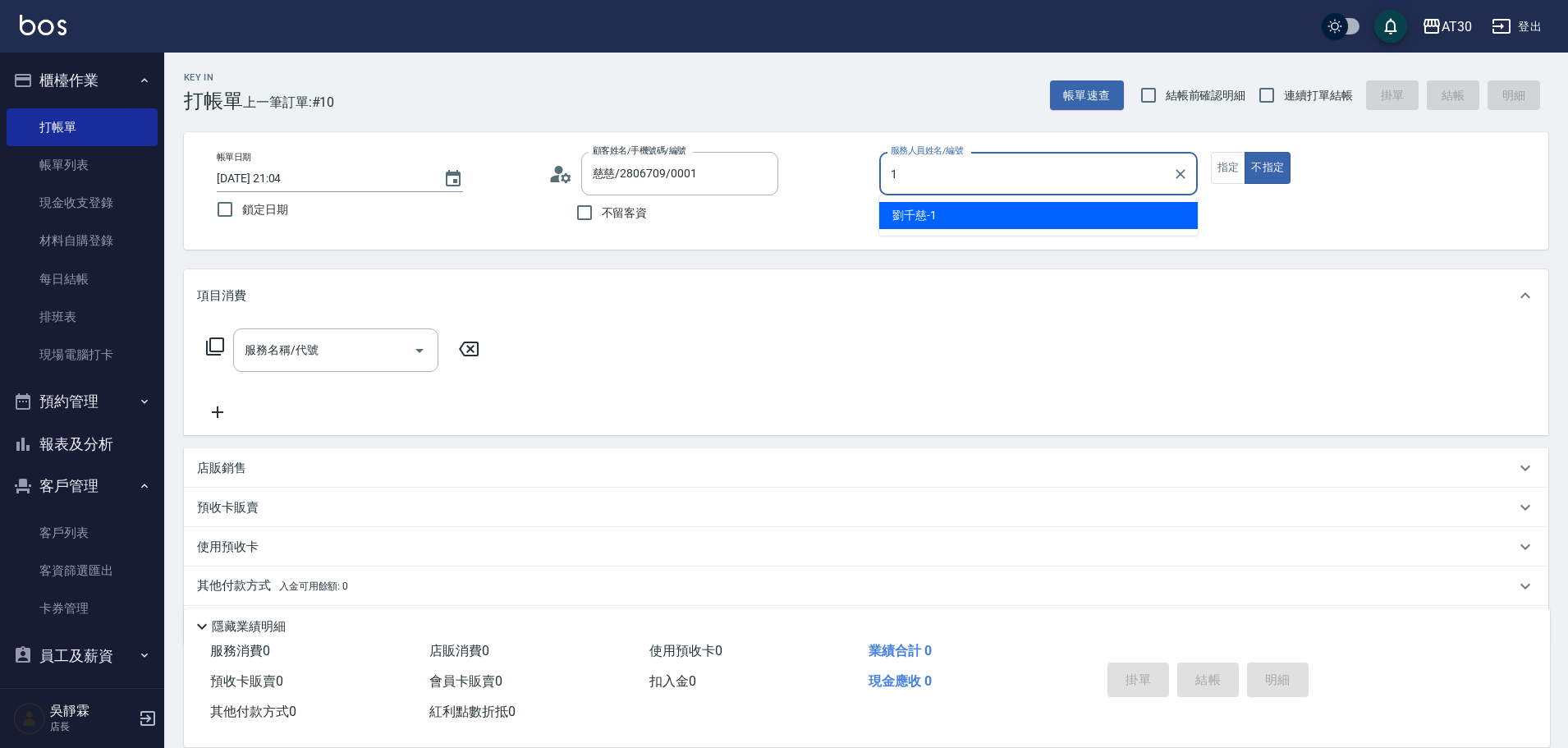
type input "[PERSON_NAME]1"
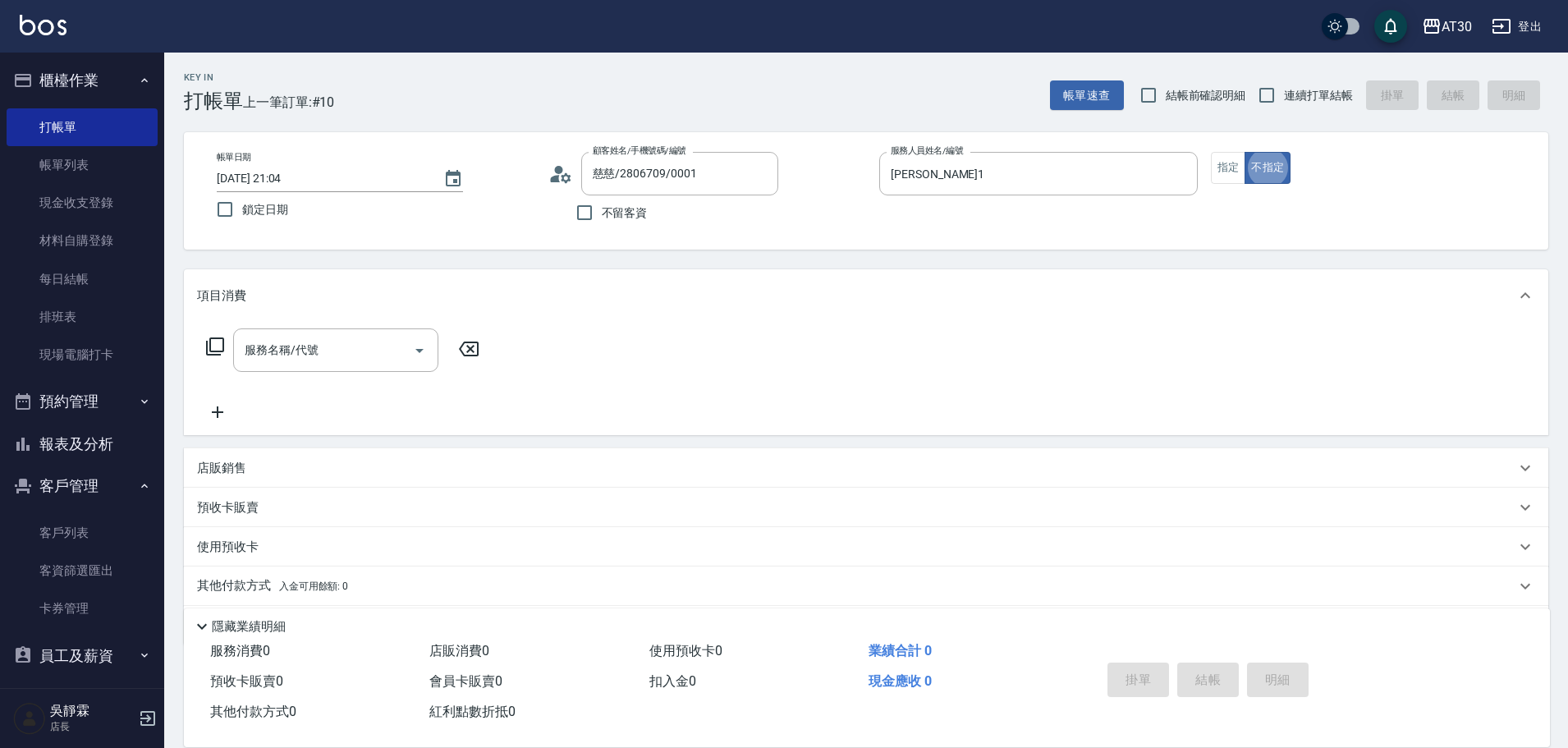
type button "false"
click at [1214, 173] on button "指定" at bounding box center [1228, 167] width 35 height 32
click at [300, 365] on div "服務名稱/代號" at bounding box center [336, 350] width 205 height 43
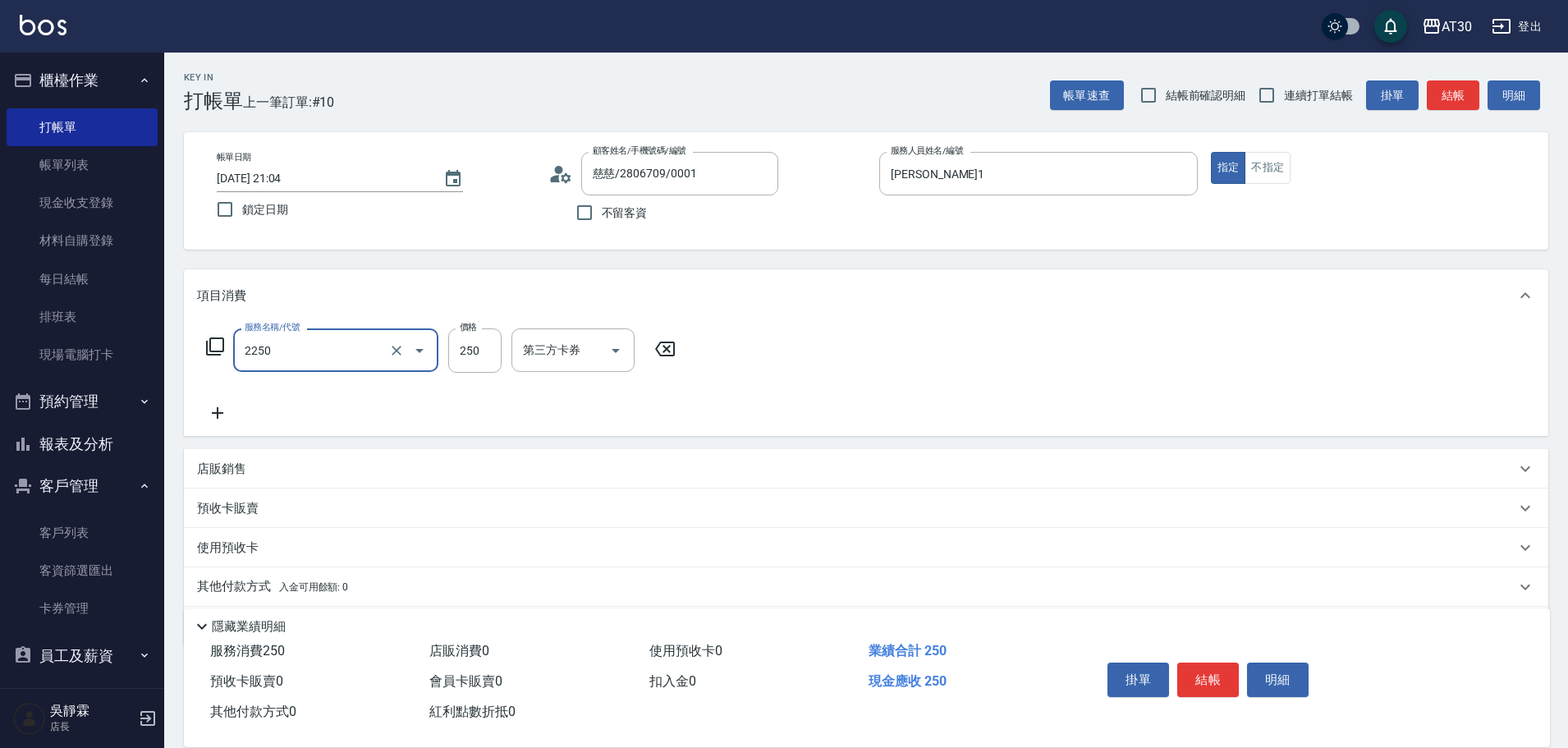
type input "剪髮(2250)"
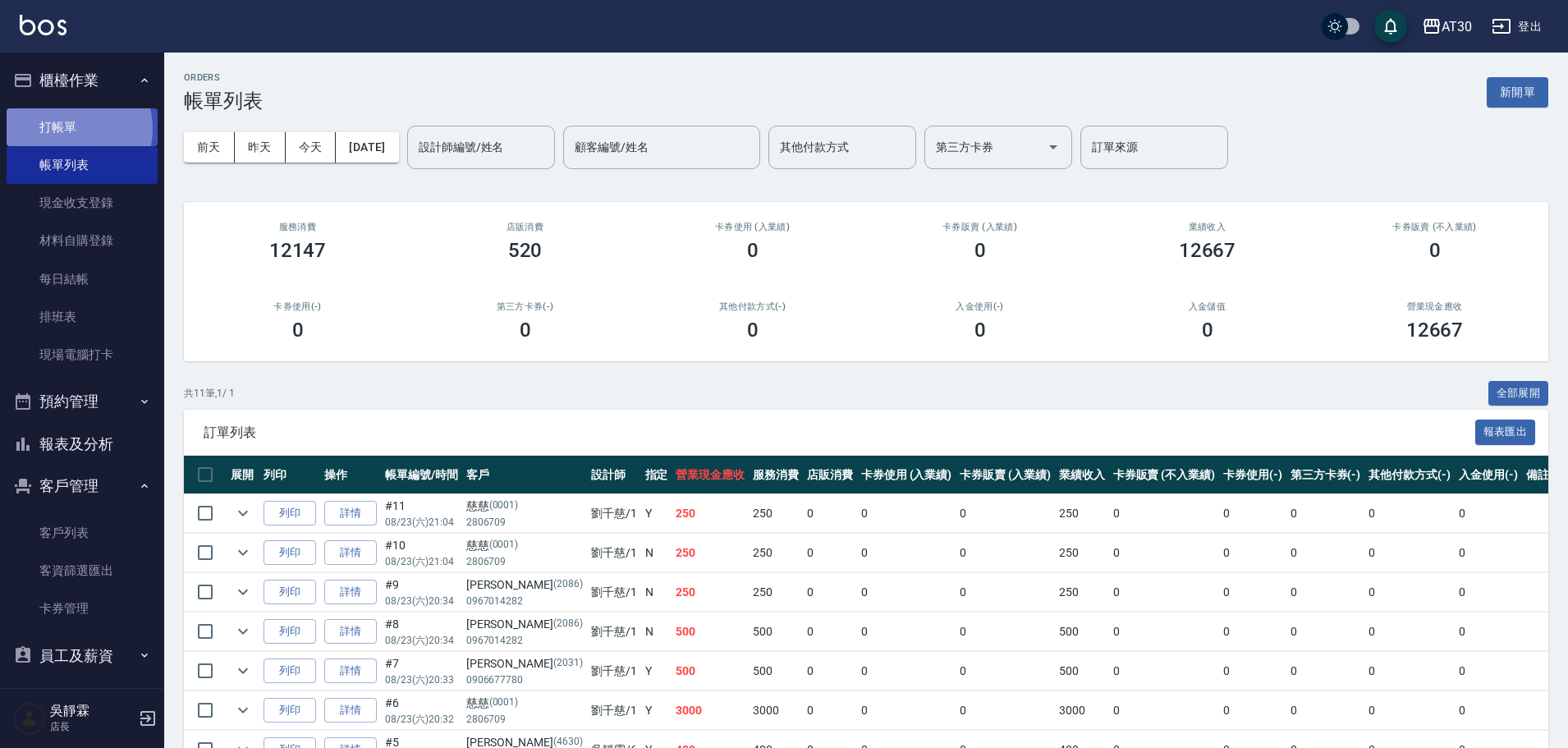
click at [71, 129] on link "打帳單" at bounding box center [82, 128] width 151 height 38
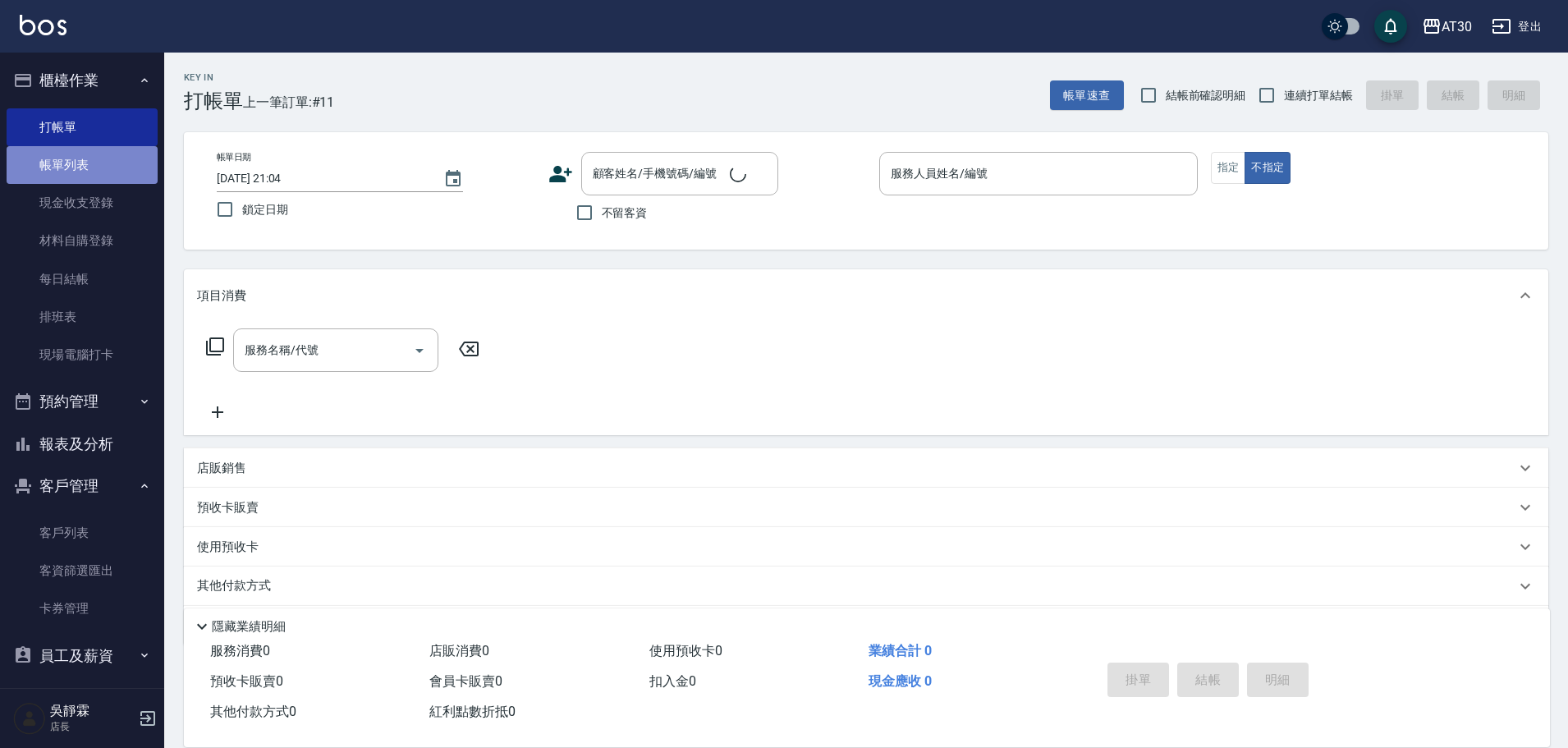
click at [89, 162] on link "帳單列表" at bounding box center [82, 165] width 151 height 38
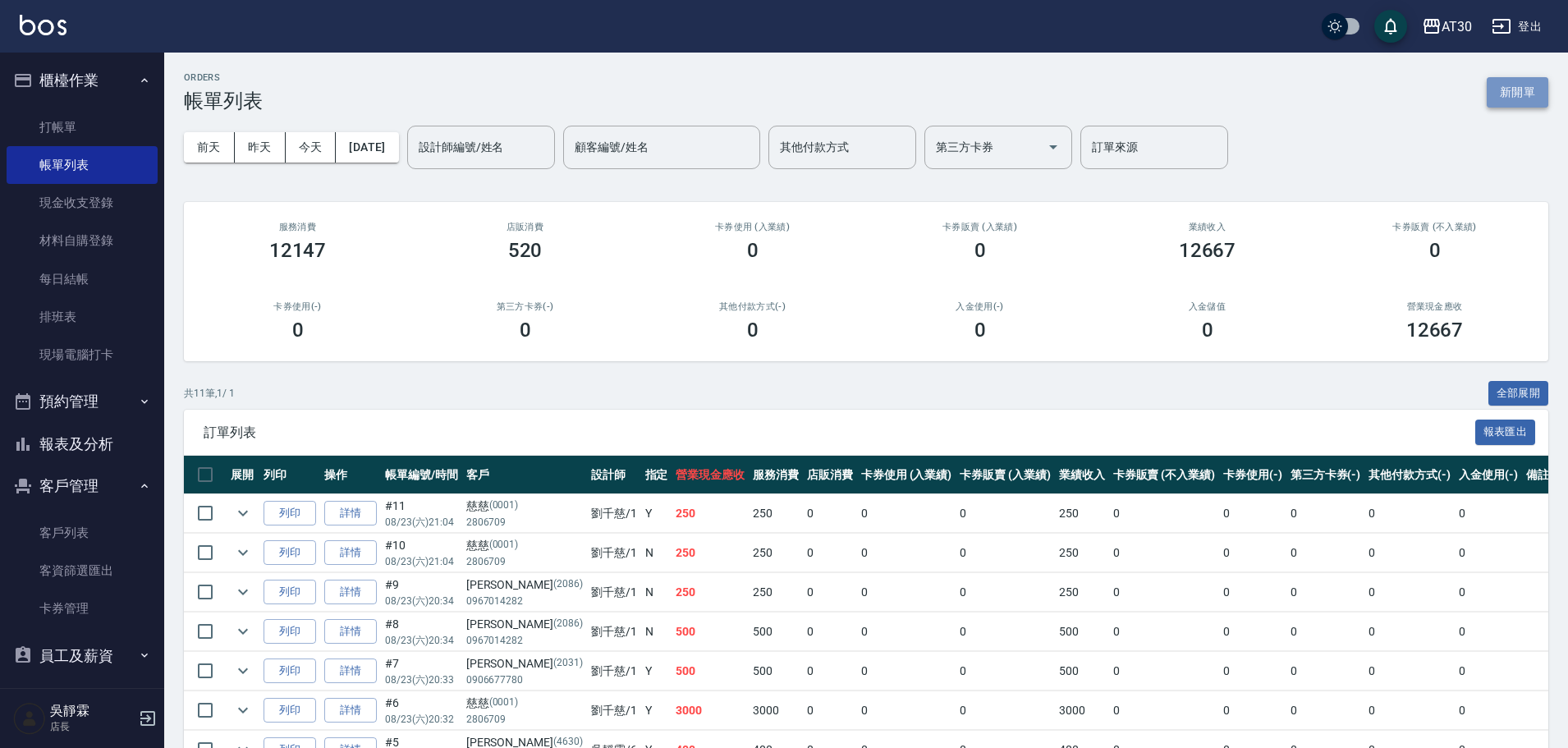
click at [1543, 88] on button "新開單" at bounding box center [1517, 91] width 61 height 30
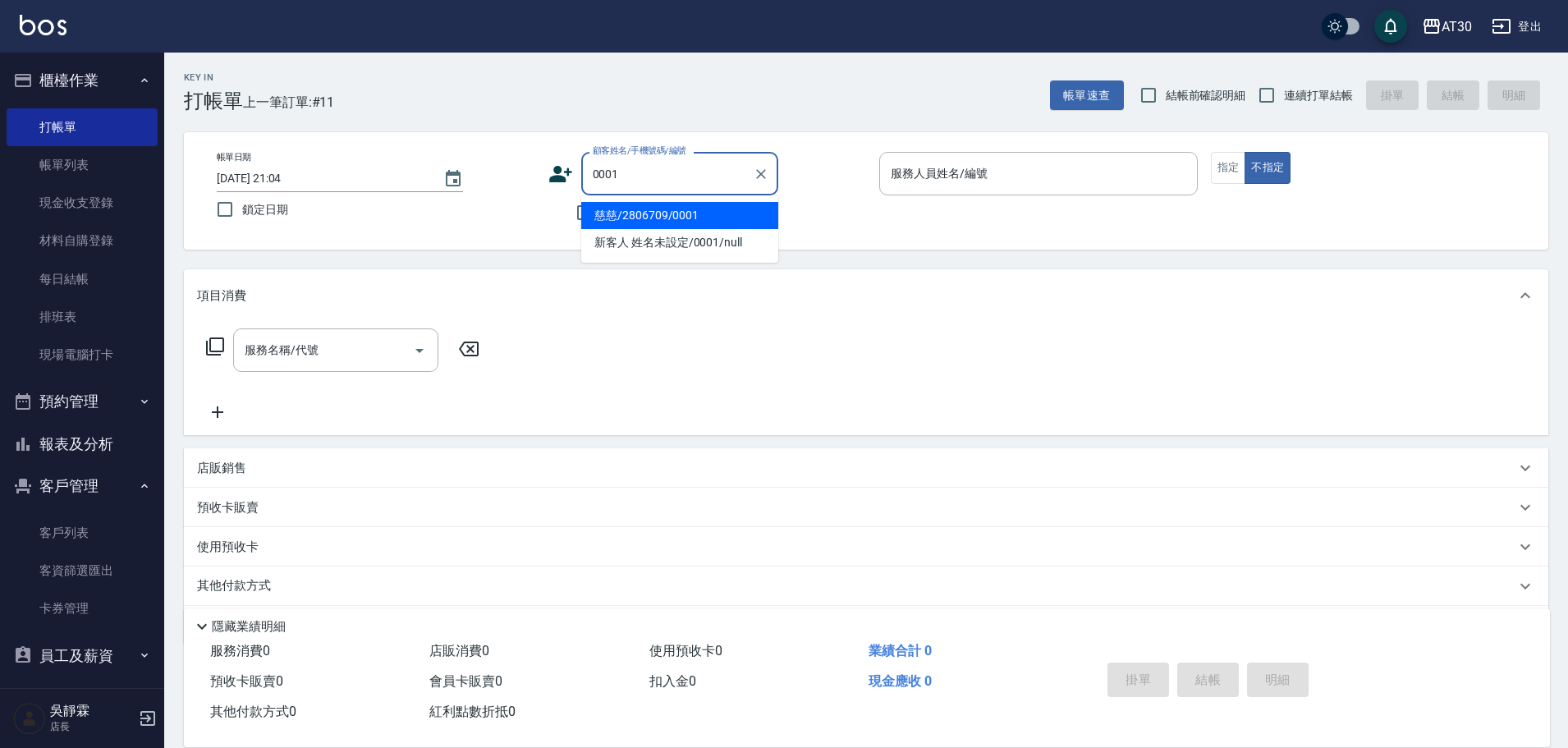
type input "慈慈/2806709/0001"
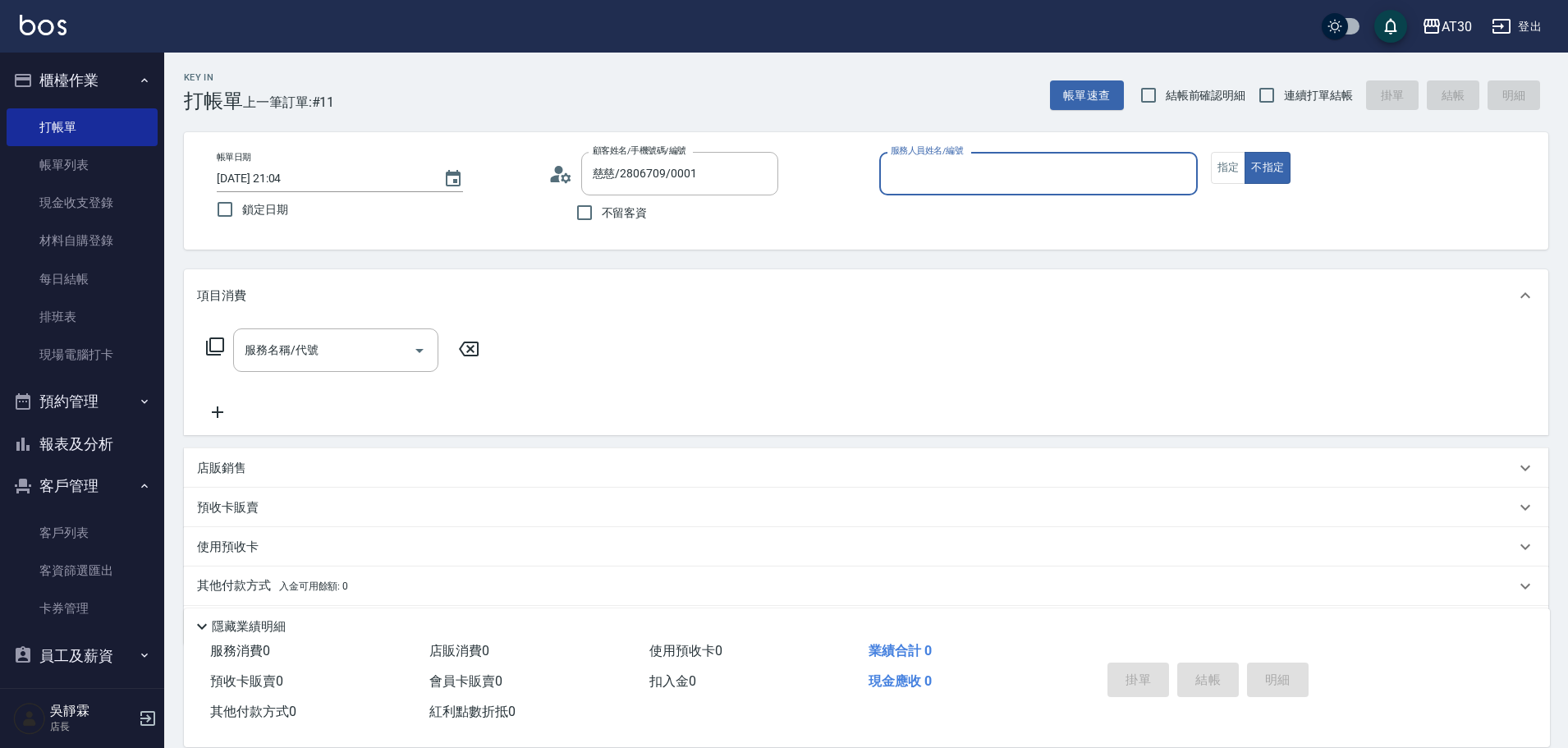
type input "1"
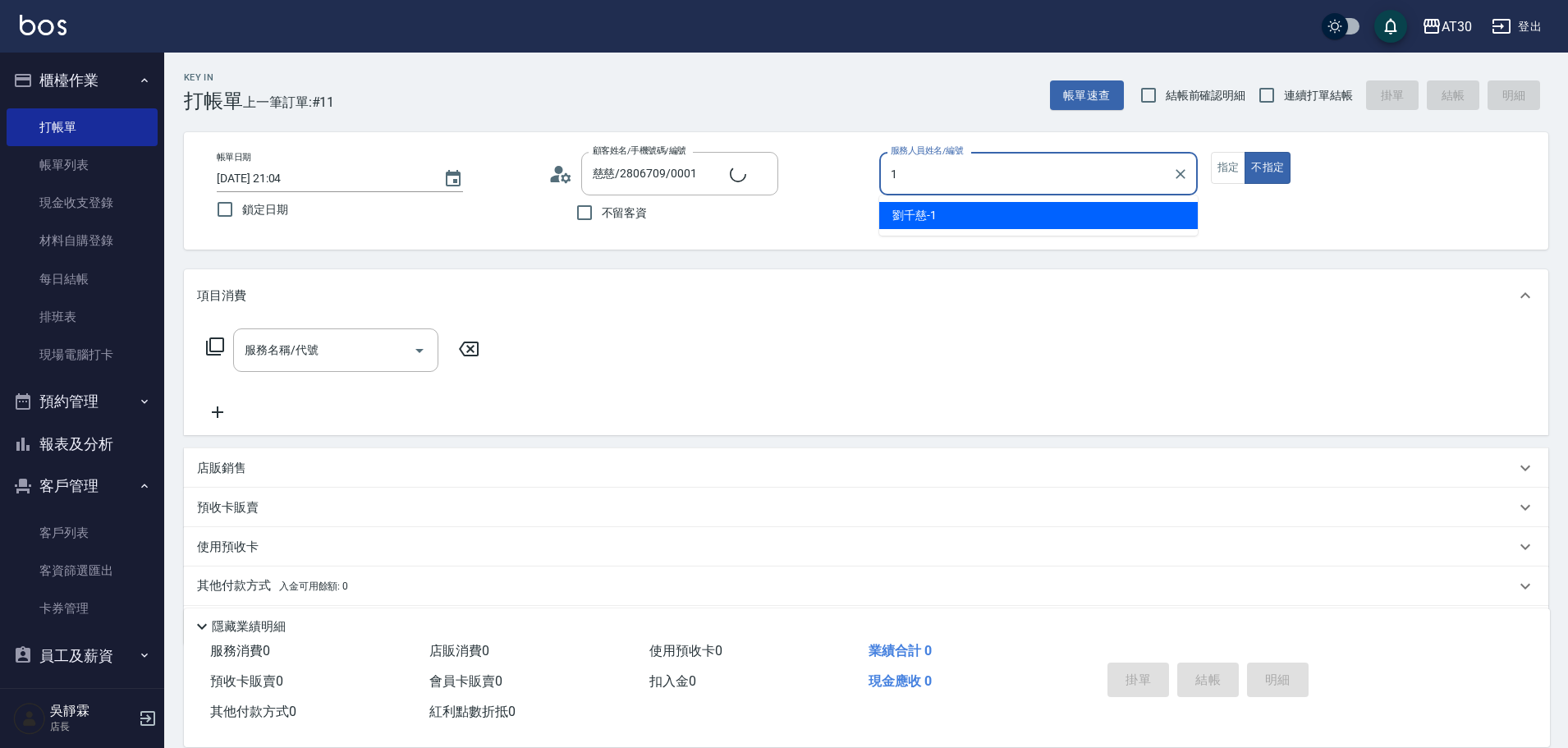
type input "新客人 姓名未設定/0001/null"
type input "[PERSON_NAME]1"
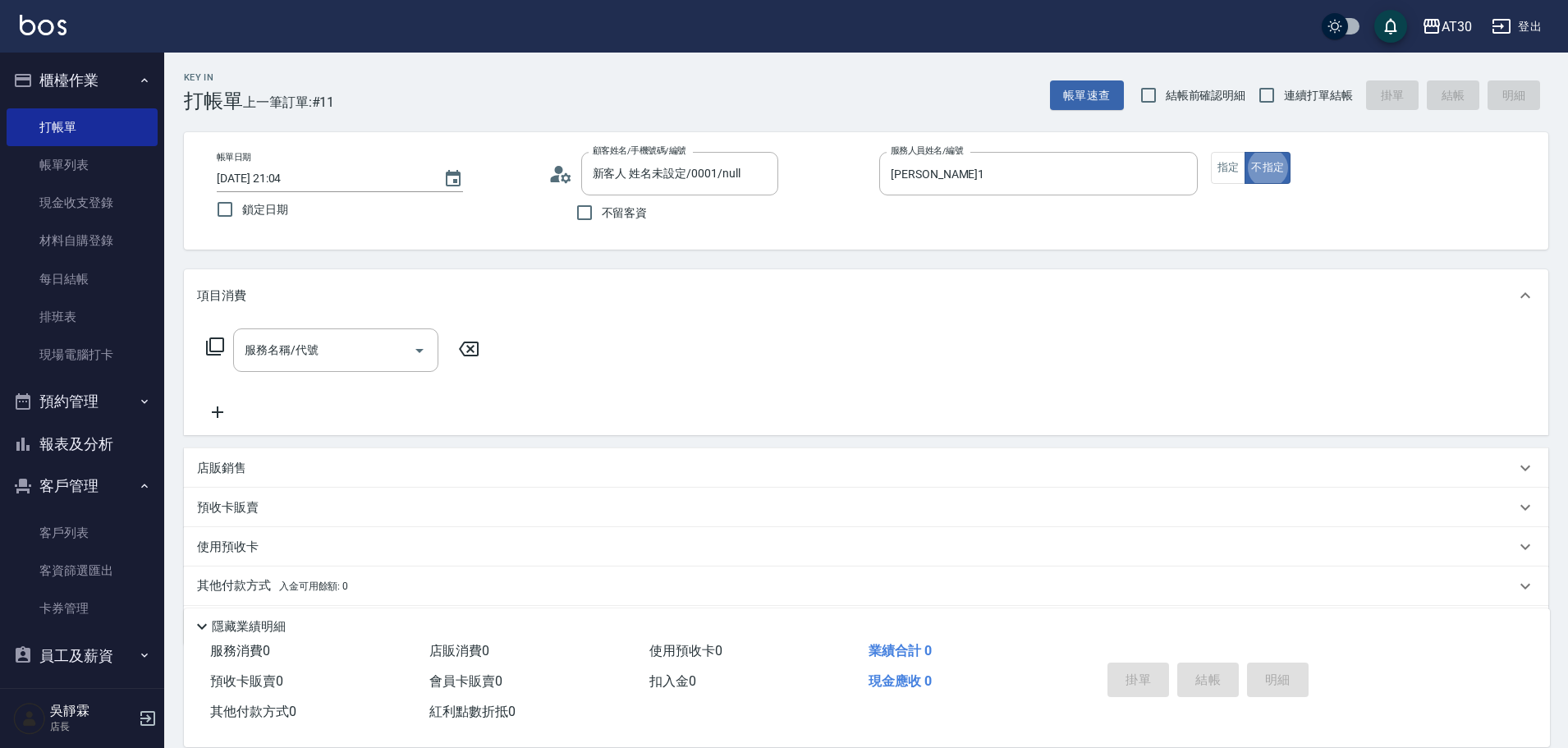
type button "false"
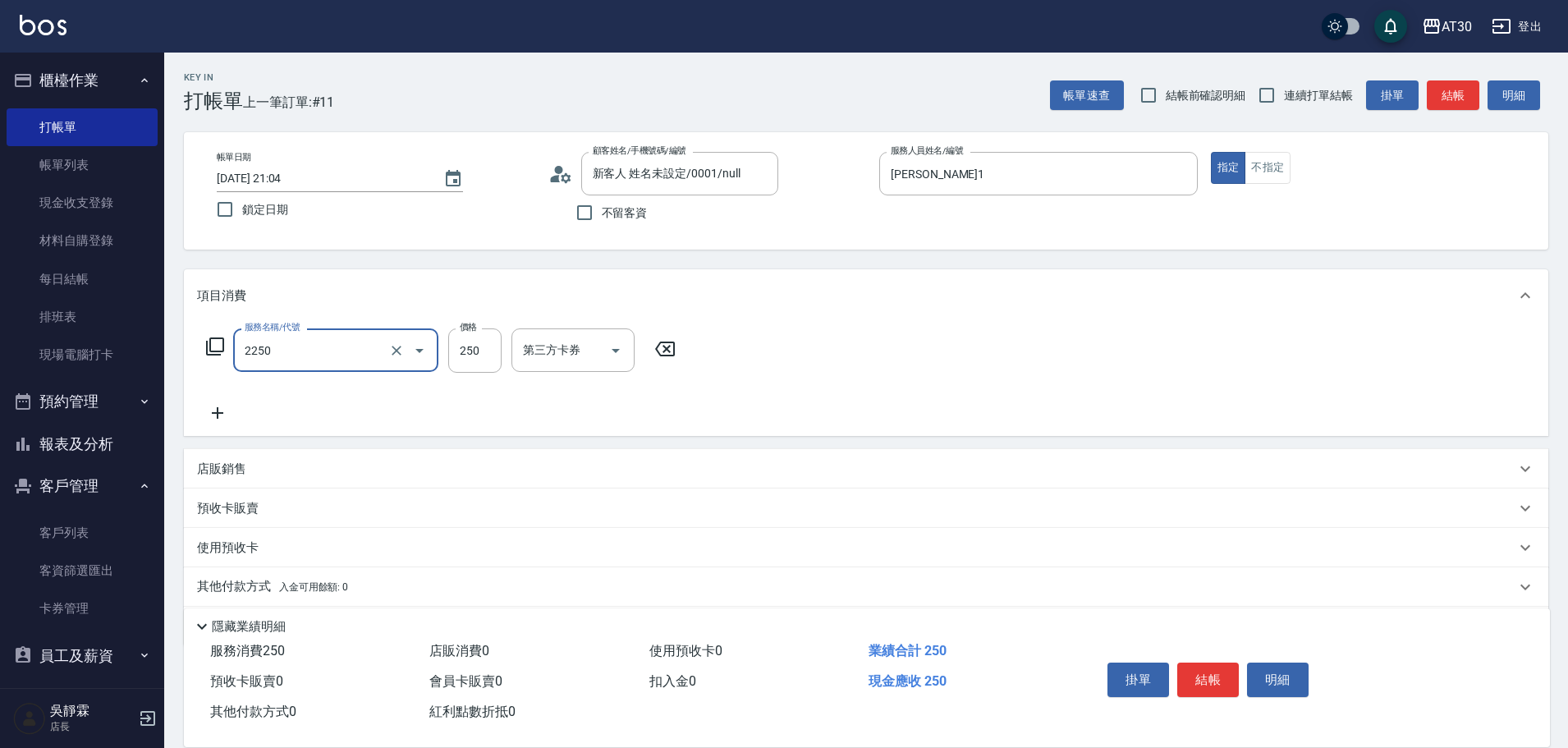
type input "剪髮(2250)"
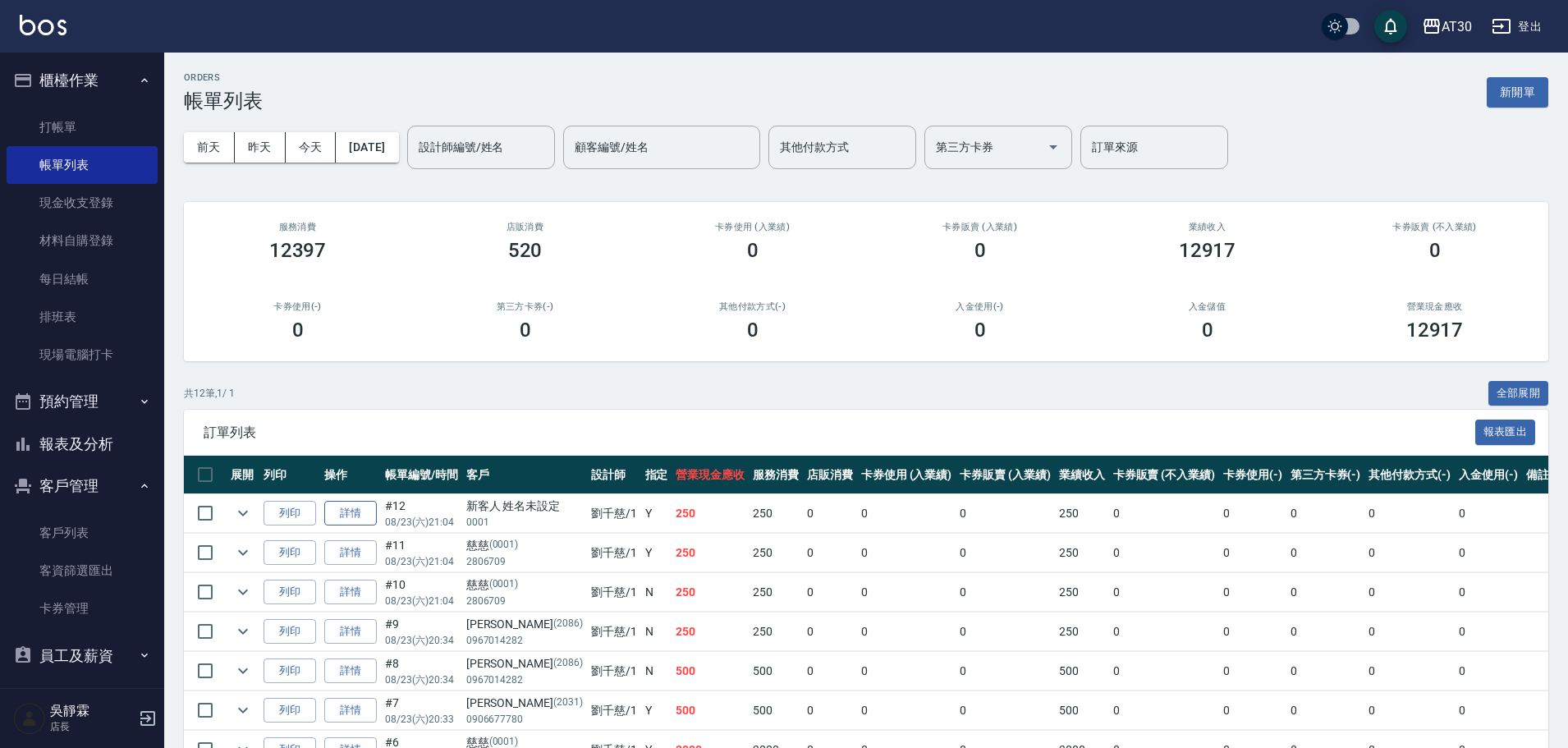
click at [354, 512] on link "詳情" at bounding box center [350, 514] width 53 height 26
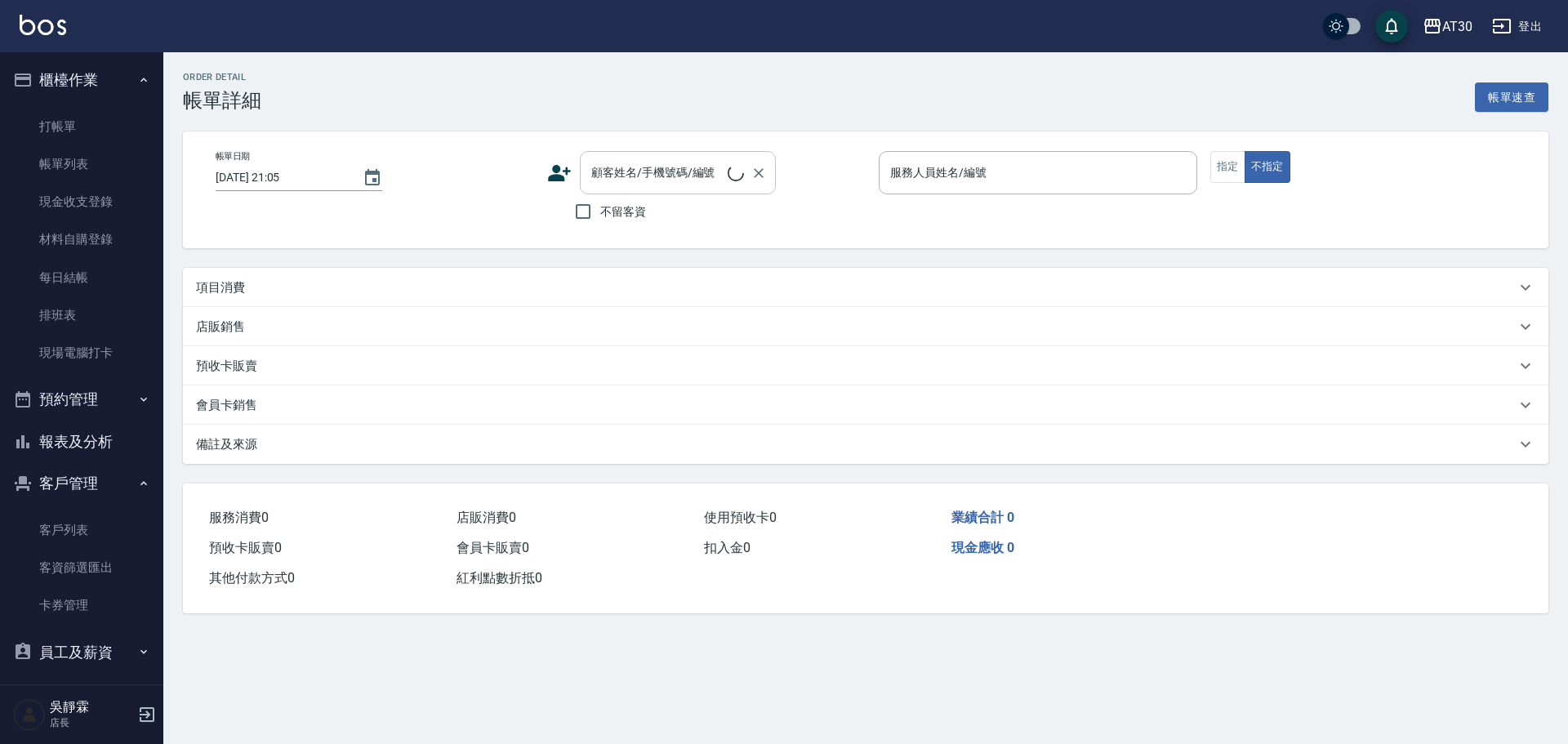
type input "[DATE] 21:04"
type input "[PERSON_NAME]1"
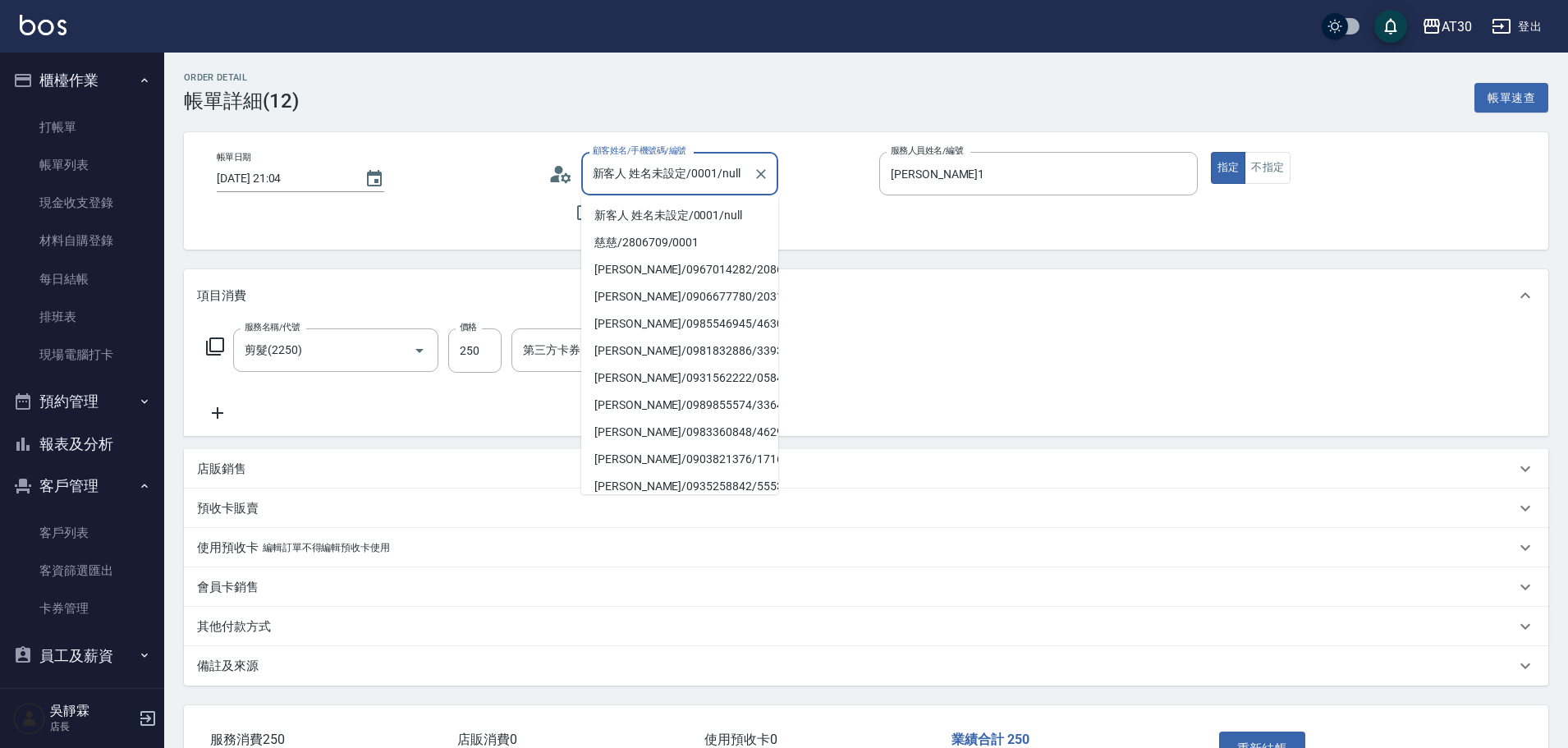
click at [643, 183] on input "新客人 姓名未設定/0001/null" at bounding box center [668, 173] width 158 height 28
click at [639, 245] on li "慈慈/2806709/0001" at bounding box center [680, 242] width 197 height 27
type input "慈慈/2806709/0001"
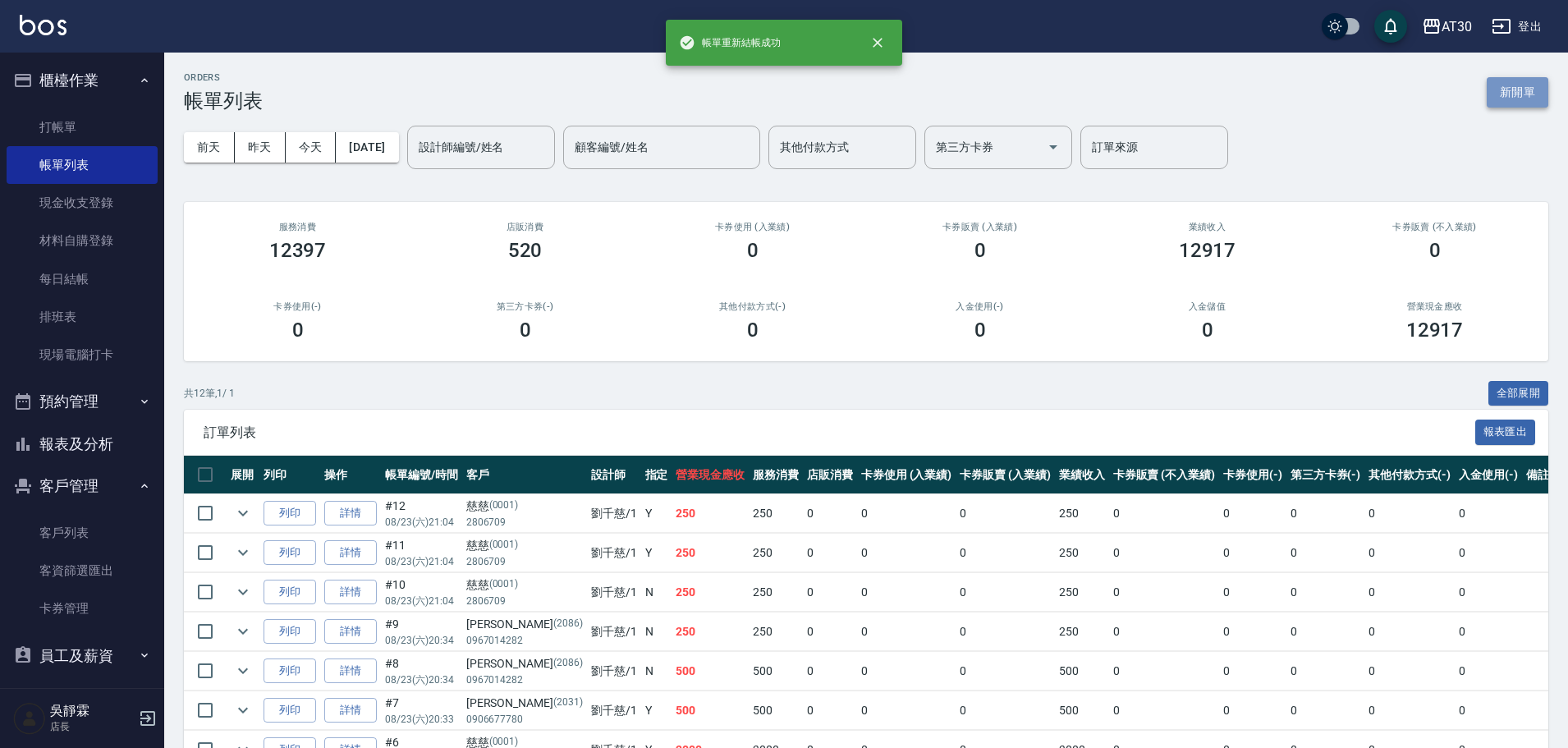
click at [1518, 91] on button "新開單" at bounding box center [1517, 91] width 61 height 30
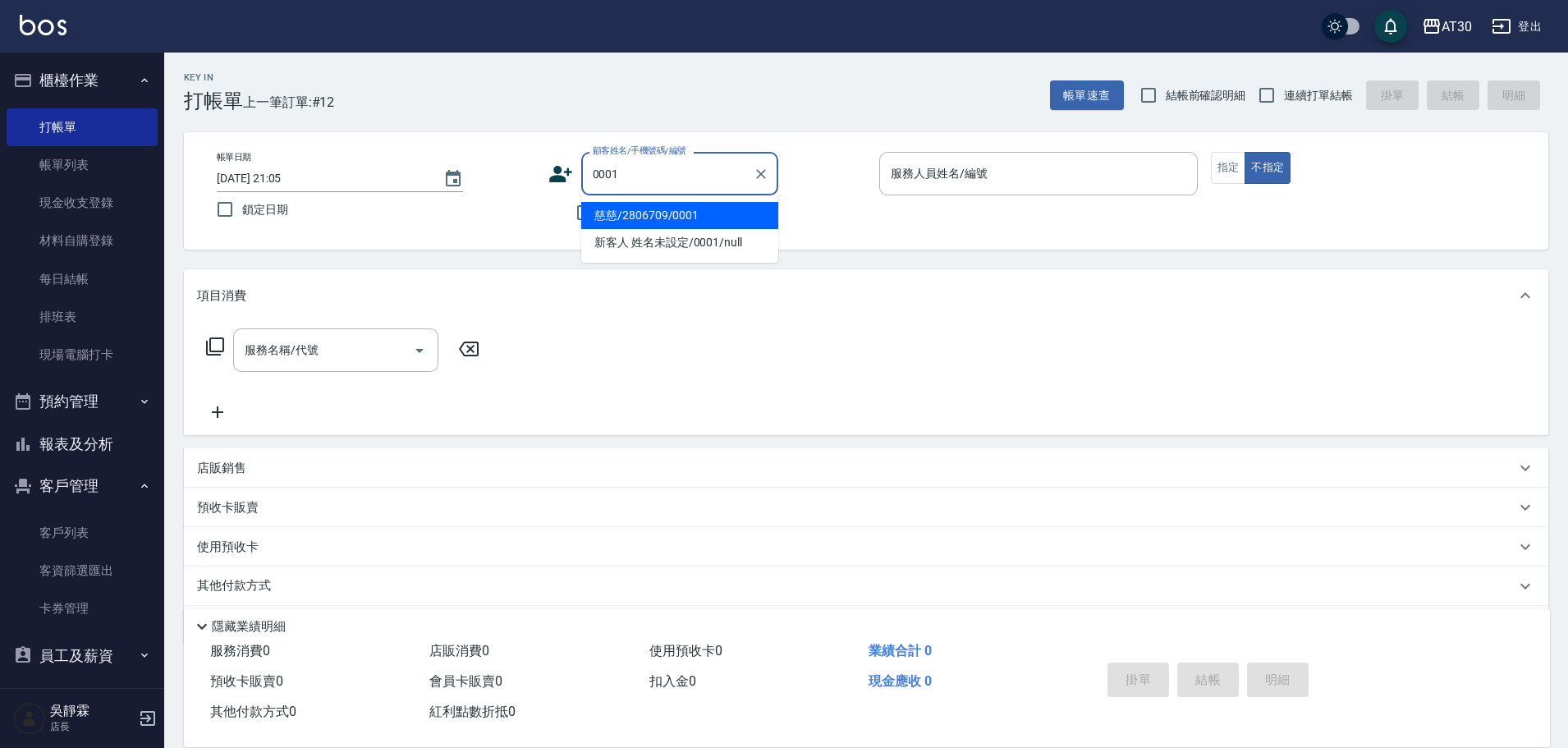
type input "慈慈/2806709/0001"
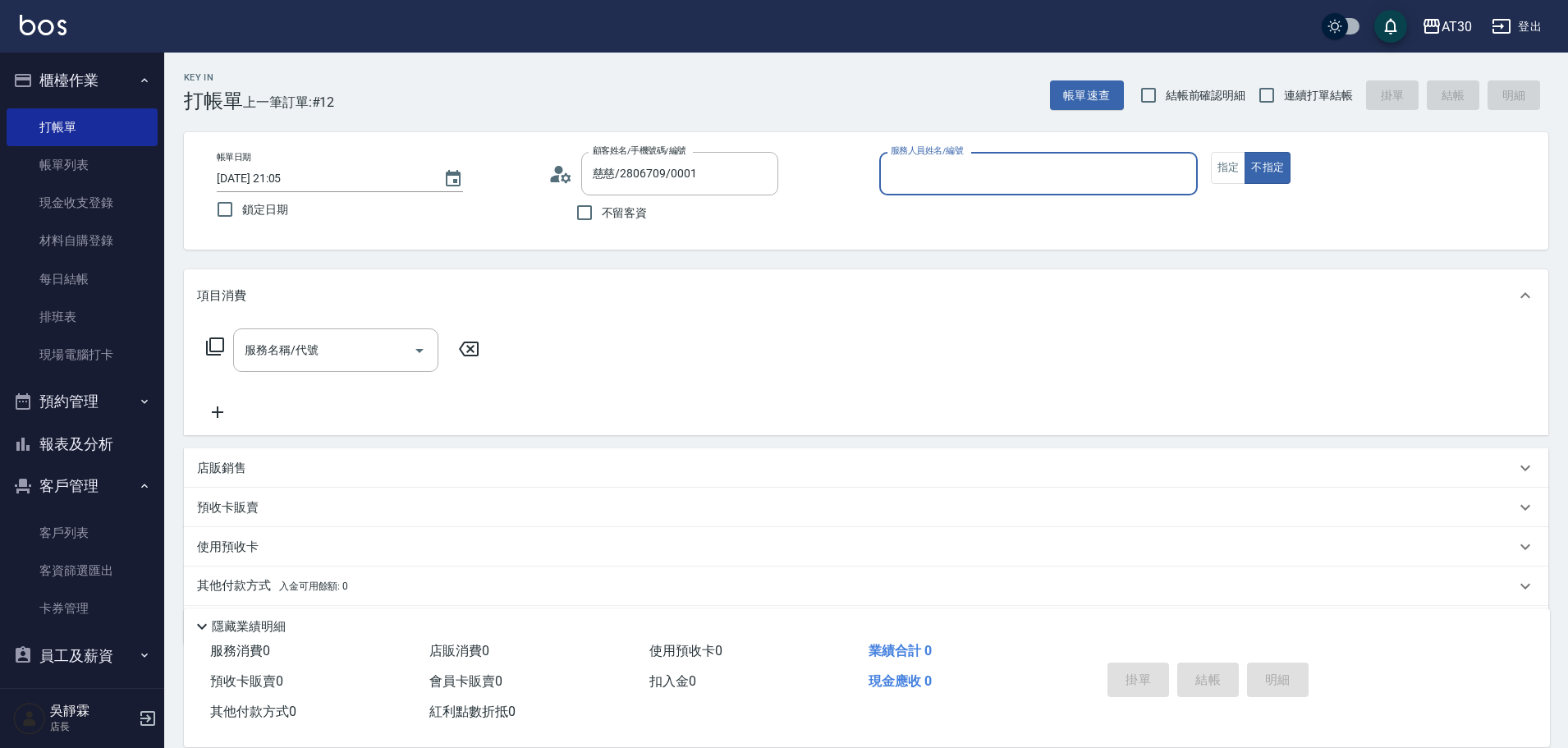
type input "1"
type input "新客人 姓名未設定/0001/null"
type input "[PERSON_NAME]1"
type button "false"
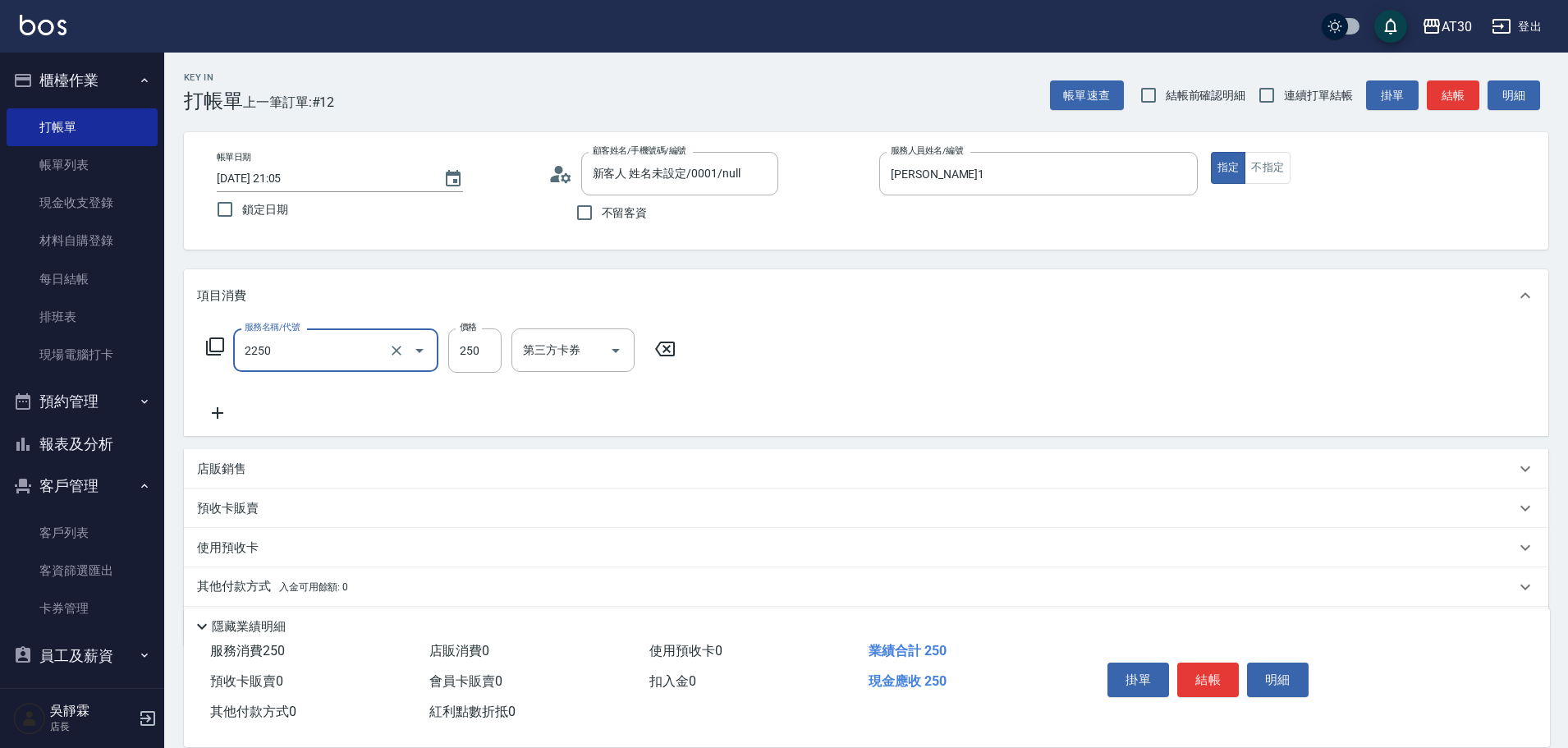
type input "剪髮(2250)"
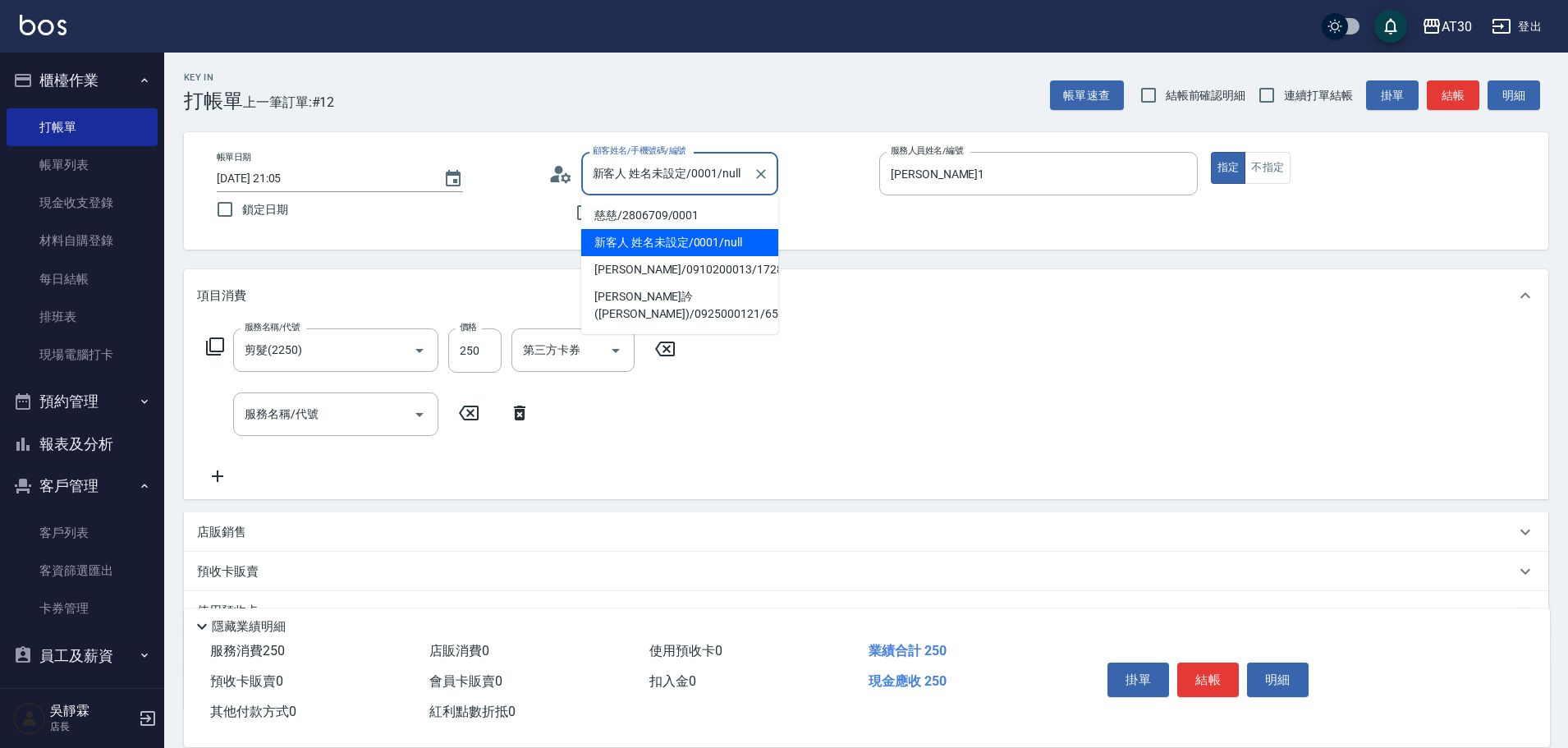
click at [679, 180] on input "新客人 姓名未設定/0001/null" at bounding box center [668, 173] width 158 height 28
click at [676, 214] on li "慈慈/2806709/0001" at bounding box center [680, 215] width 197 height 27
type input "慈慈/2806709/0001"
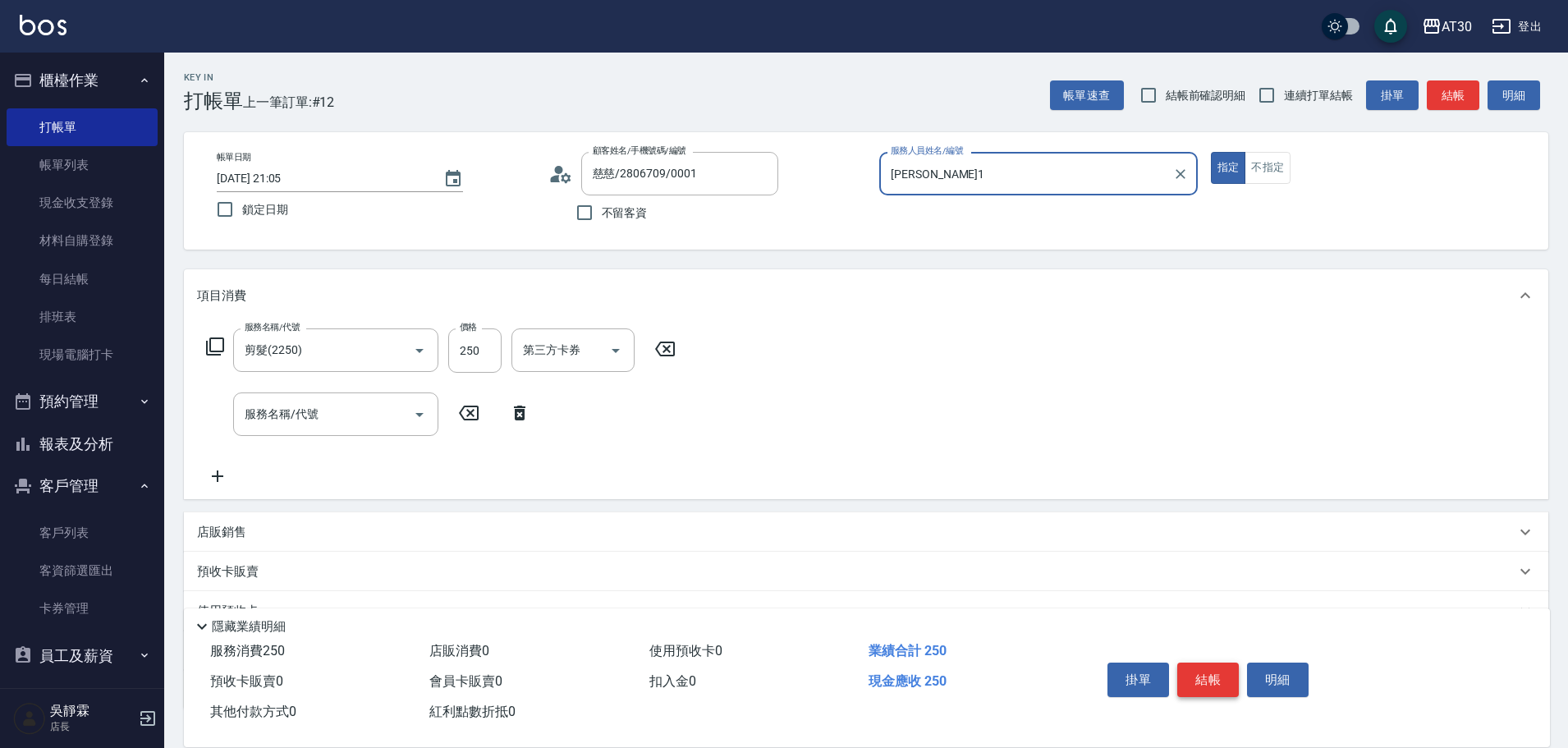
click at [1217, 668] on button "結帳" at bounding box center [1207, 680] width 61 height 35
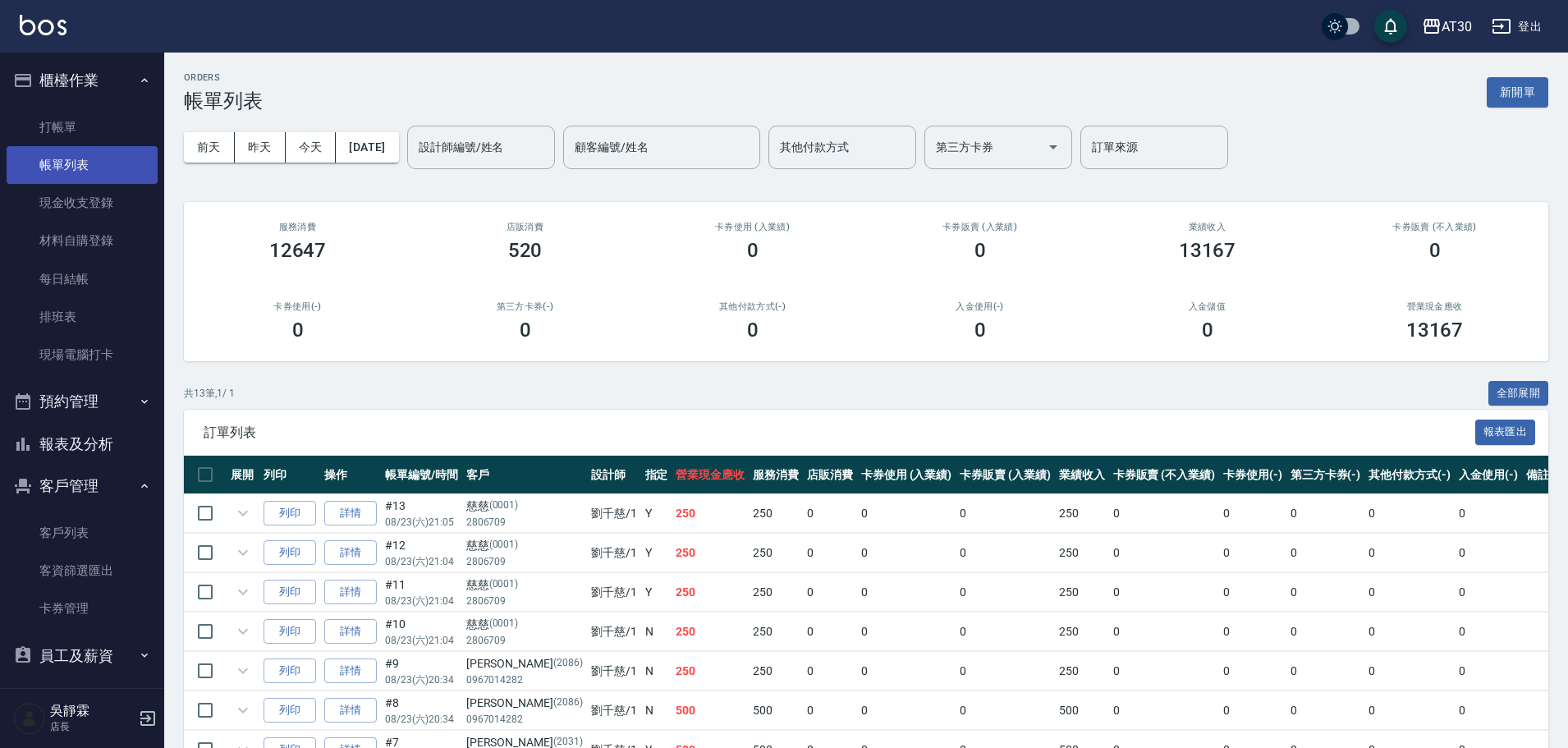
click at [97, 161] on link "帳單列表" at bounding box center [82, 165] width 151 height 38
click at [1531, 89] on button "新開單" at bounding box center [1517, 91] width 61 height 30
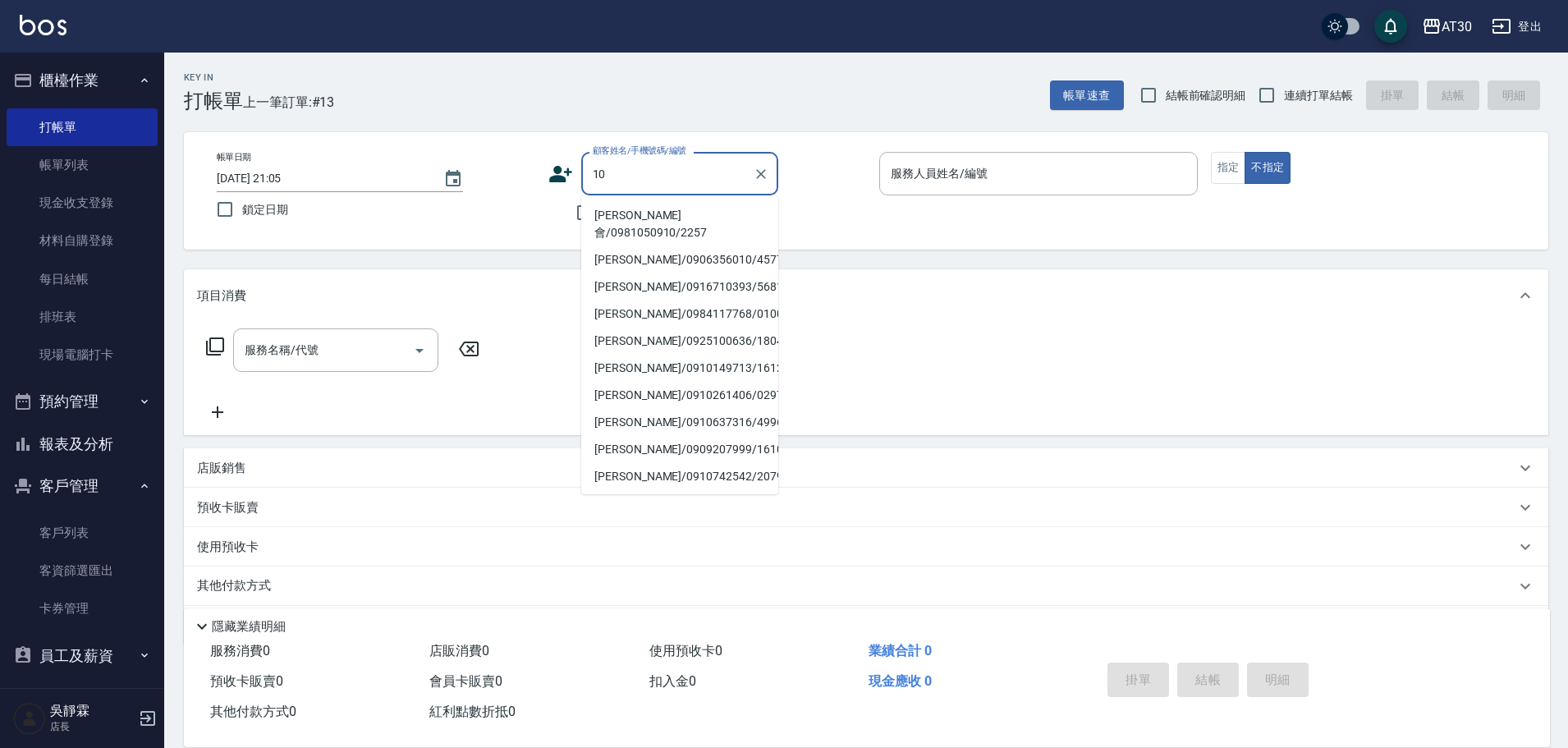
type input "1"
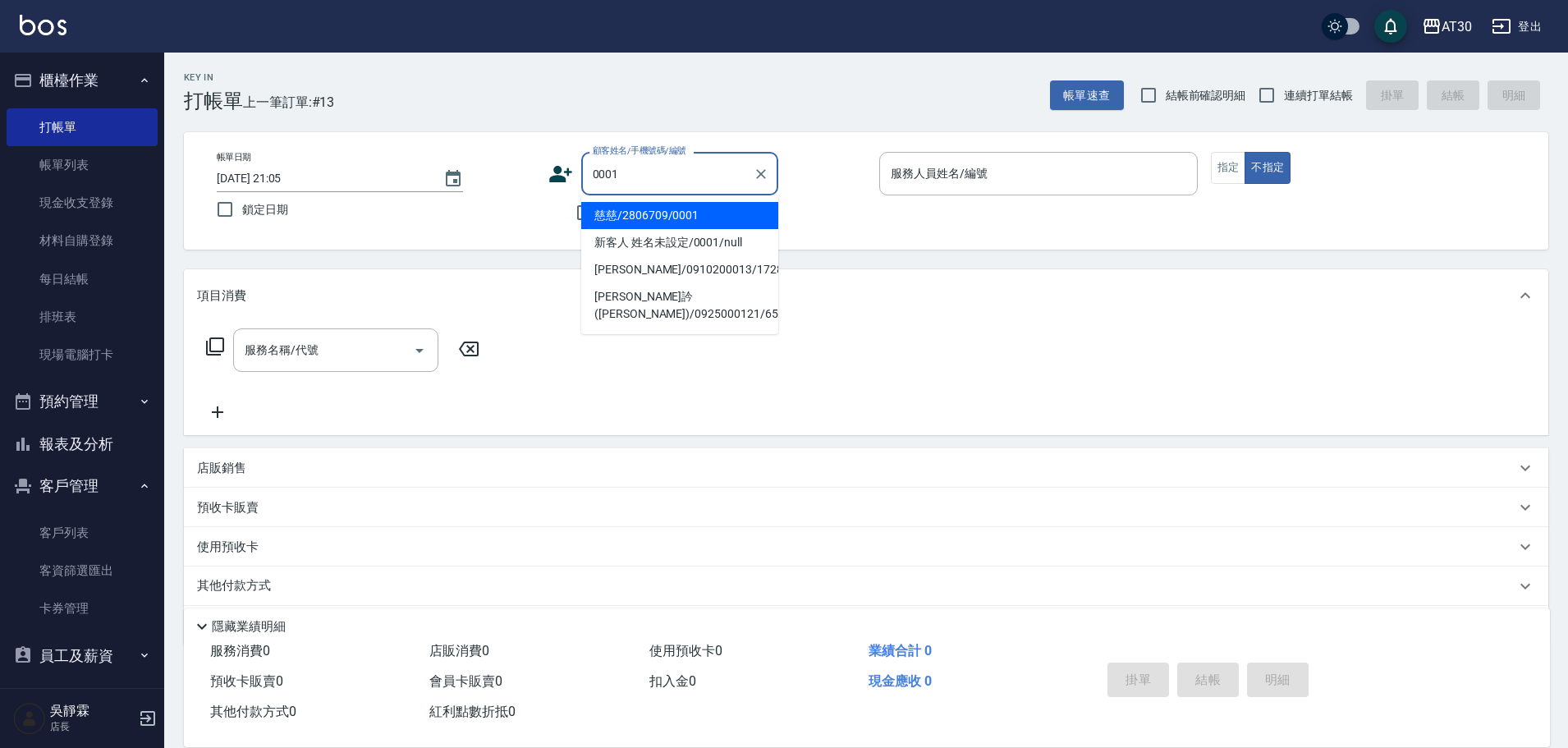
type input "慈慈/2806709/0001"
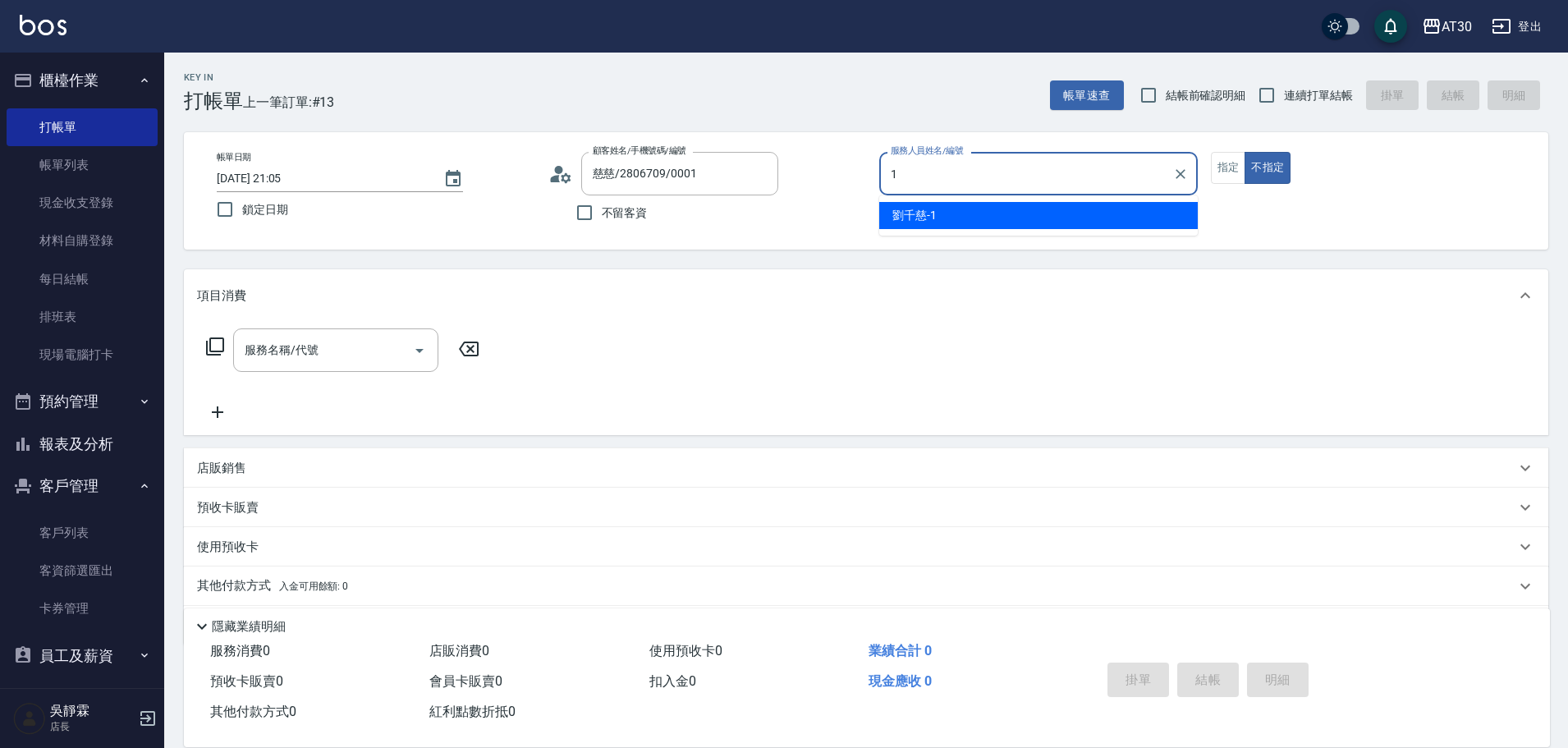
type input "[PERSON_NAME]1"
type button "false"
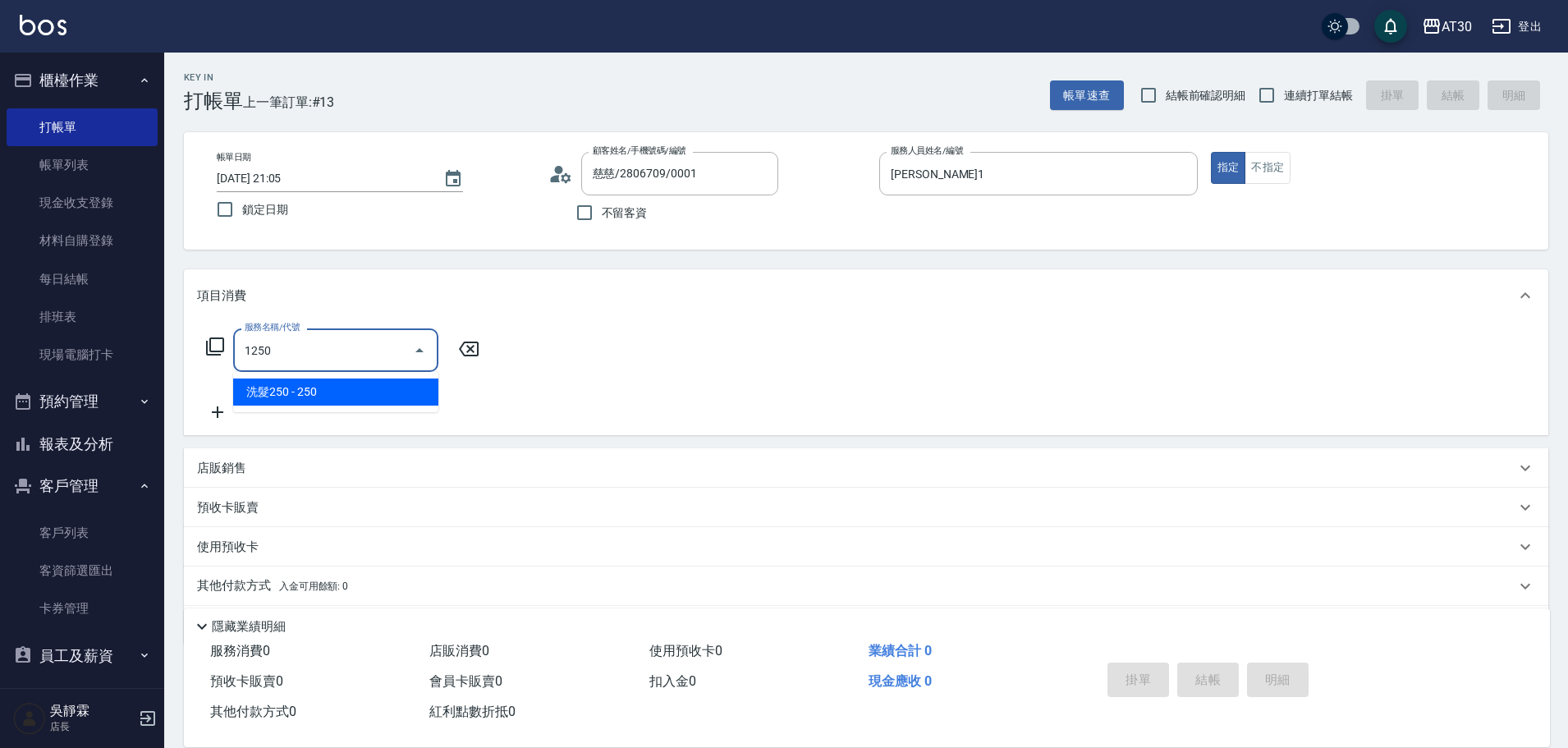
type input "洗髮250(1250)"
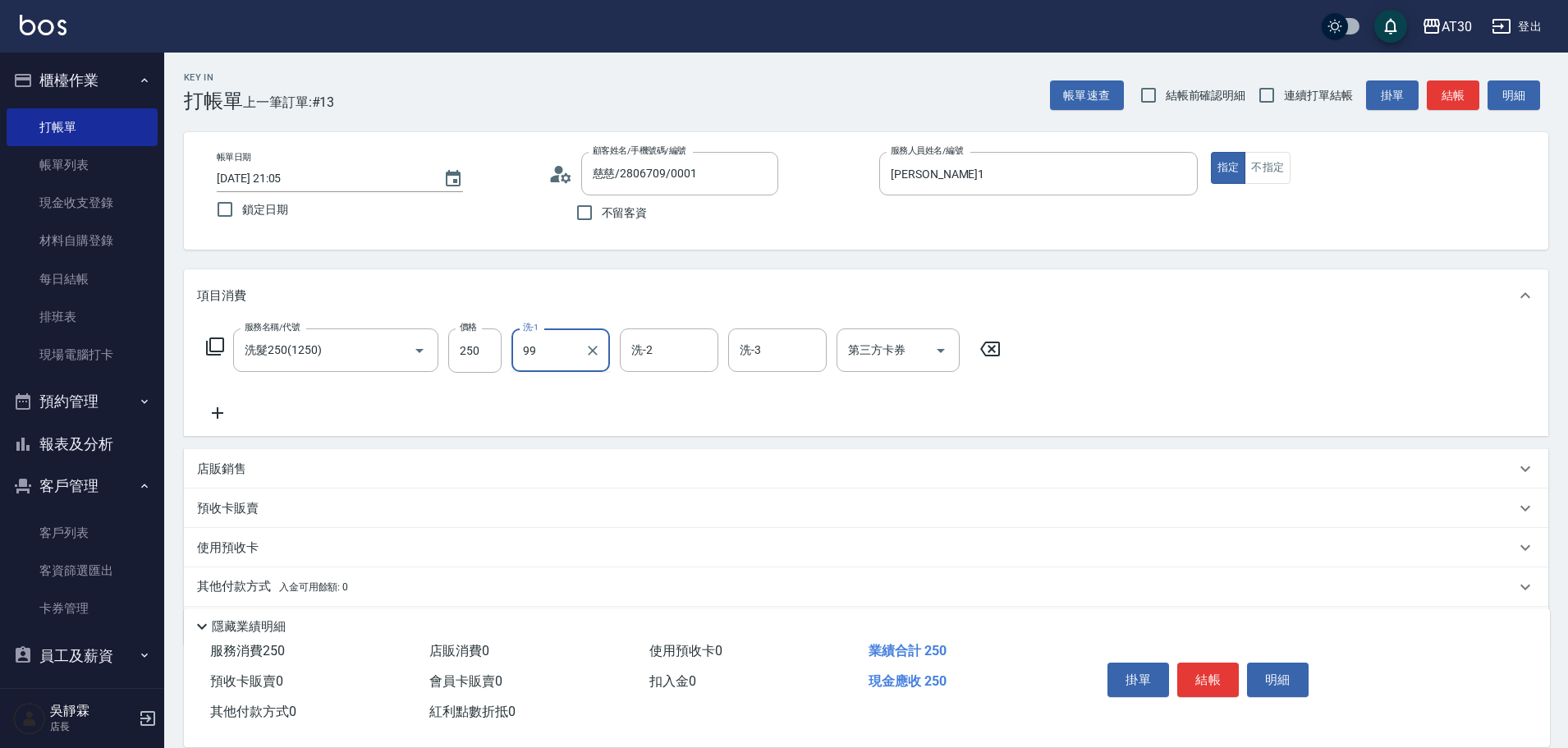
type input "公司-99"
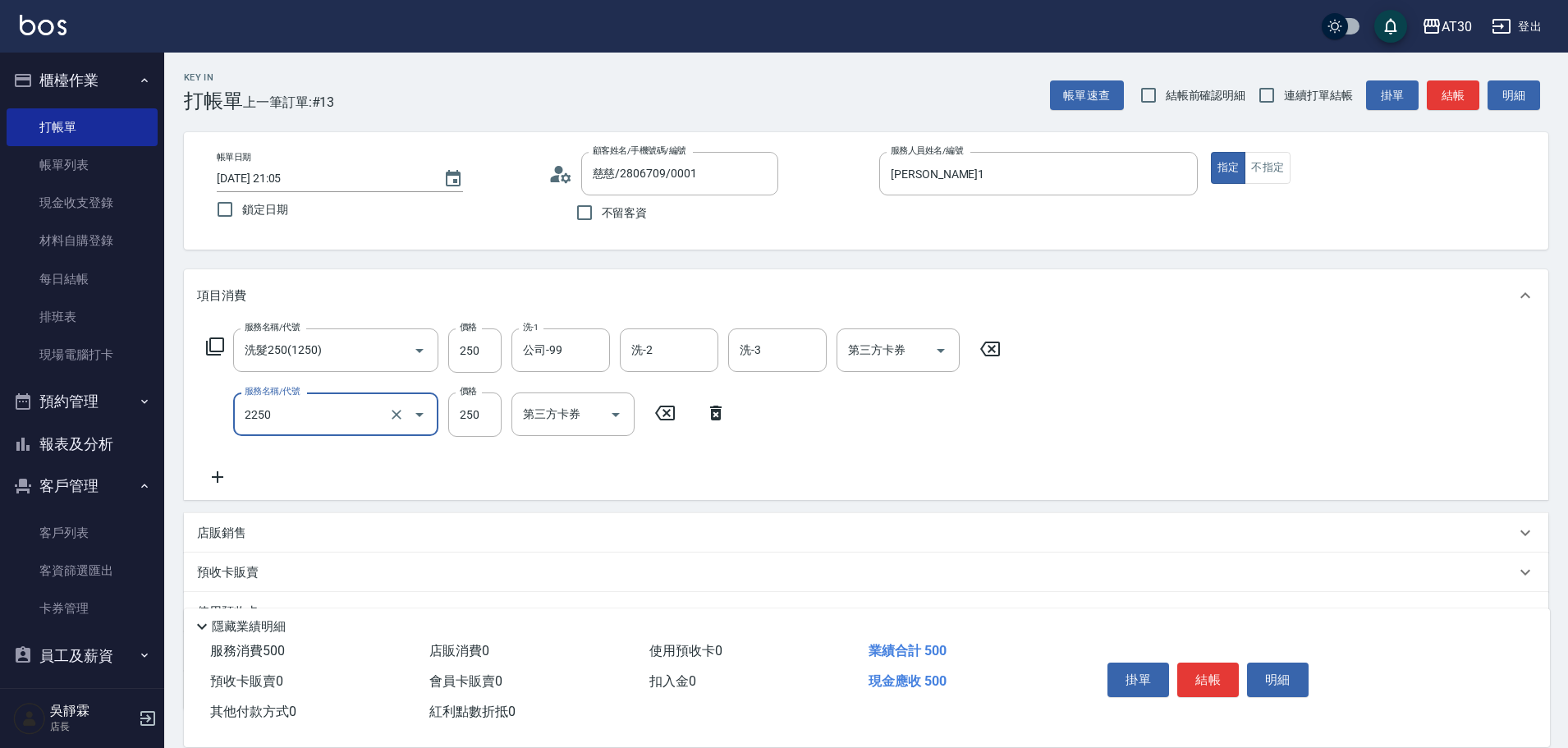
type input "剪髮(2250)"
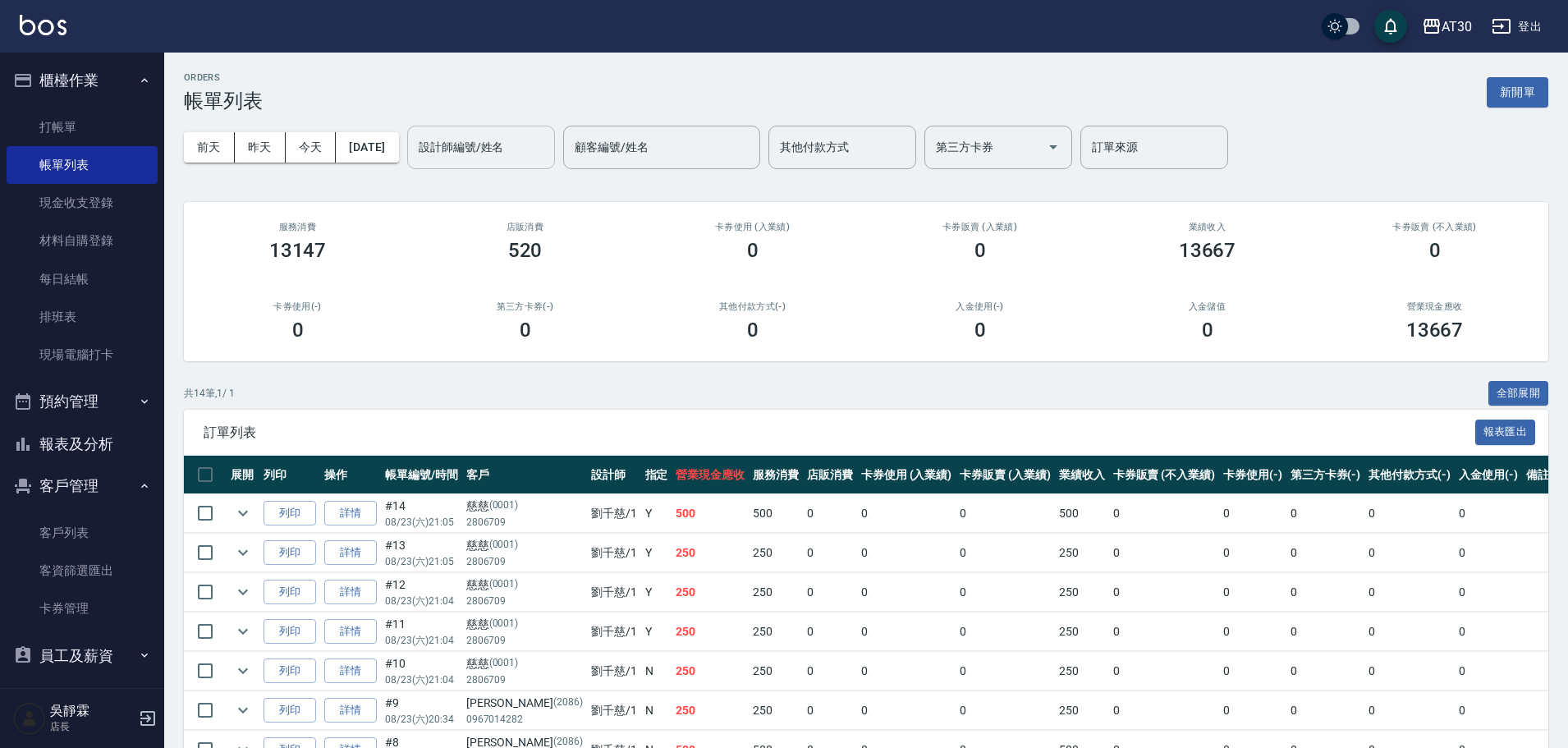
click at [522, 151] on input "設計師編號/姓名" at bounding box center [481, 147] width 133 height 28
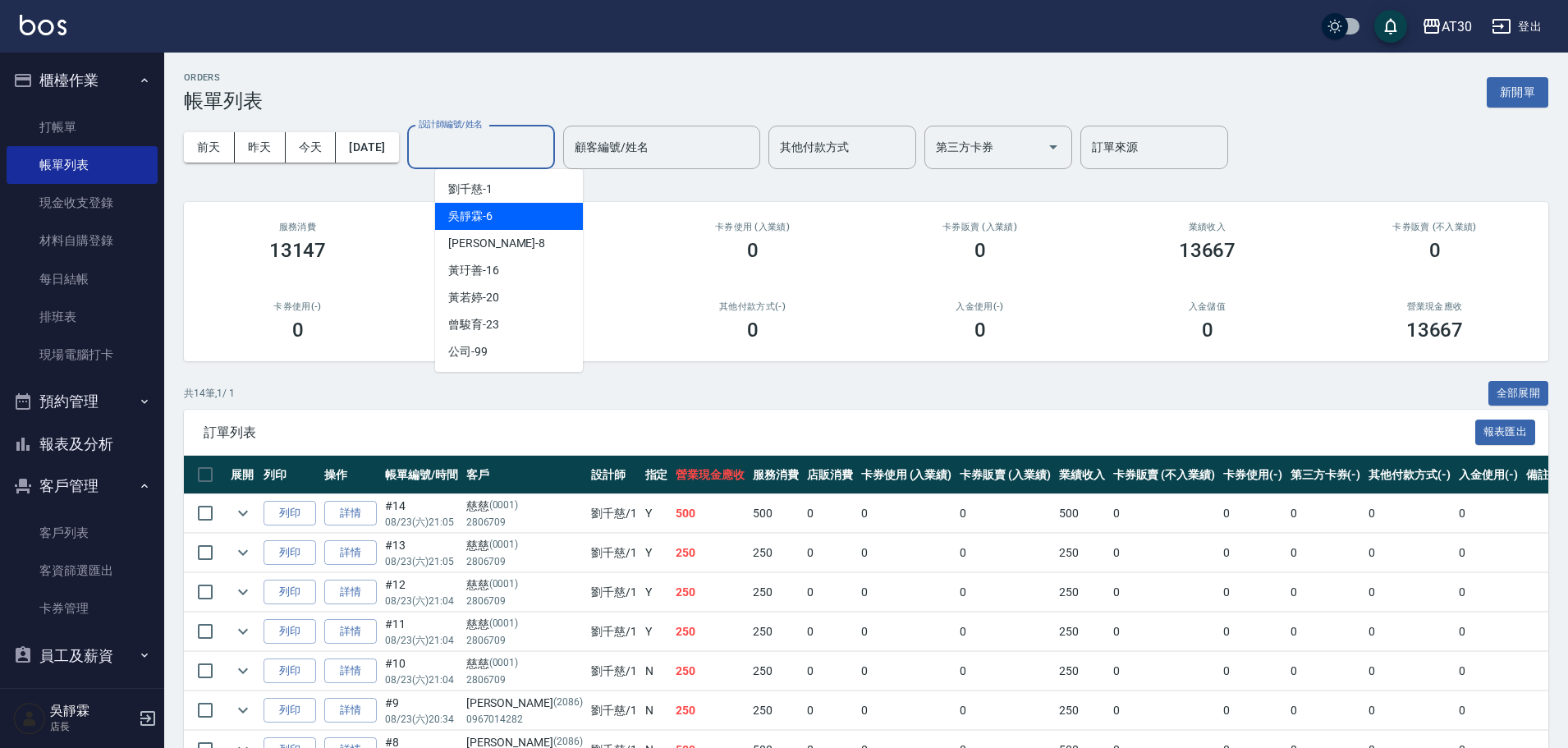
click at [512, 220] on div "吳靜霖 -6" at bounding box center [509, 216] width 147 height 27
type input "吳靜霖-6"
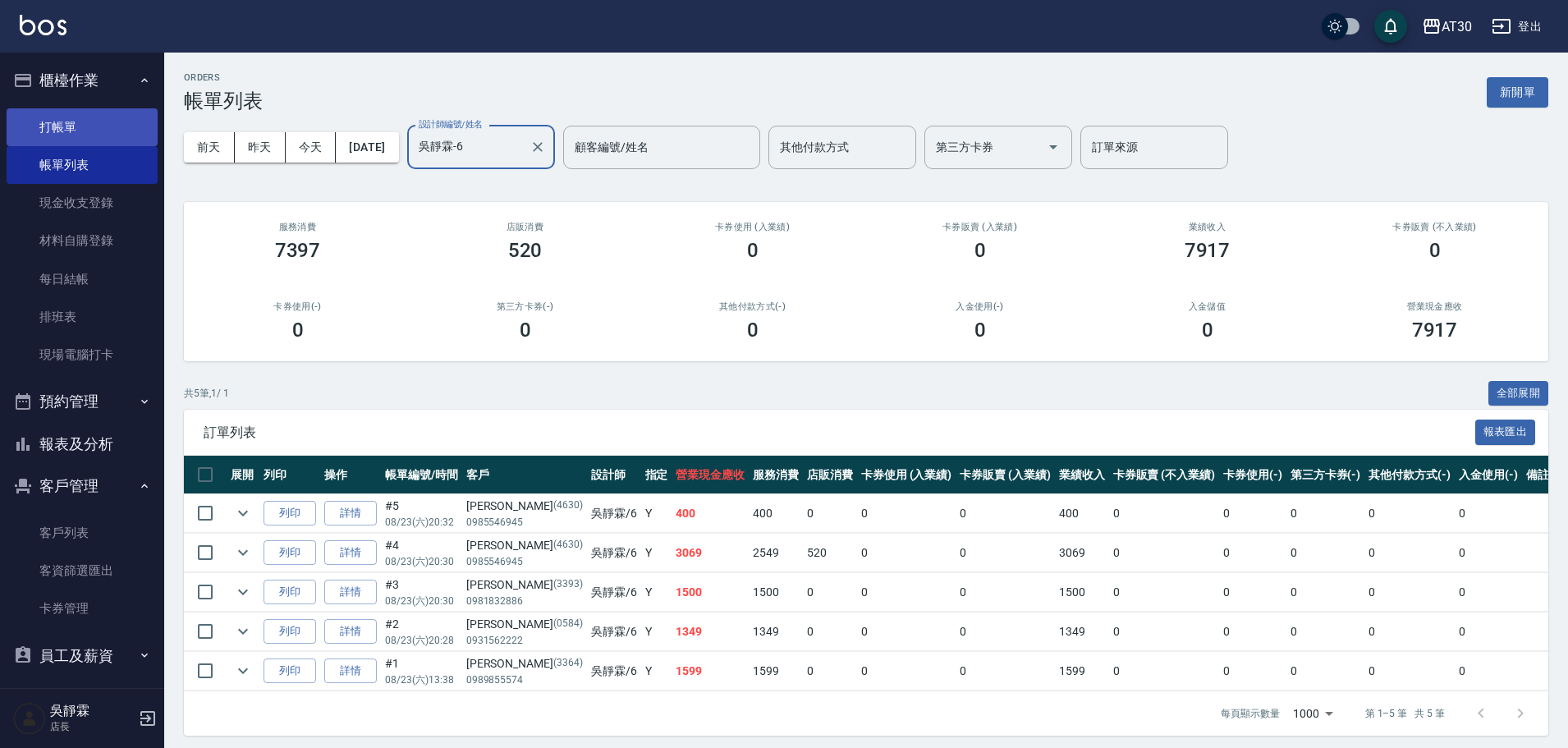
click at [74, 119] on link "打帳單" at bounding box center [82, 128] width 151 height 38
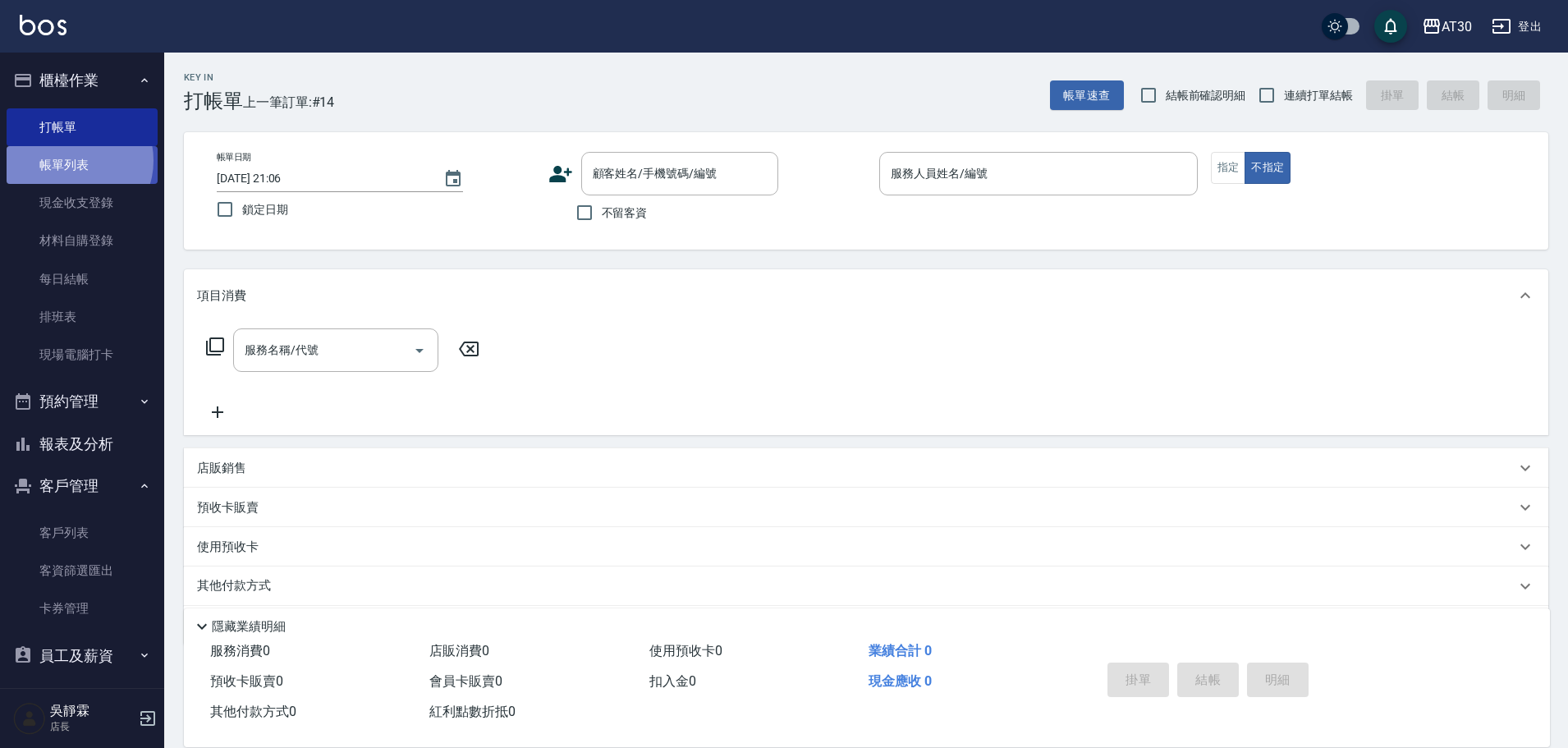
click at [74, 161] on link "帳單列表" at bounding box center [82, 165] width 151 height 38
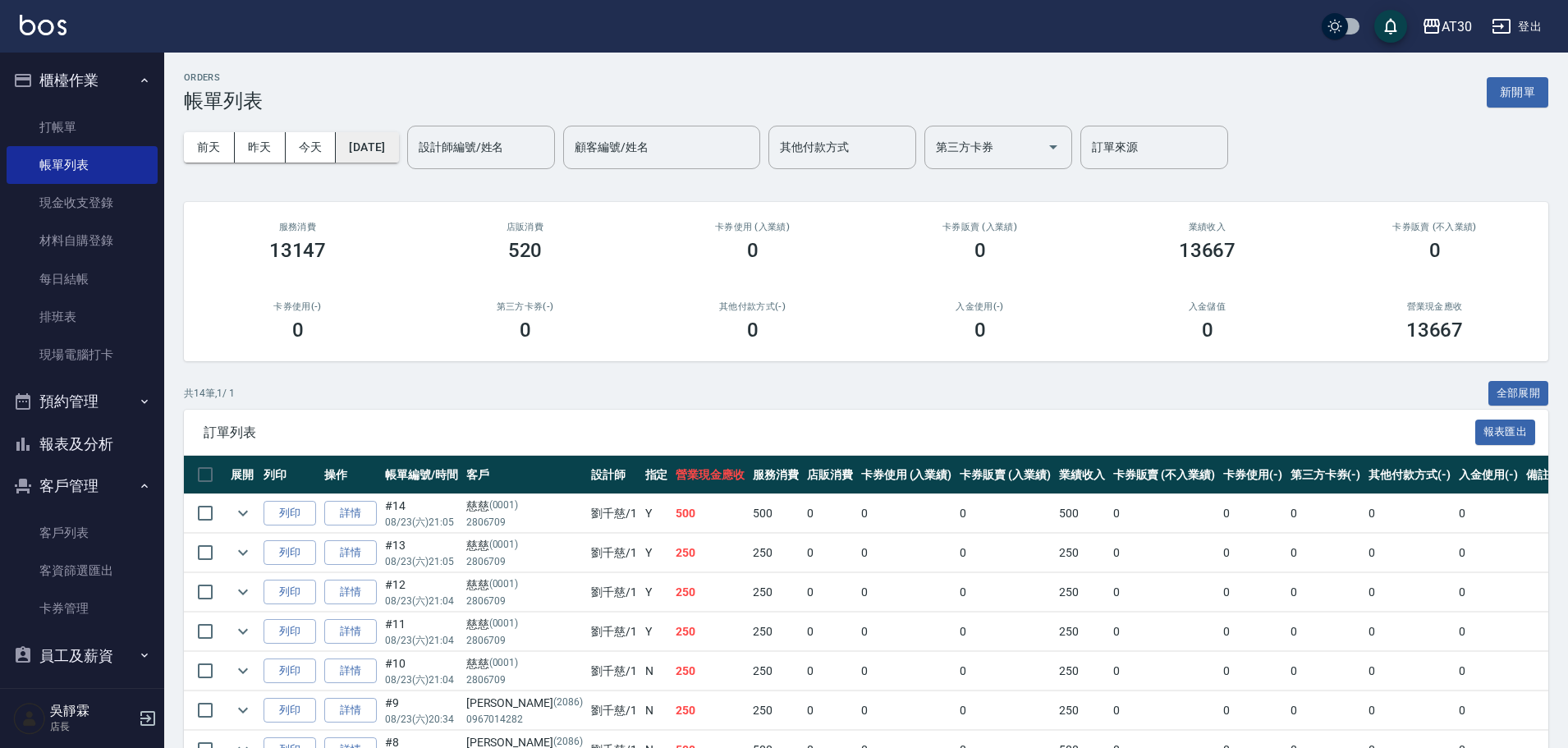
click at [387, 135] on button "[DATE]" at bounding box center [367, 147] width 62 height 30
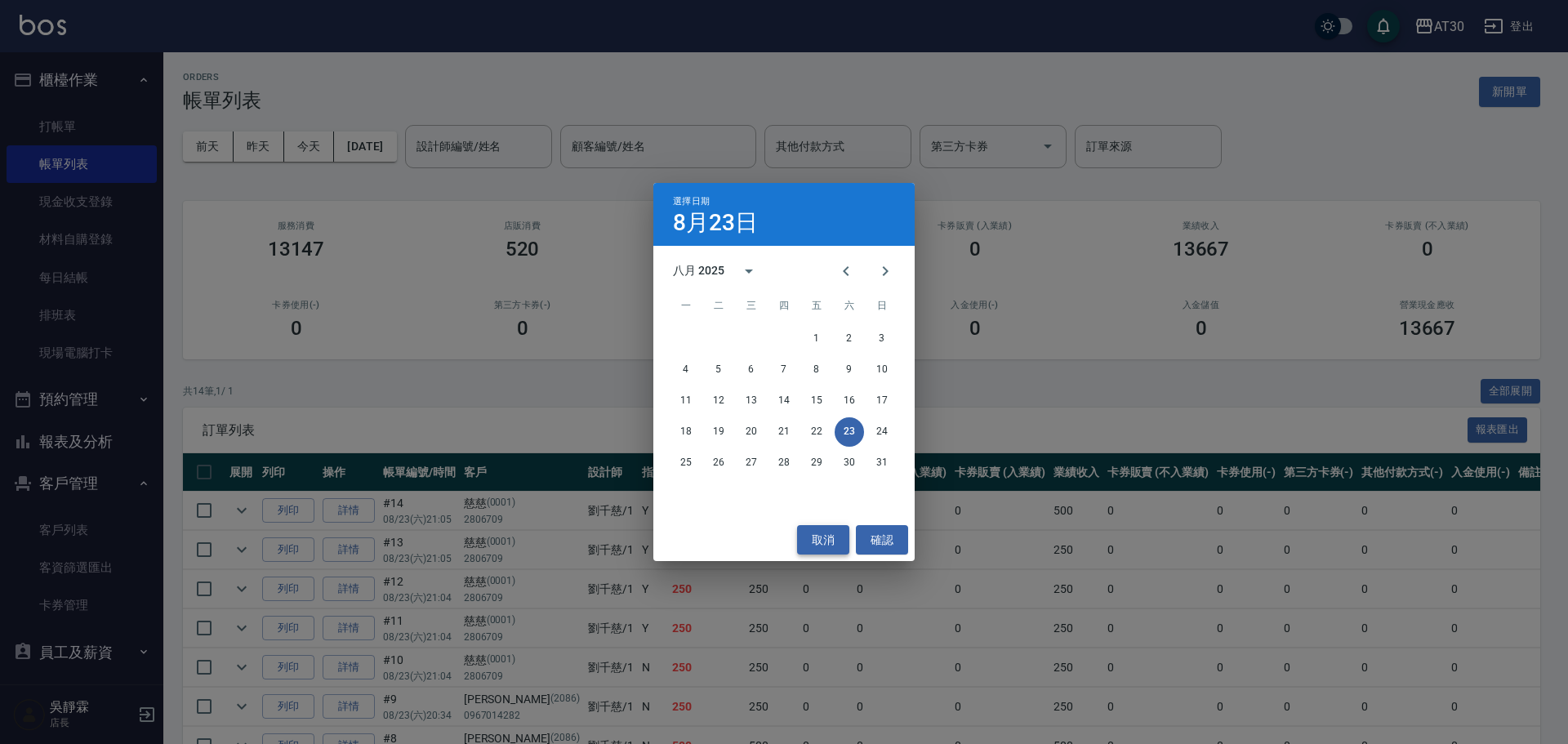
click at [831, 529] on button "取消" at bounding box center [823, 540] width 52 height 30
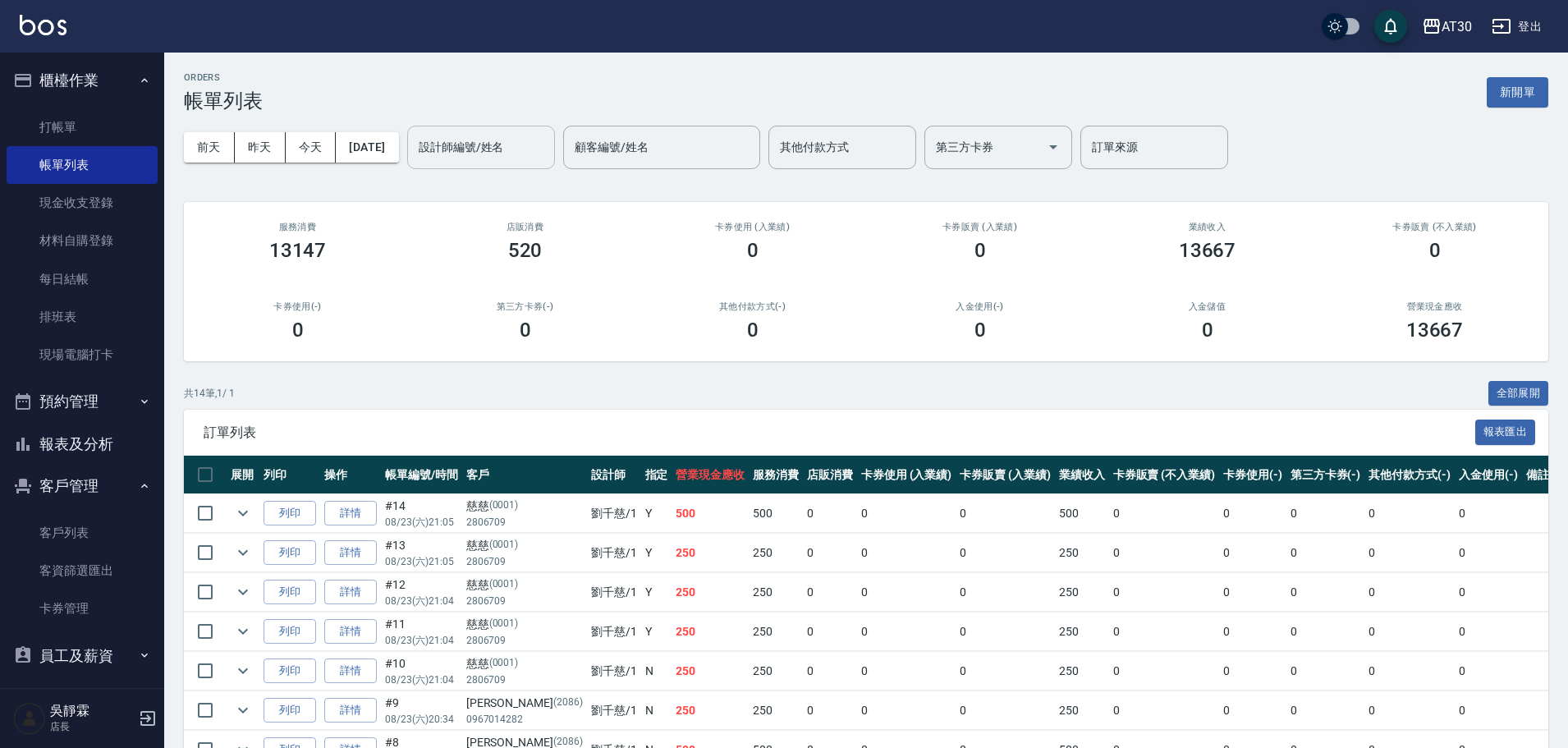
click at [471, 126] on div "設計師編號/姓名" at bounding box center [480, 148] width 147 height 43
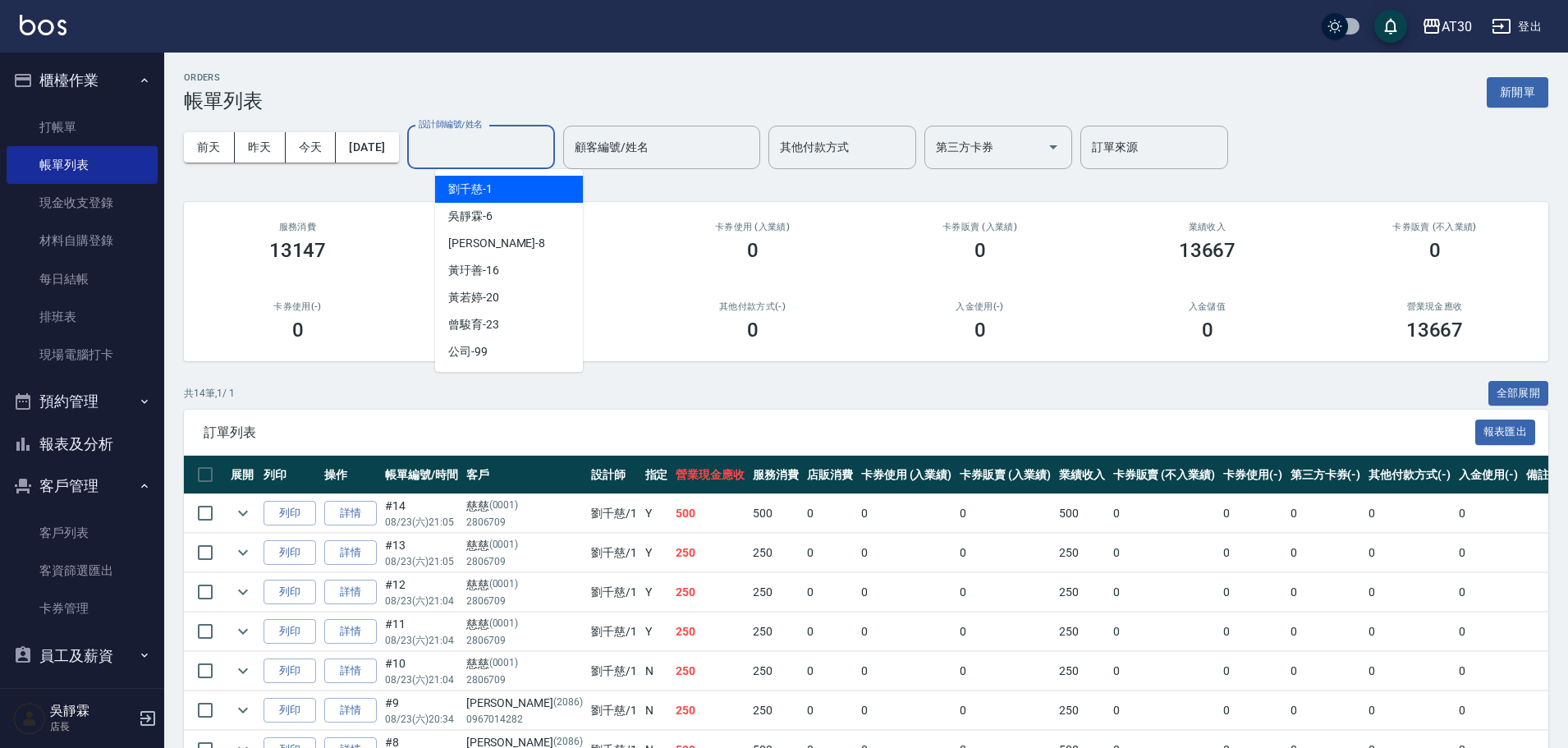
click at [490, 189] on span "[PERSON_NAME]1" at bounding box center [470, 189] width 44 height 17
type input "[PERSON_NAME]1"
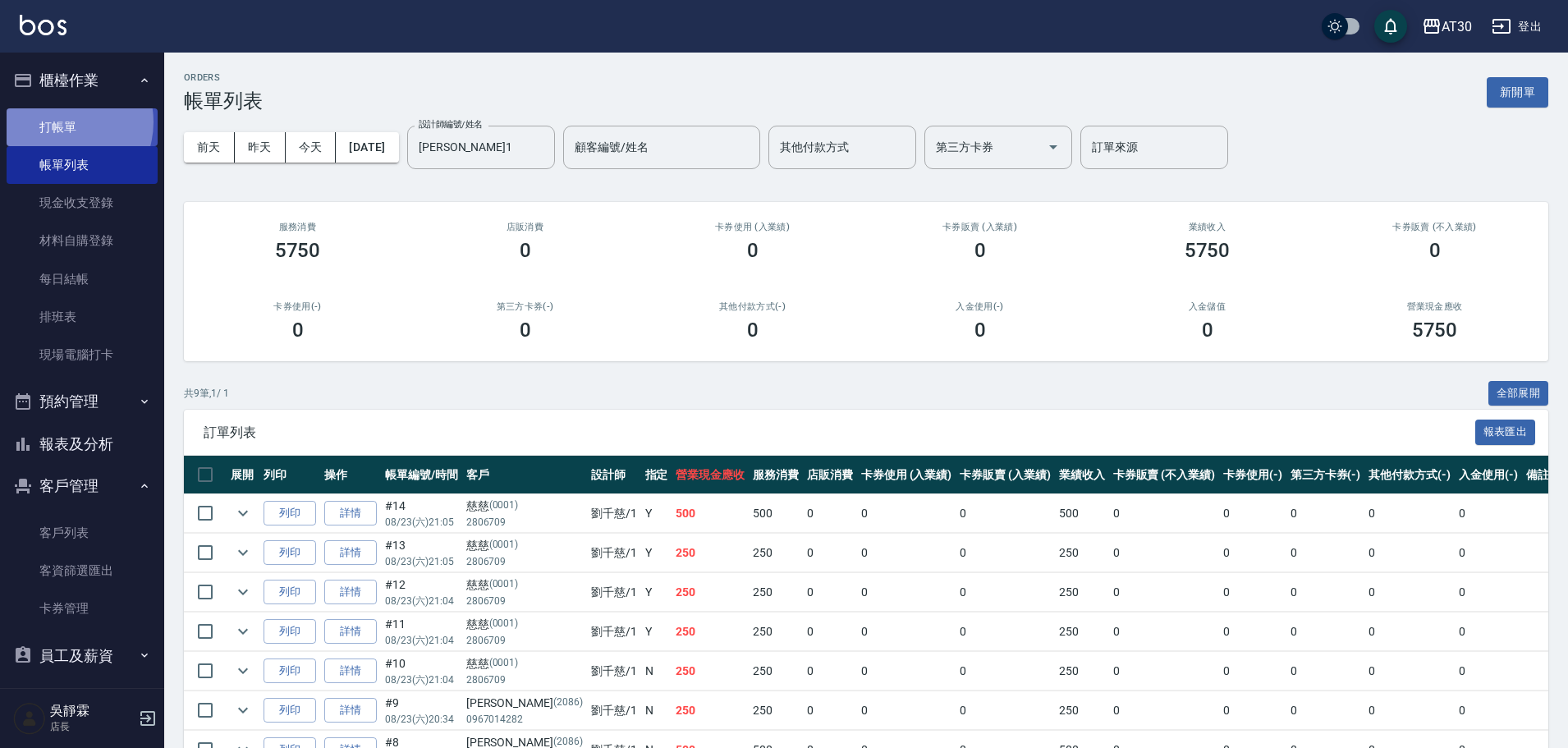
click at [59, 124] on link "打帳單" at bounding box center [82, 128] width 151 height 38
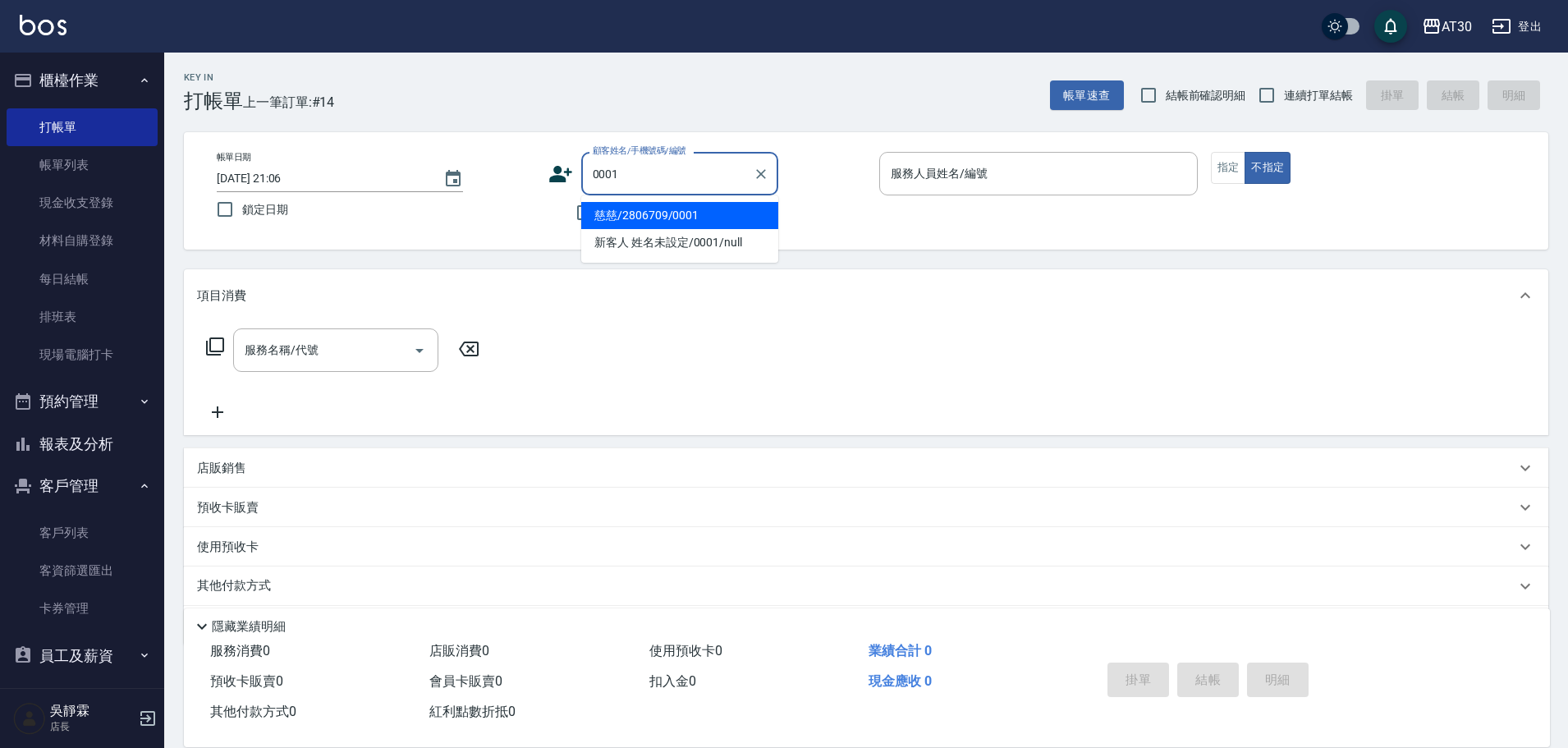
type input "慈慈/2806709/0001"
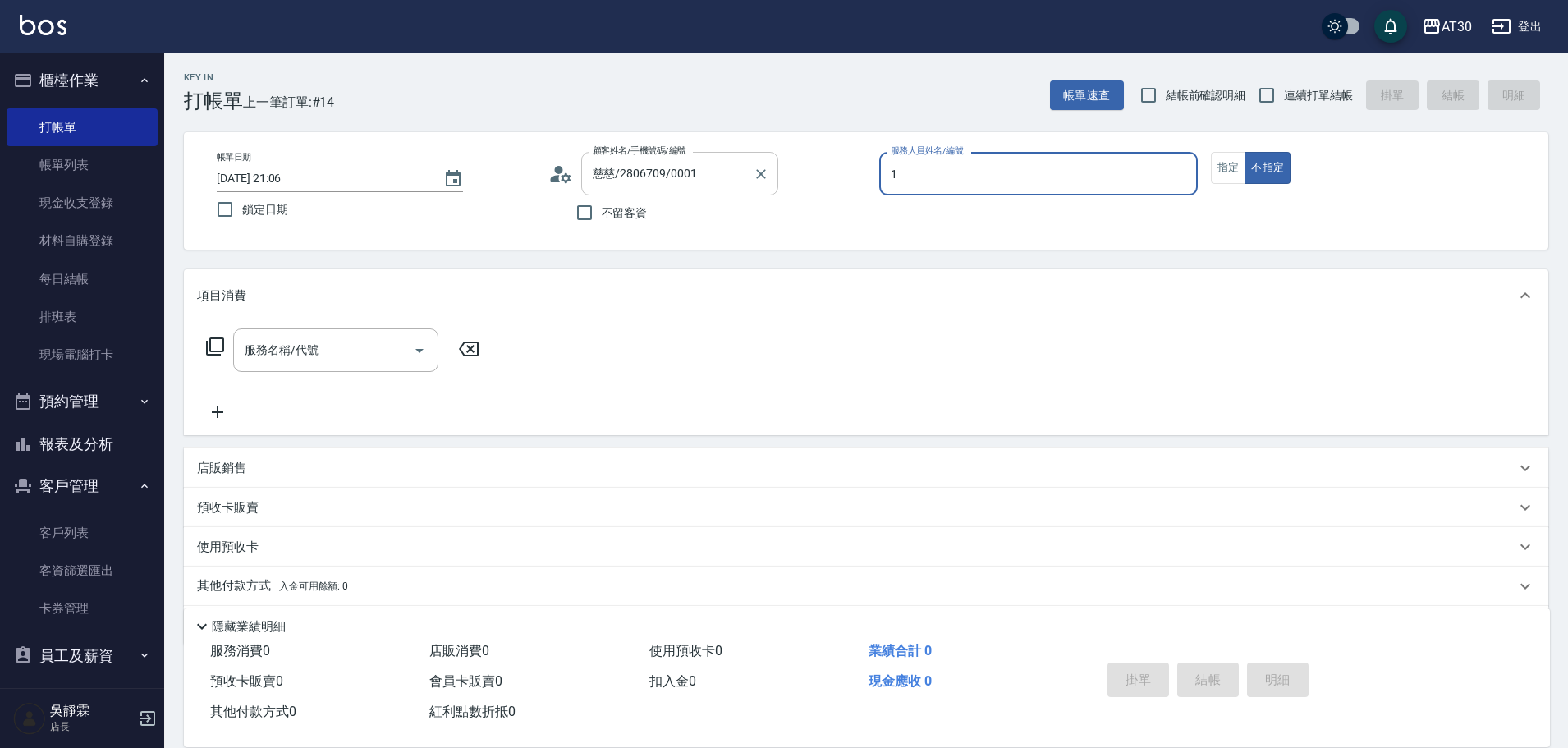
type input "[PERSON_NAME]1"
type input "新客人 姓名未設定/0001/null"
type button "false"
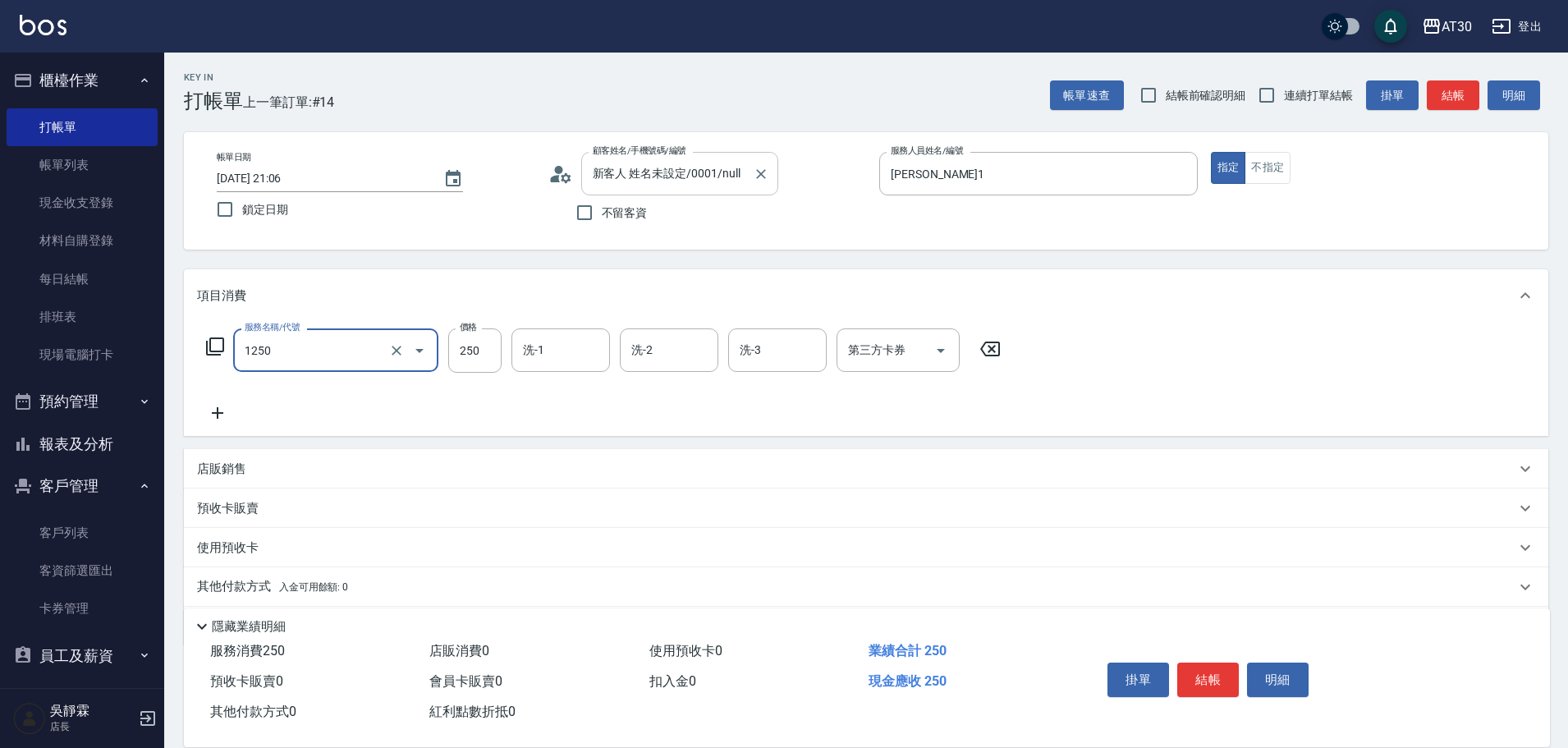
type input "洗髮250(1250)"
type input "公司-99"
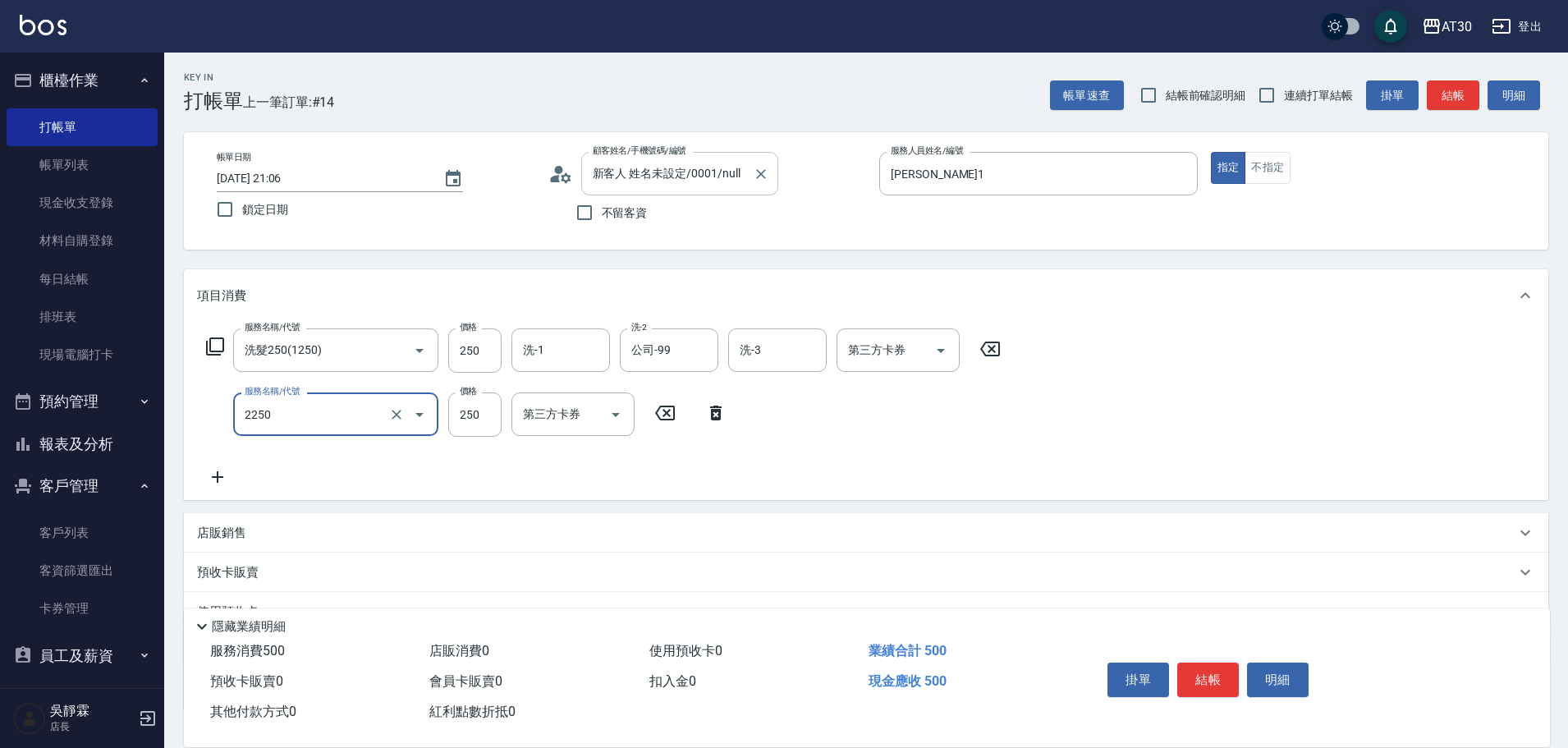
type input "剪髮(2250)"
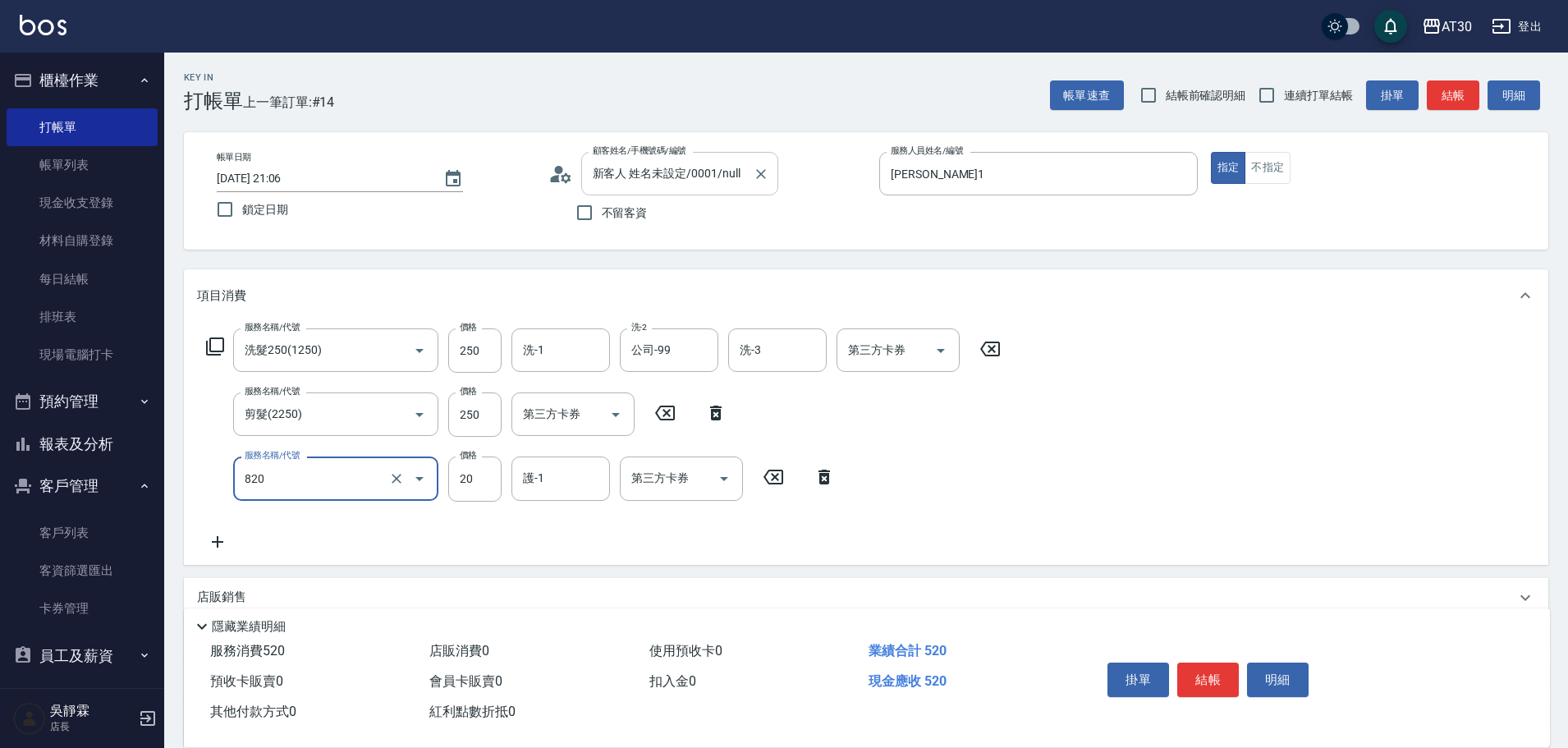
type input "潤絲(820)"
type input "公司-99"
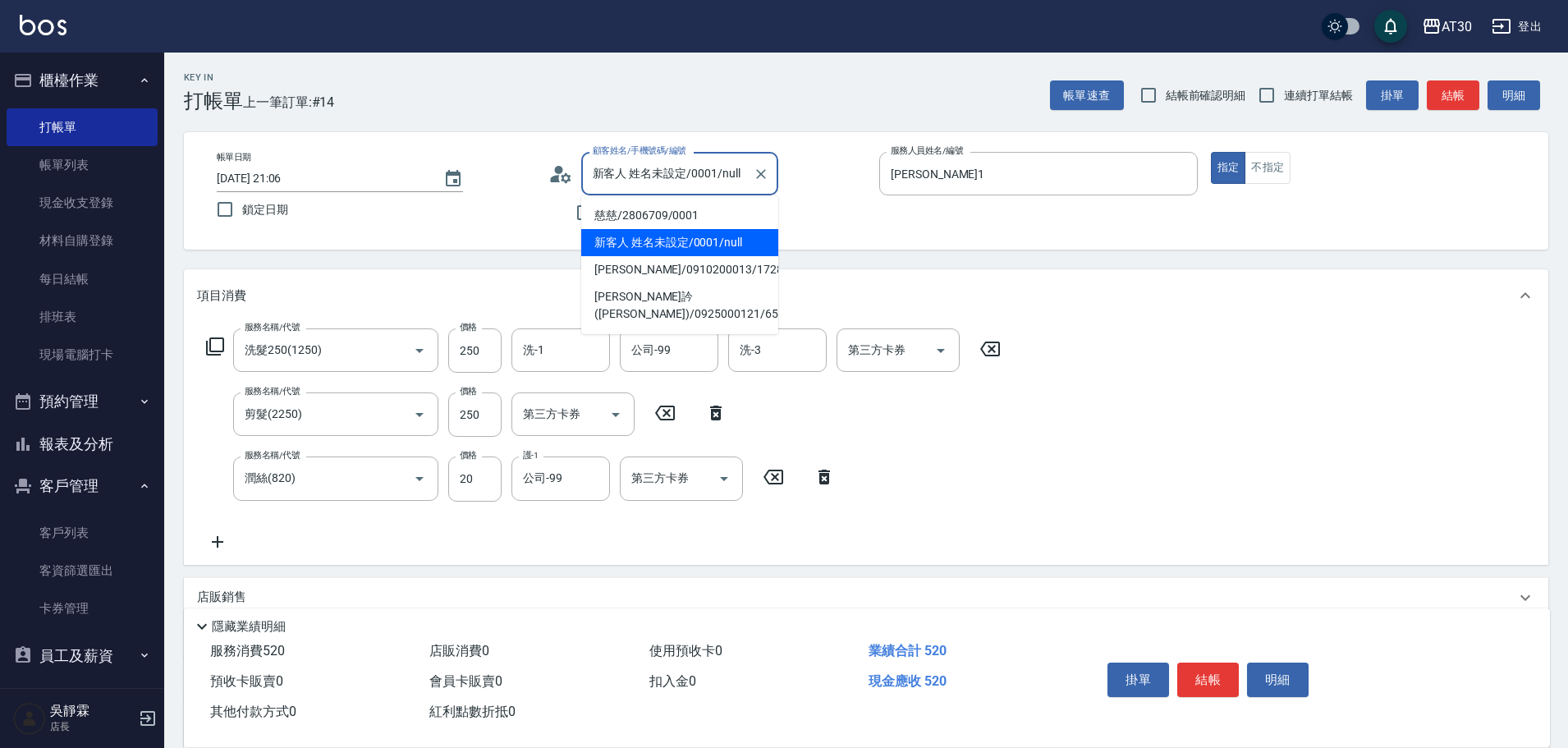
click at [685, 168] on input "新客人 姓名未設定/0001/null" at bounding box center [668, 173] width 158 height 28
click at [674, 213] on li "慈慈/2806709/0001" at bounding box center [680, 215] width 197 height 27
type input "慈慈/2806709/0001"
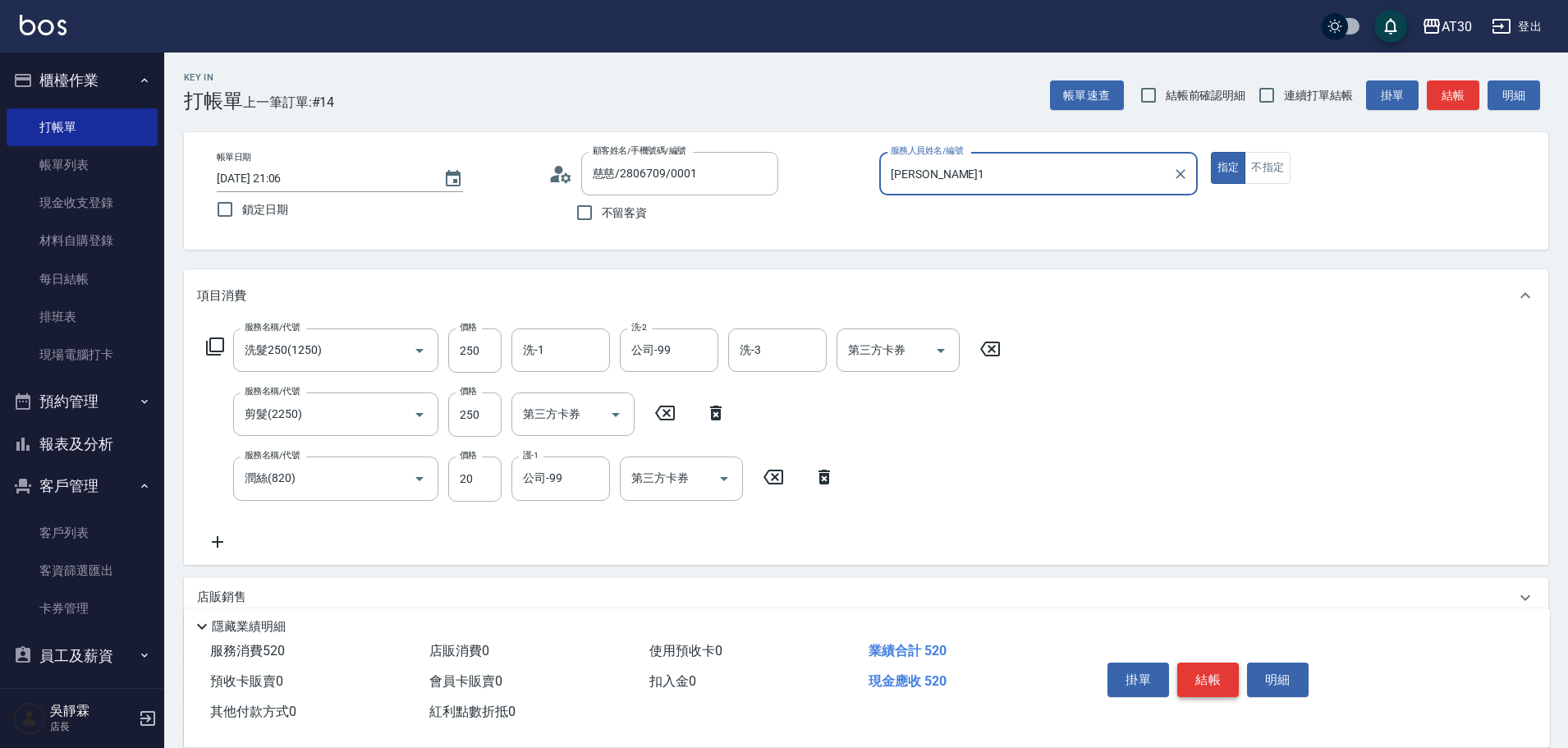
click at [1212, 677] on button "結帳" at bounding box center [1207, 680] width 61 height 35
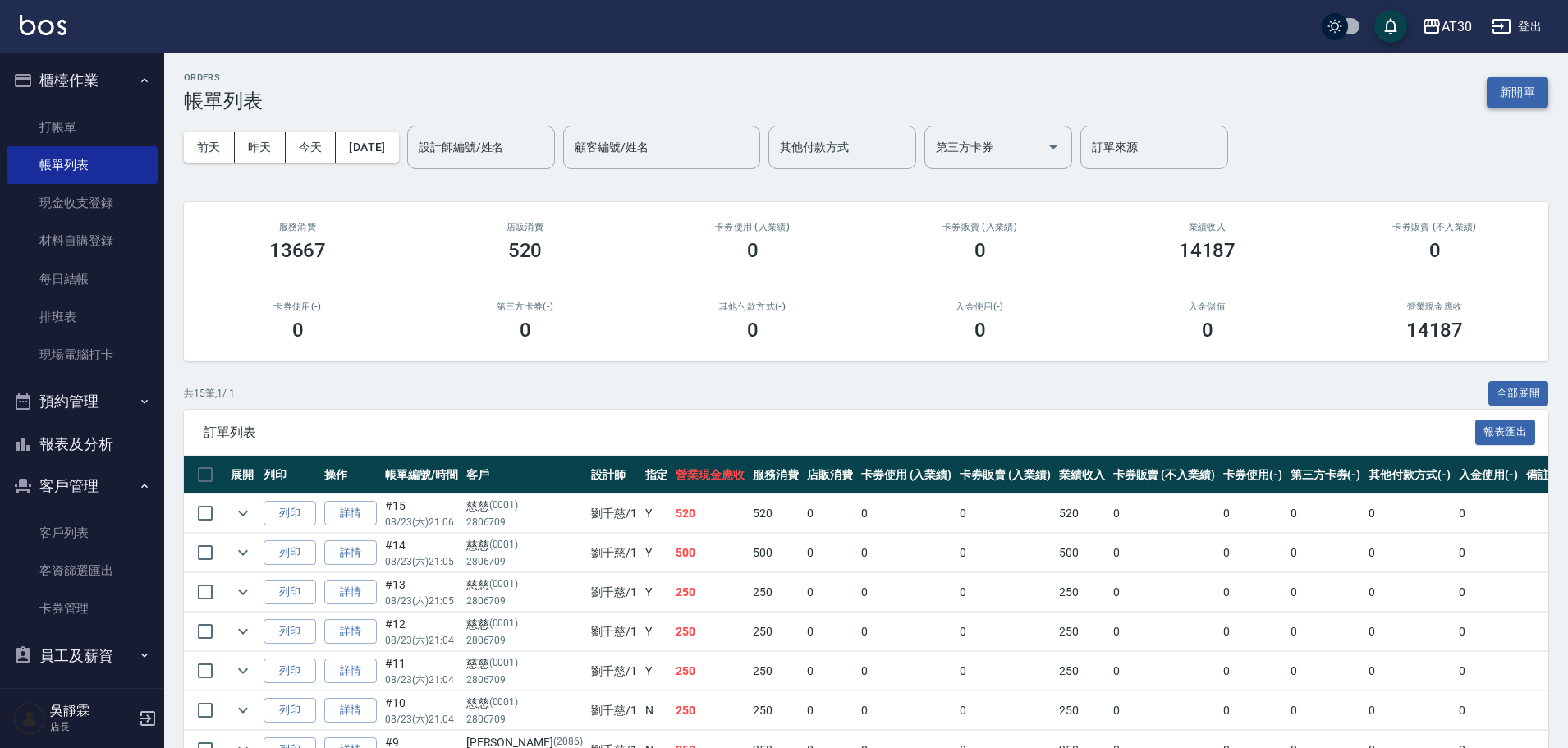
drag, startPoint x: 1521, startPoint y: 72, endPoint x: 1527, endPoint y: 91, distance: 19.9
click at [1527, 90] on div "ORDERS 帳單列表 新開單" at bounding box center [866, 92] width 1364 height 41
click at [1523, 93] on button "新開單" at bounding box center [1517, 91] width 61 height 30
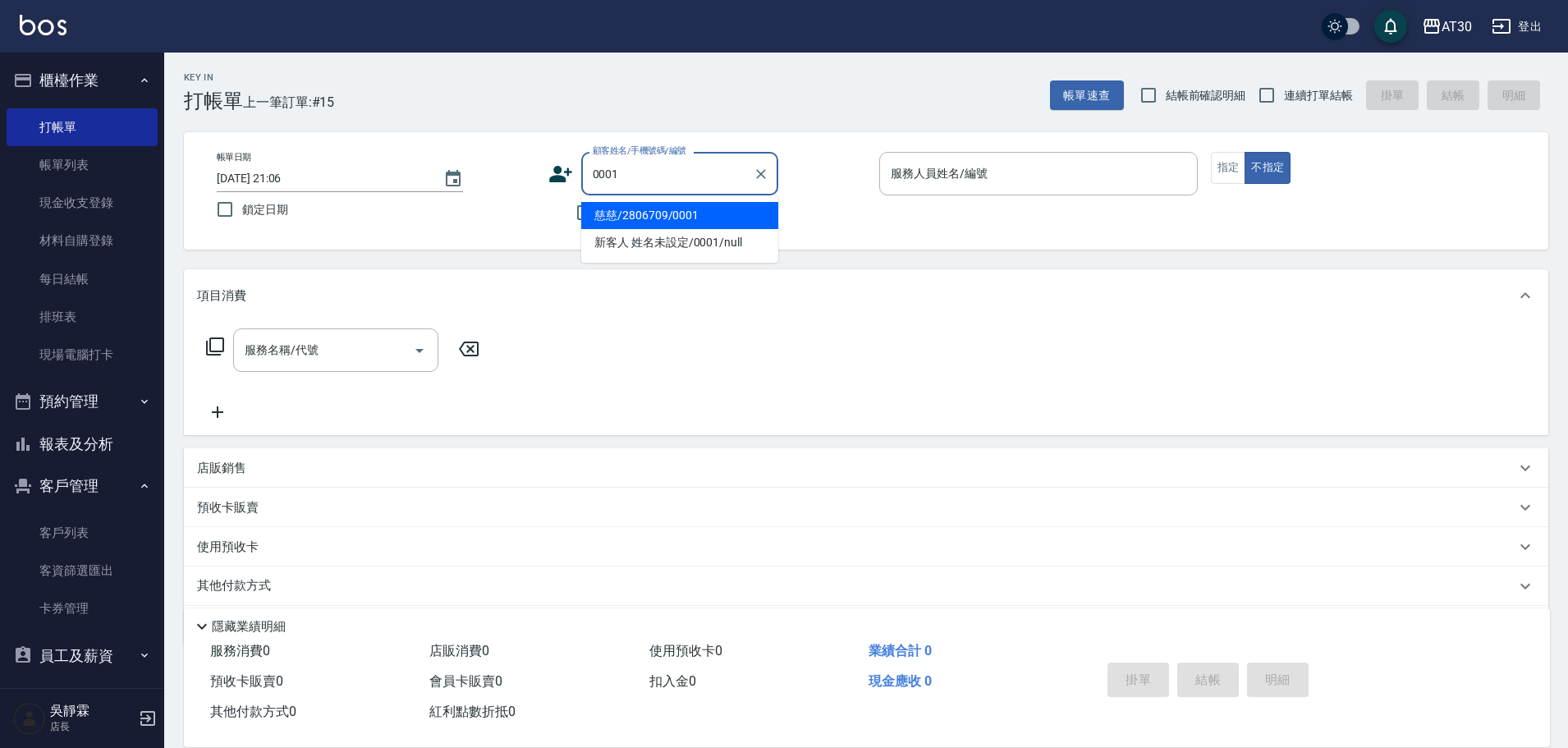
type input "慈慈/2806709/0001"
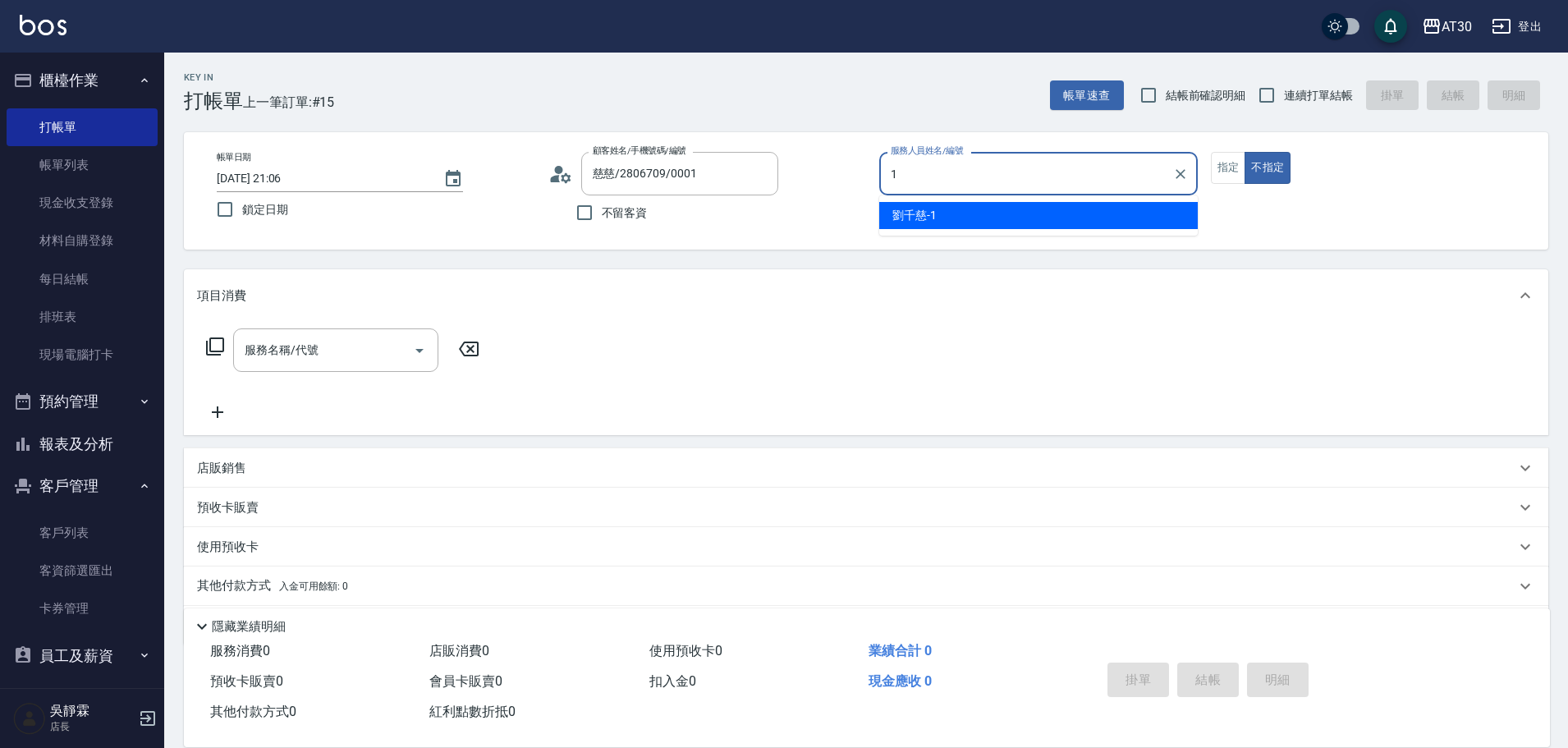
type input "1"
type input "新客人 姓名未設定/0001/null"
type input "[PERSON_NAME]1"
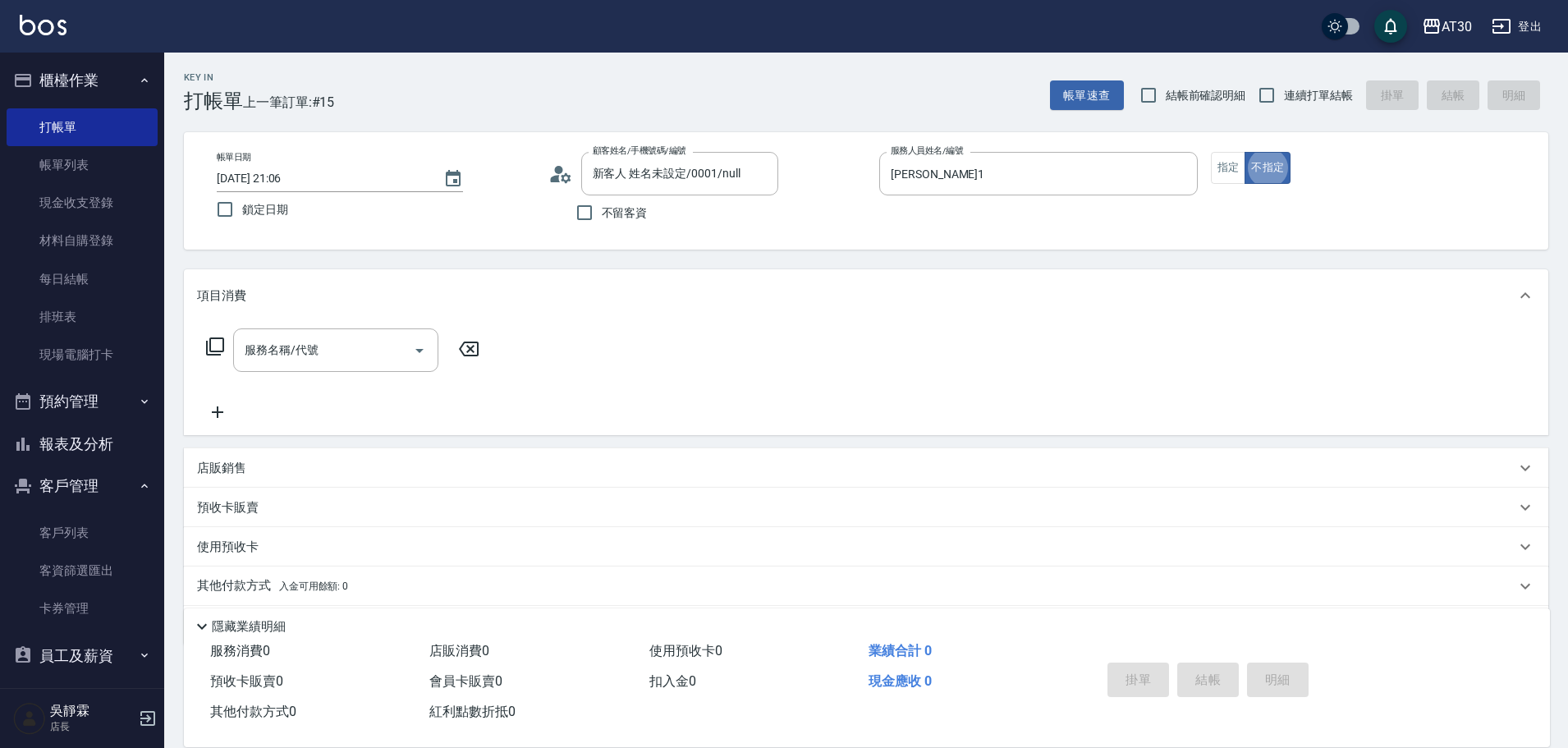
type button "false"
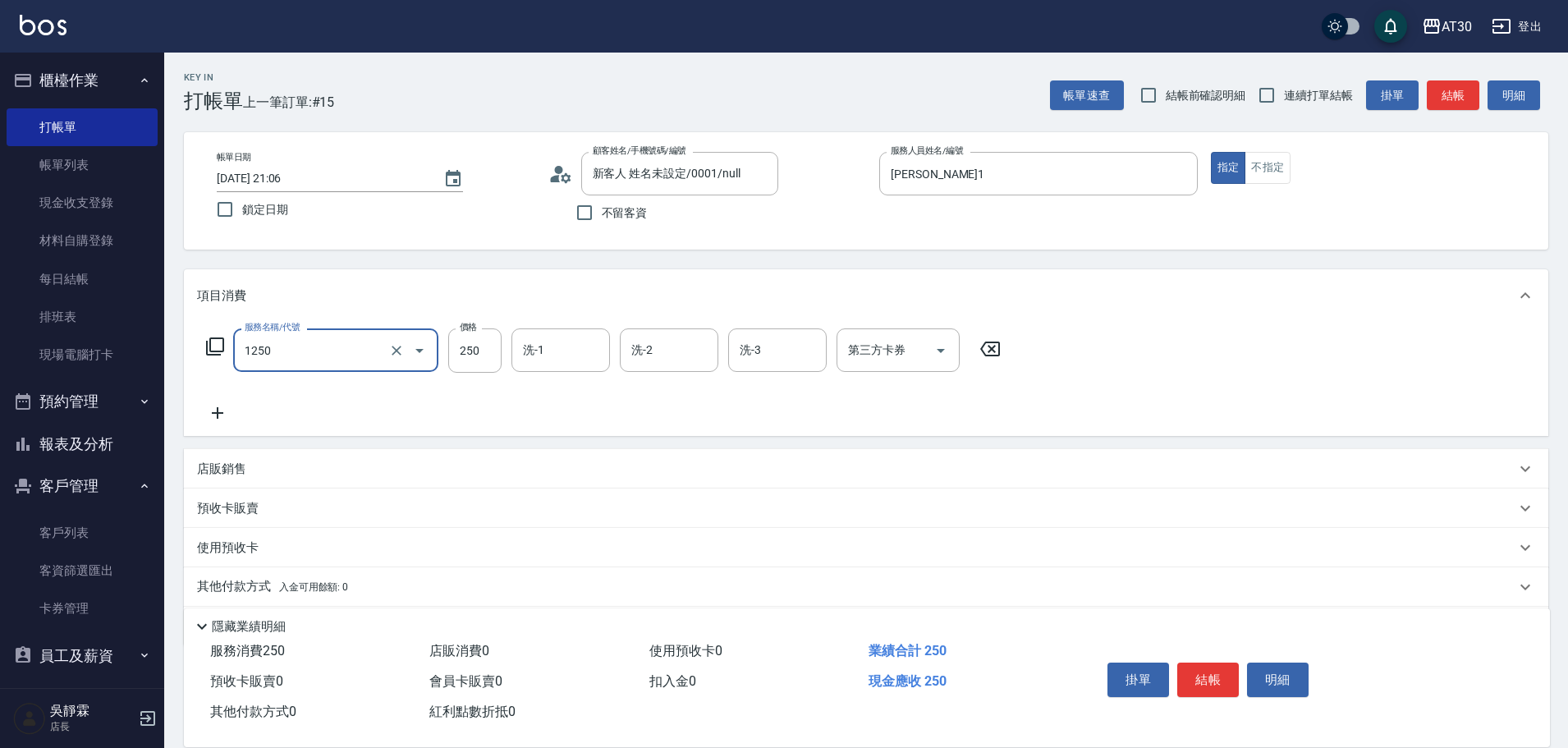
type input "洗髮250(1250)"
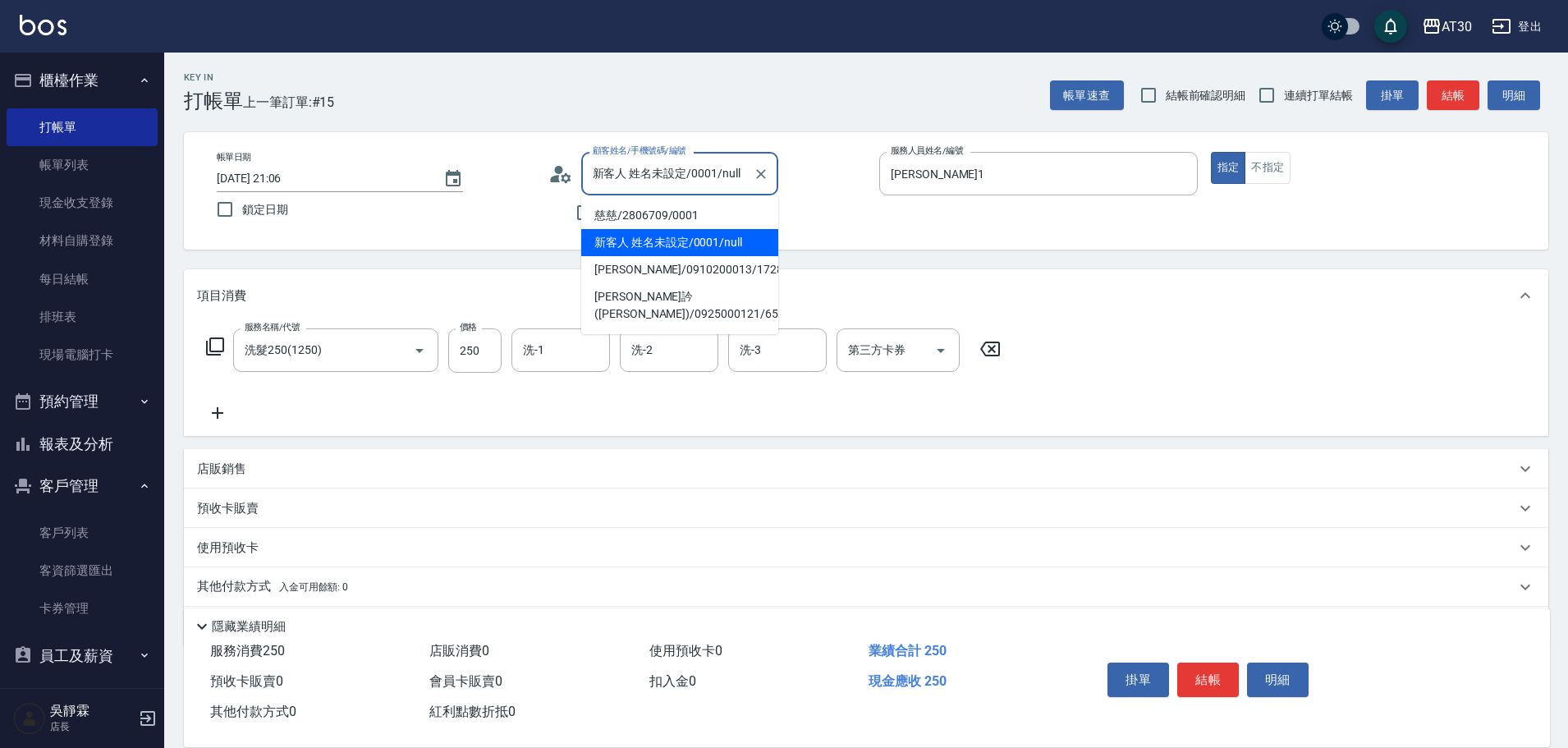
click at [699, 184] on input "新客人 姓名未設定/0001/null" at bounding box center [668, 173] width 158 height 28
click at [664, 214] on li "慈慈/2806709/0001" at bounding box center [680, 215] width 197 height 27
type input "慈慈/2806709/0001"
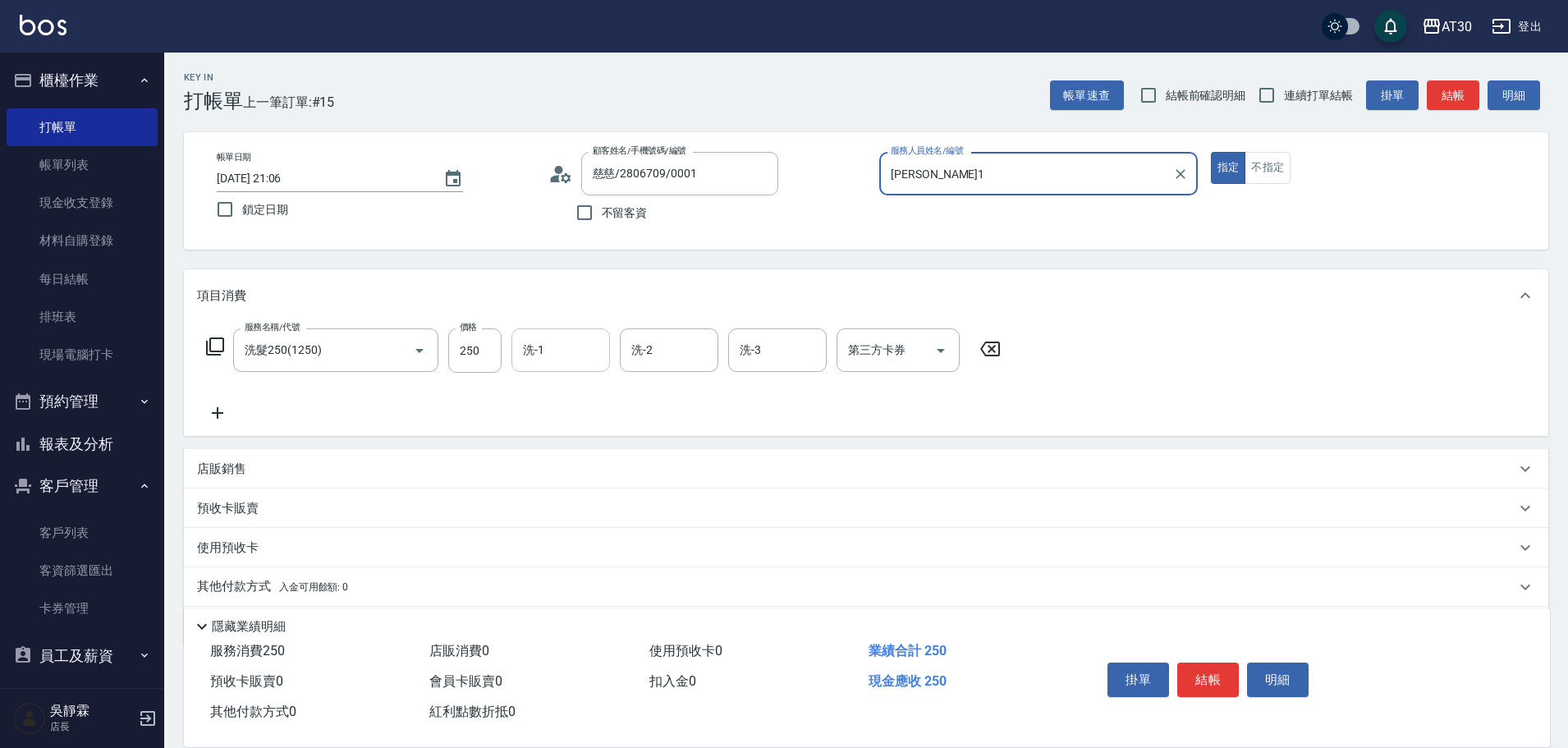
click at [555, 349] on input "洗-1" at bounding box center [561, 349] width 84 height 28
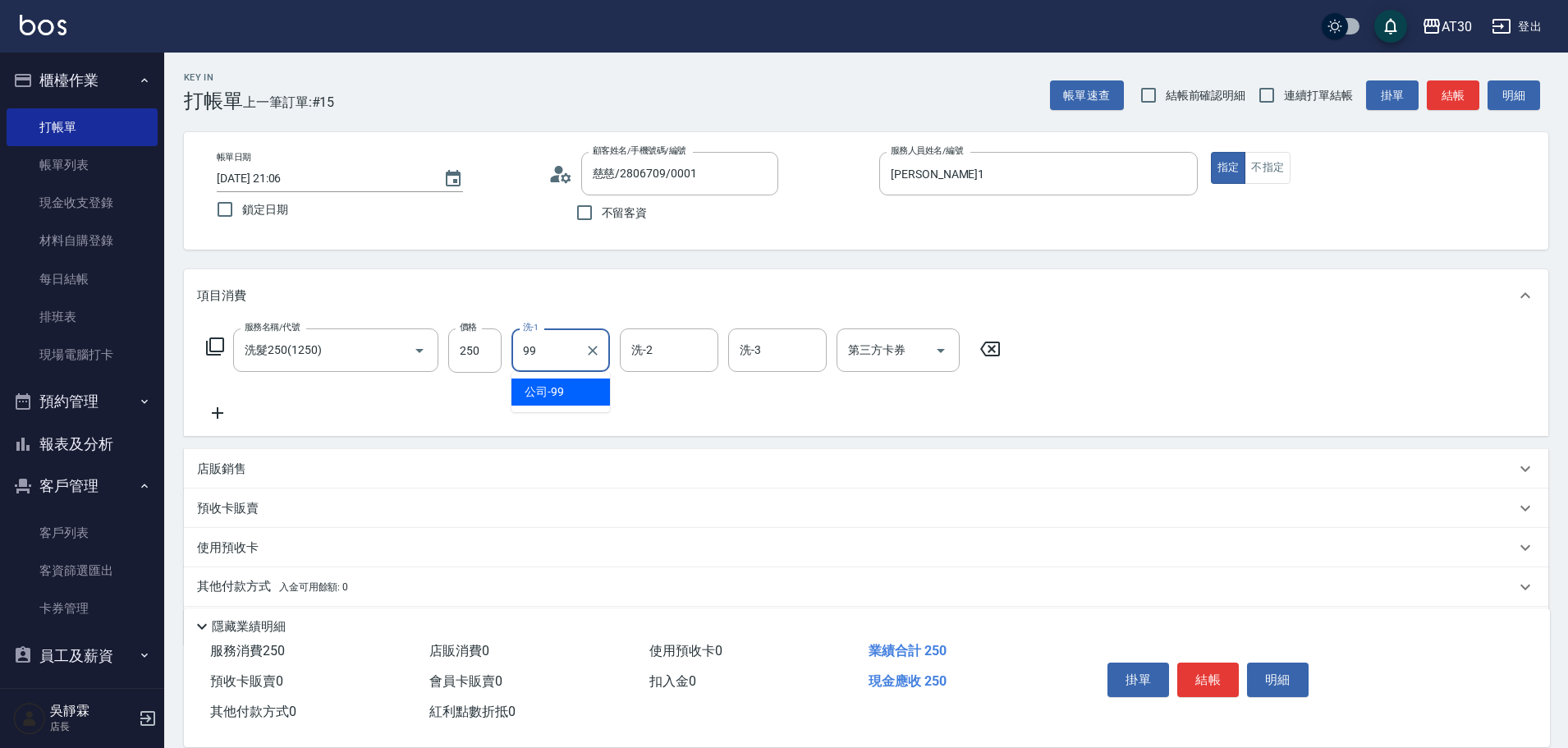
type input "公司-99"
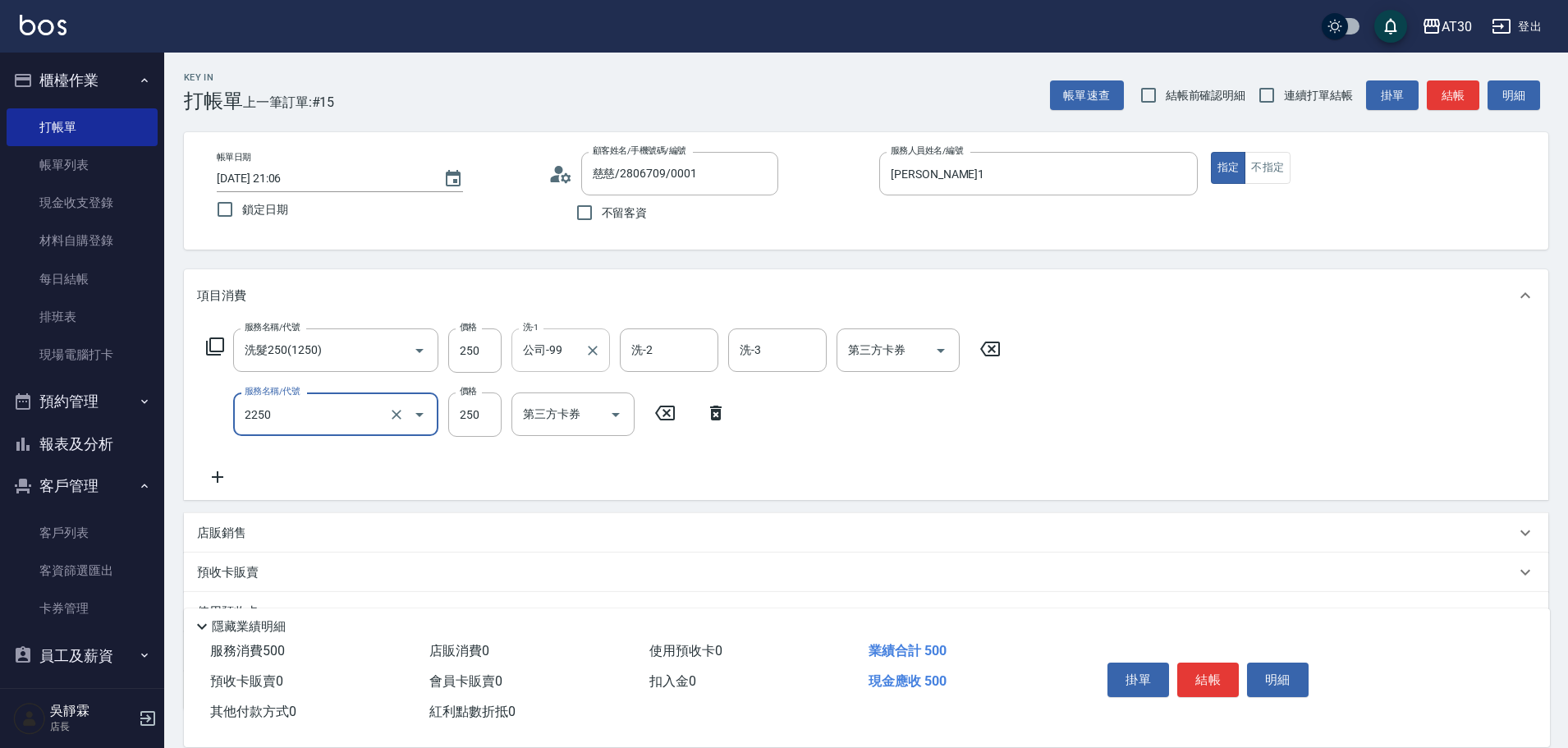
type input "剪髮(2250)"
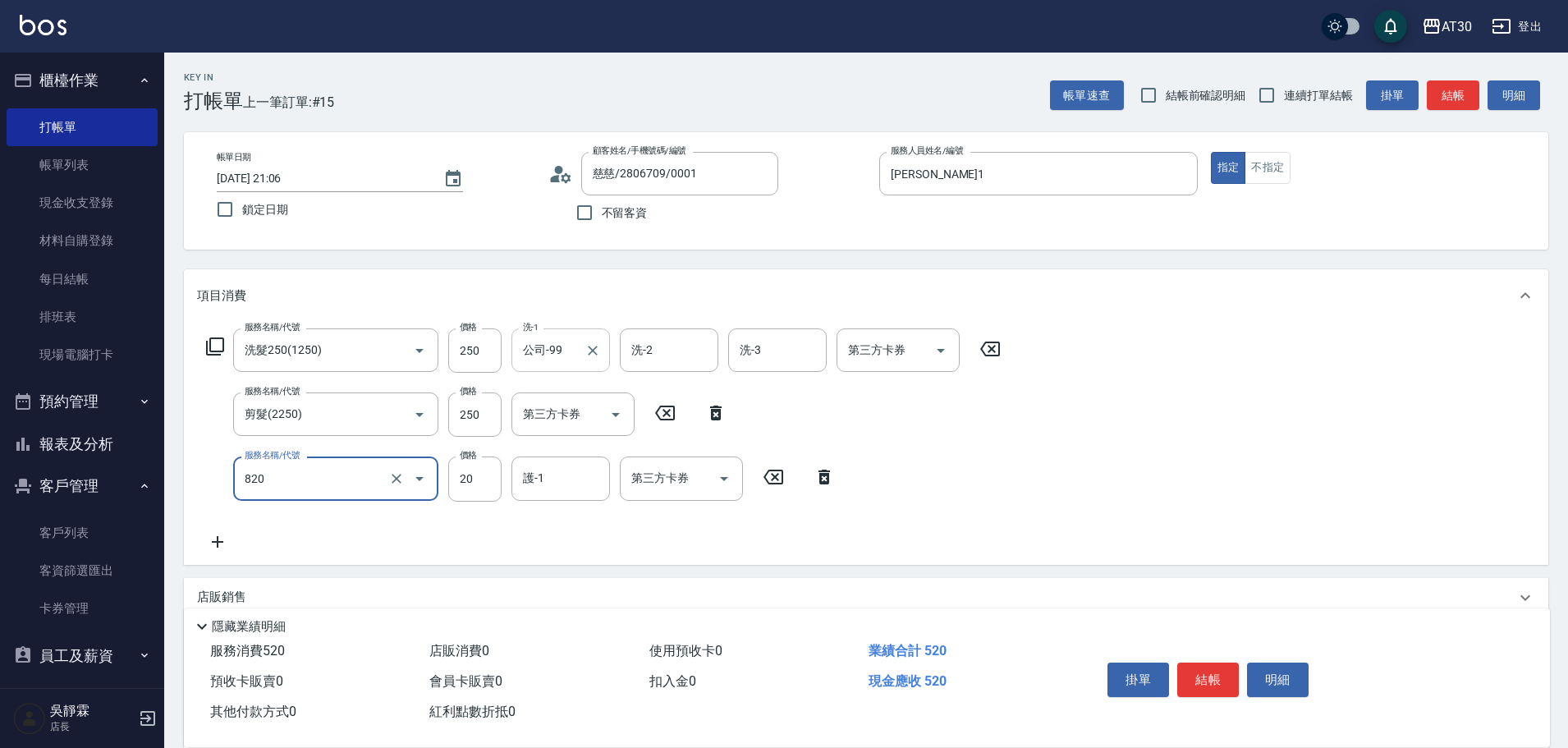
type input "潤絲(820)"
type input "公司-99"
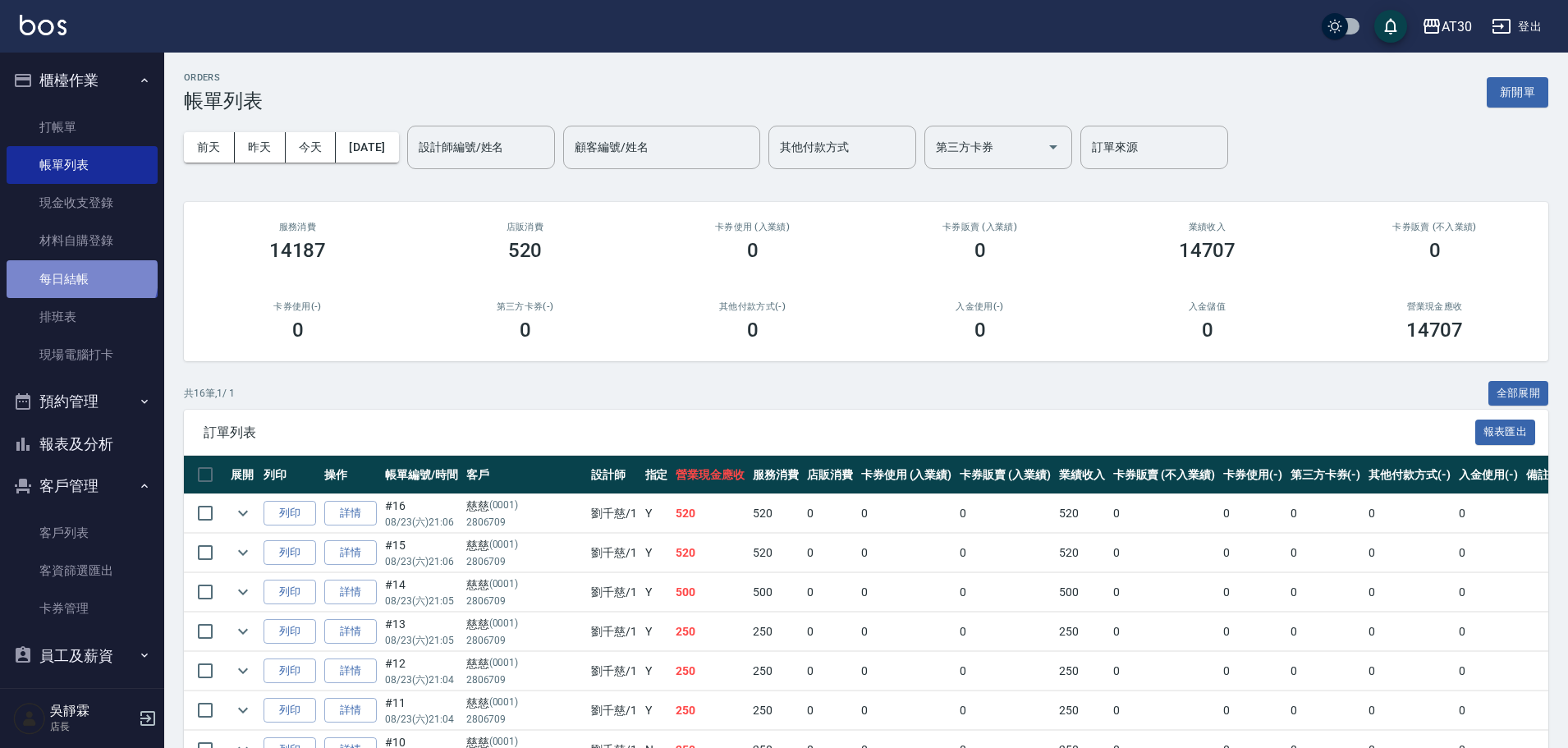
click at [80, 276] on link "每日結帳" at bounding box center [82, 280] width 151 height 38
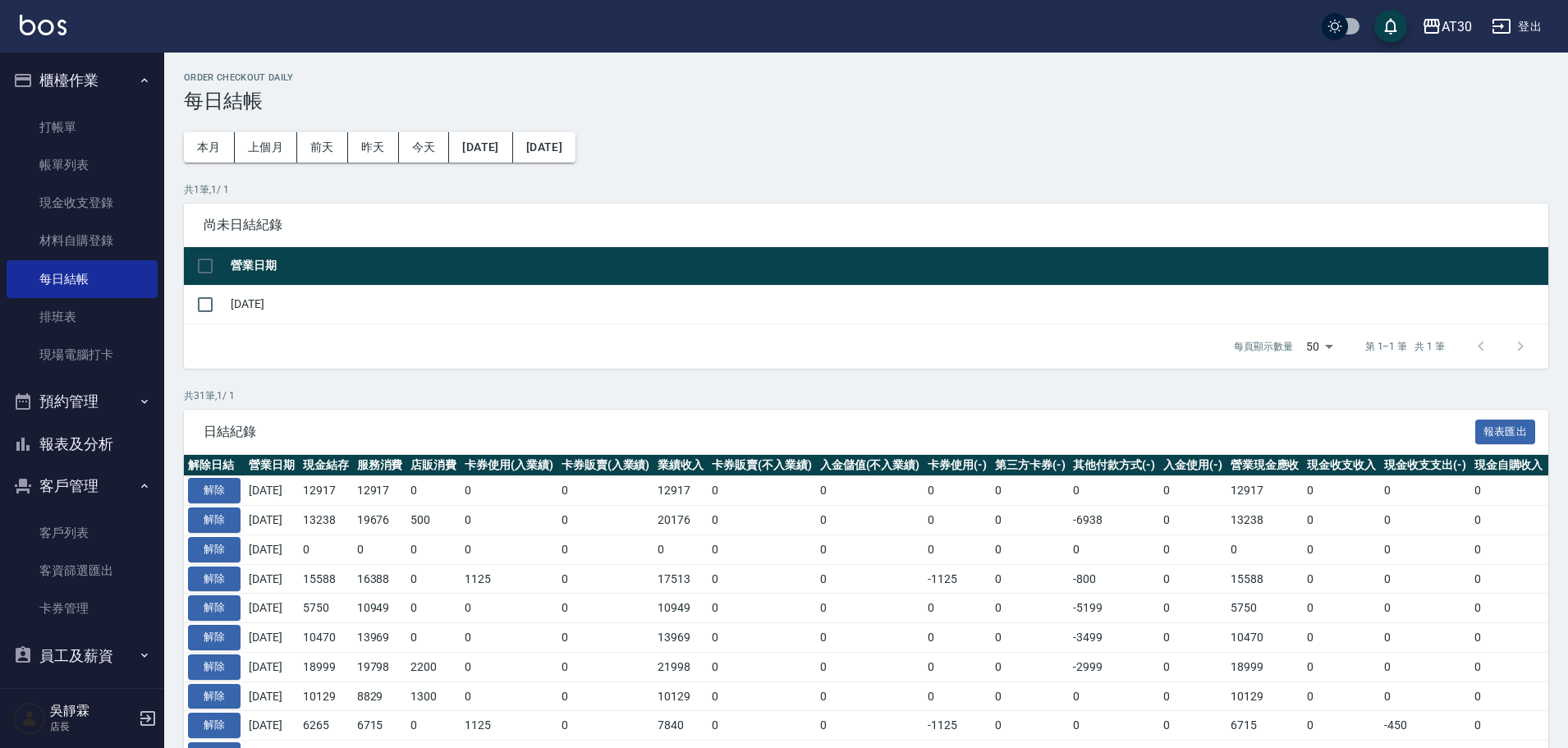
click at [196, 265] on input "checkbox" at bounding box center [205, 266] width 34 height 35
checkbox input "true"
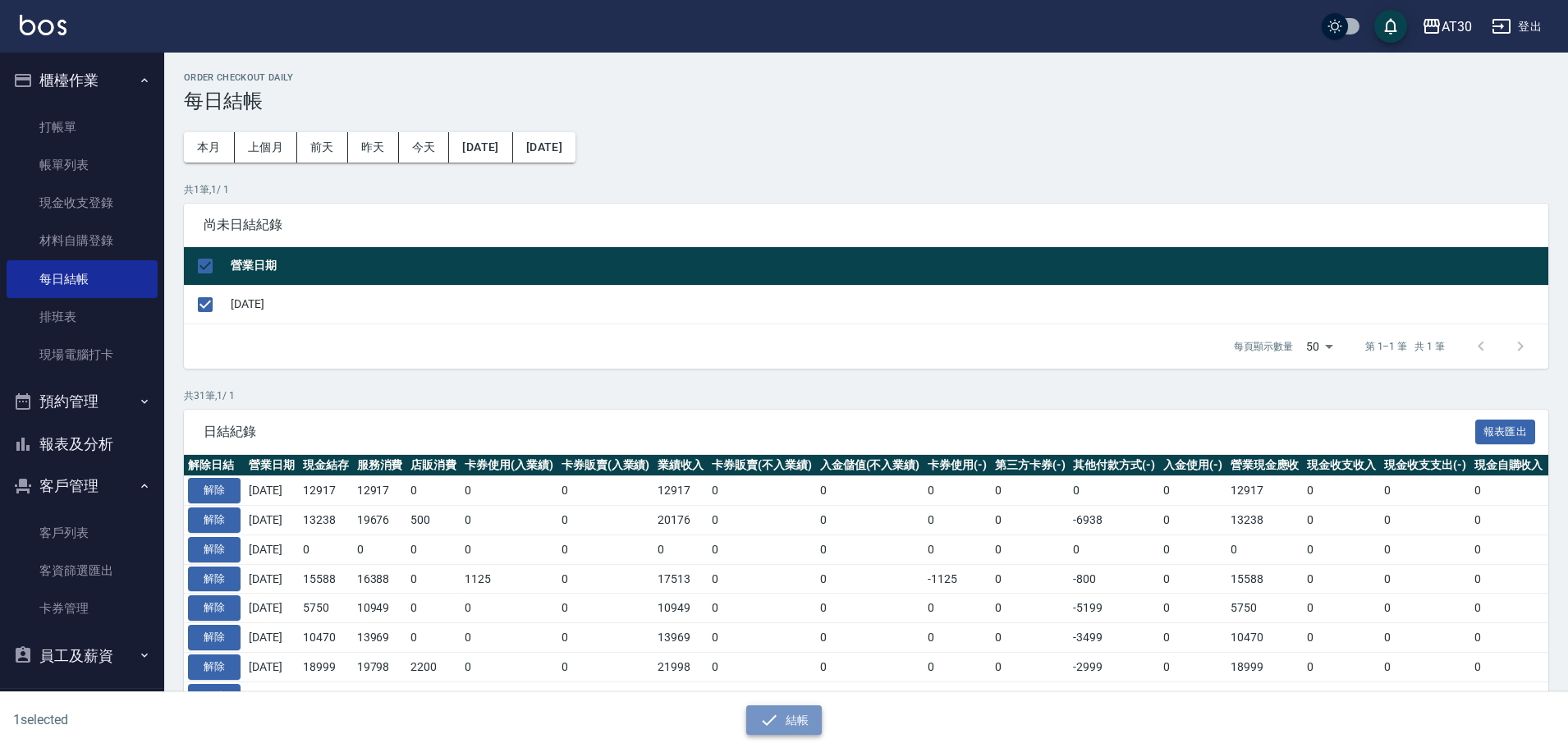
click at [794, 720] on button "結帳" at bounding box center [784, 720] width 77 height 30
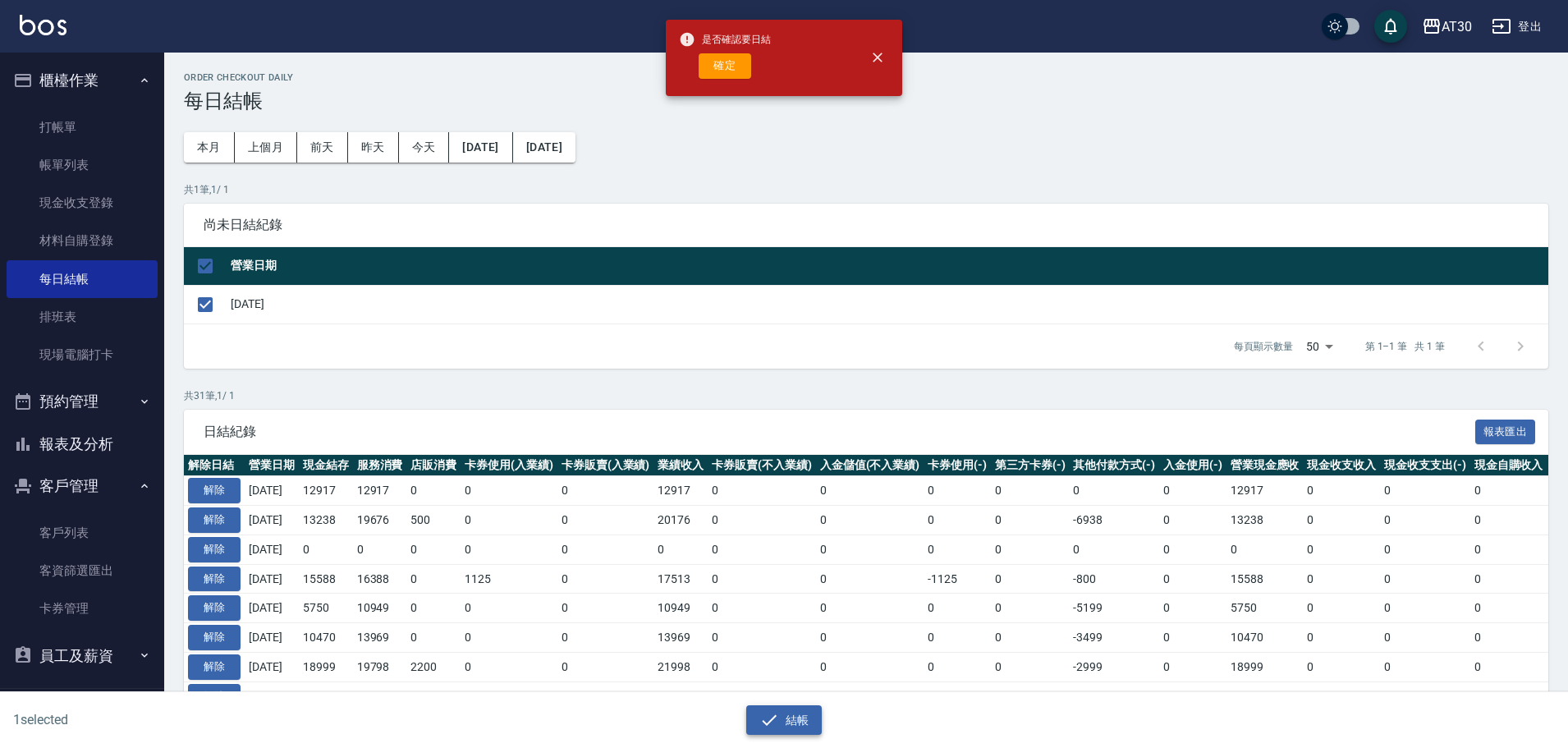
click at [746, 706] on button "結帳" at bounding box center [784, 720] width 77 height 30
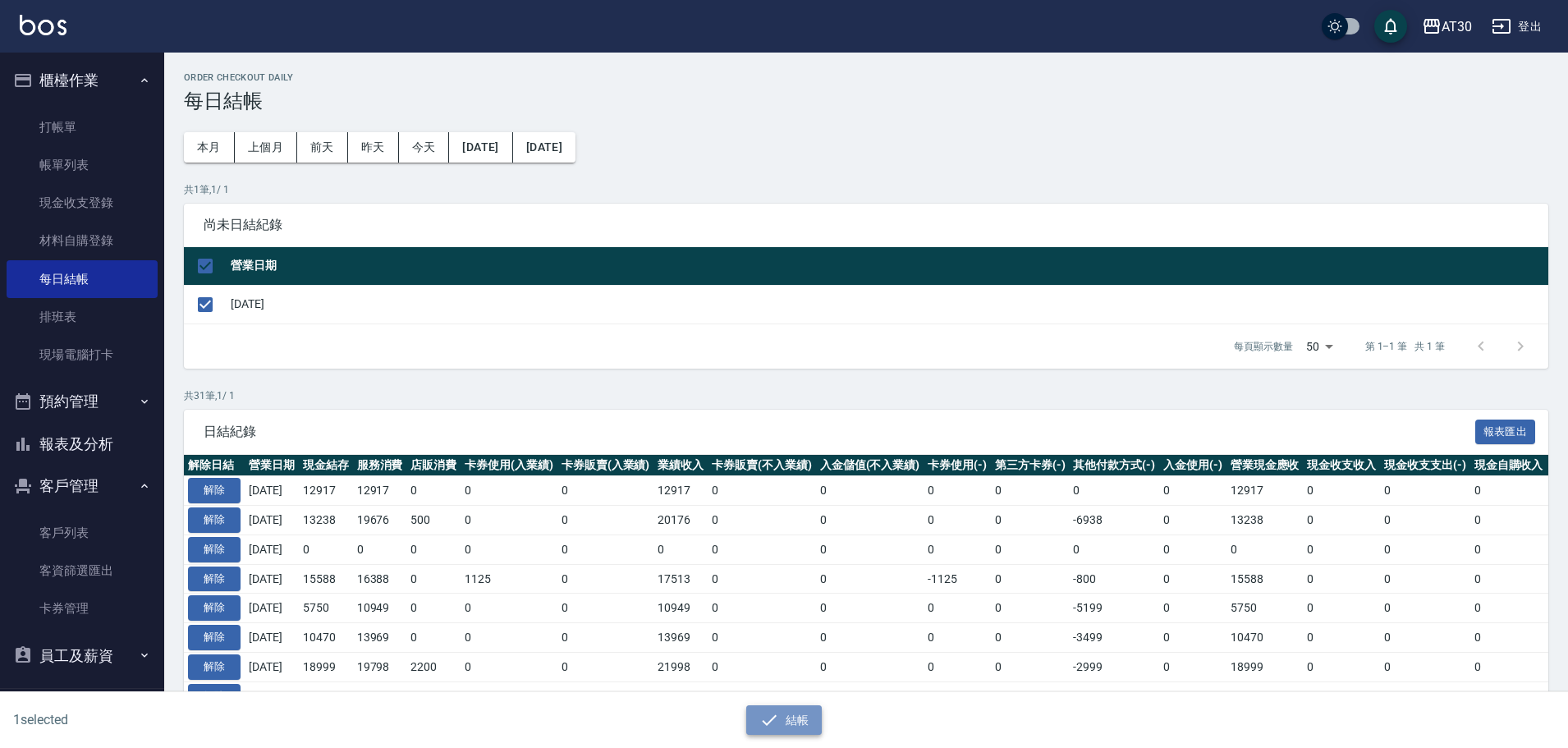
click at [793, 720] on button "結帳" at bounding box center [784, 720] width 77 height 30
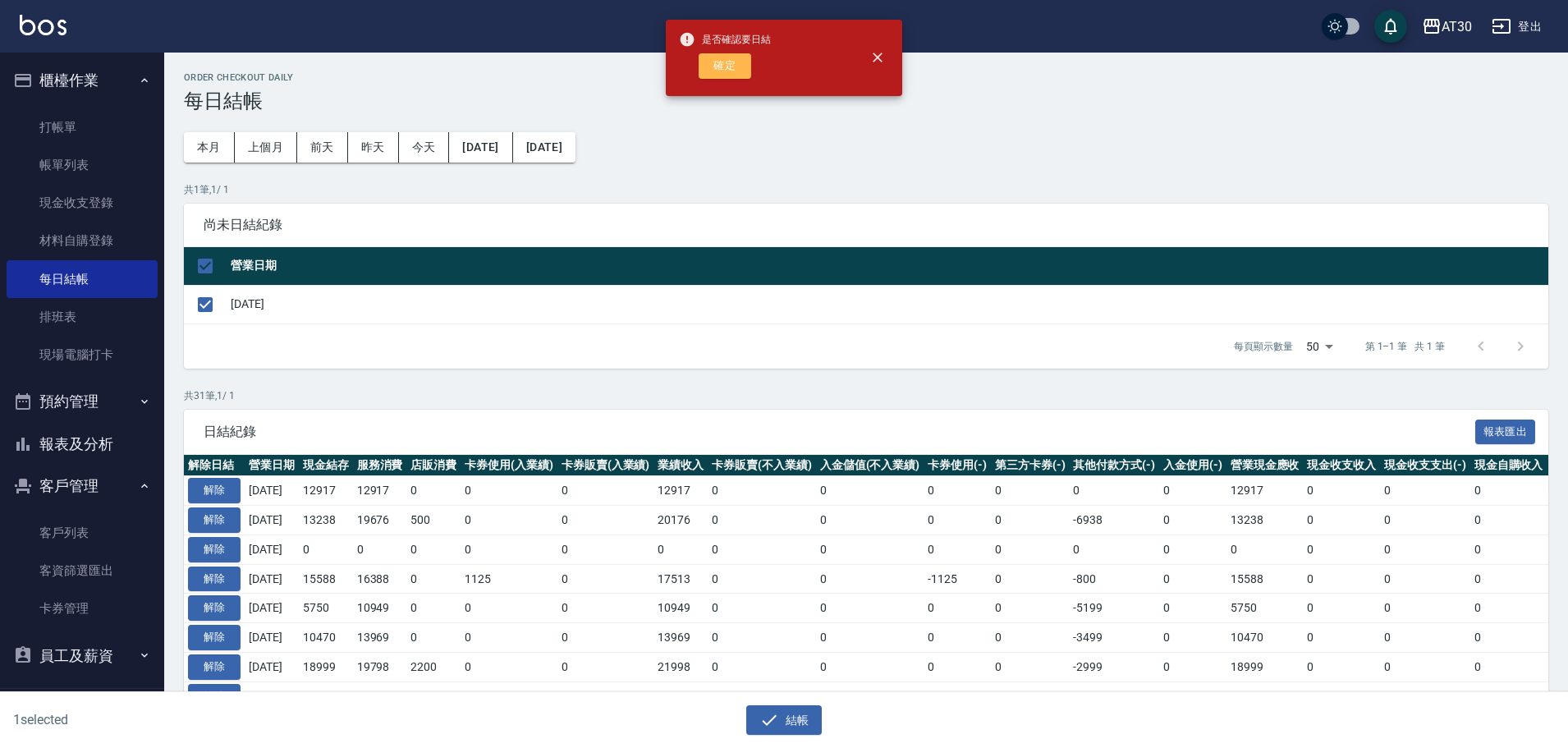
click at [732, 68] on button "確定" at bounding box center [724, 66] width 53 height 26
checkbox input "false"
